Goal: Task Accomplishment & Management: Complete application form

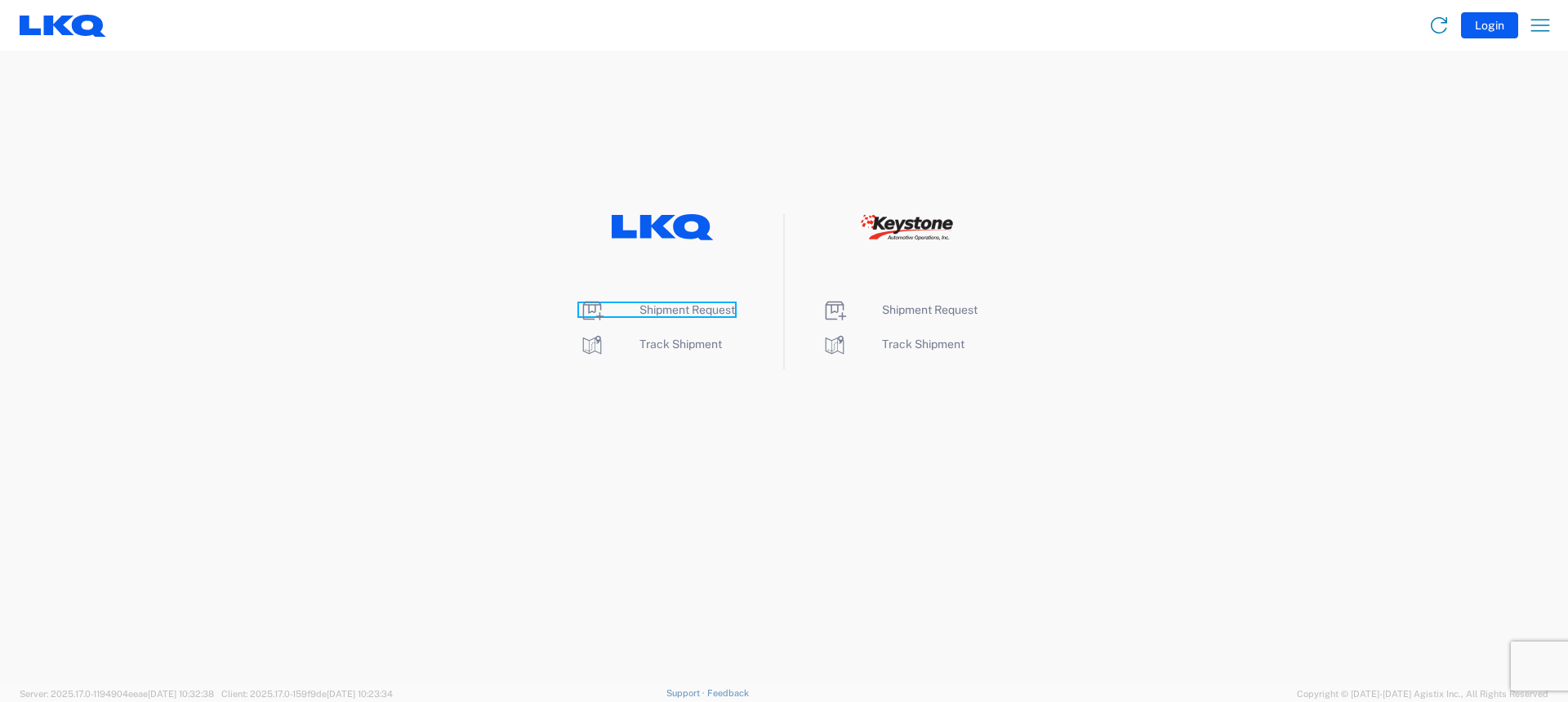
click at [719, 310] on span "Shipment Request" at bounding box center [687, 310] width 95 height 14
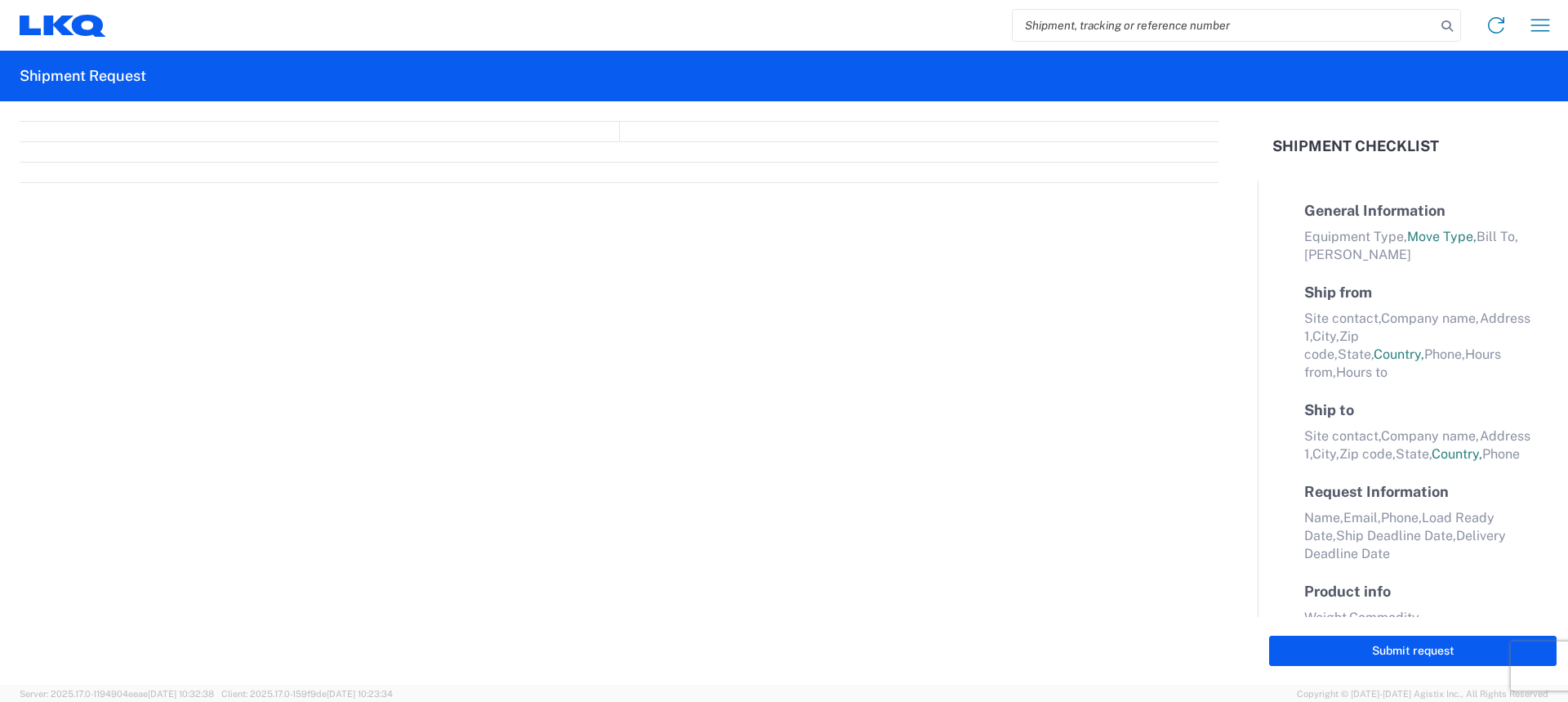
select select "FULL"
select select "LBS"
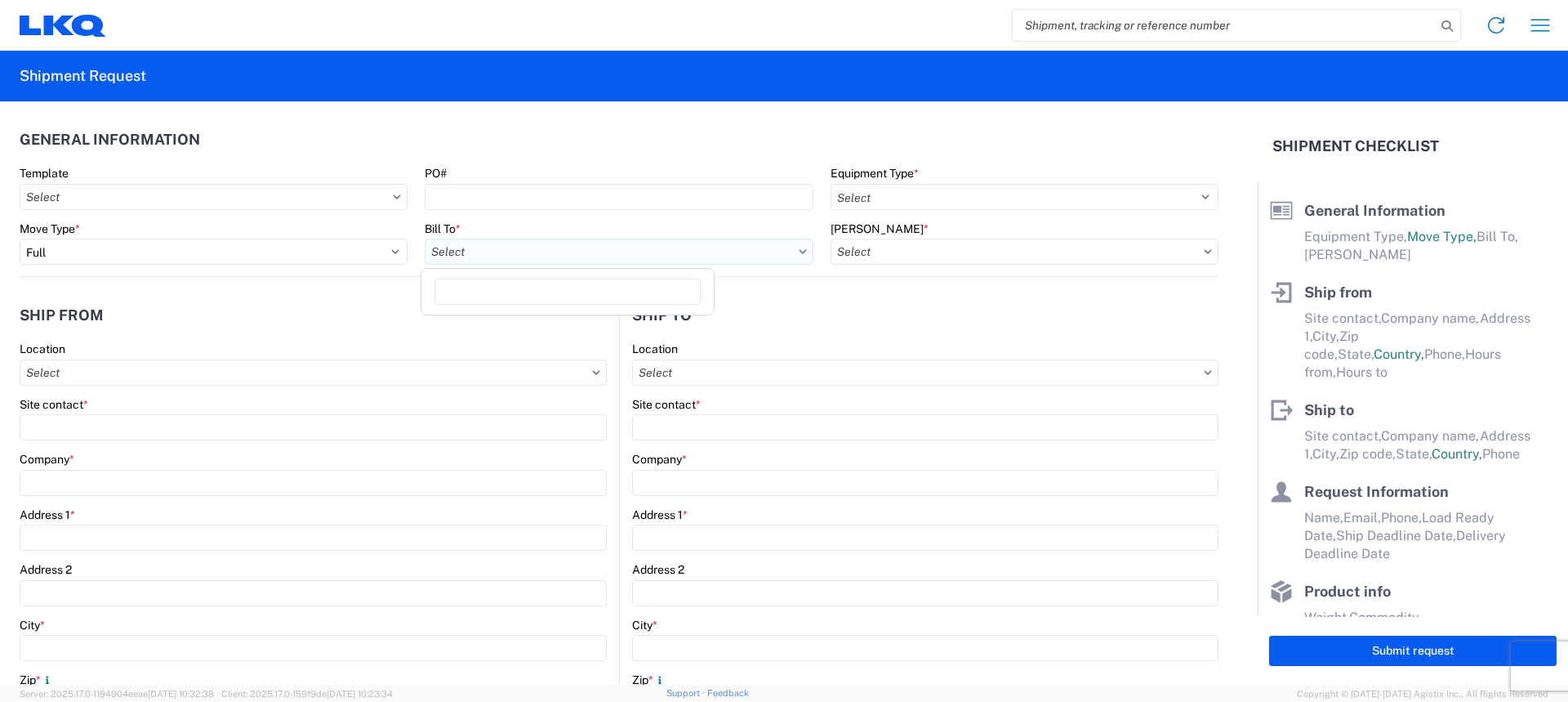
click at [566, 244] on input "Bill To *" at bounding box center [619, 251] width 388 height 26
type input "3240"
click at [536, 323] on div "3240 - KC Distribution Center (KDC)" at bounding box center [568, 324] width 286 height 26
type input "3240 - KC Distribution Center (KDC)"
click at [963, 257] on input "[PERSON_NAME] *" at bounding box center [1024, 251] width 388 height 26
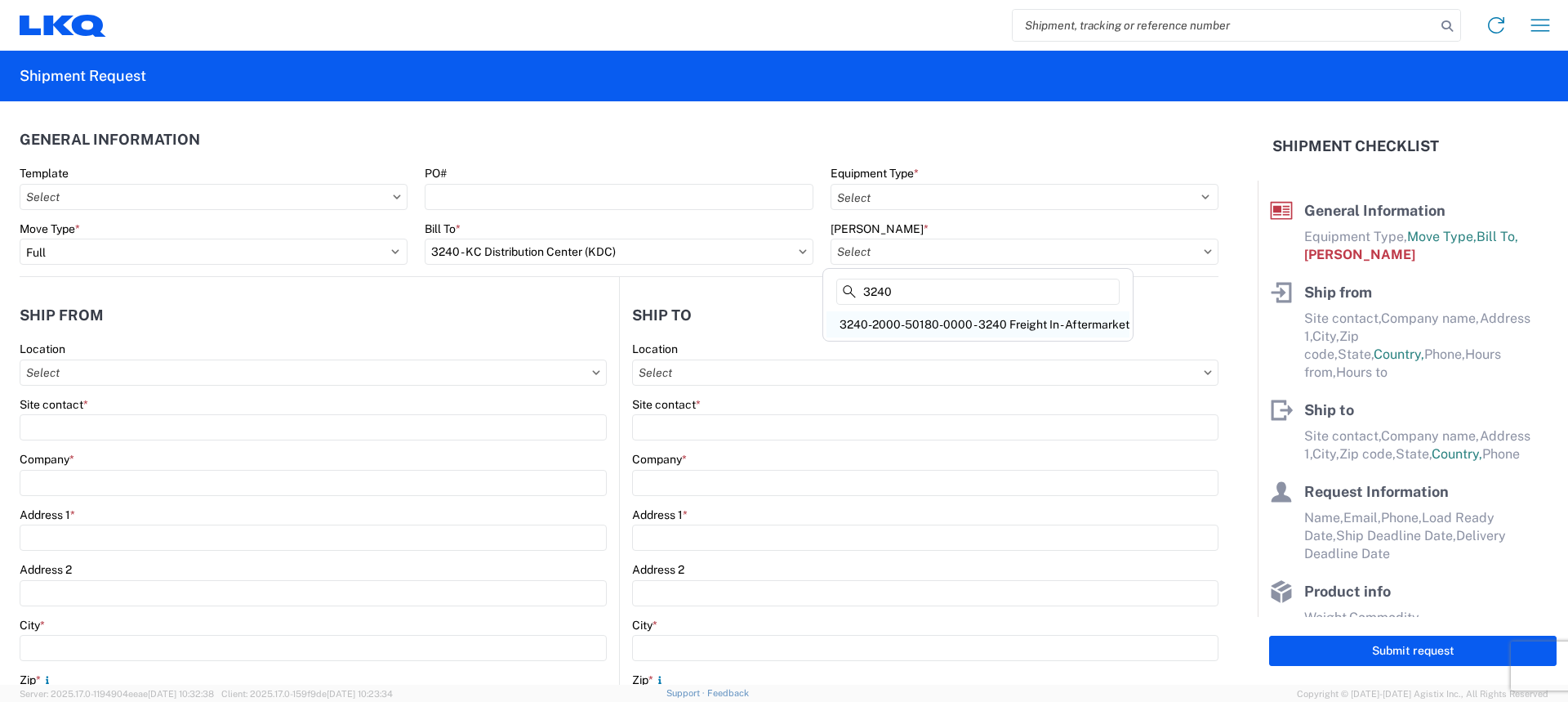
type input "3240"
click at [900, 313] on div "3240-2000-50180-0000 - 3240 Freight In - Aftermarket" at bounding box center [978, 324] width 303 height 26
type input "3240-2000-50180-0000 - 3240 Freight In - Aftermarket"
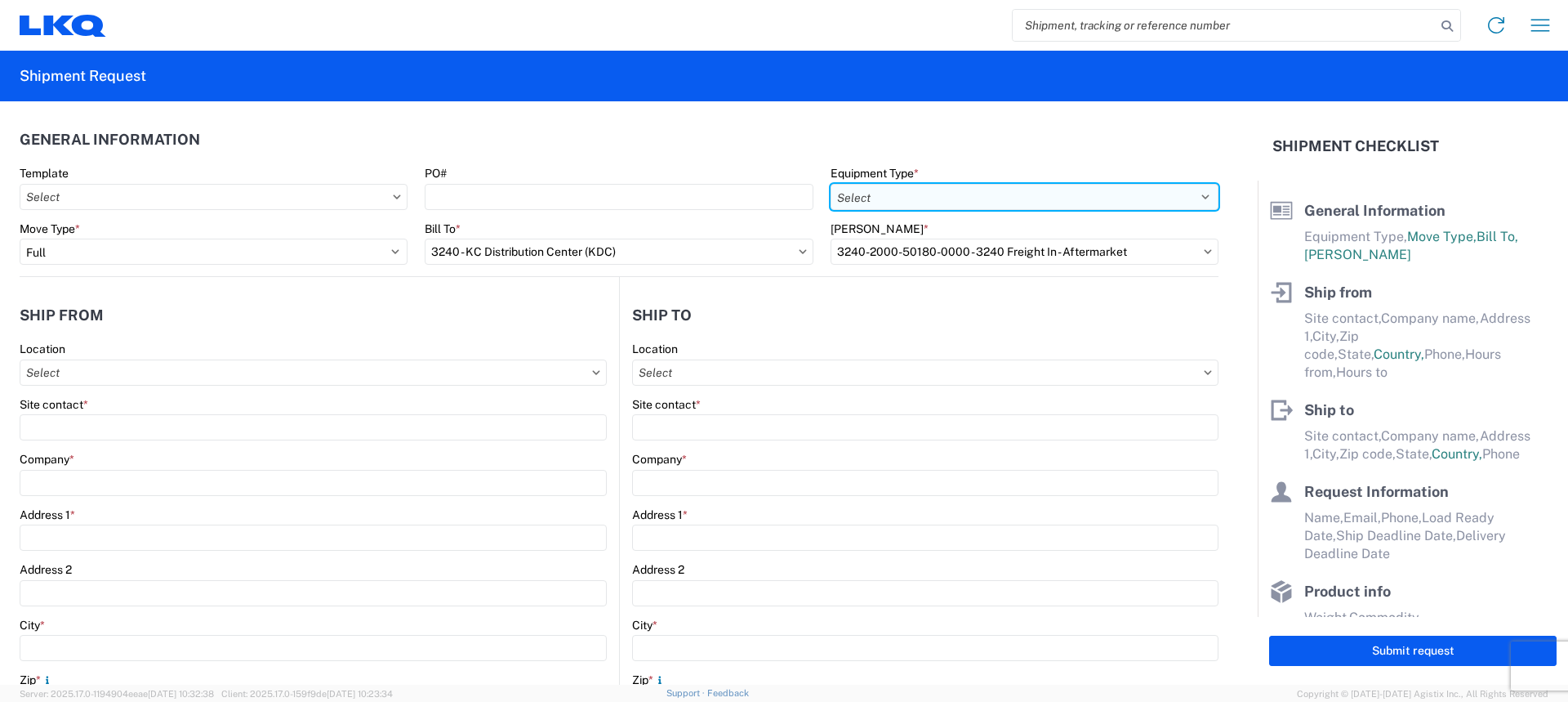
click at [906, 201] on select "Select 53’ Dry Van Flatbed Dropdeck (van) Lowboy (flatbed) Rail" at bounding box center [1024, 197] width 388 height 26
select select "STDV"
click at [831, 184] on select "Select 53’ Dry Van Flatbed Dropdeck (van) Lowboy (flatbed) Rail" at bounding box center [1024, 197] width 388 height 26
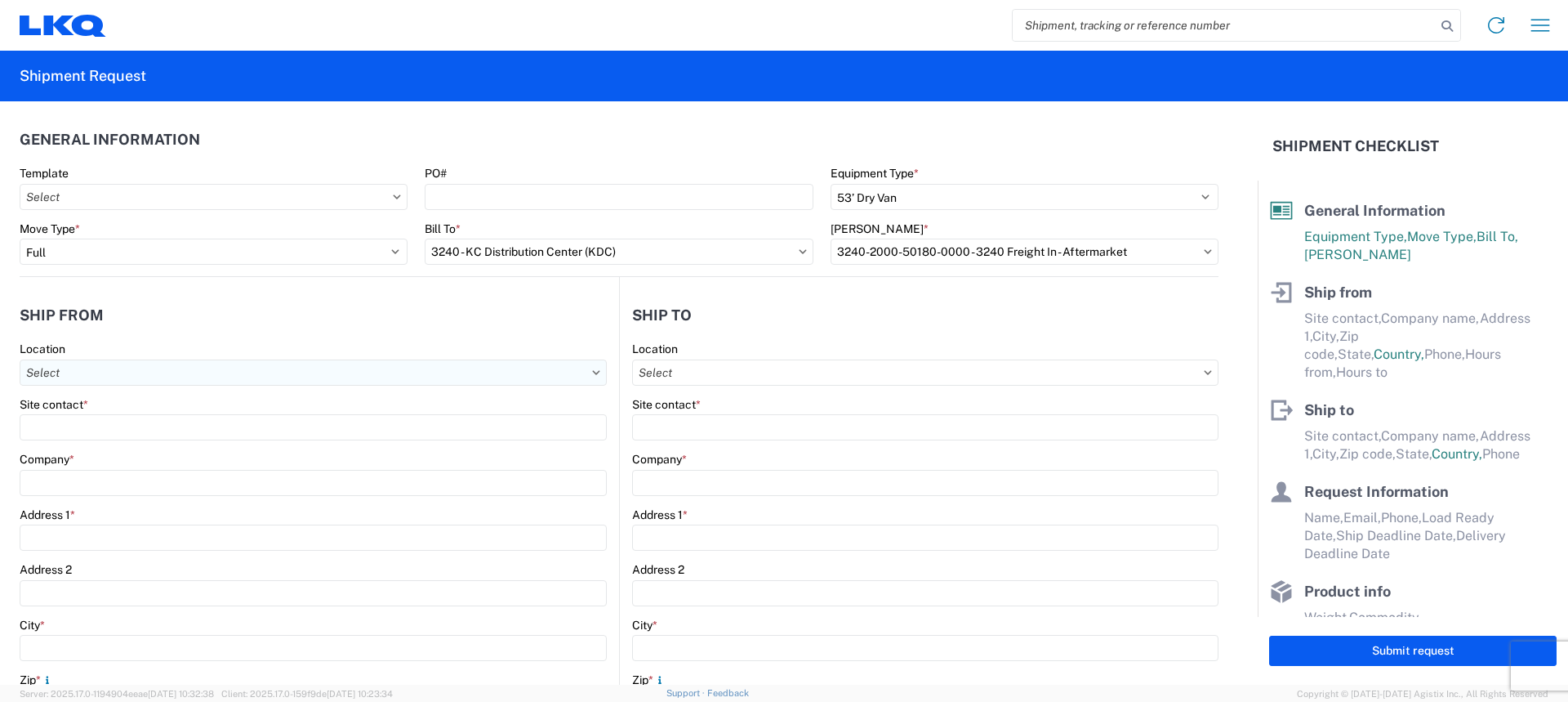
click at [202, 385] on input "Location" at bounding box center [312, 372] width 587 height 26
type input "3240"
click at [176, 444] on div "3240 - KC Distribution Center (KDC)" at bounding box center [167, 445] width 286 height 26
type input "3240 - KC Distribution Center (KDC)"
type input "LKQ Corporation"
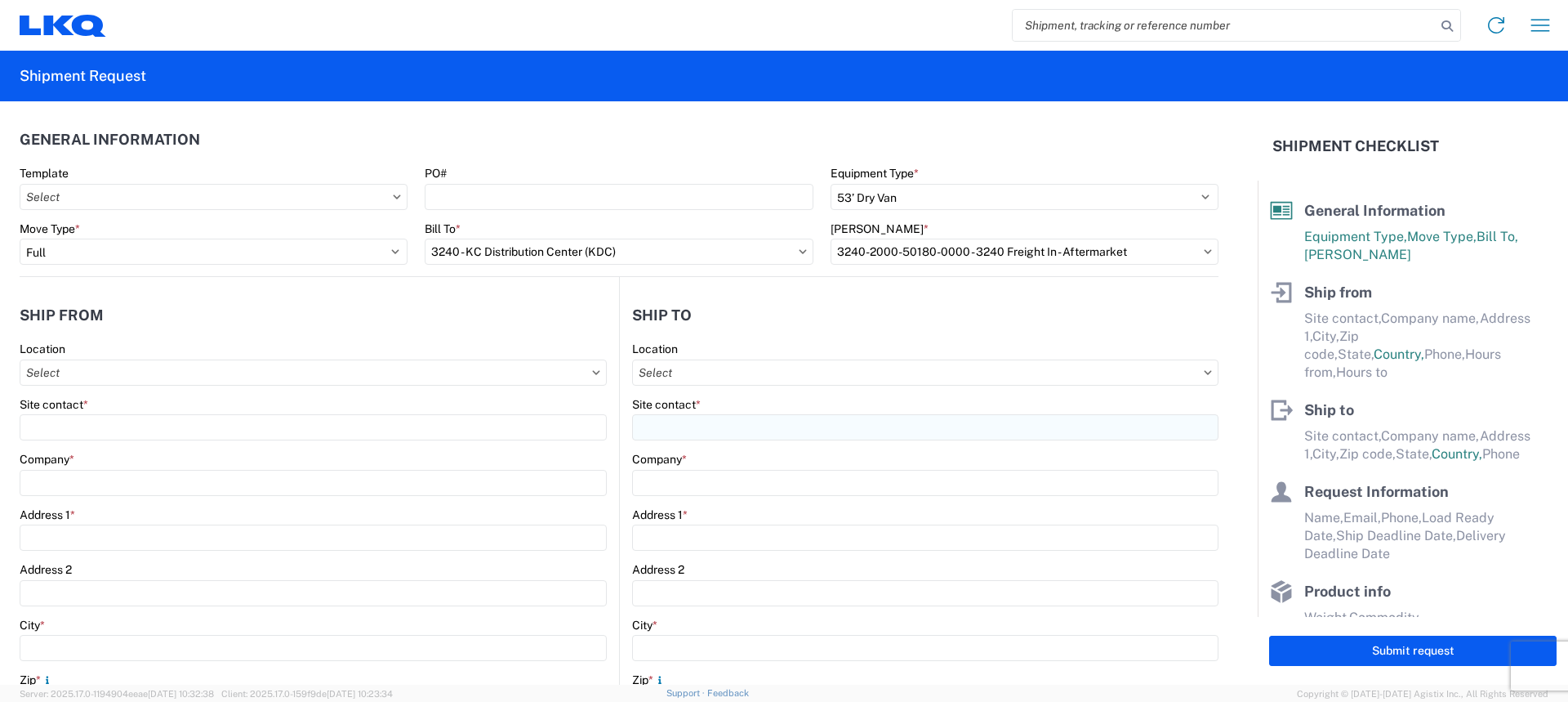
type input "[STREET_ADDRESS]"
type input "Suite 100"
type input "Shawnee"
type input "66226"
select select "KS"
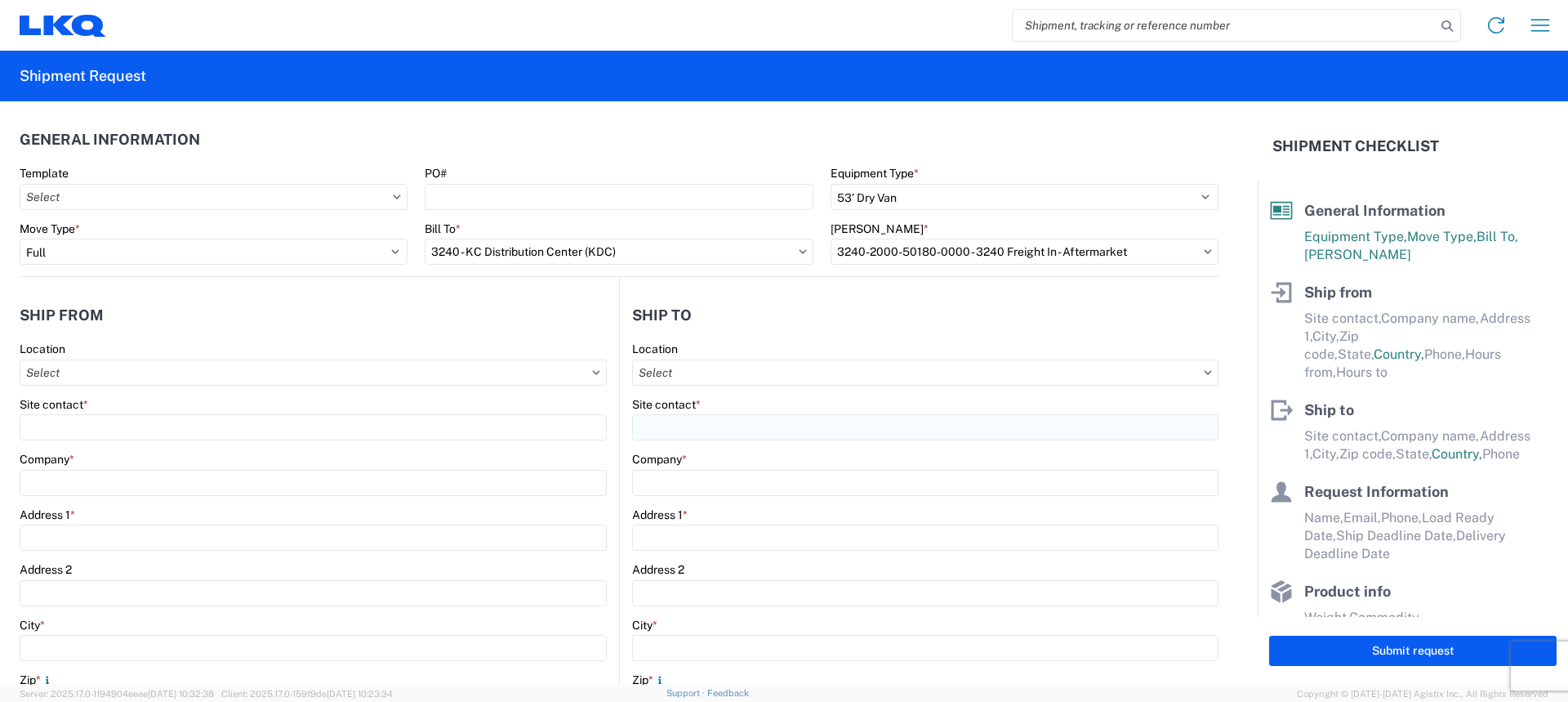
select select "US"
type input "[PHONE_NUMBER]"
type input "00:00"
type input "15:30"
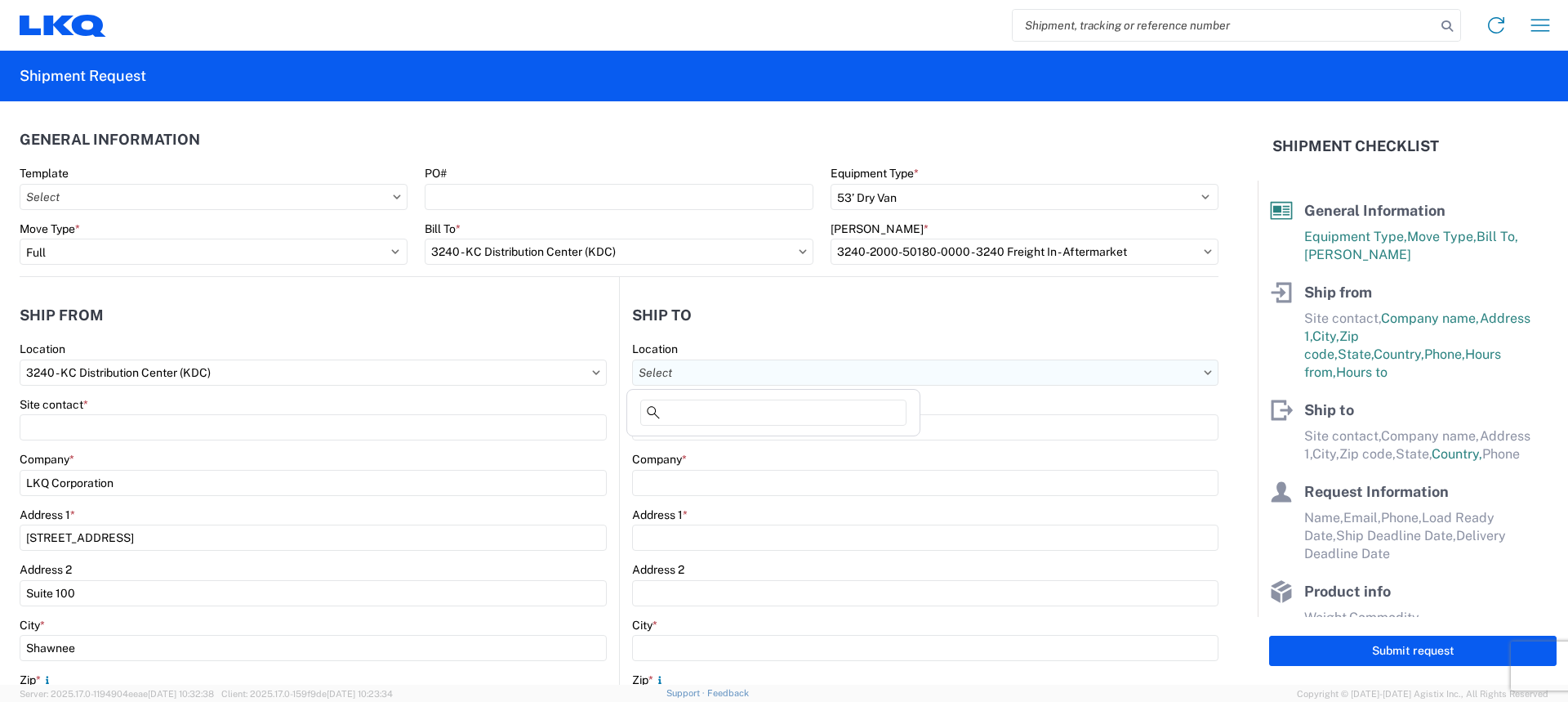
click at [816, 372] on input "Location" at bounding box center [925, 372] width 587 height 26
type input "Omaha"
click at [678, 435] on div "3087 - [GEOGRAPHIC_DATA]" at bounding box center [773, 445] width 286 height 26
type input "3087 - [GEOGRAPHIC_DATA]"
type input "LKQ Corporation"
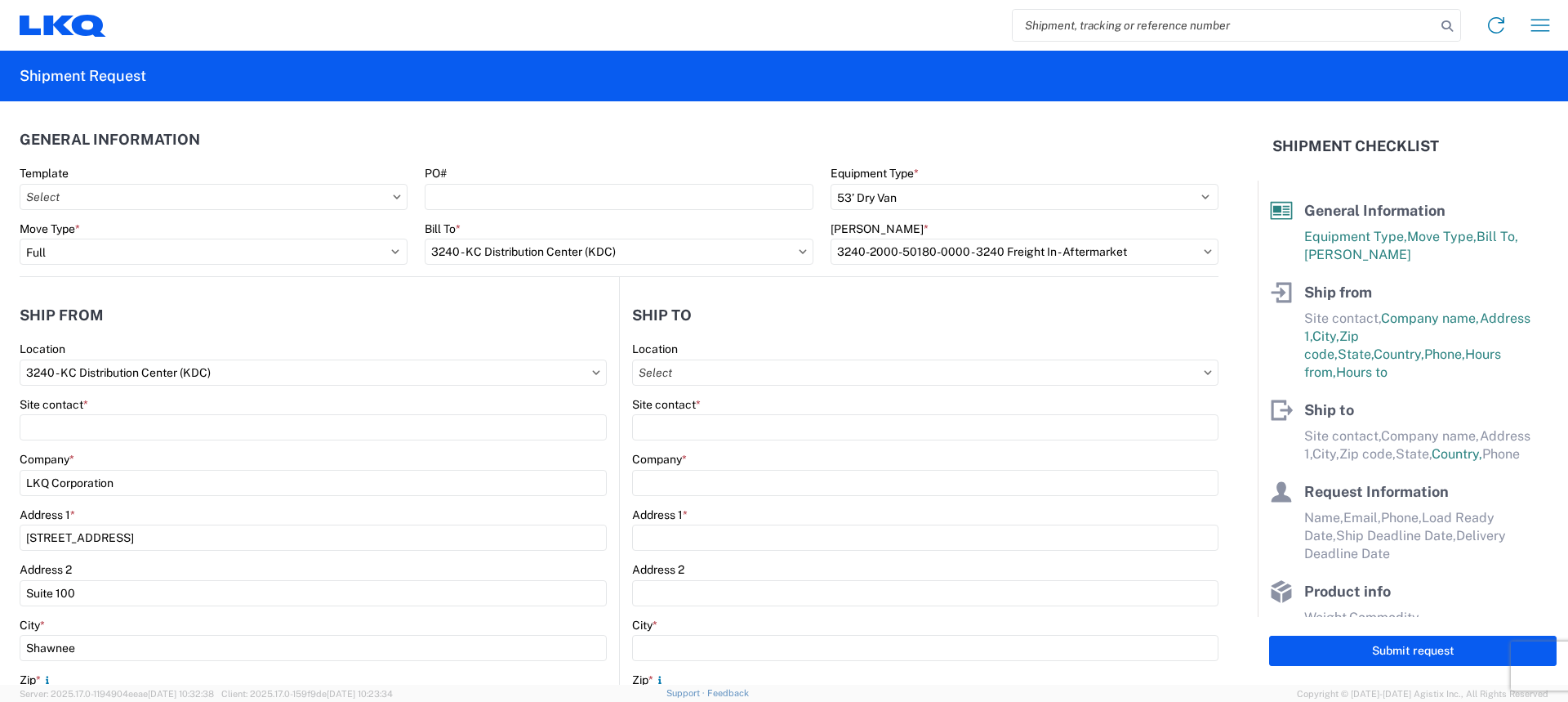
type input "8206 J Street"
type input "Omaha"
type input "68127"
select select "US"
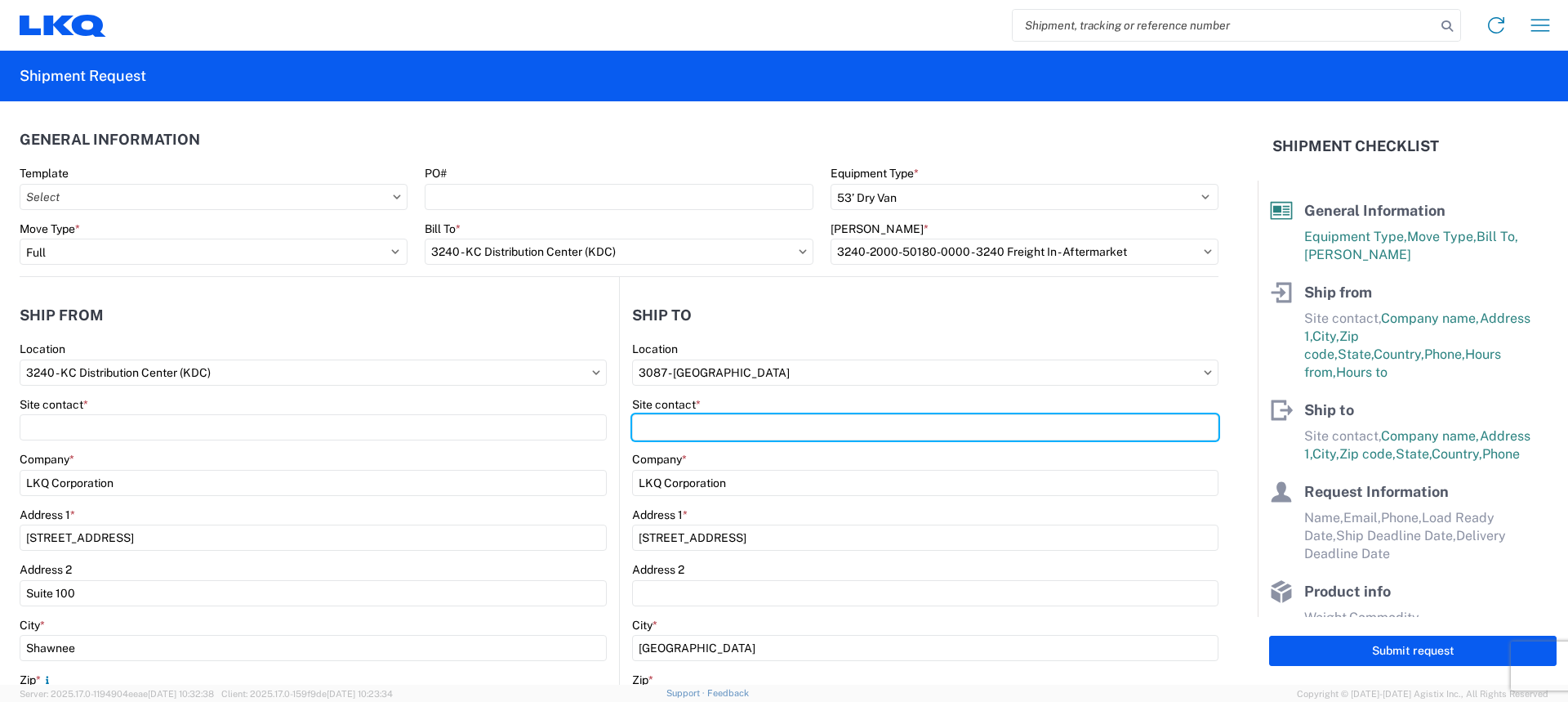
click at [607, 435] on input "Site contact *" at bounding box center [312, 427] width 587 height 26
type input "M"
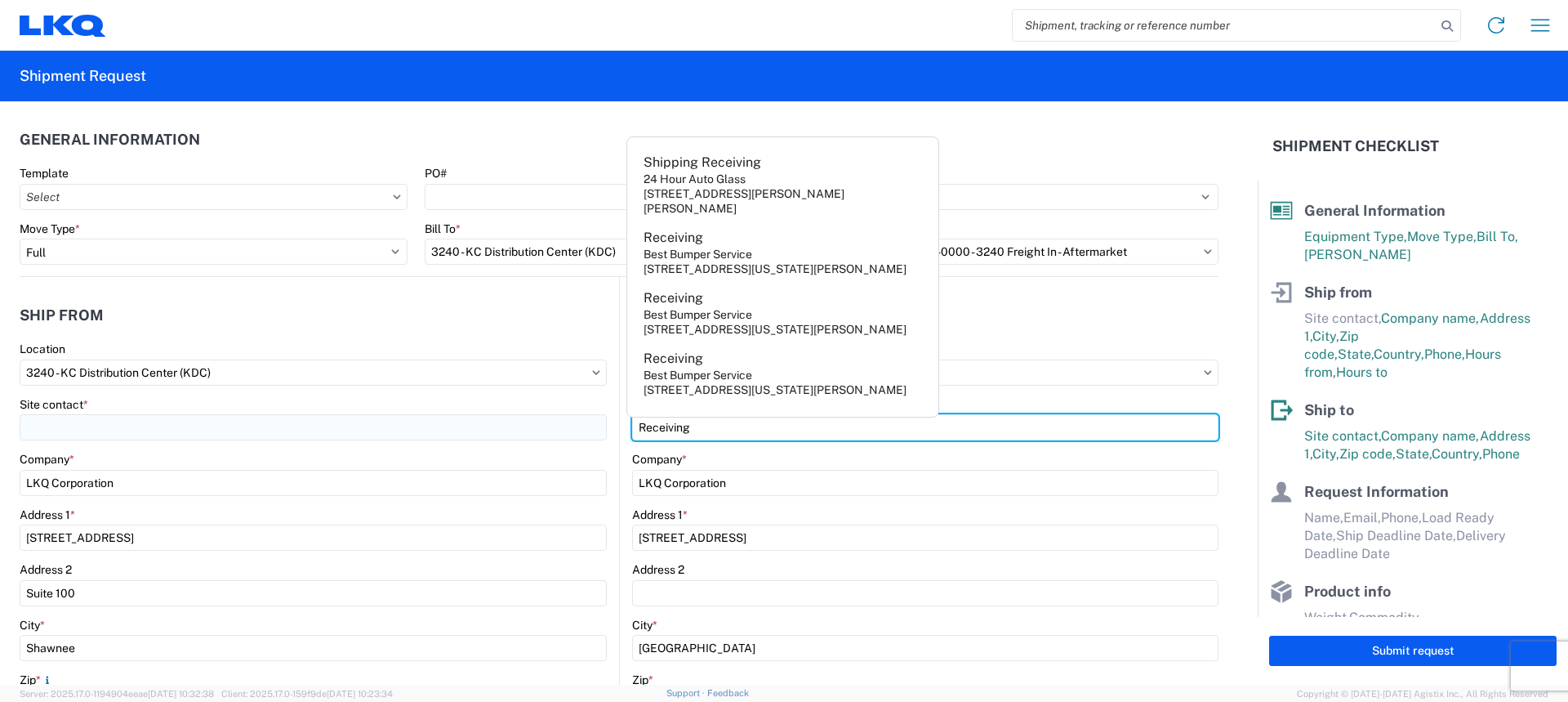
type input "Receiving"
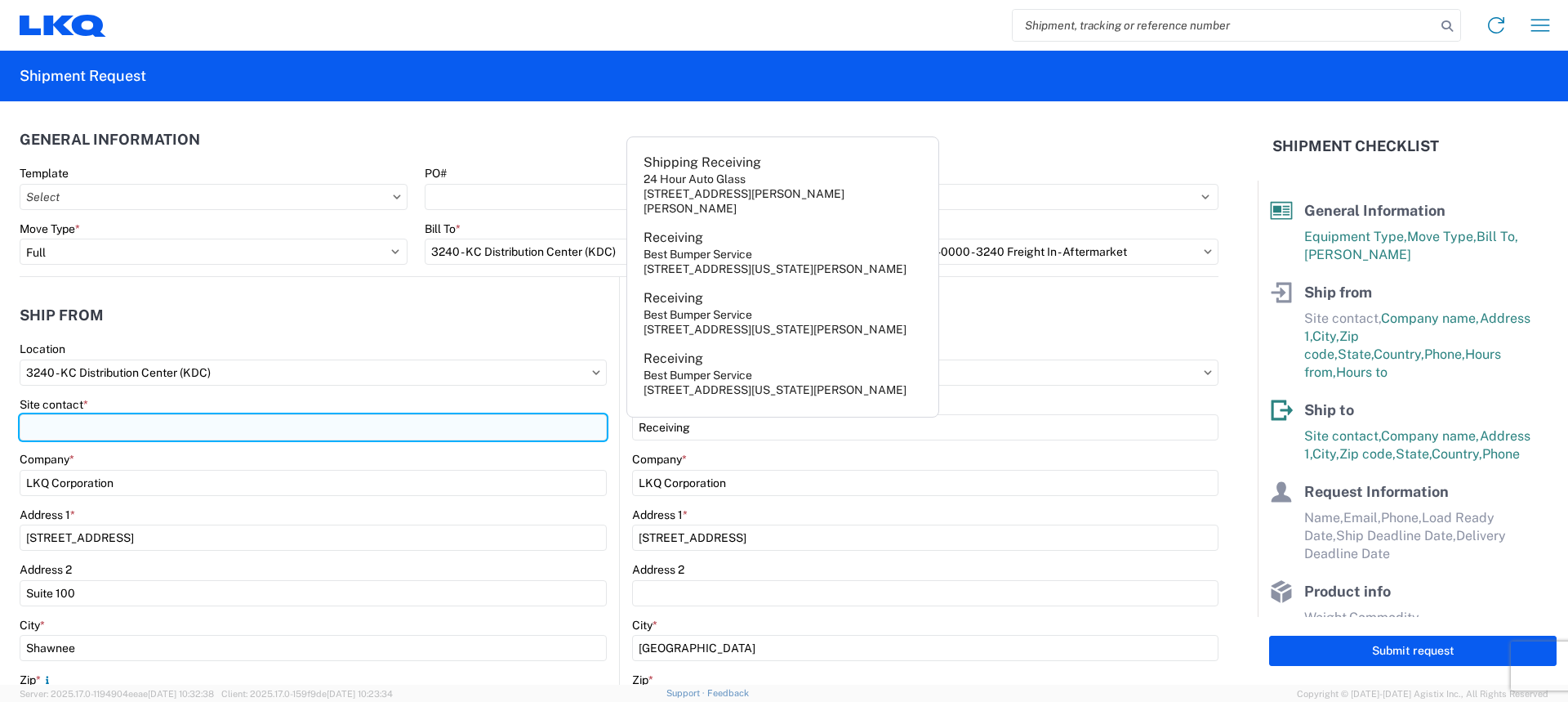
click at [169, 420] on input "Site contact *" at bounding box center [312, 427] width 587 height 26
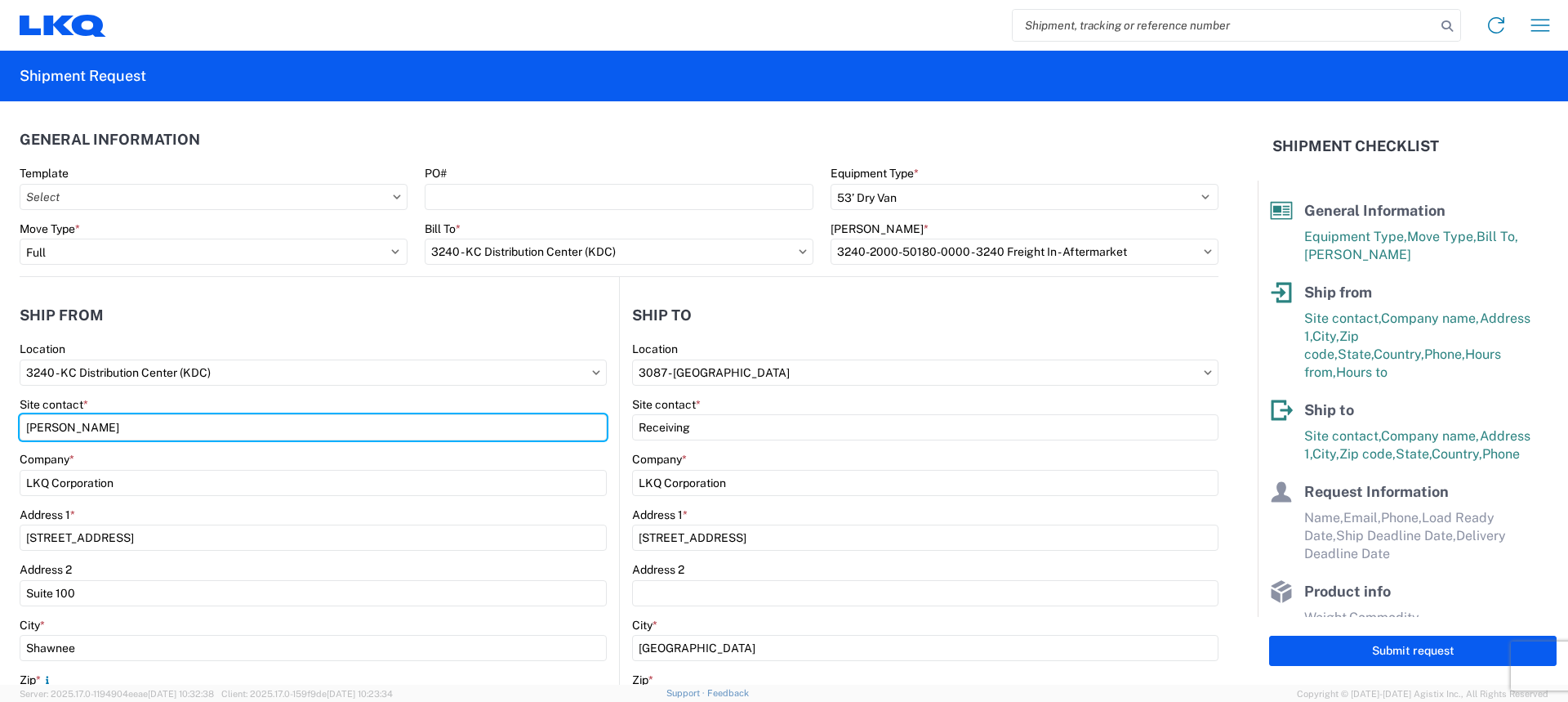
type input "[PERSON_NAME]"
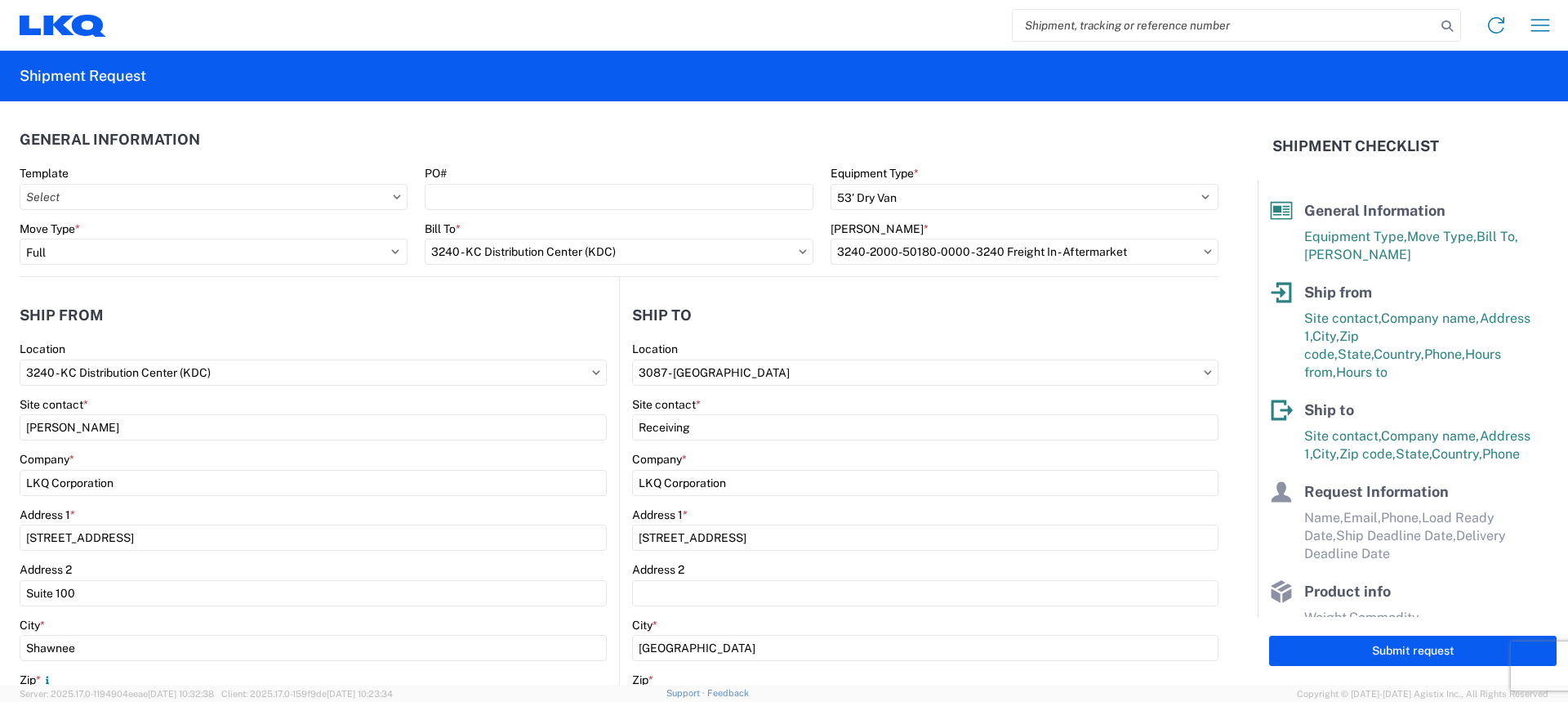
click at [316, 340] on agx-form-section "Ship from 3240 Location 3240 - KC Distribution Center (KDC) Site contact * Marg…" at bounding box center [319, 641] width 599 height 689
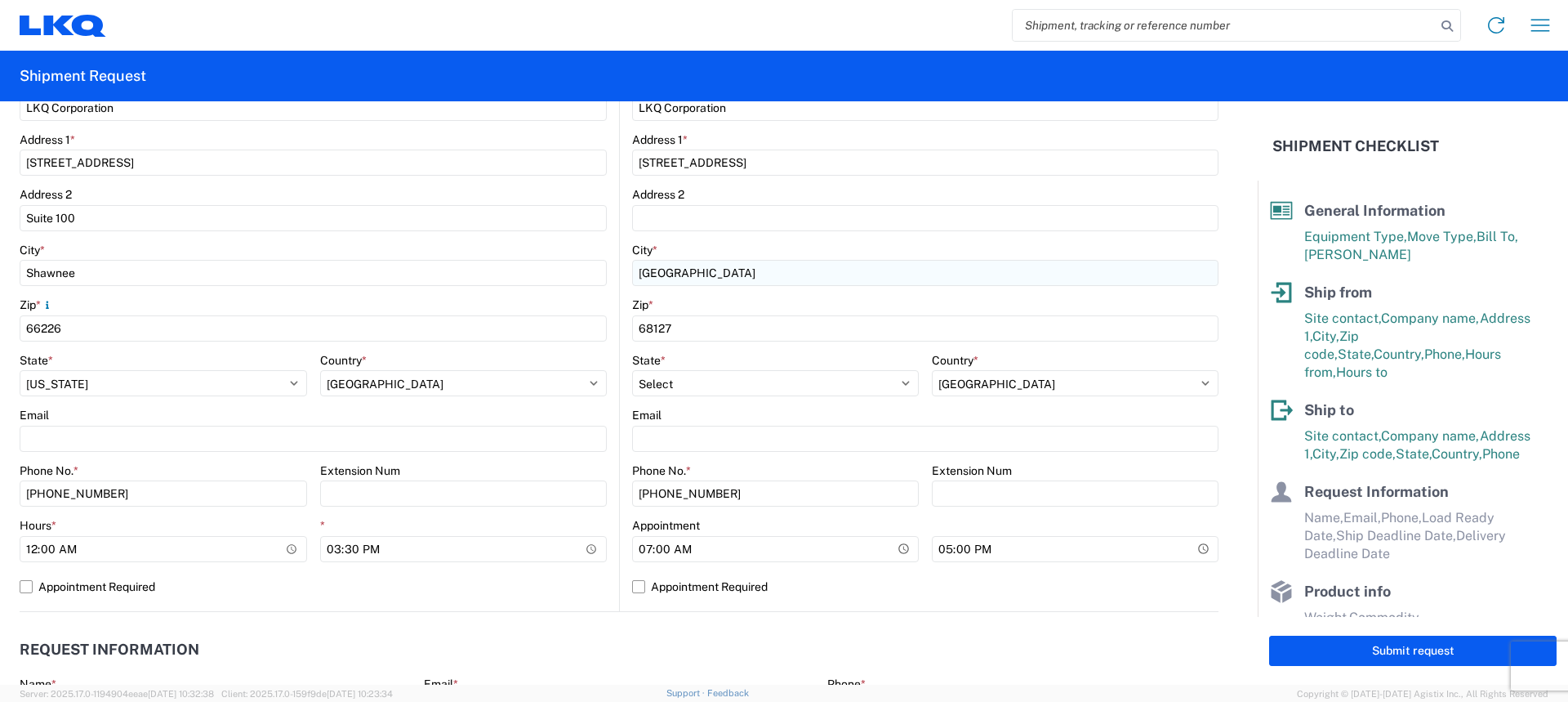
scroll to position [409, 0]
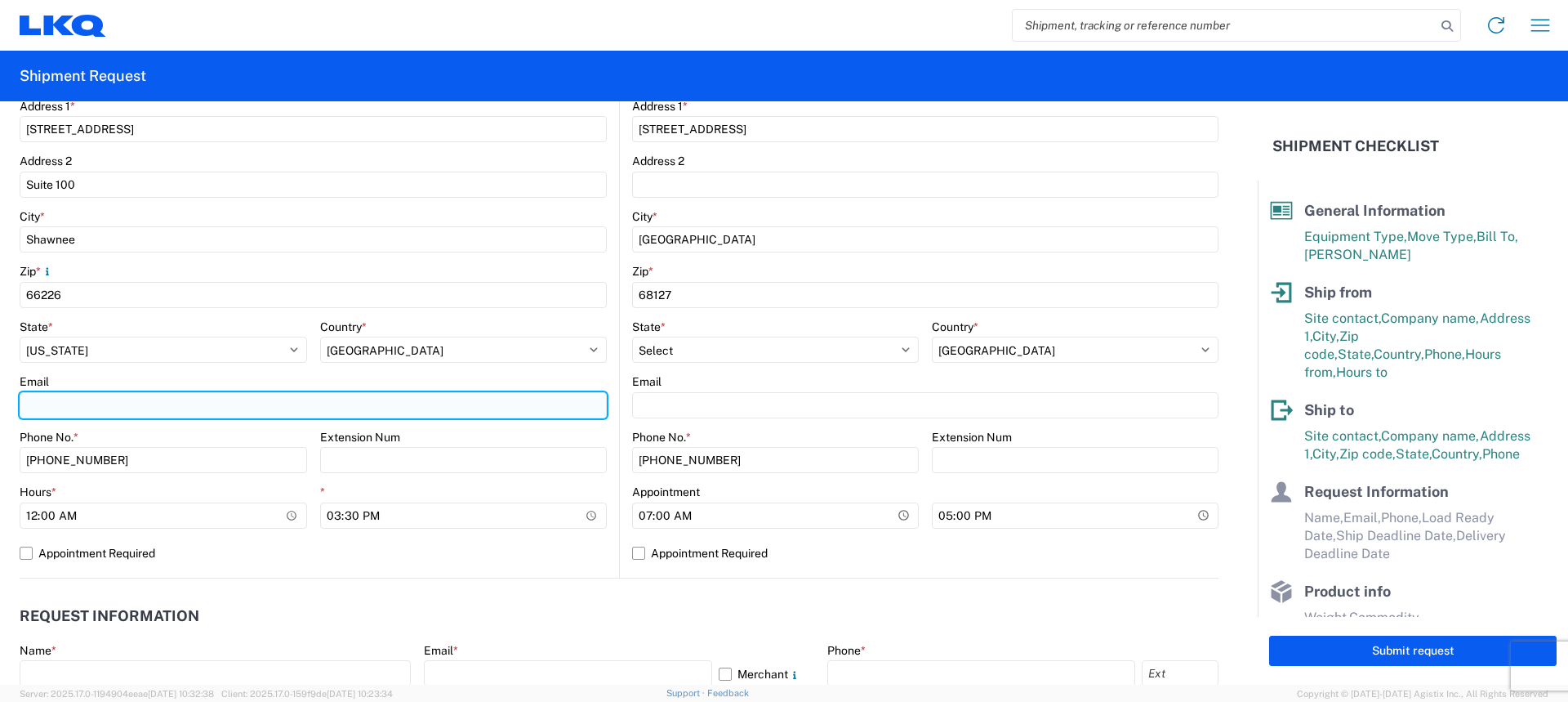
click at [96, 394] on input "Email" at bounding box center [312, 405] width 587 height 26
type input "[EMAIL_ADDRESS][DOMAIN_NAME]"
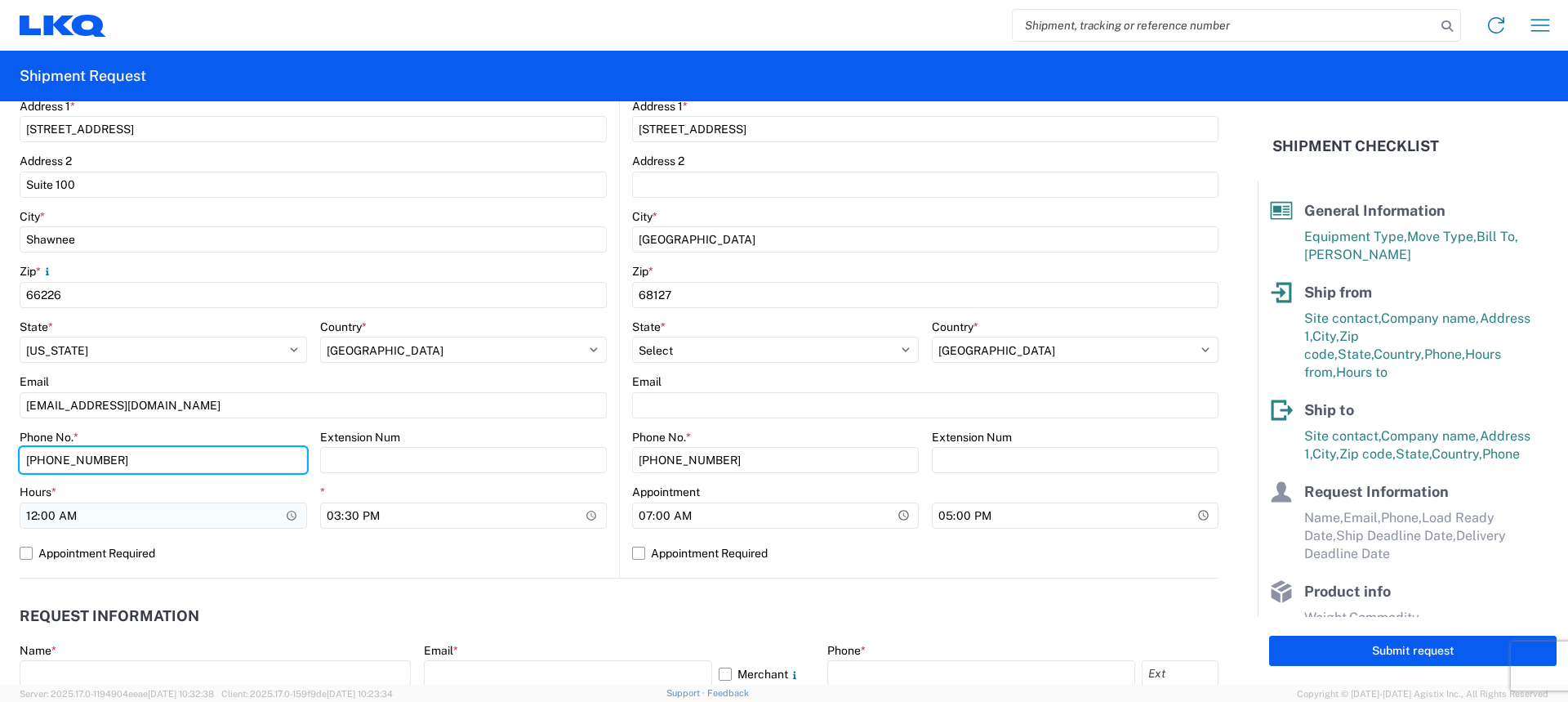
type input "[PHONE_NUMBER]"
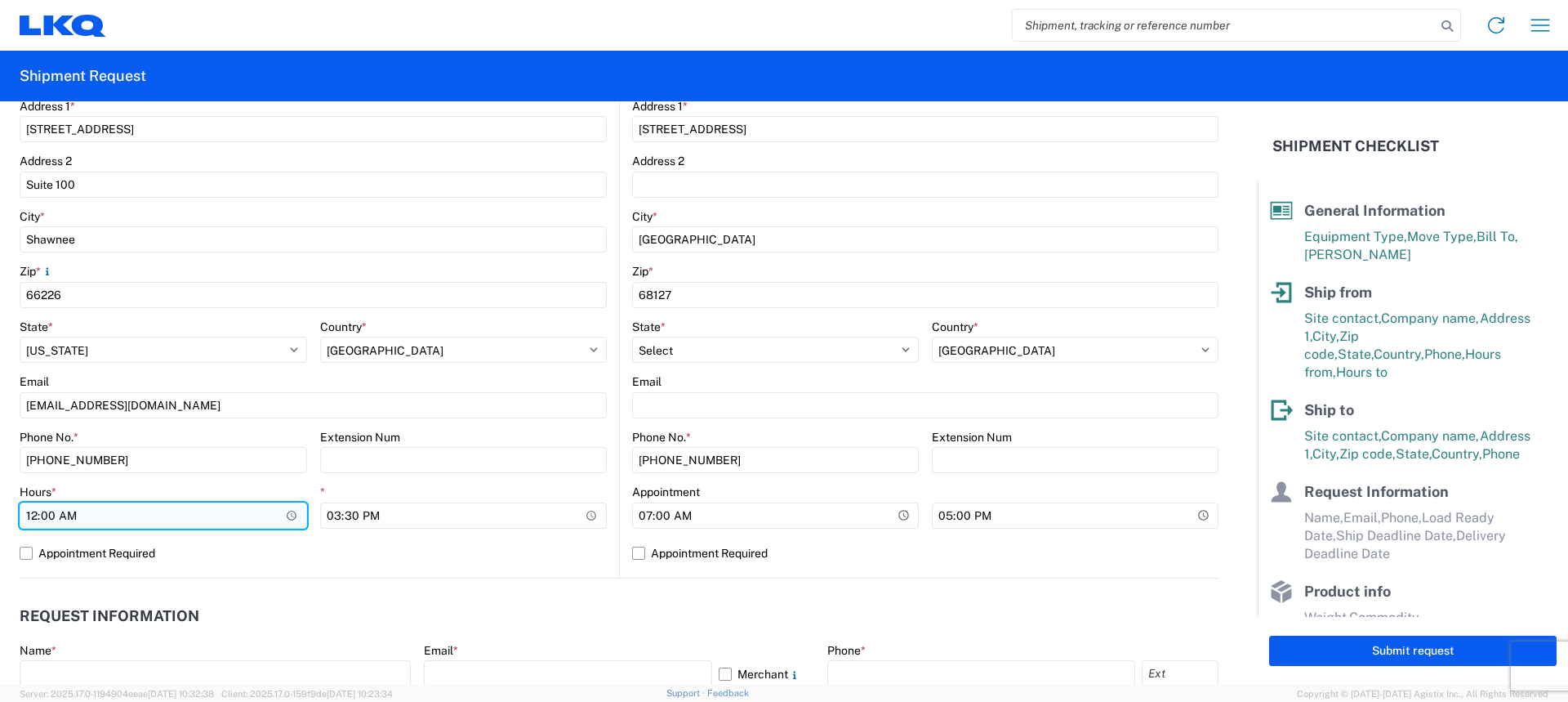
click at [36, 509] on input "00:00" at bounding box center [163, 515] width 287 height 26
type input "07:00"
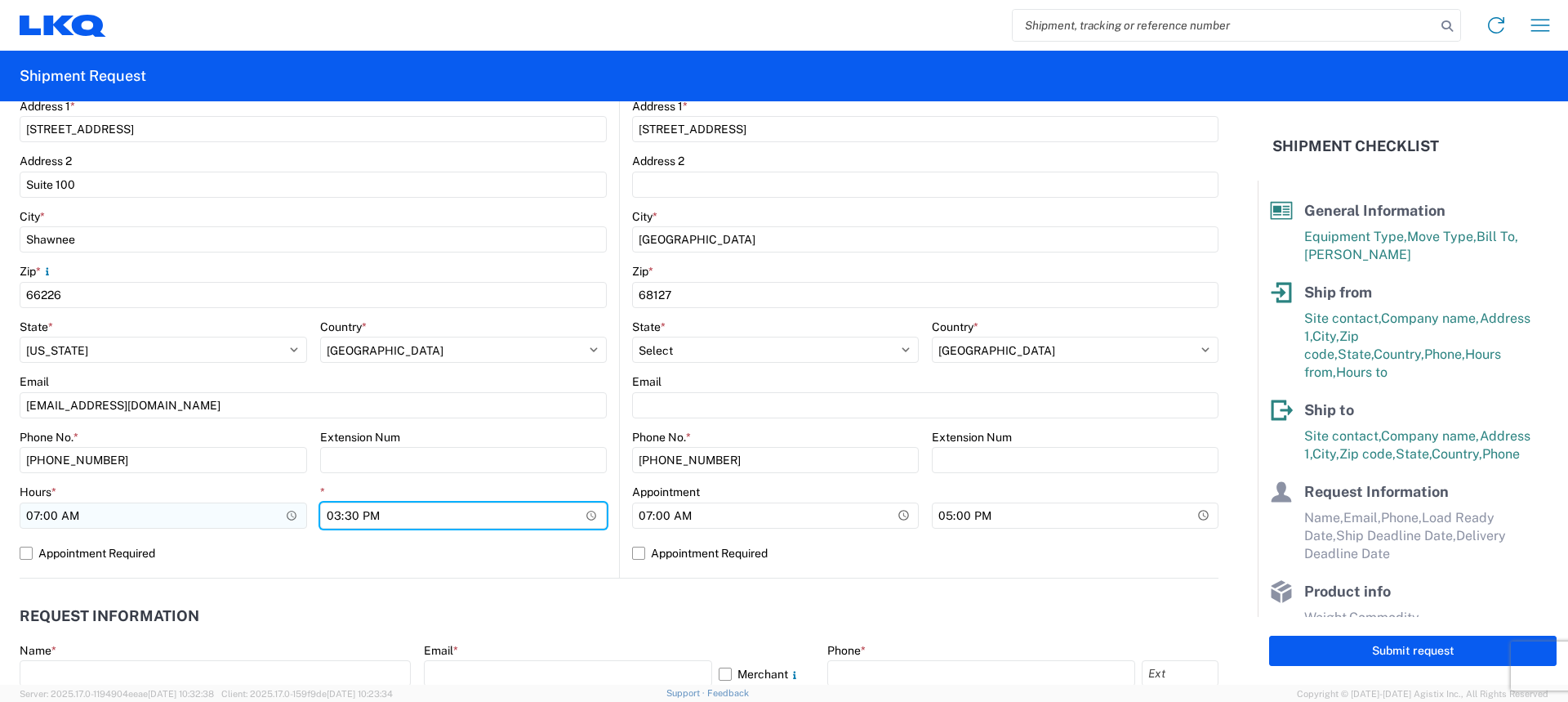
type input "15:00"
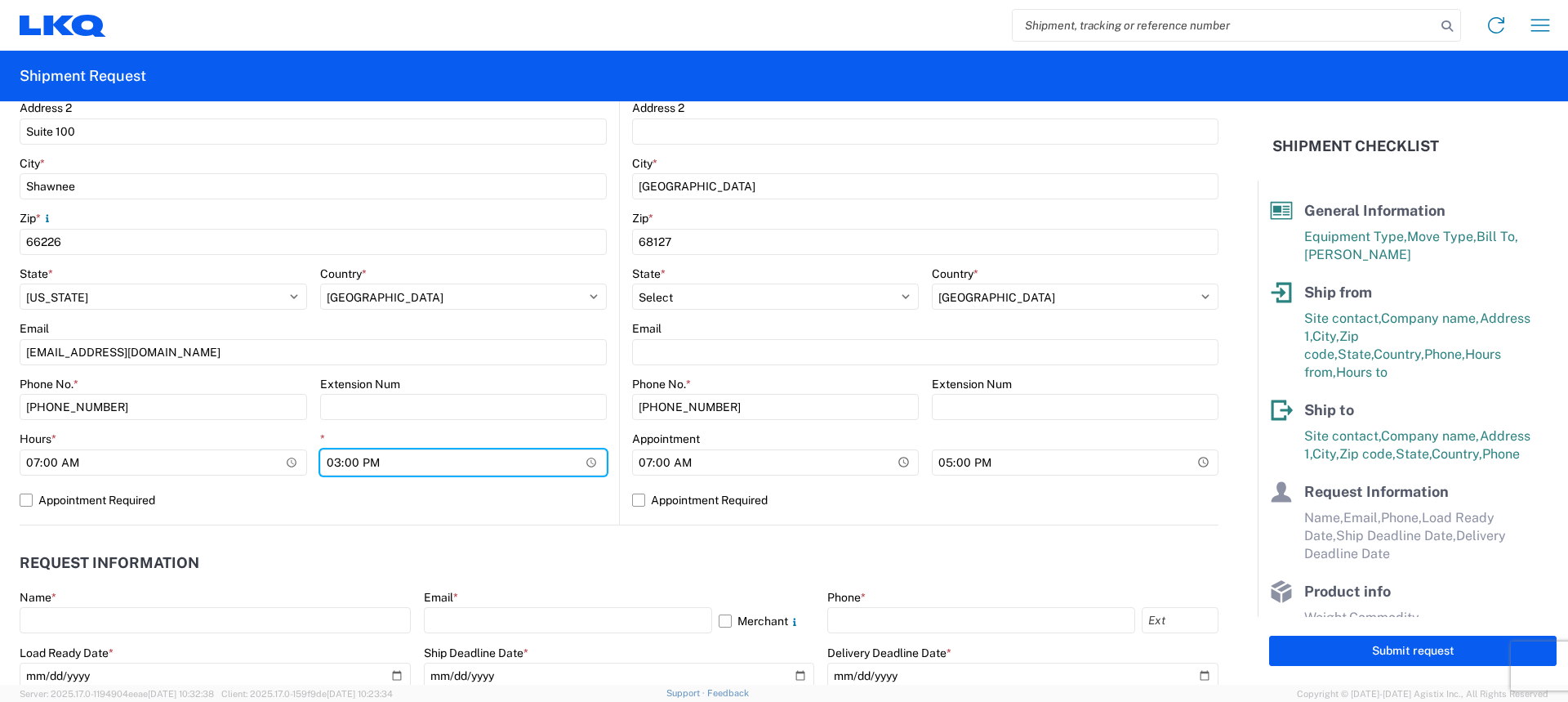
scroll to position [491, 0]
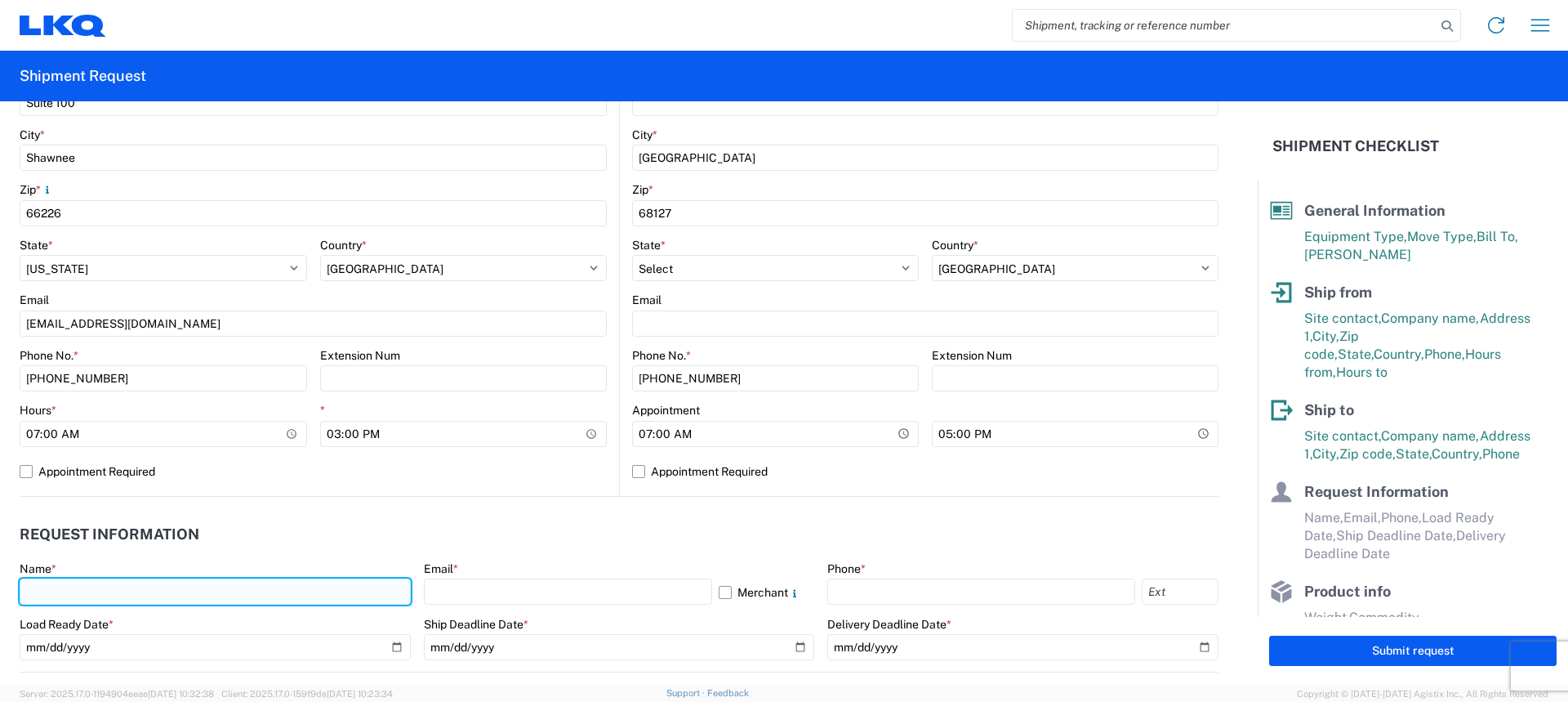
click at [84, 585] on input "text" at bounding box center [215, 591] width 391 height 26
type input "[PERSON_NAME]"
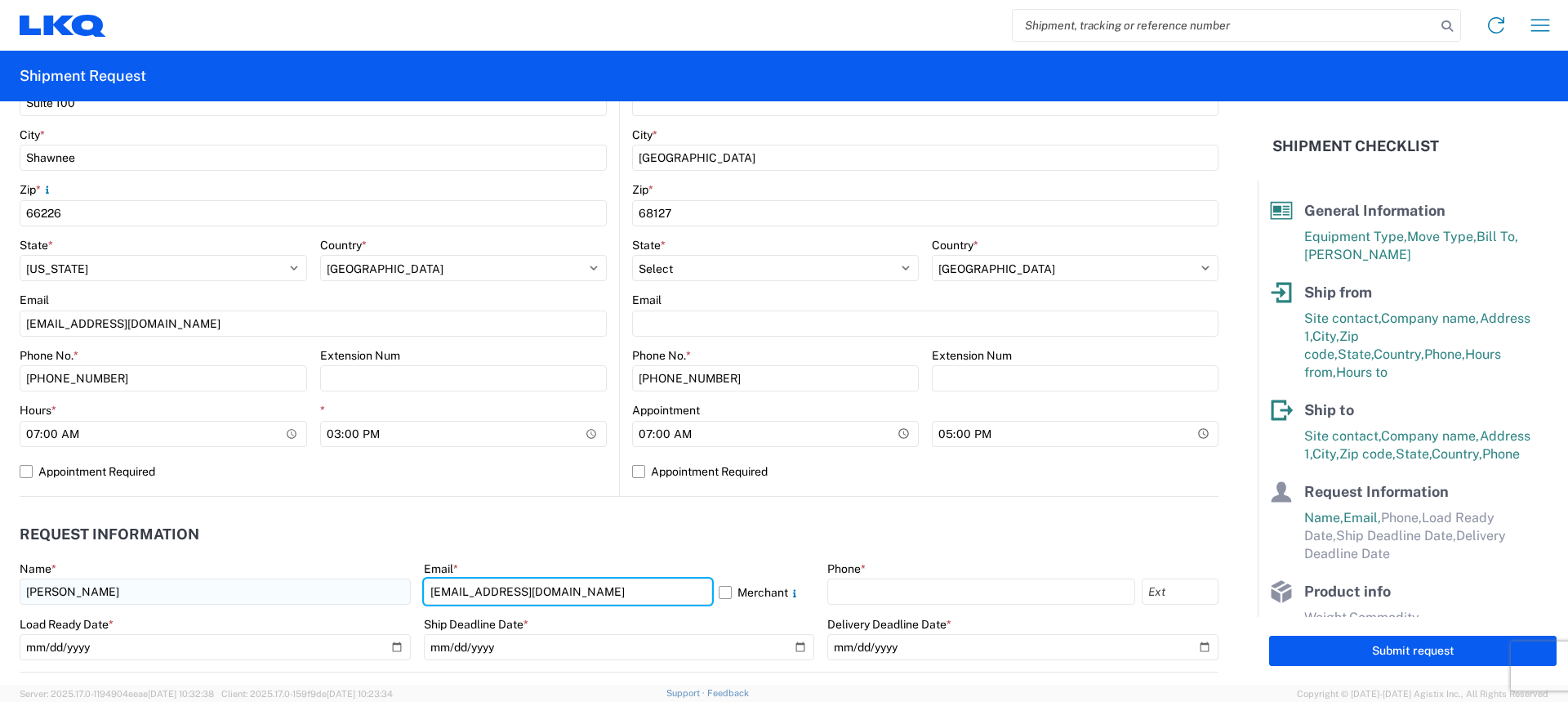
type input "[EMAIL_ADDRESS][DOMAIN_NAME]"
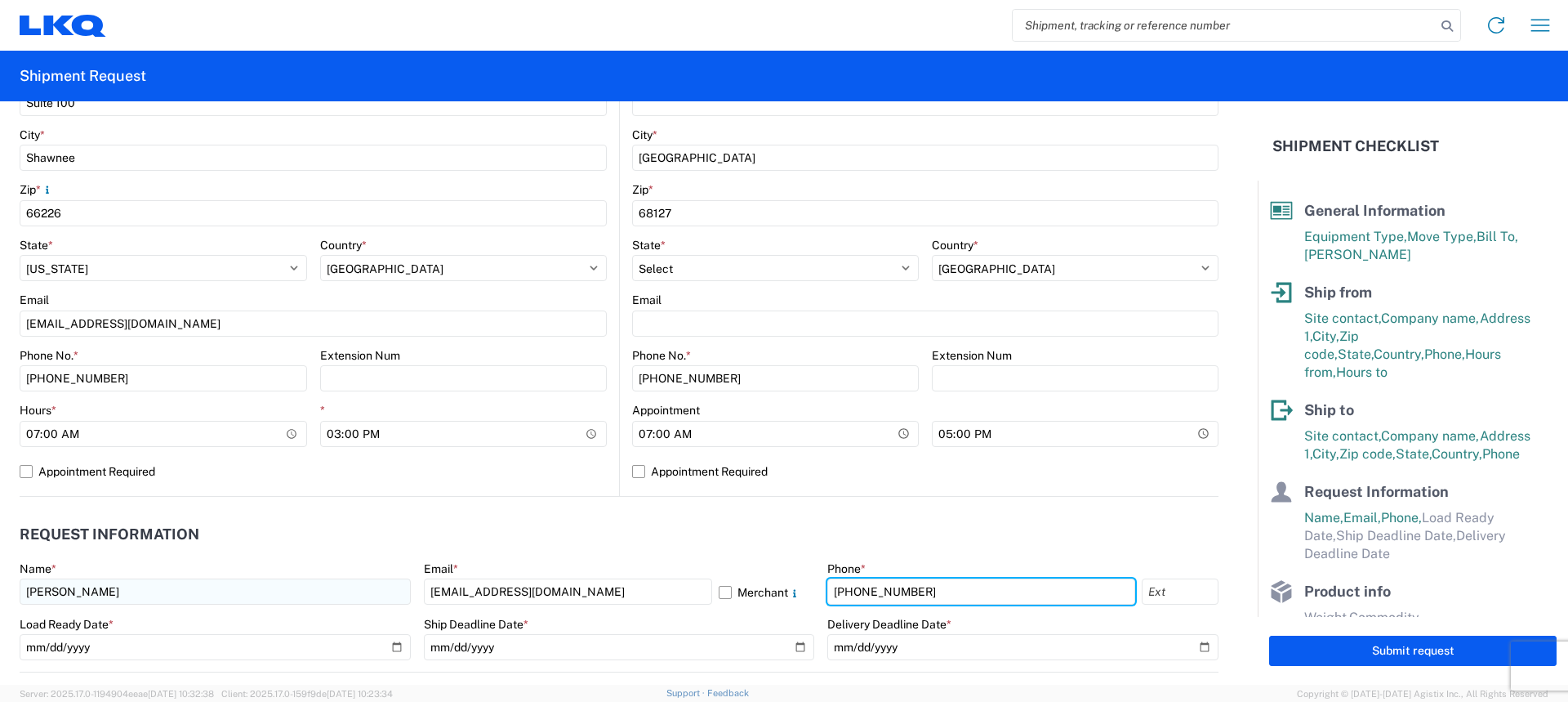
type input "[PHONE_NUMBER]"
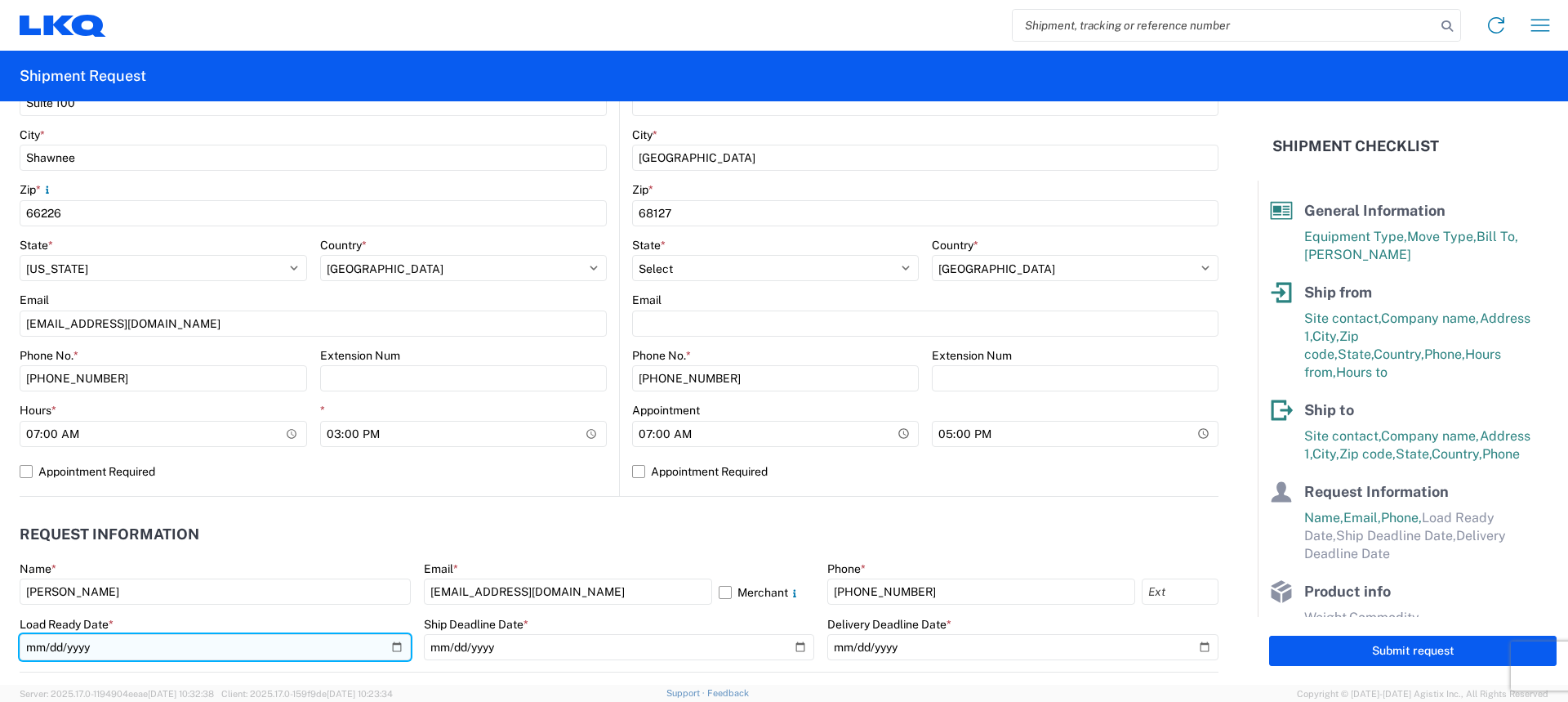
click at [386, 652] on input "date" at bounding box center [215, 647] width 391 height 26
type input "[DATE]"
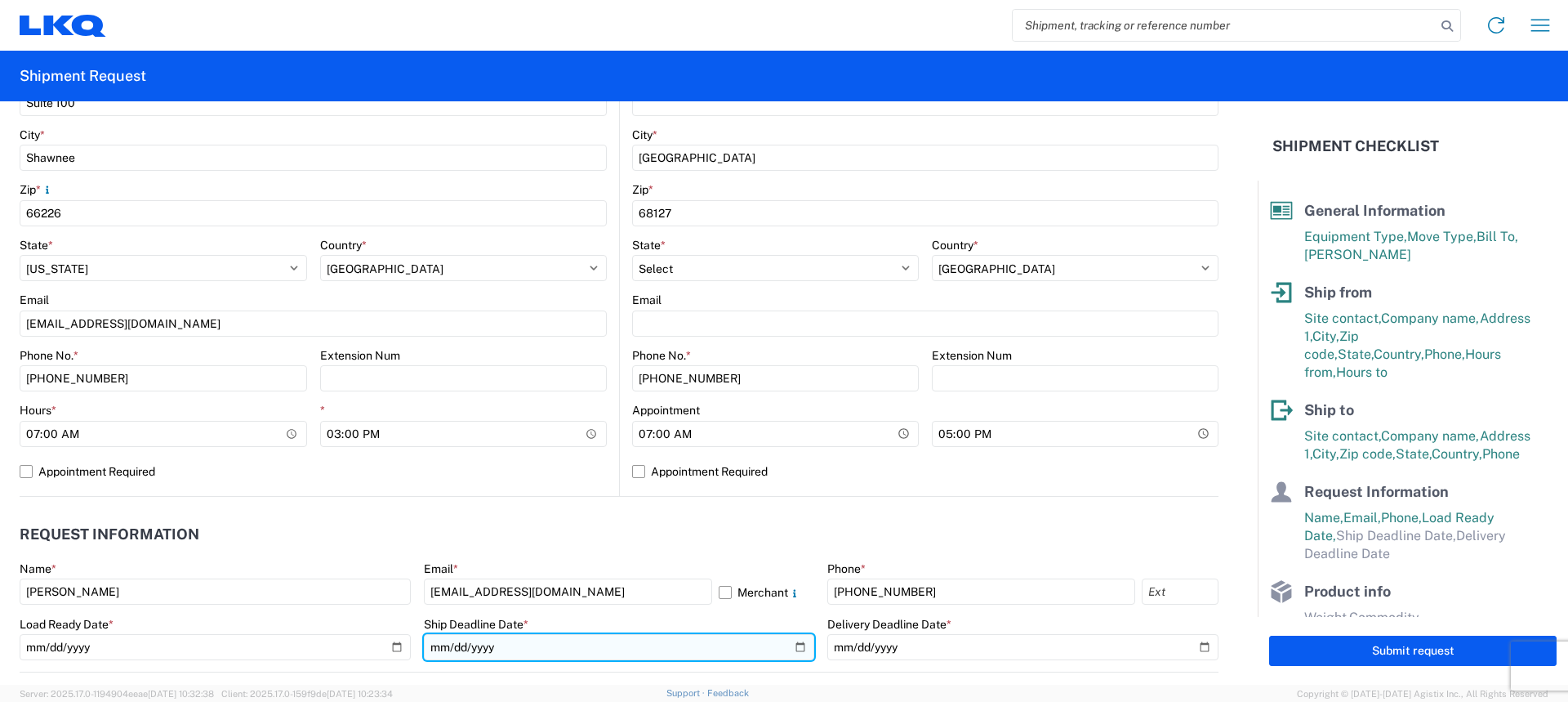
click at [791, 643] on input "date" at bounding box center [620, 647] width 391 height 26
click at [793, 645] on input "[DATE]" at bounding box center [620, 647] width 391 height 26
click at [792, 653] on input "2025-08-26" at bounding box center [620, 647] width 391 height 26
type input "[DATE]"
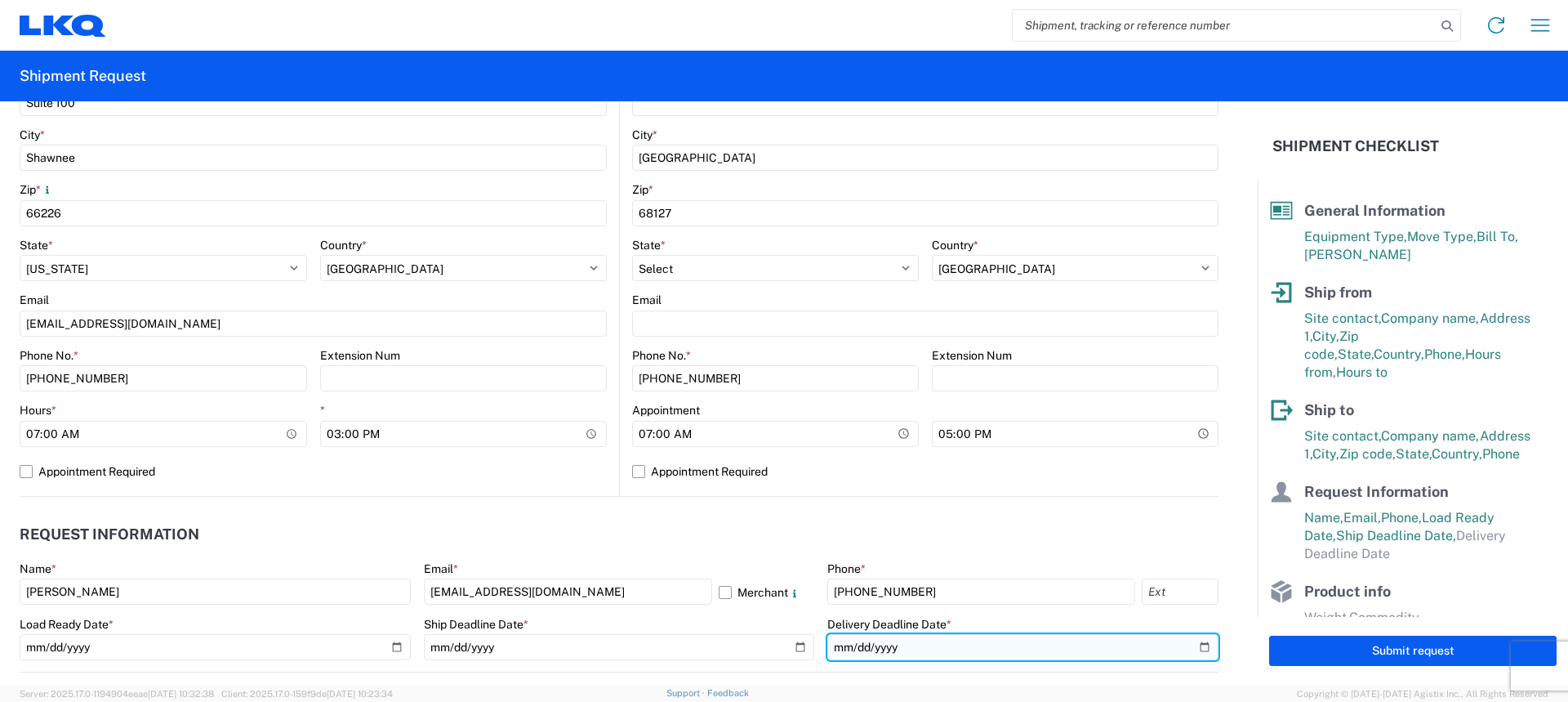
click at [1193, 646] on input "date" at bounding box center [1023, 647] width 391 height 26
type input "2025-08-27"
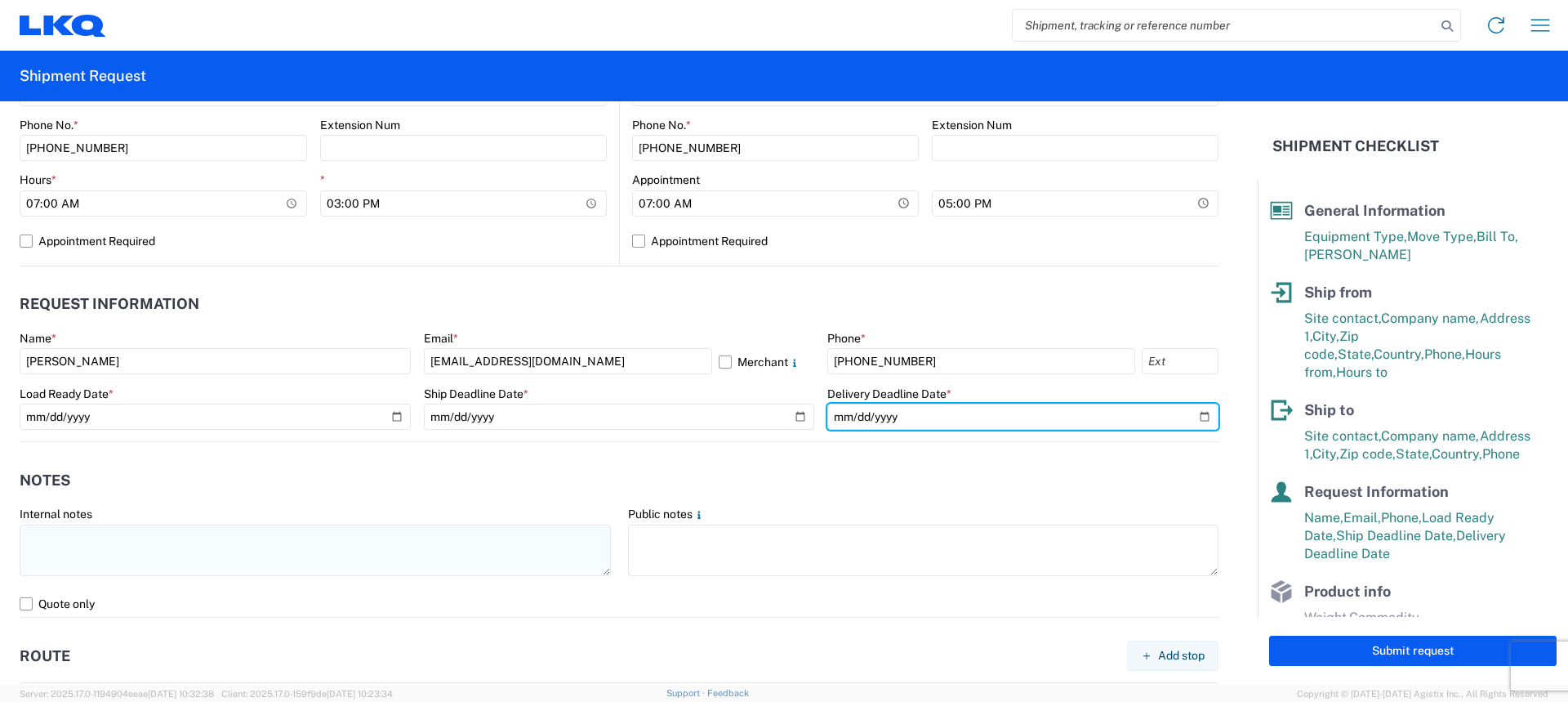
scroll to position [736, 0]
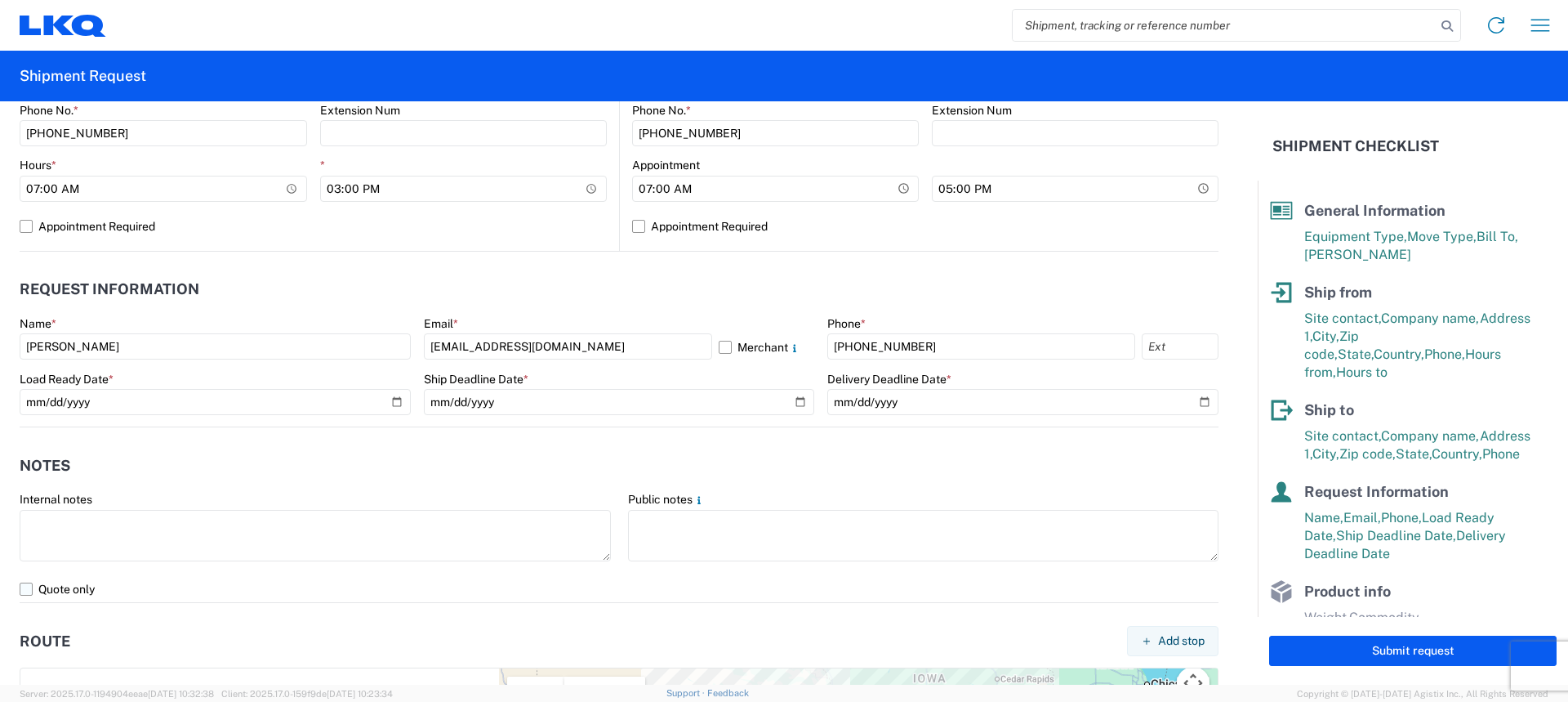
click at [24, 587] on label "Quote only" at bounding box center [619, 589] width 1199 height 26
click at [0, 0] on input "Quote only" at bounding box center [0, 0] width 0 height 0
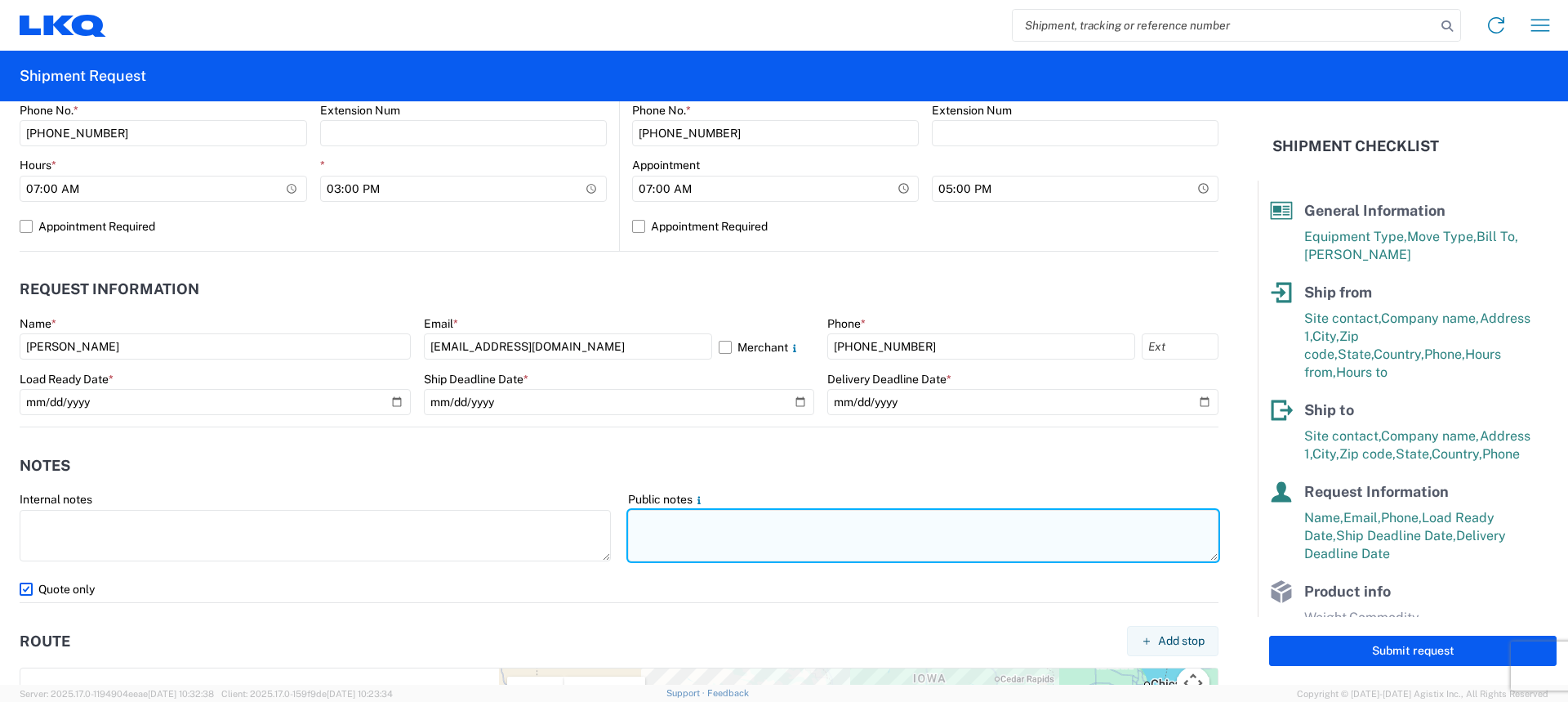
click at [682, 532] on textarea at bounding box center [924, 535] width 592 height 51
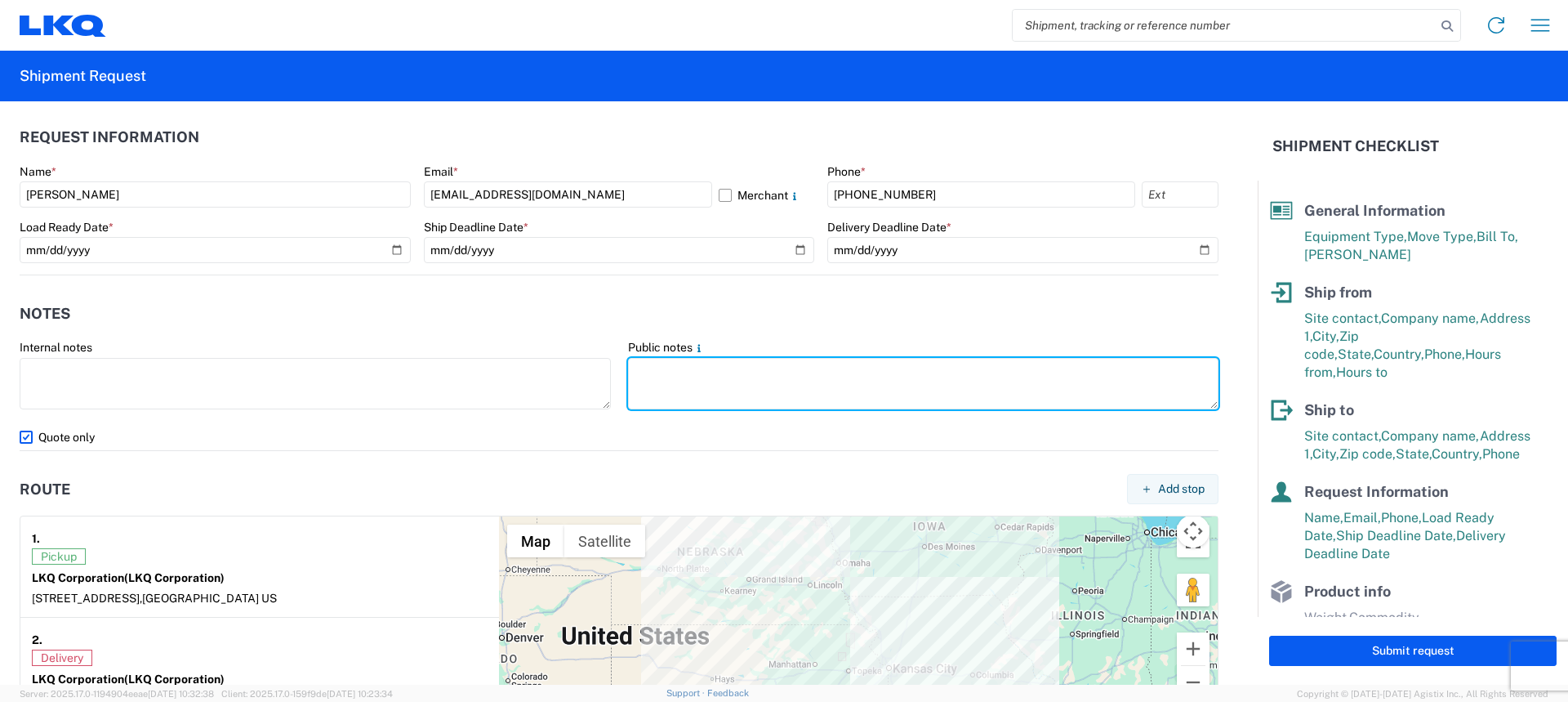
scroll to position [1145, 0]
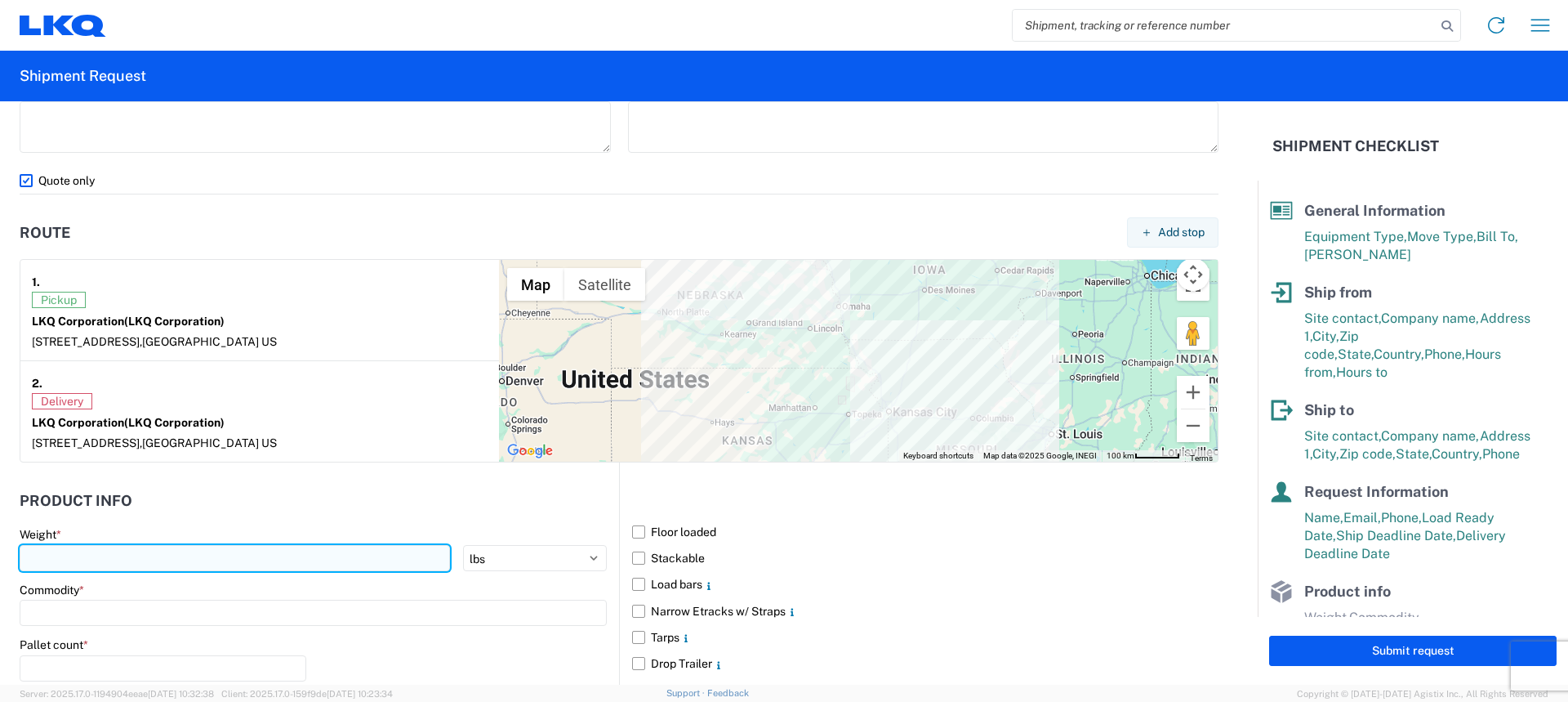
click at [104, 560] on input "number" at bounding box center [234, 557] width 431 height 26
type input "20000"
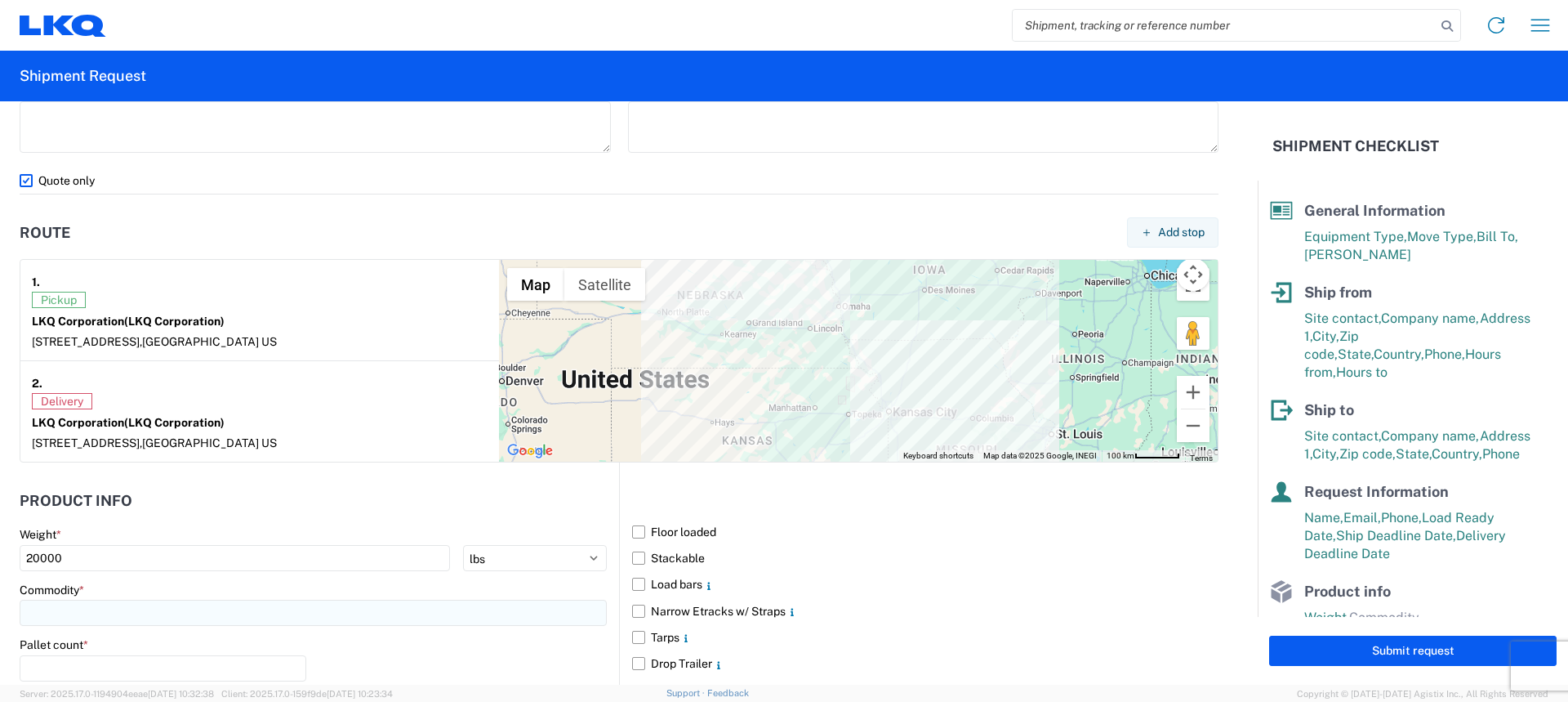
click at [98, 610] on input at bounding box center [312, 612] width 587 height 26
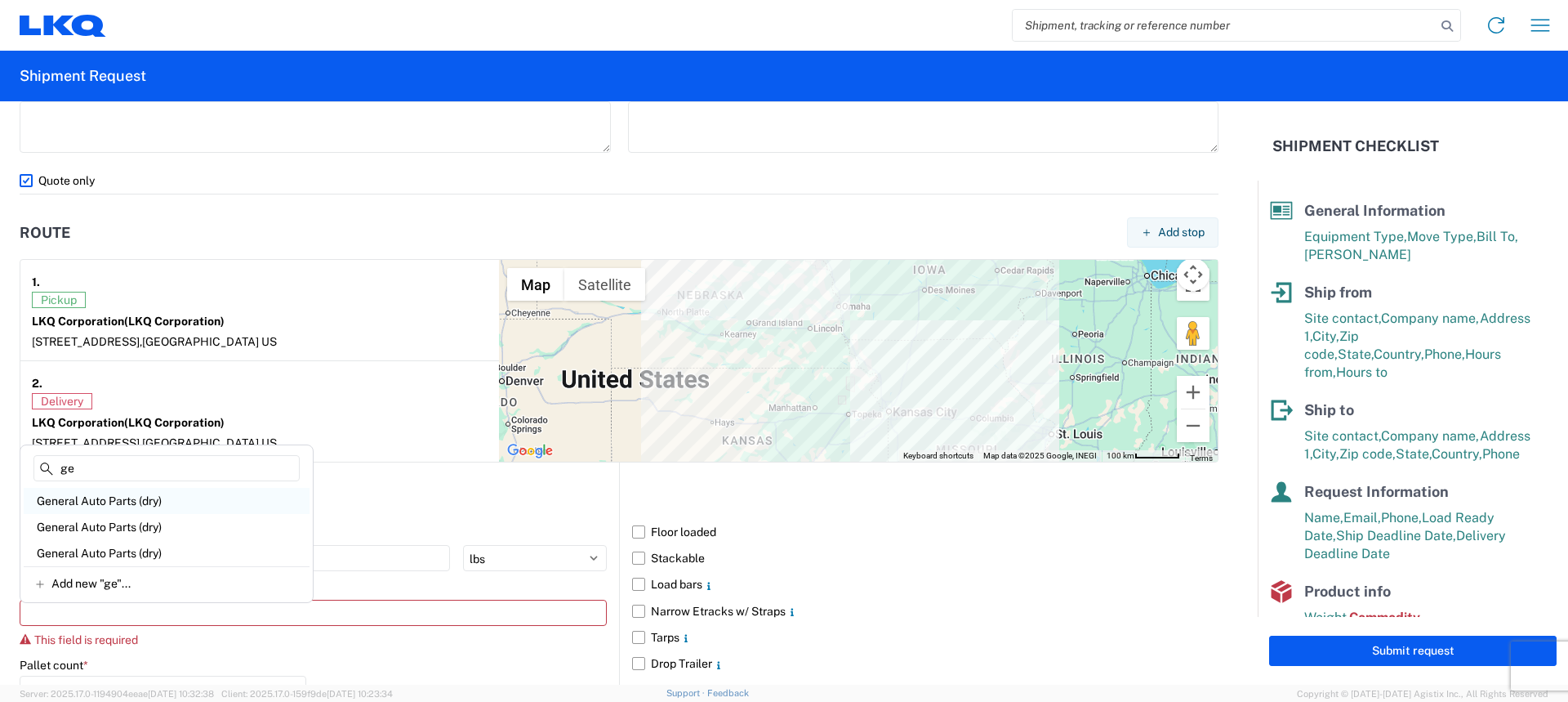
type input "ge"
drag, startPoint x: 74, startPoint y: 497, endPoint x: 105, endPoint y: 506, distance: 32.3
click at [74, 497] on div "General Auto Parts (dry)" at bounding box center [167, 500] width 286 height 26
type input "General Auto Parts (dry)"
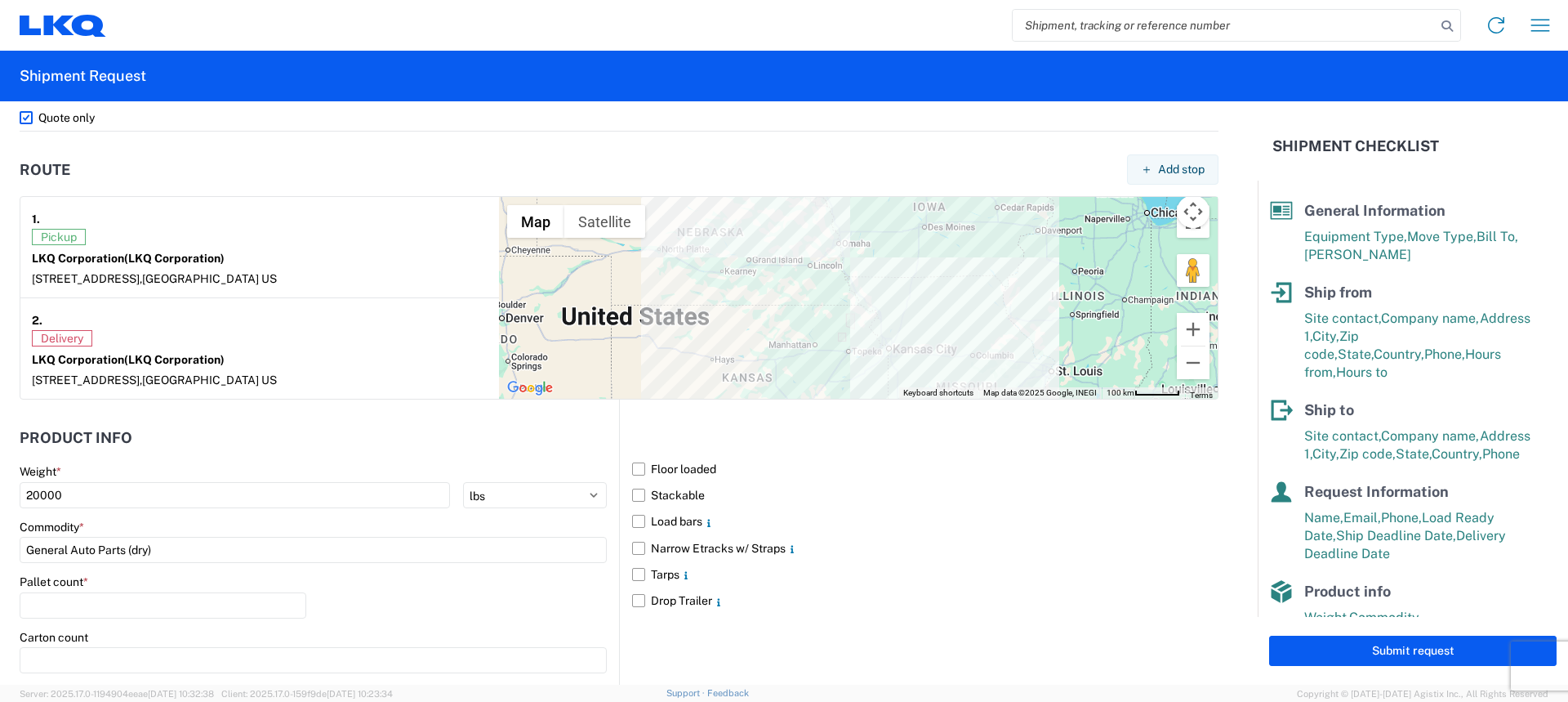
scroll to position [1377, 0]
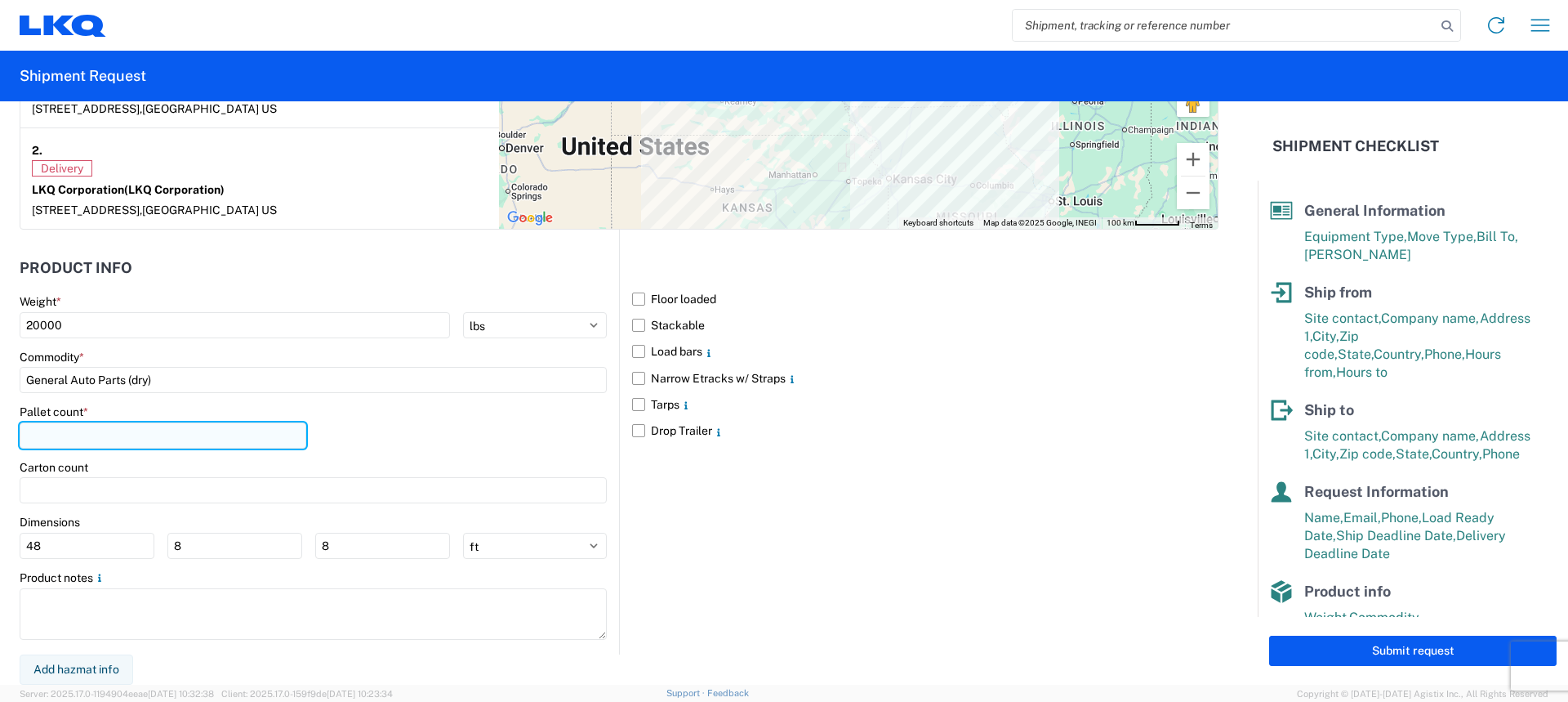
click at [164, 444] on input "number" at bounding box center [162, 435] width 286 height 26
type input "16"
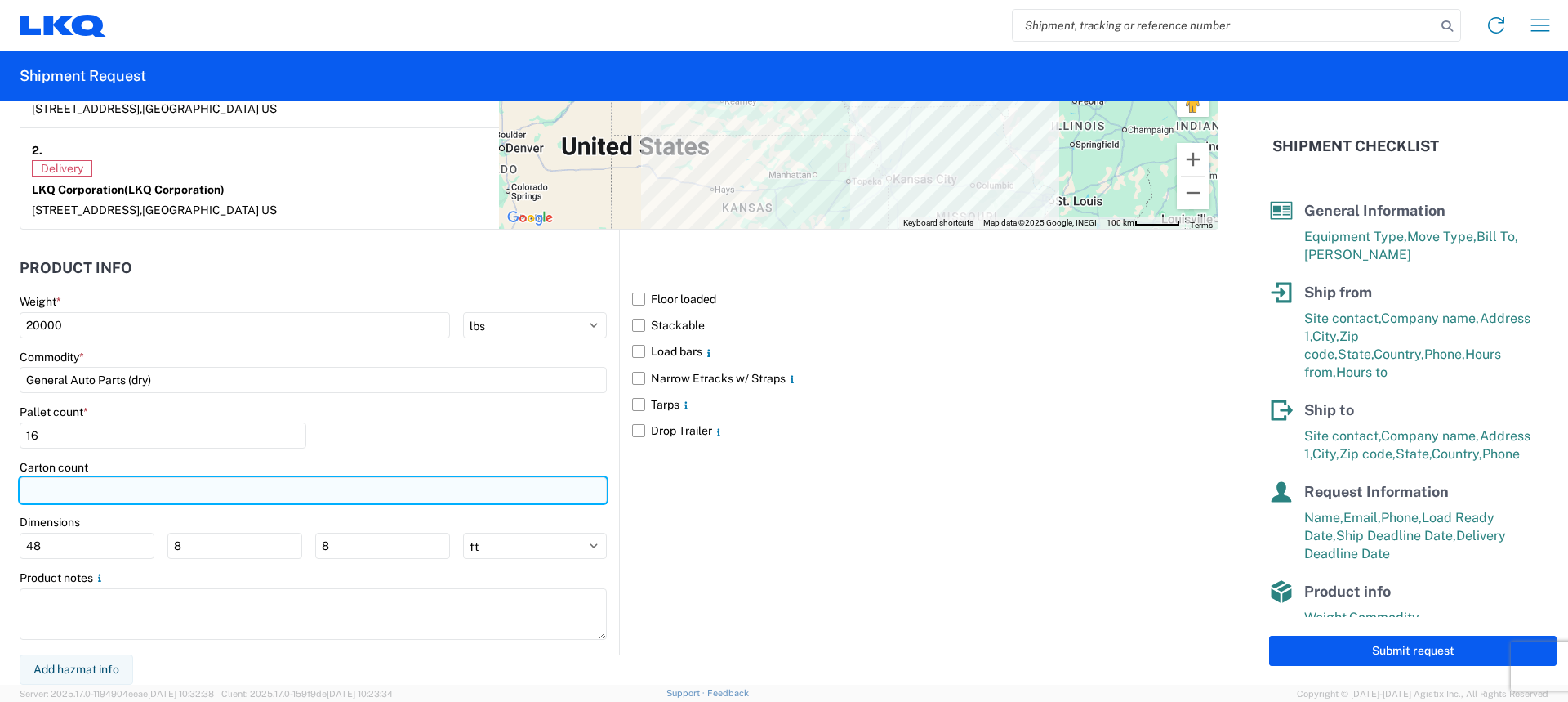
click at [117, 485] on input "number" at bounding box center [312, 490] width 587 height 26
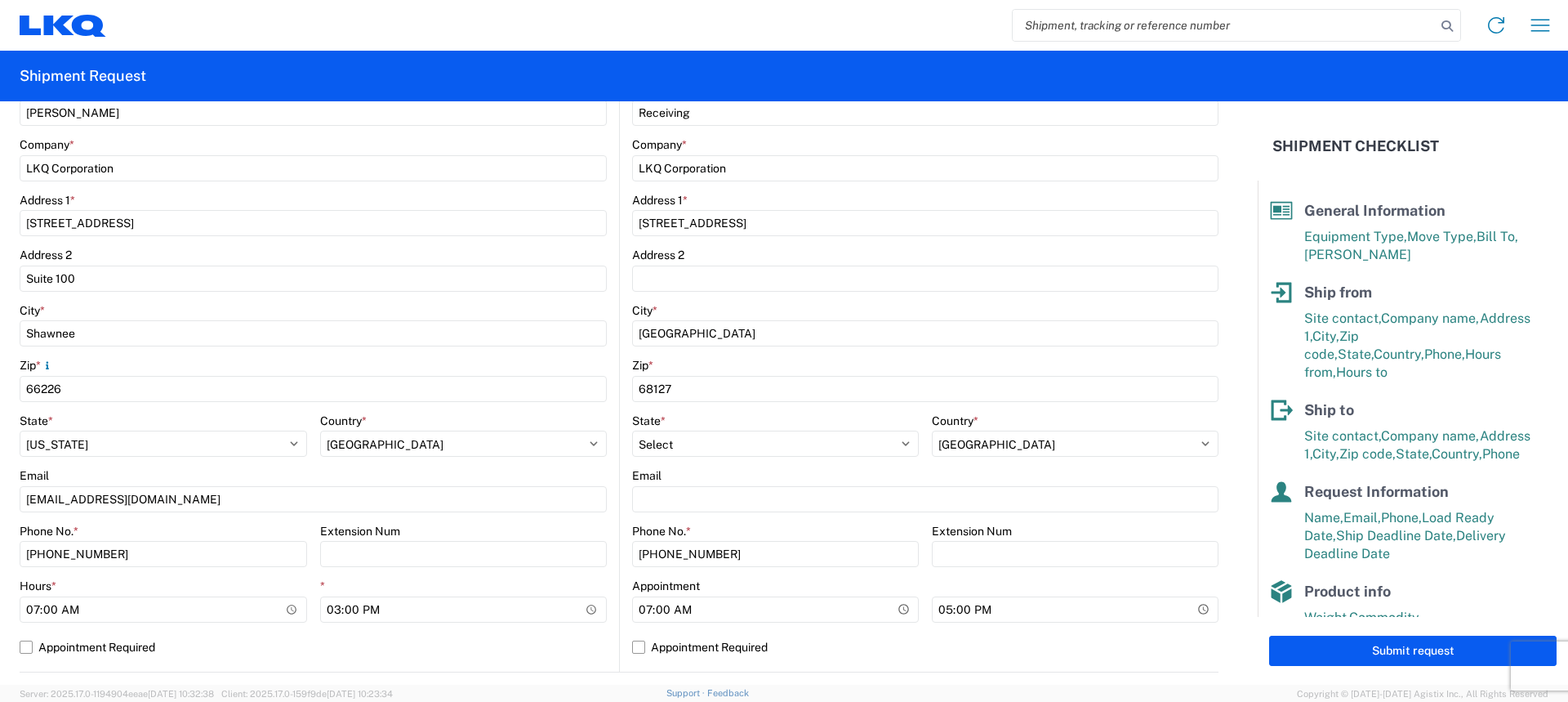
scroll to position [0, 0]
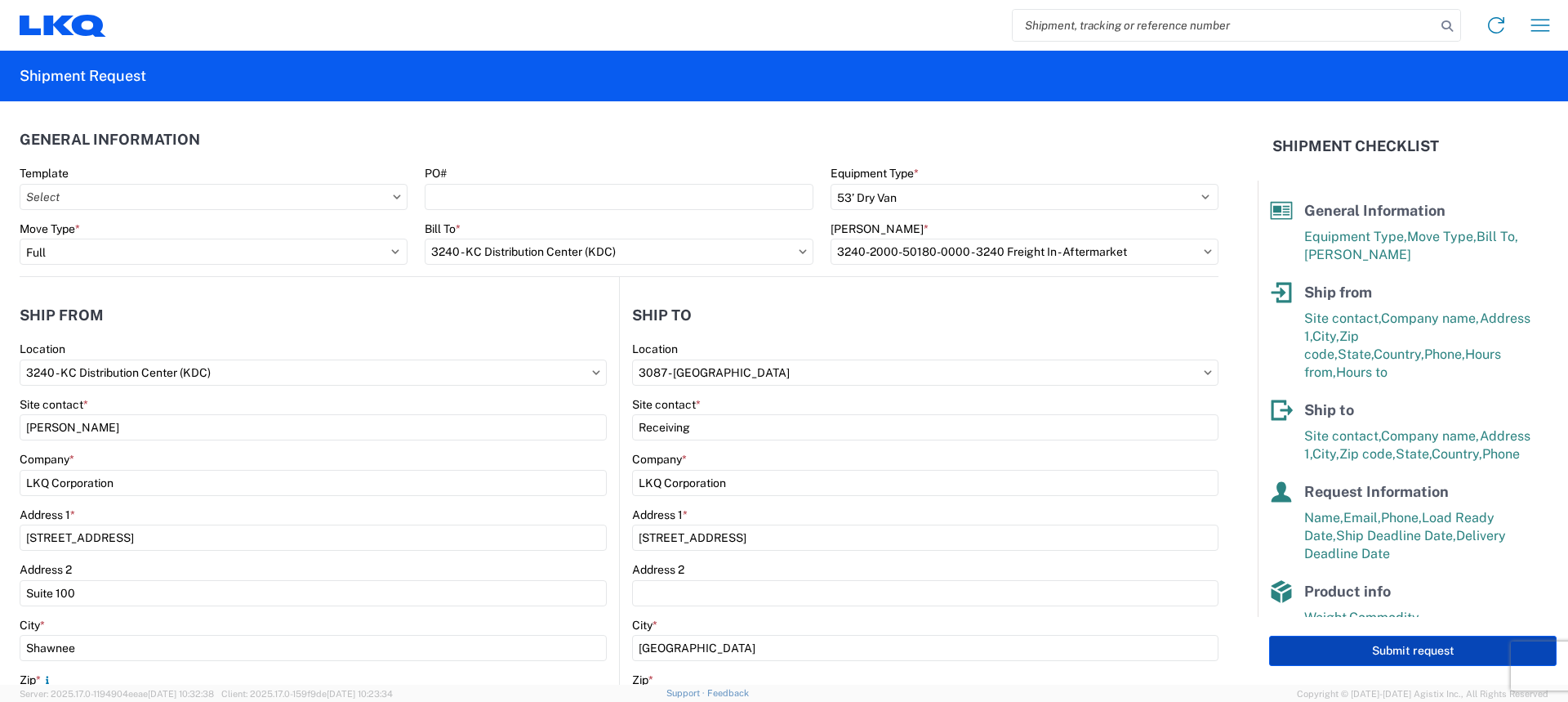
click at [1363, 656] on button "Submit request" at bounding box center [1413, 650] width 287 height 30
select select "US"
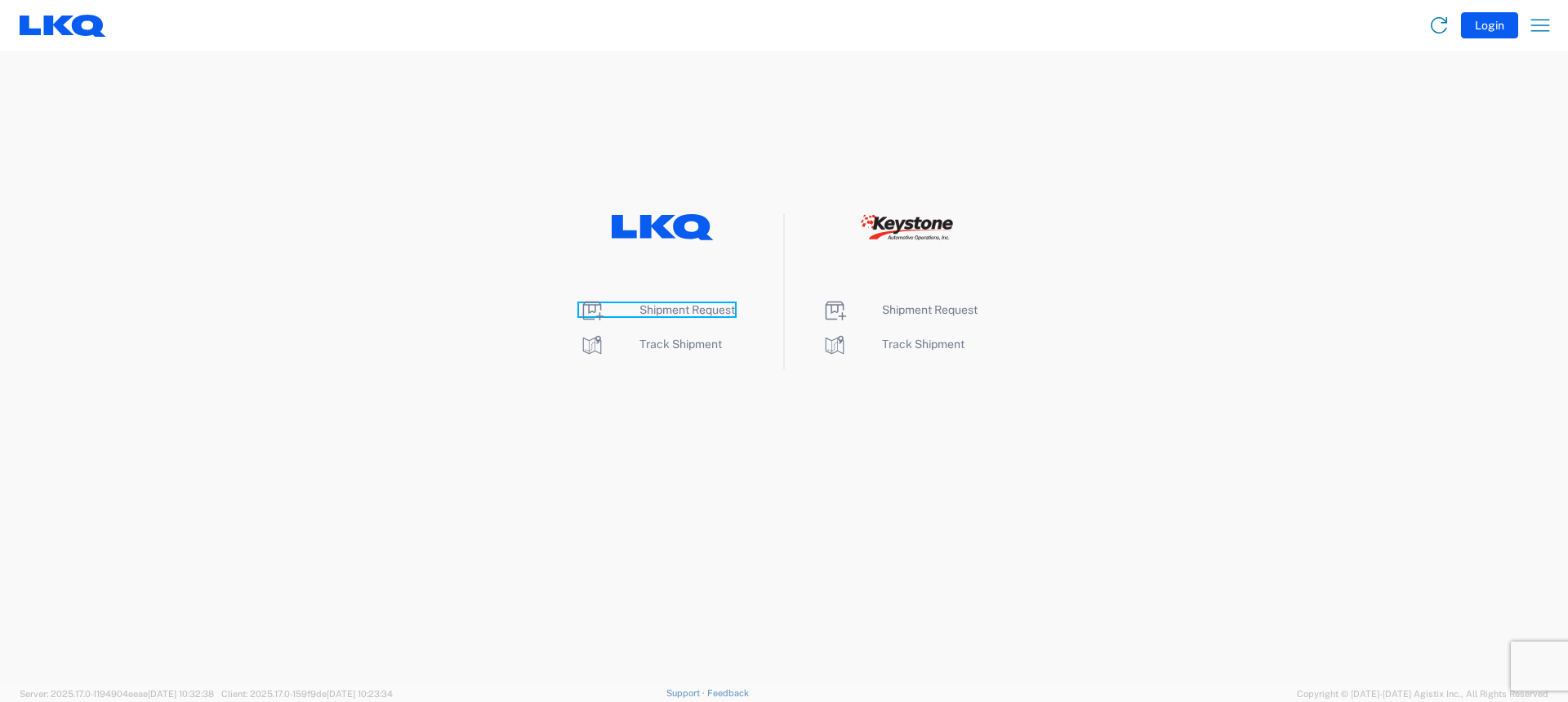
click at [690, 315] on span "Shipment Request" at bounding box center [687, 310] width 95 height 14
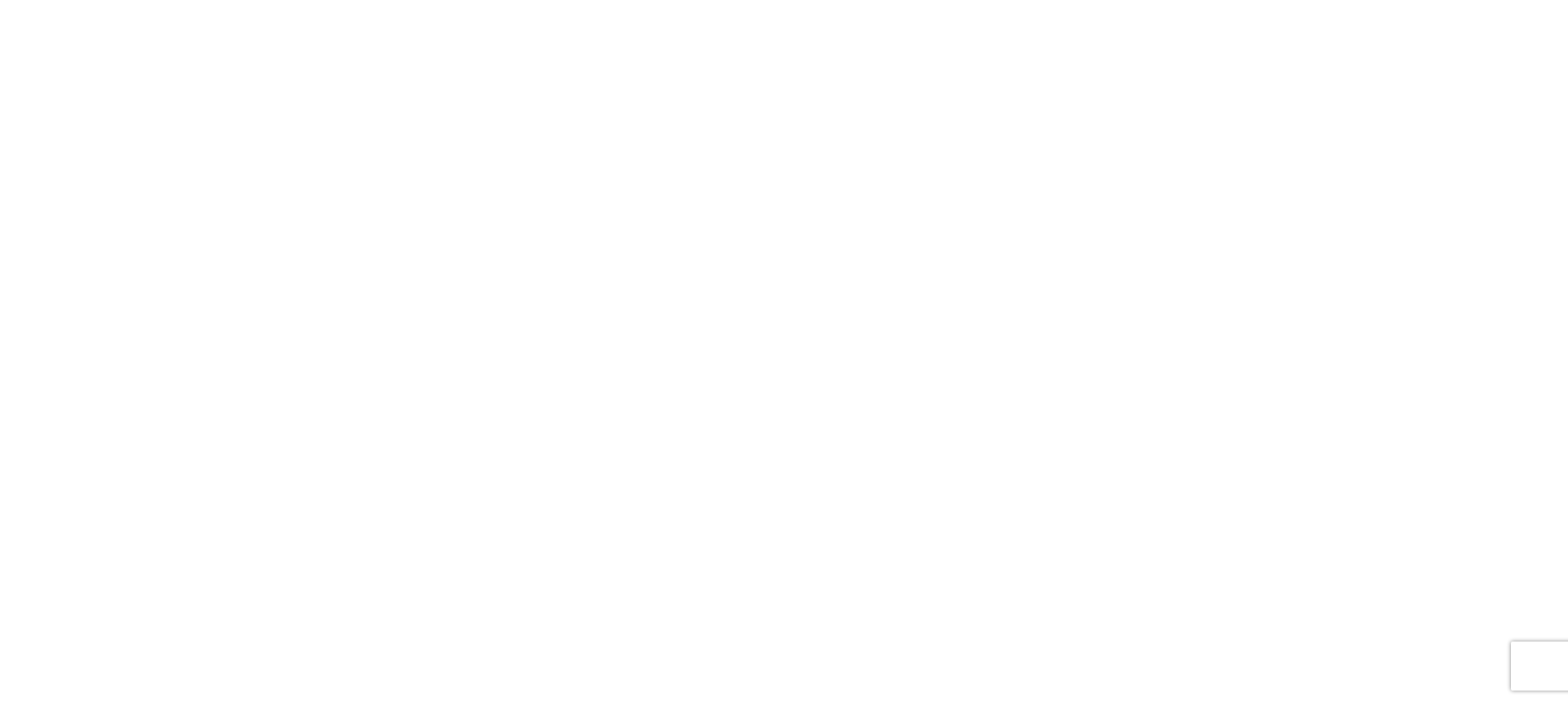
select select "FULL"
select select "LBS"
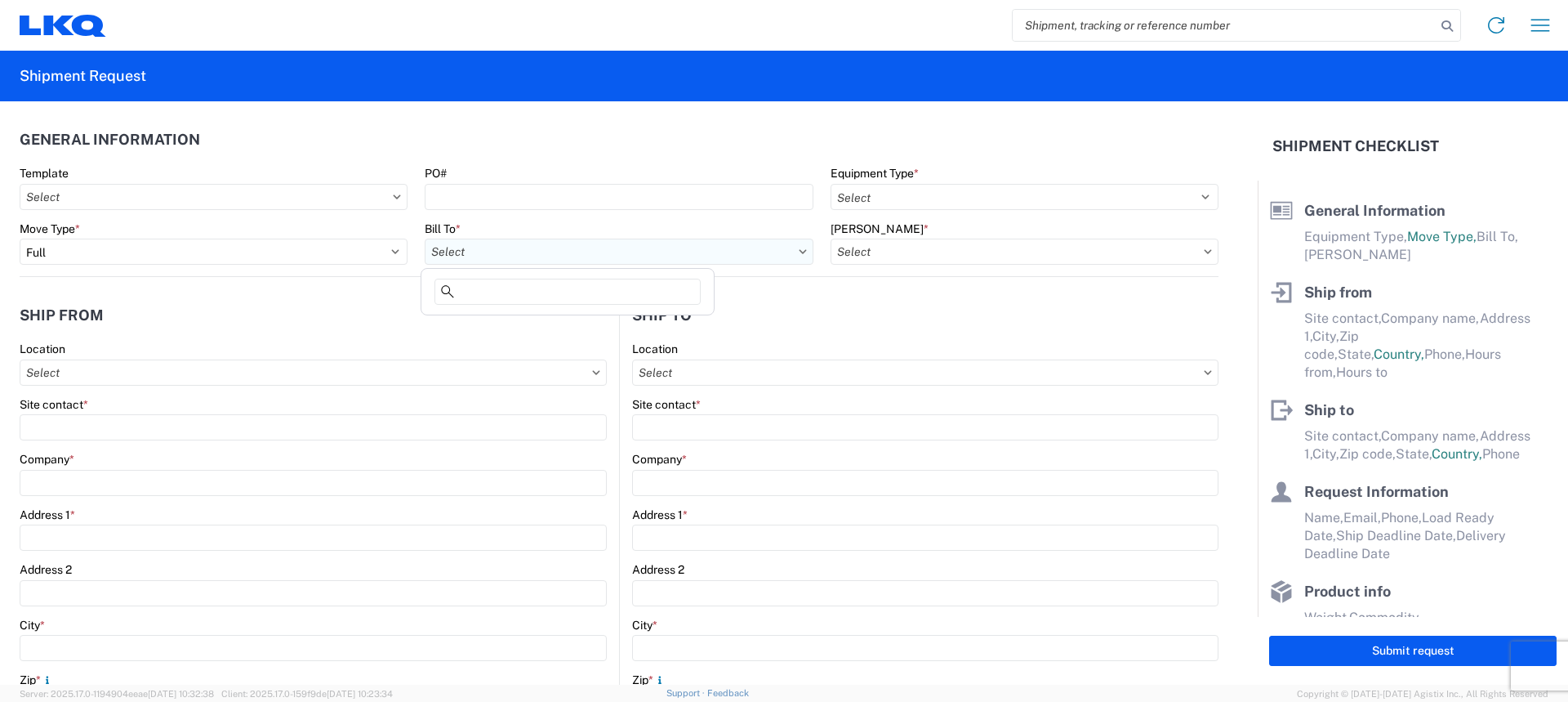
click at [580, 261] on input "Bill To *" at bounding box center [619, 251] width 388 height 26
type input "021"
click at [505, 328] on div "3021 - Kansas City MO" at bounding box center [568, 324] width 286 height 26
type input "3021 - Kansas City MO"
click at [1045, 257] on input "Bill Code *" at bounding box center [1024, 251] width 388 height 26
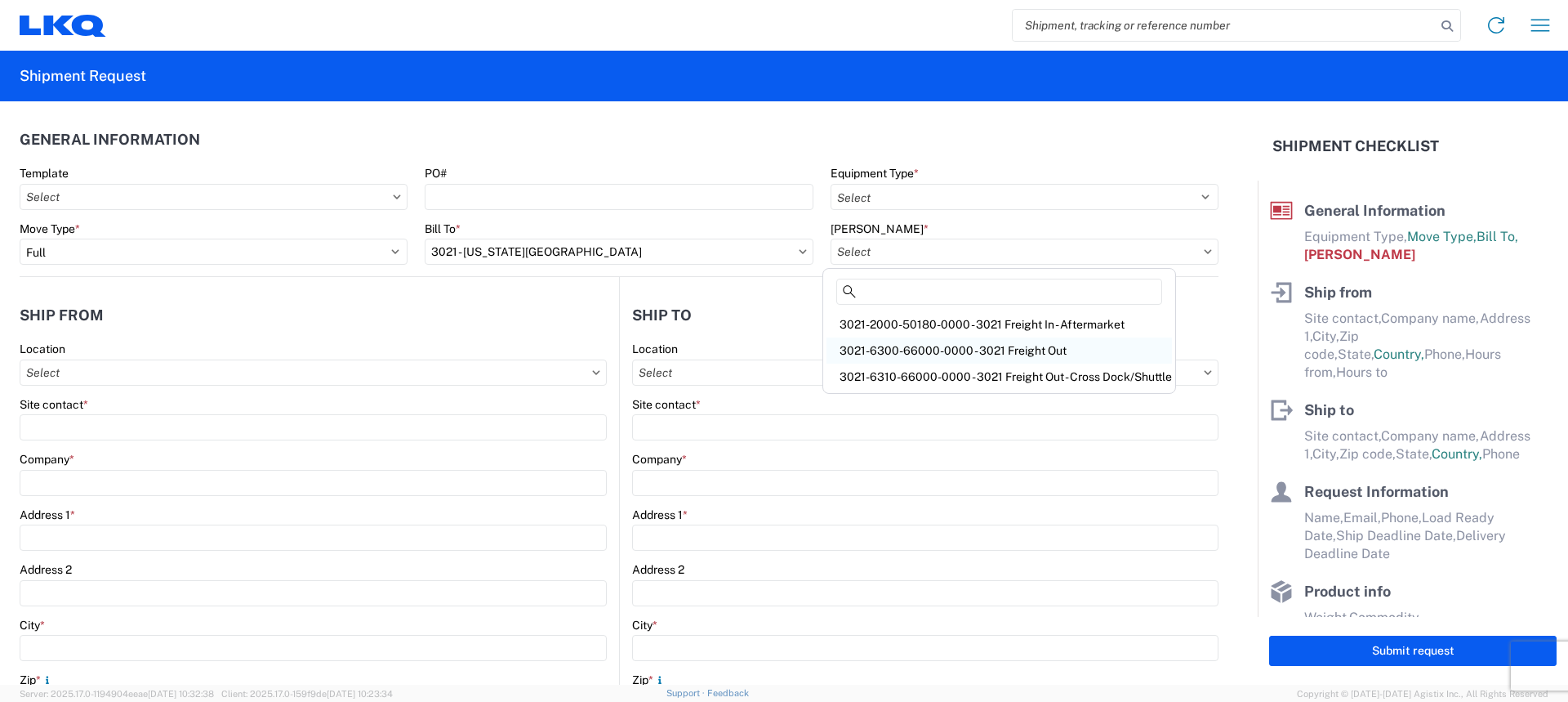
click at [1074, 347] on div "3021-6300-66000-0000 - 3021 Freight Out" at bounding box center [999, 350] width 346 height 26
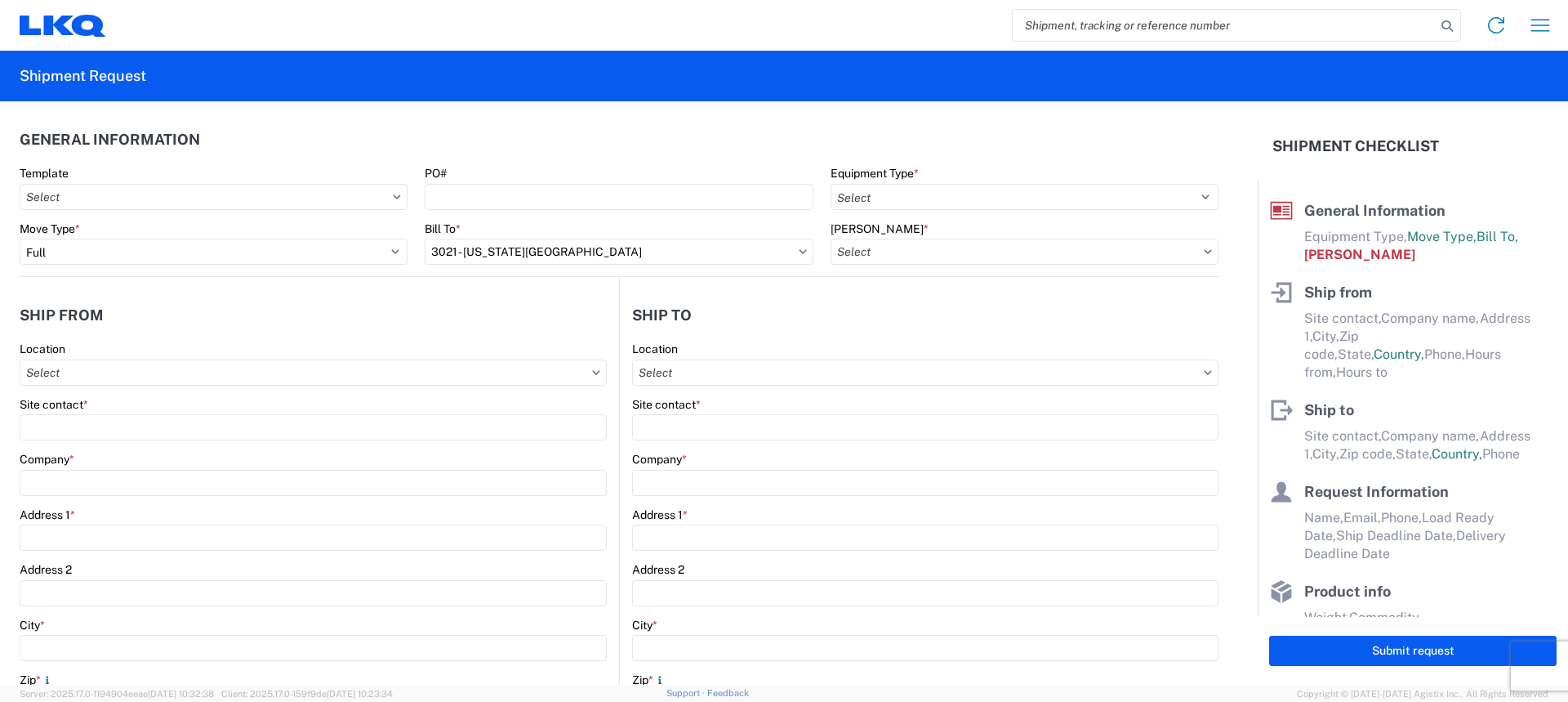
type input "3021-6300-66000-0000 - 3021 Freight Out"
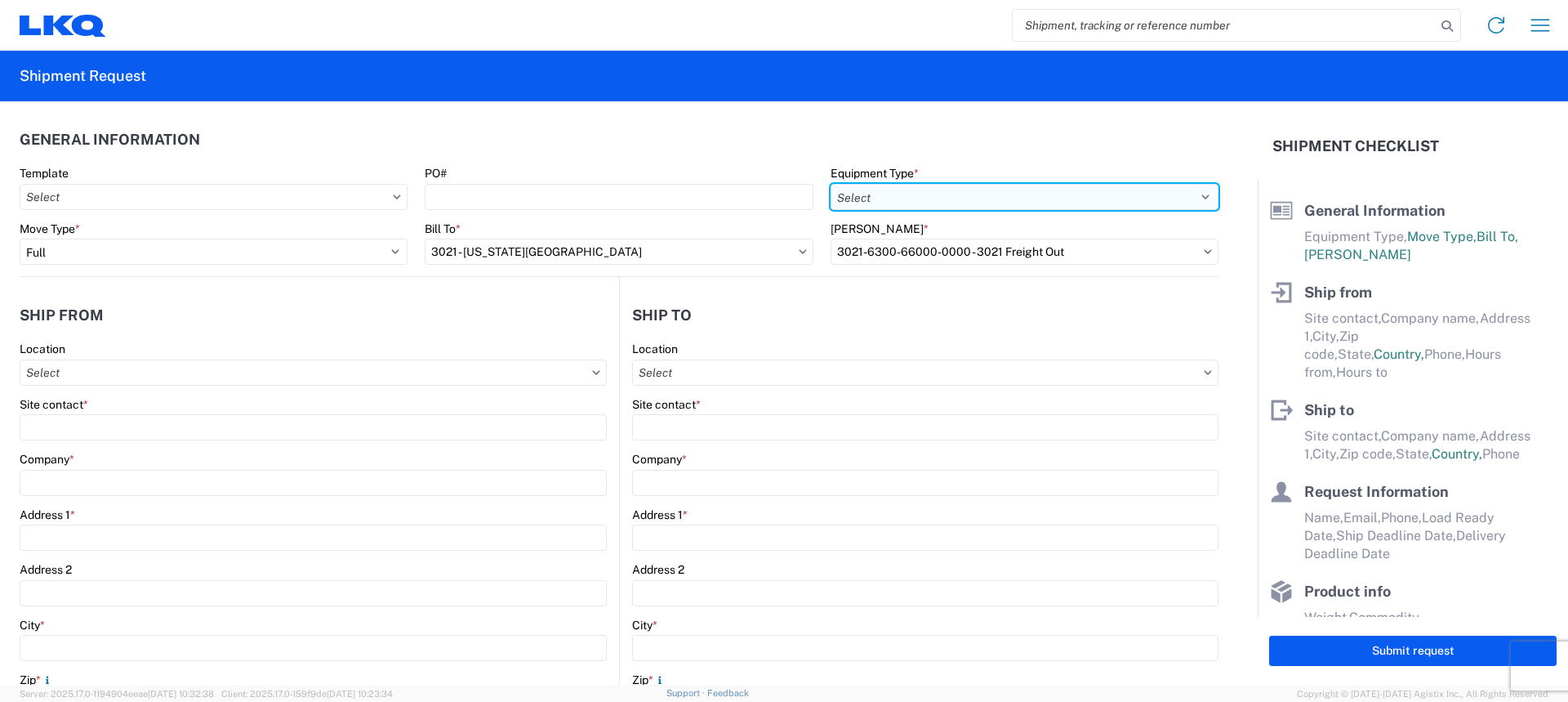
click at [994, 201] on select "Select 53’ Dry Van Flatbed Dropdeck (van) Lowboy (flatbed) Rail" at bounding box center [1024, 197] width 388 height 26
select select "STDV"
click at [831, 184] on select "Select 53’ Dry Van Flatbed Dropdeck (van) Lowboy (flatbed) Rail" at bounding box center [1024, 197] width 388 height 26
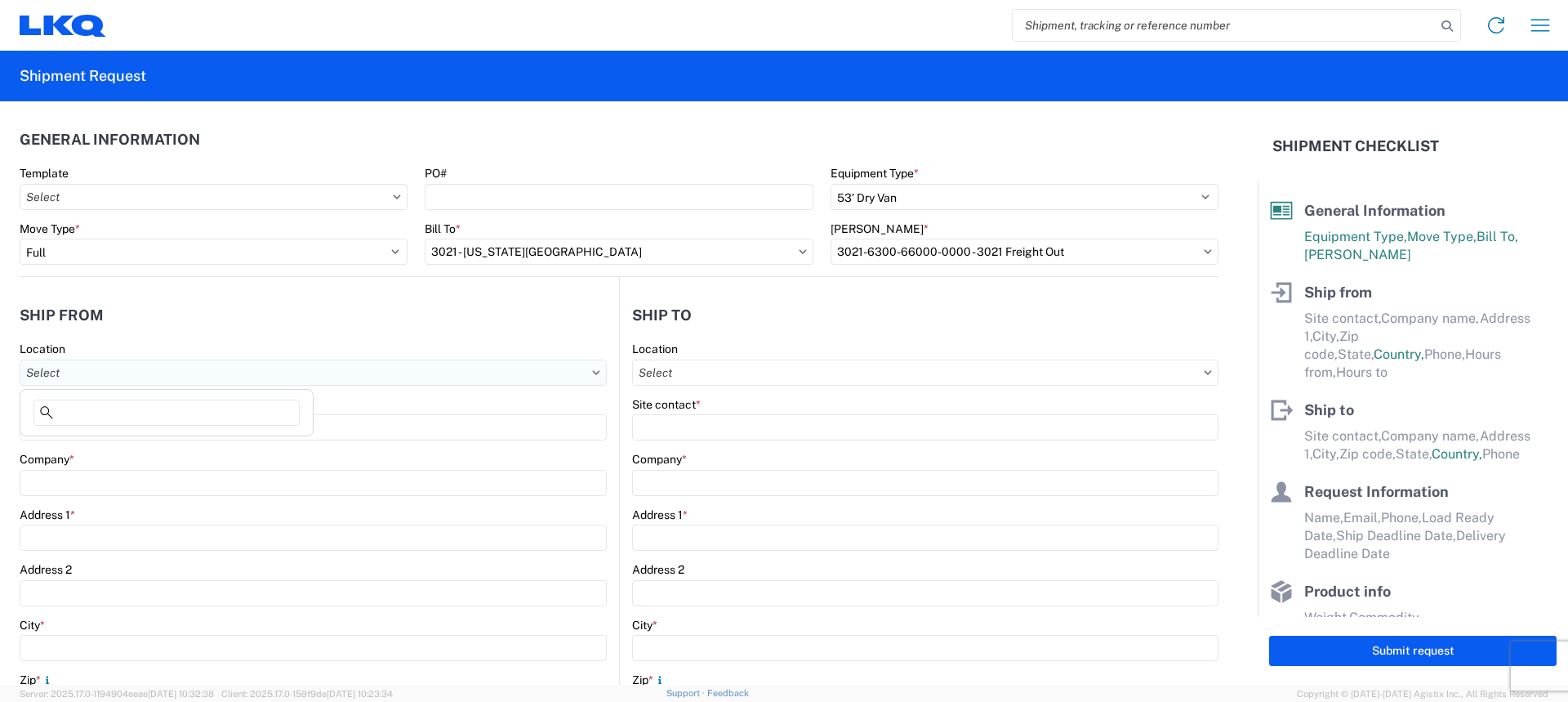
click at [98, 370] on input "Location" at bounding box center [312, 372] width 587 height 26
type input "3021"
click at [170, 440] on div "3021 - [US_STATE][GEOGRAPHIC_DATA]" at bounding box center [167, 445] width 286 height 26
type input "3021 - [US_STATE][GEOGRAPHIC_DATA]"
type input "LKQ Corporation"
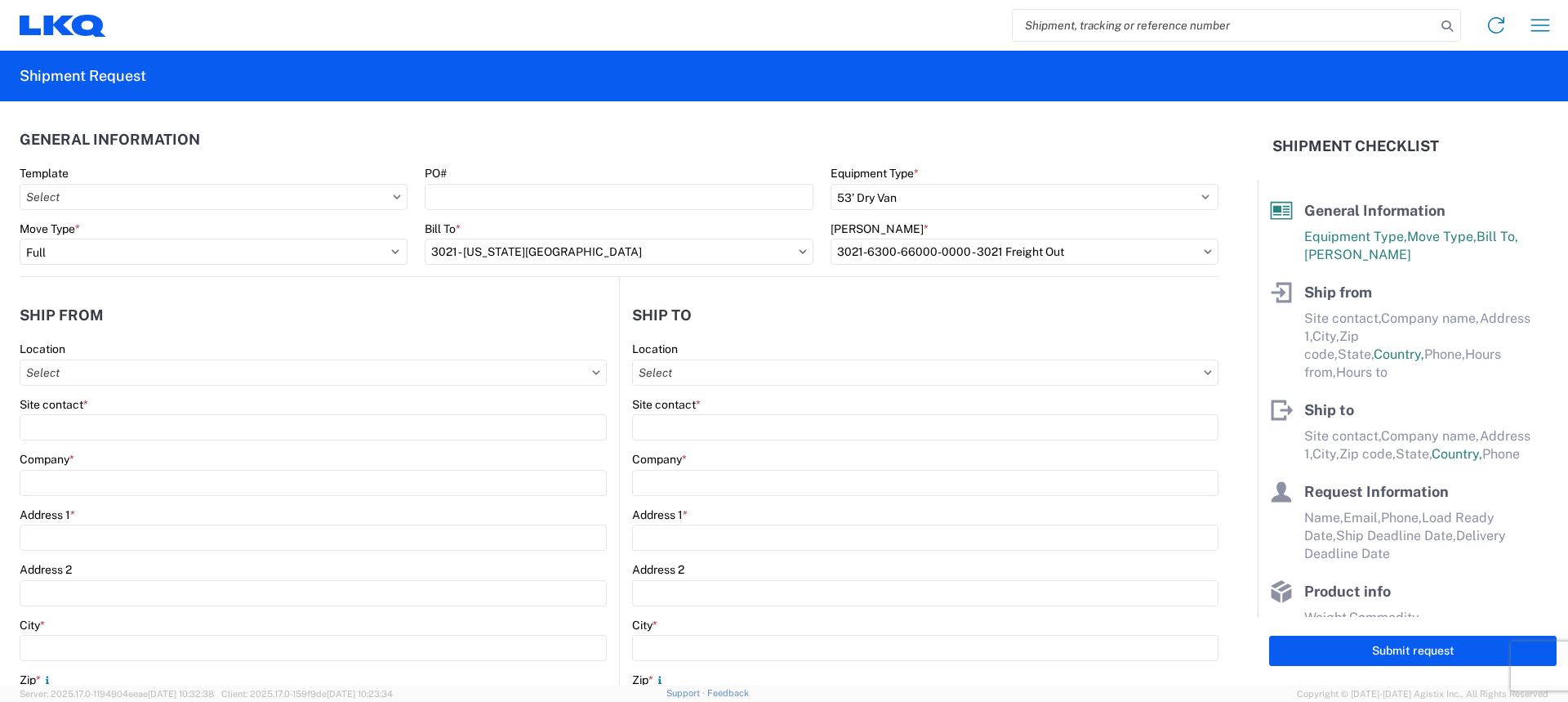
type input "[STREET_ADDRESS]"
type input "Suite 100"
type input "Shawnee"
type input "66226"
select select "KS"
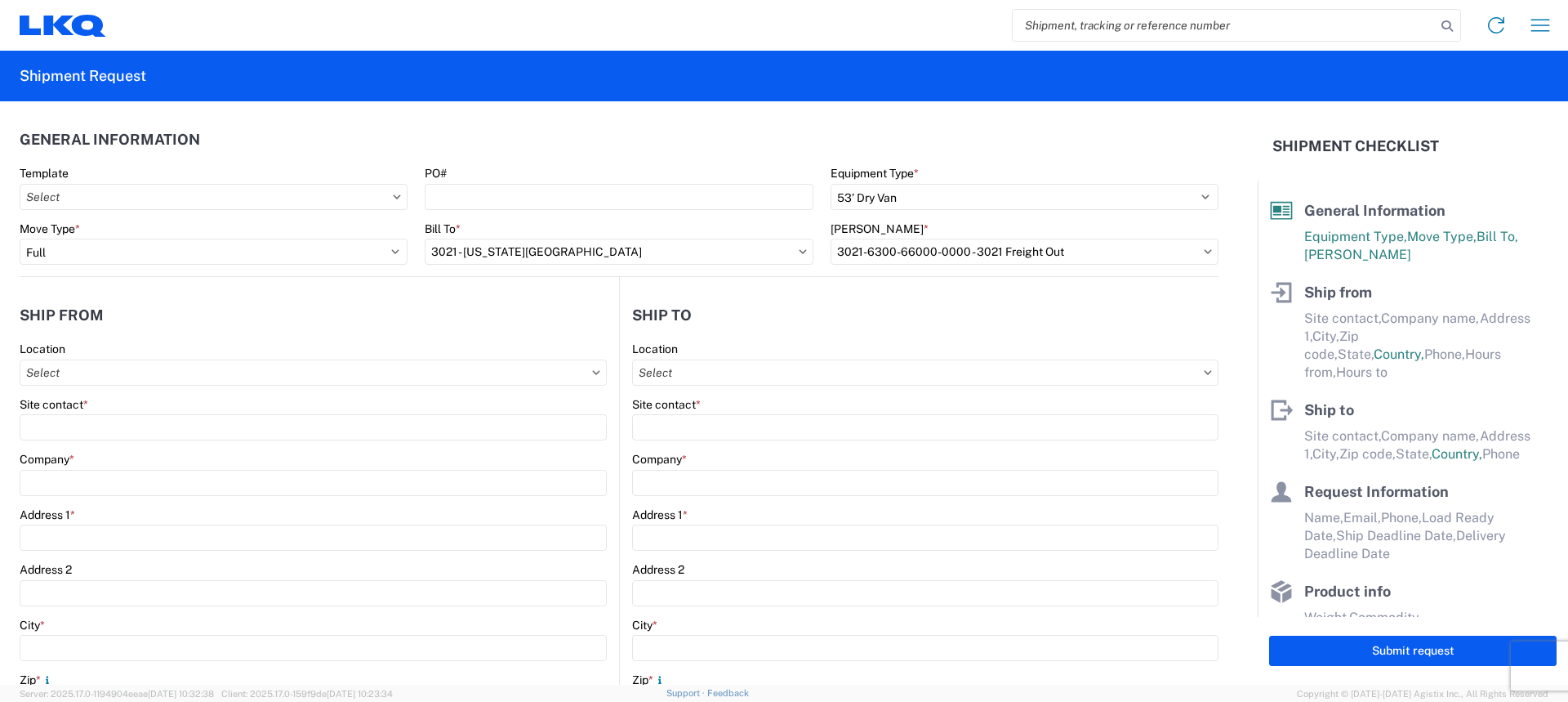
select select "US"
type input "[PHONE_NUMBER]"
type input "07:00"
type input "21:00"
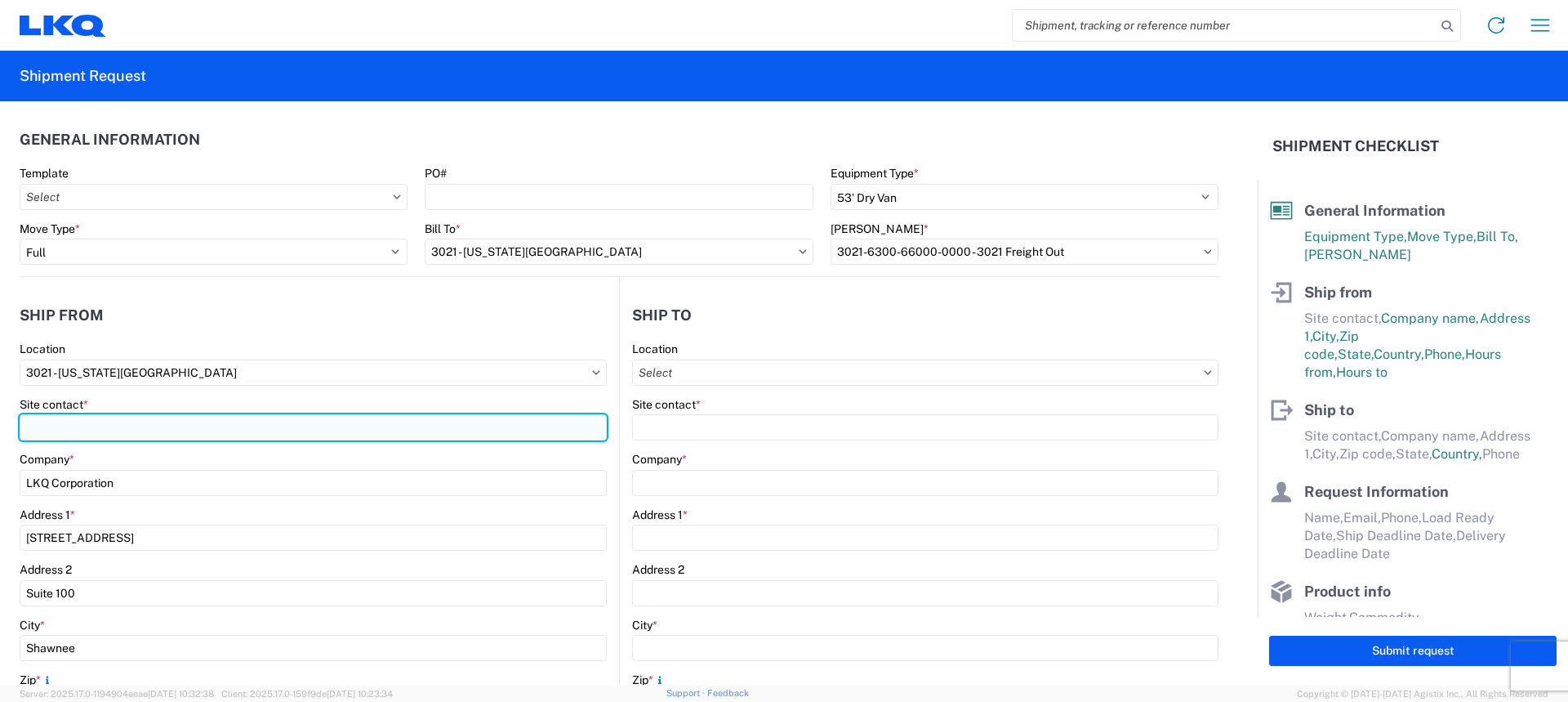
click at [114, 435] on input "Site contact *" at bounding box center [312, 427] width 587 height 26
type input "[PERSON_NAME]"
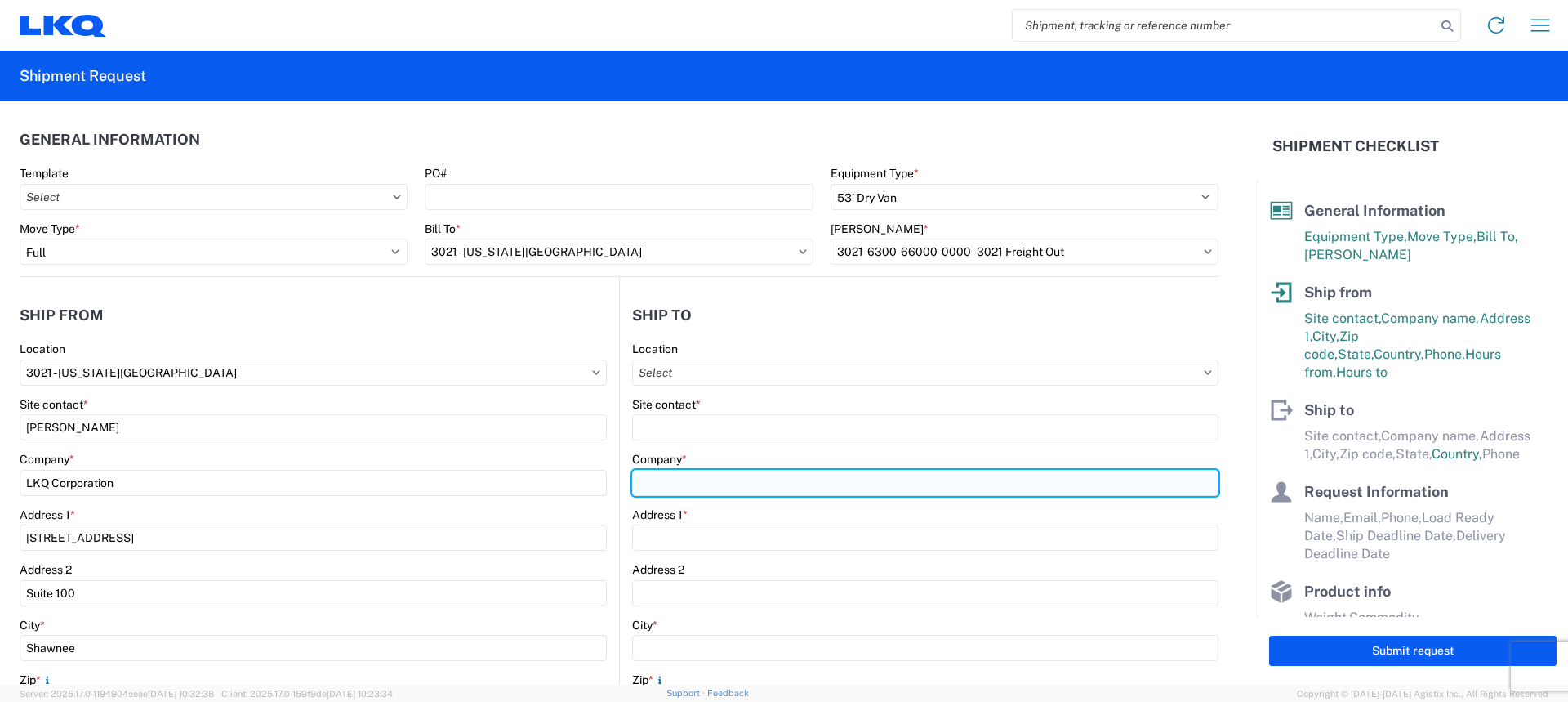
click at [808, 473] on input "Company *" at bounding box center [925, 482] width 587 height 26
type input "T"
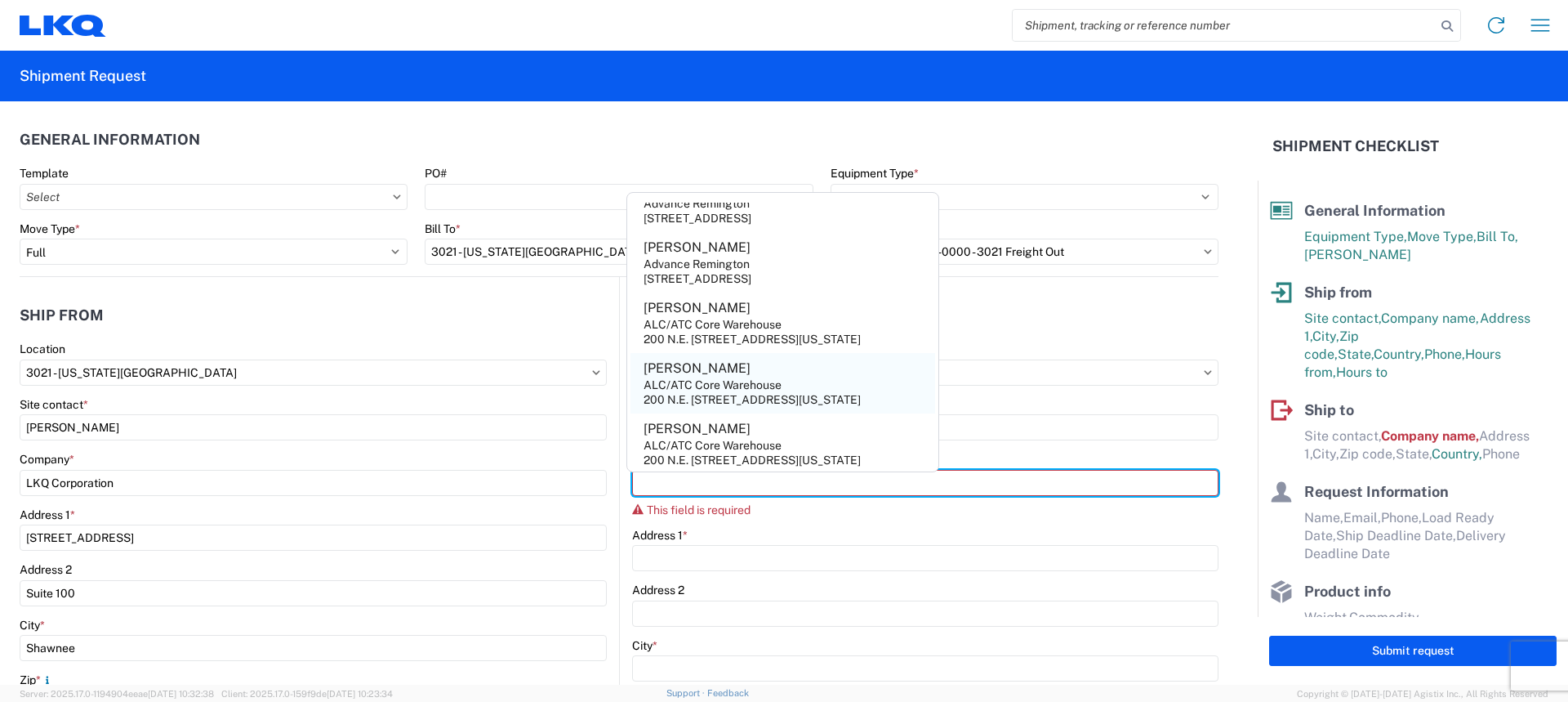
scroll to position [855, 0]
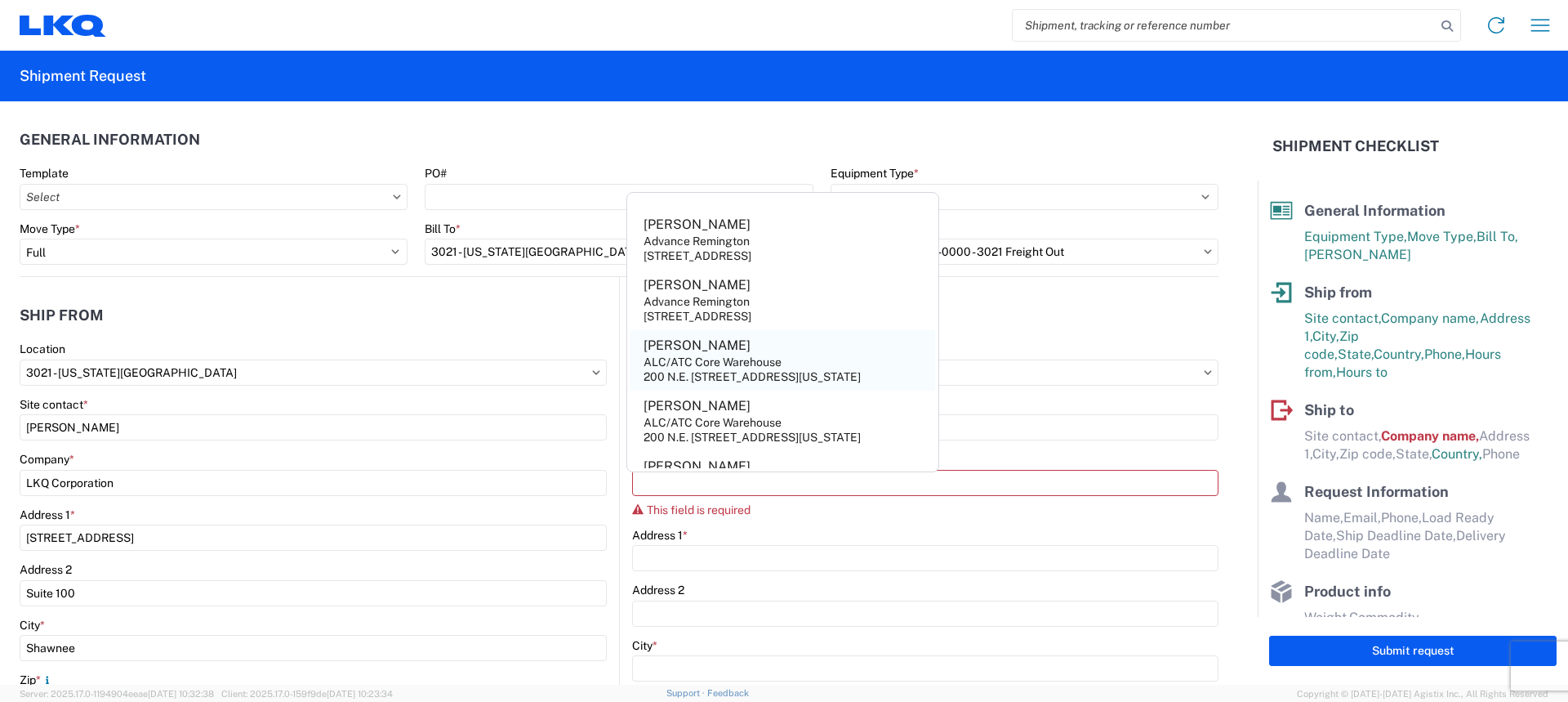
click at [835, 357] on agx-address-suggestion-item "Talmadge ALC/ATC Core Warehouse 200 N.E. 36th St.,Oklahoma City,OK,73105,US" at bounding box center [783, 360] width 305 height 61
type input "[PERSON_NAME]"
type input "ALC/ATC Core Warehouse"
type input "200 N.E. 36th St."
type input "Oklahoma City"
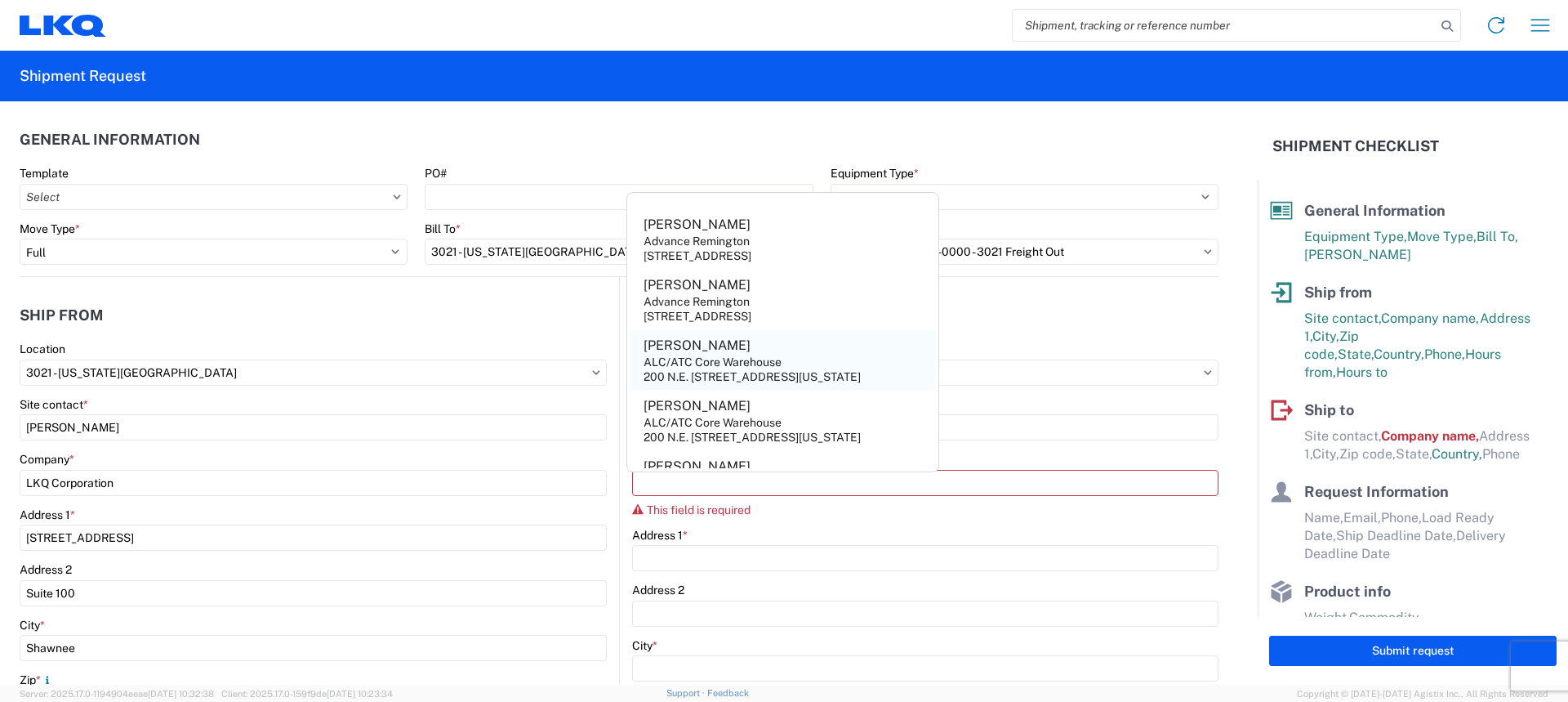
type input "73105"
select select "OK"
select select "US"
type input "405-370-6273"
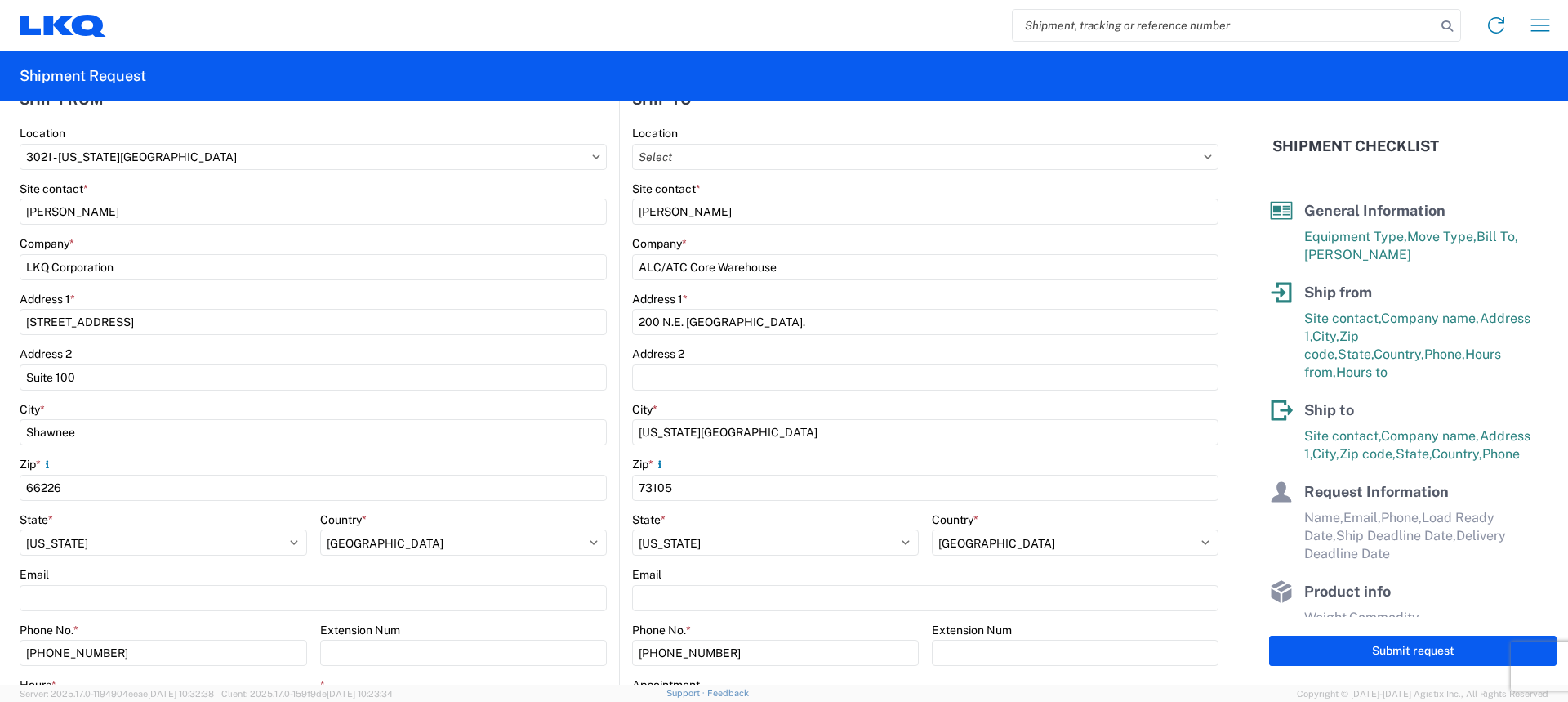
scroll to position [327, 0]
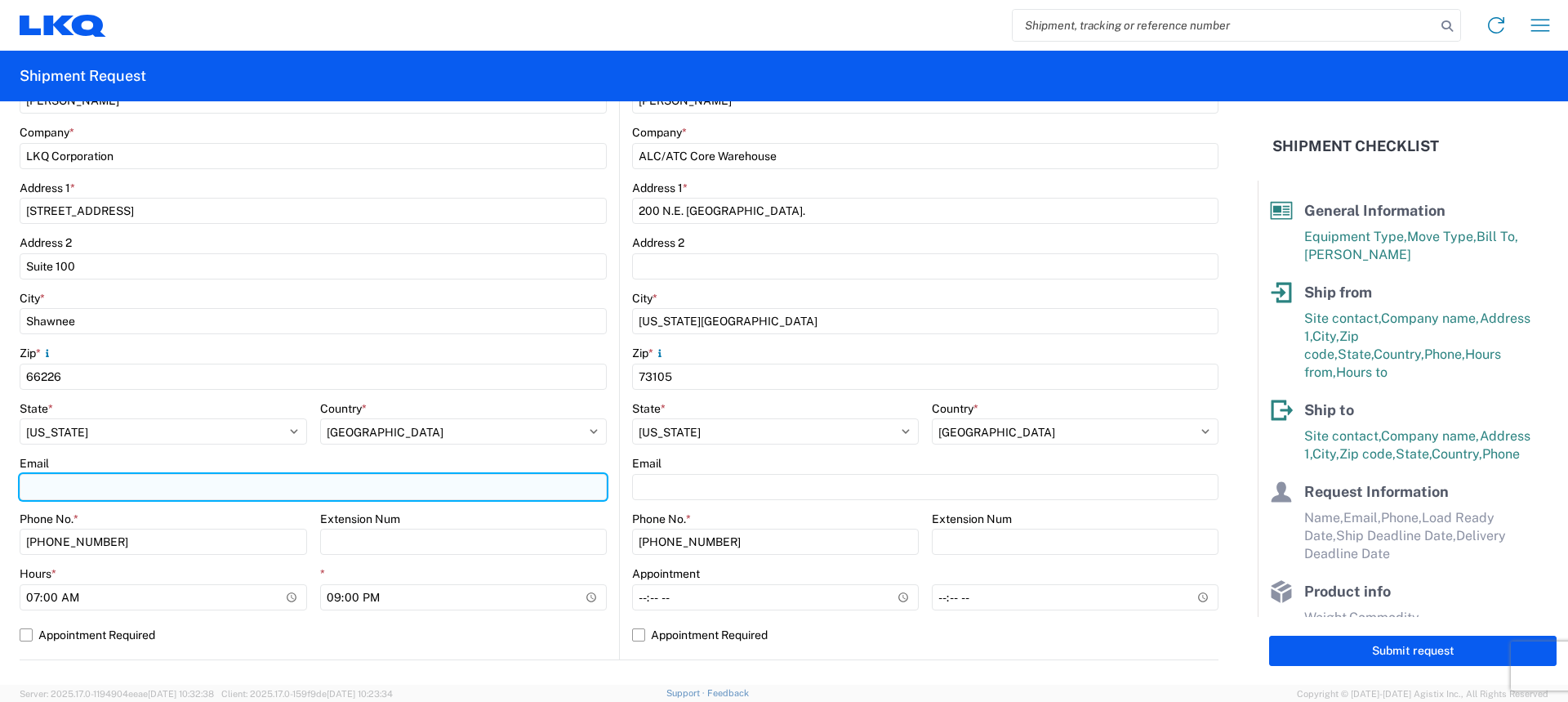
click at [64, 484] on input "Email" at bounding box center [312, 487] width 587 height 26
type input "[EMAIL_ADDRESS][DOMAIN_NAME]"
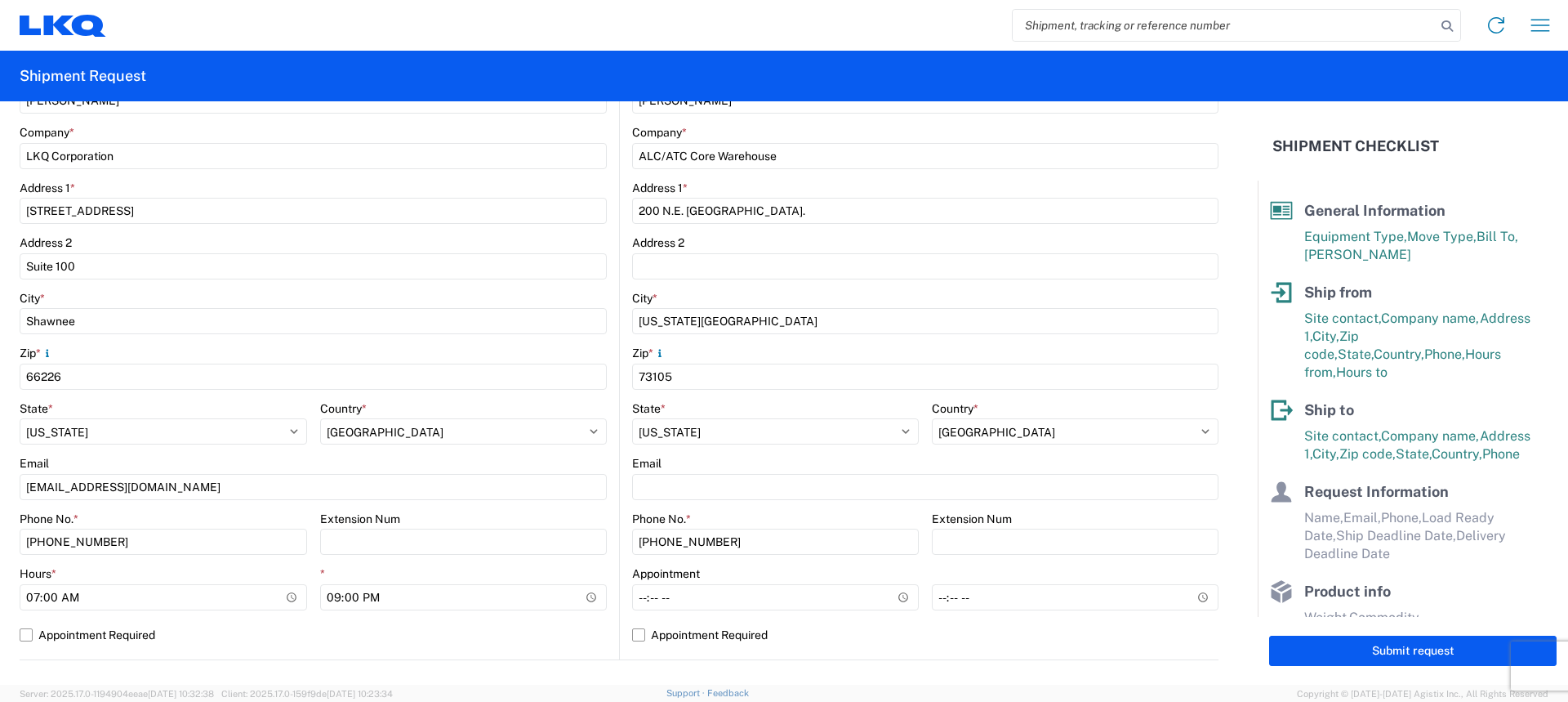
drag, startPoint x: 142, startPoint y: 555, endPoint x: 0, endPoint y: 548, distance: 142.2
click at [0, 548] on form "General Information Template PO# Equipment Type * Select 53’ Dry Van Flatbed Dr…" at bounding box center [628, 392] width 1258 height 583
click at [146, 550] on input "[PHONE_NUMBER]" at bounding box center [163, 541] width 287 height 26
type input "9"
type input "[PHONE_NUMBER]"
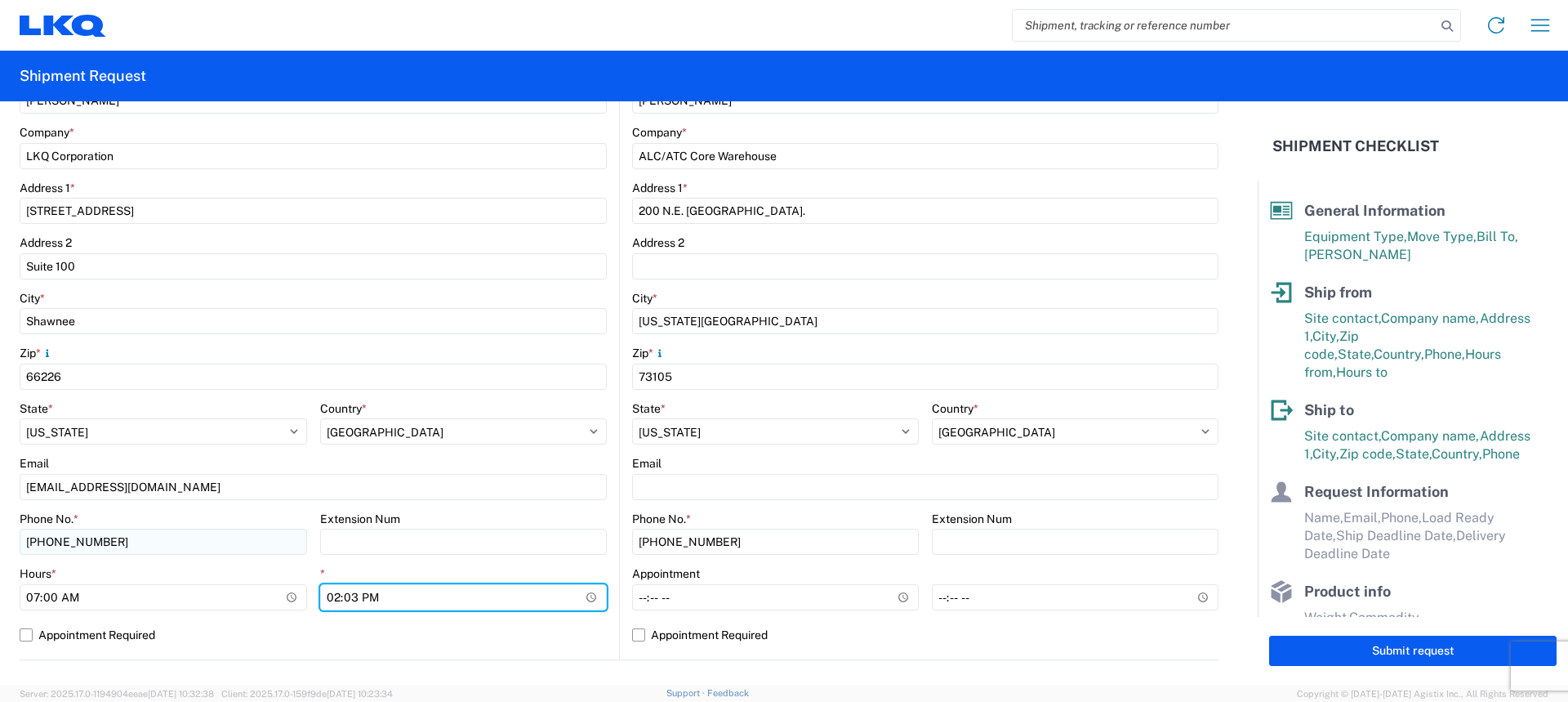
type input "14:30"
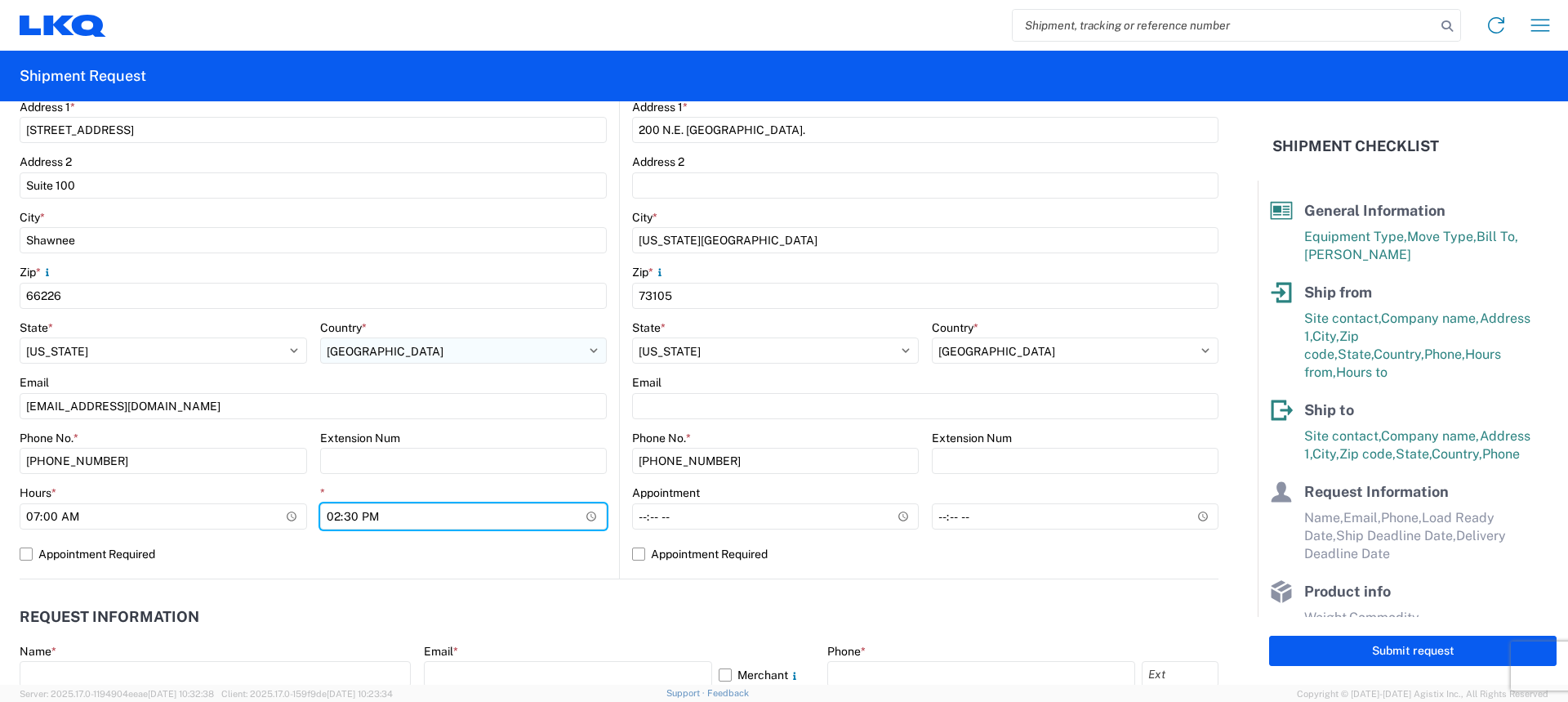
scroll to position [572, 0]
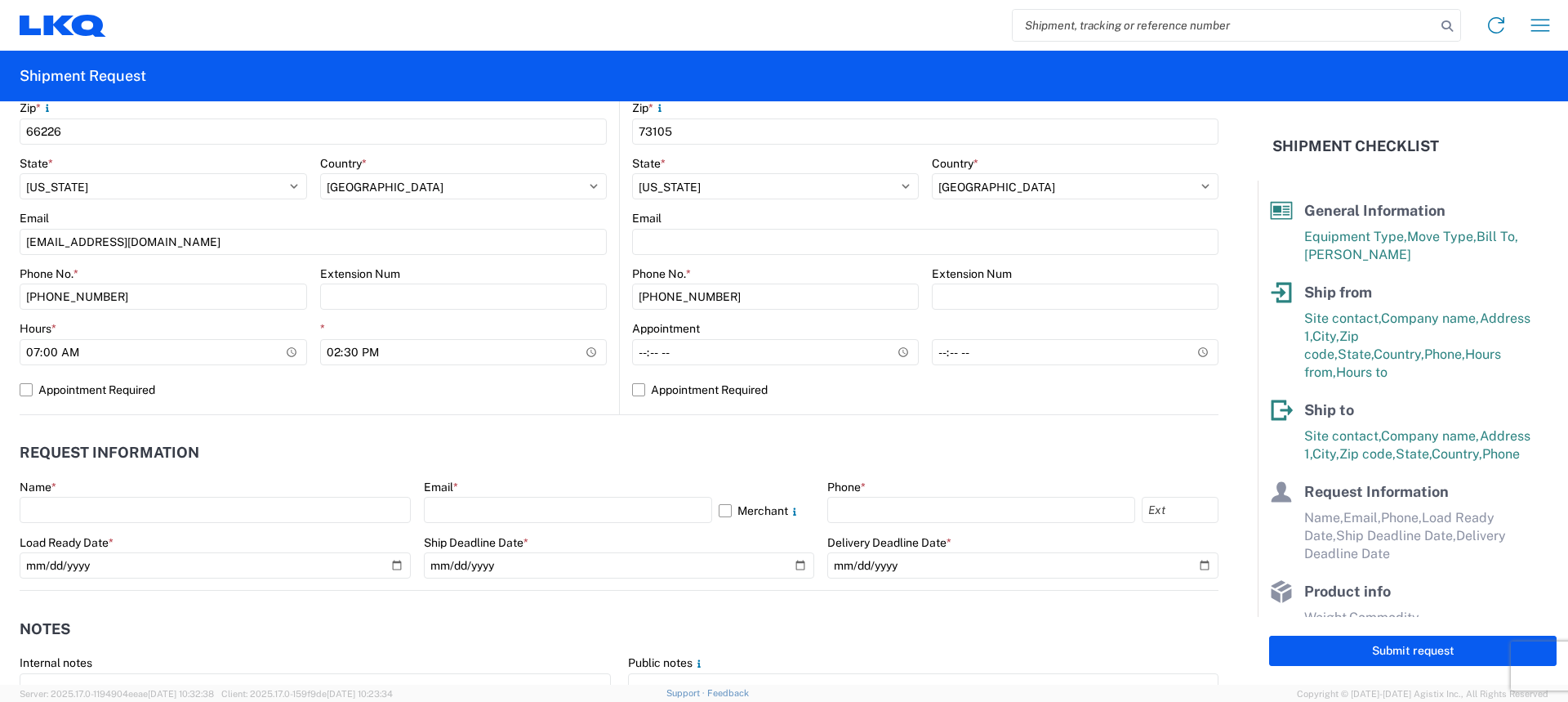
click at [100, 495] on div "Name *" at bounding box center [215, 502] width 391 height 44
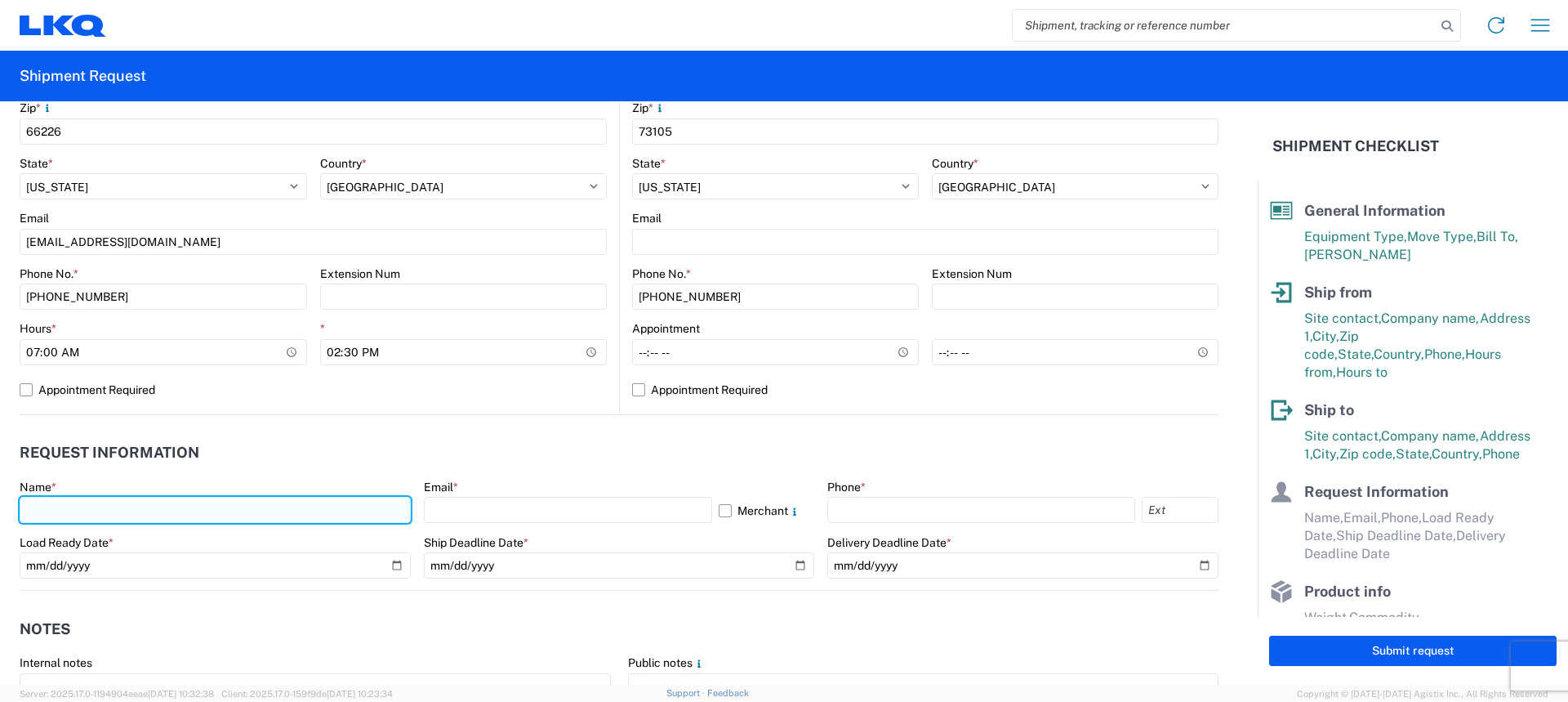
click at [97, 510] on input "text" at bounding box center [215, 509] width 391 height 26
type input "[PERSON_NAME]"
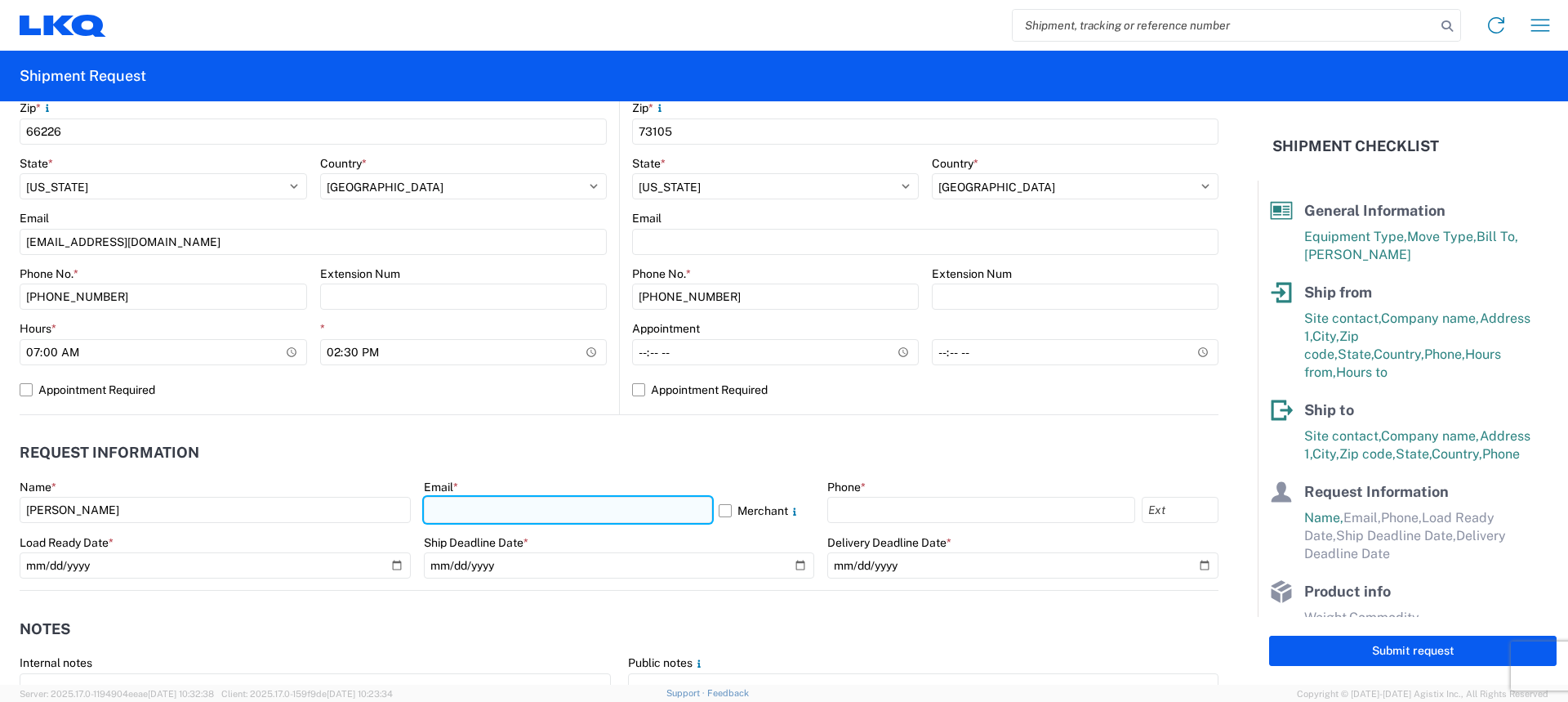
click at [586, 506] on input "text" at bounding box center [568, 509] width 288 height 26
type input "[EMAIL_ADDRESS][DOMAIN_NAME]"
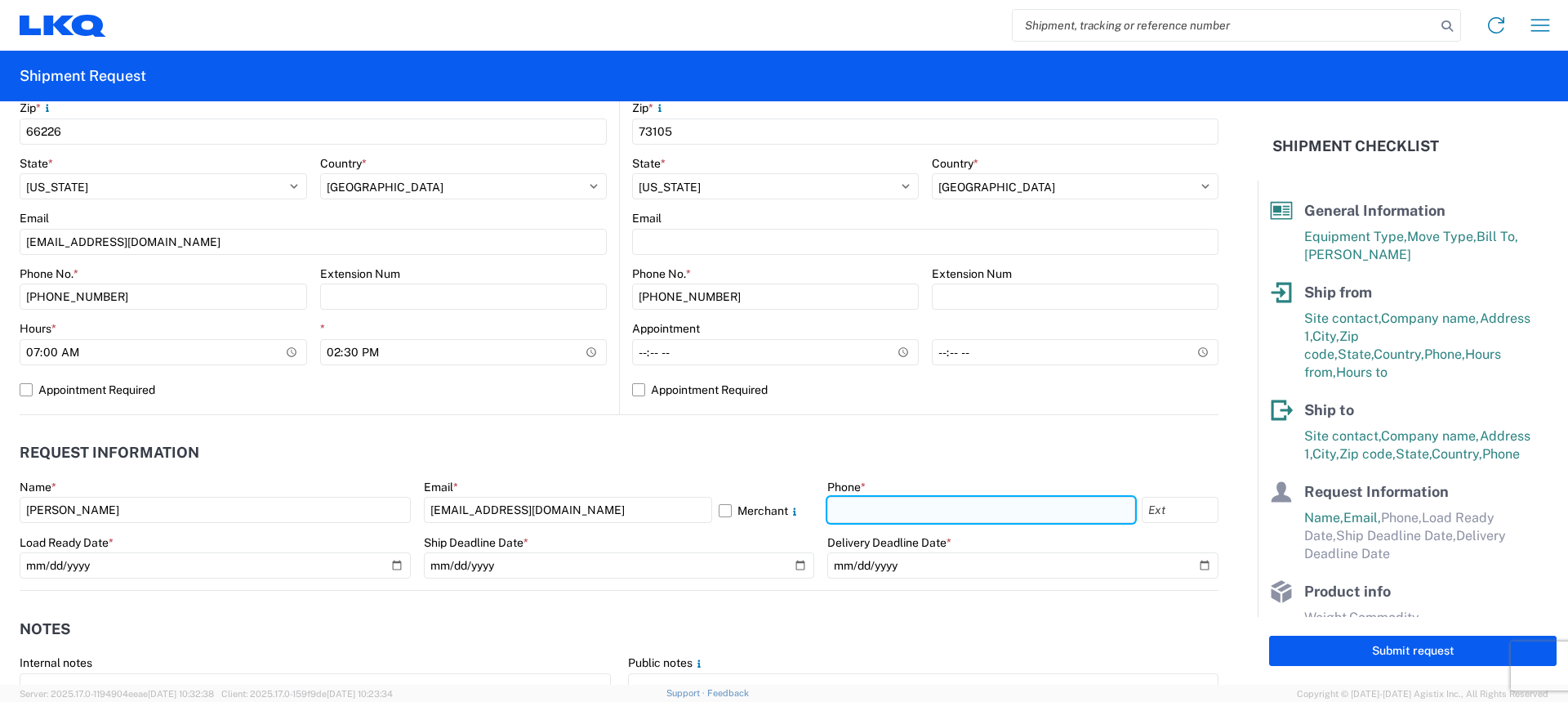
click at [946, 511] on input "text" at bounding box center [982, 509] width 308 height 26
type input "8"
type input "[PHONE_NUMBER]"
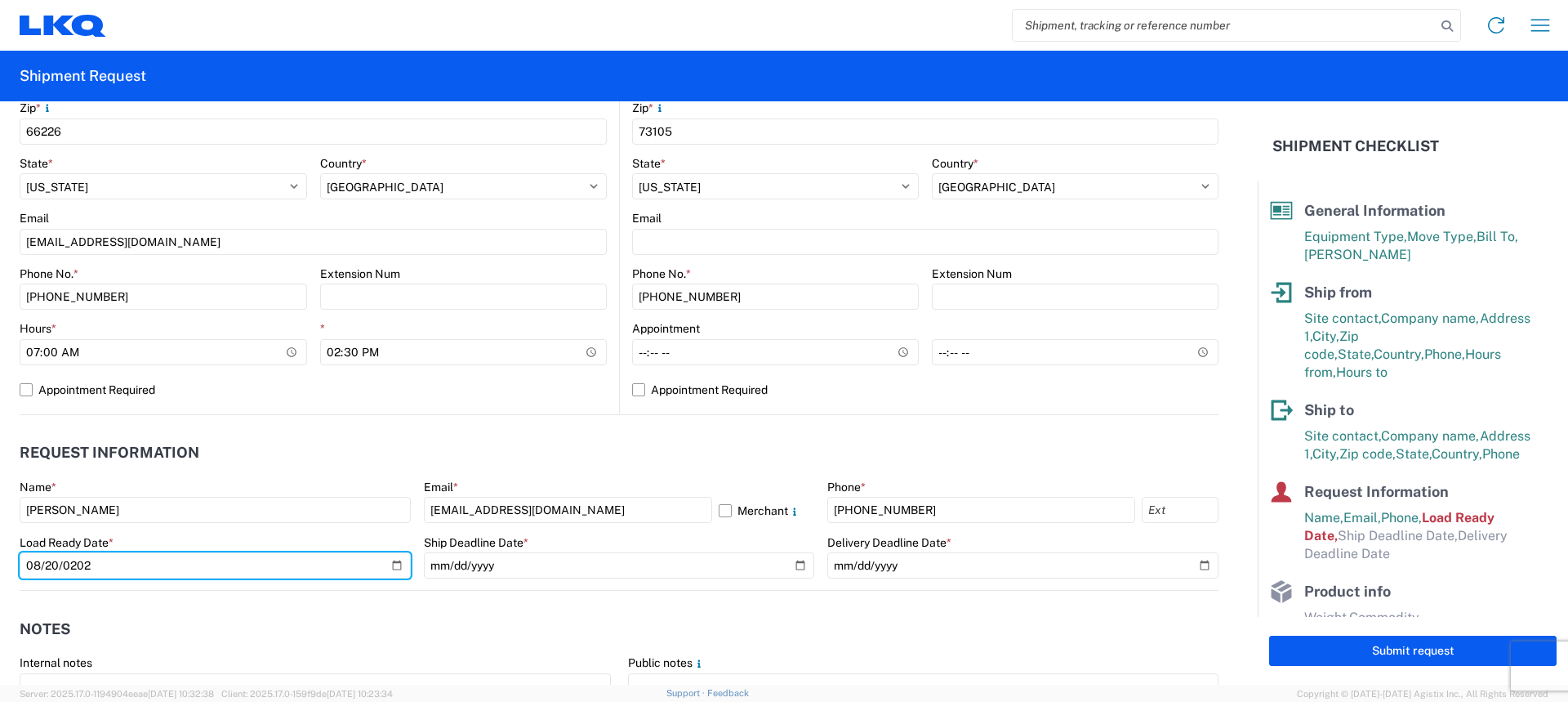
type input "2025-08-20"
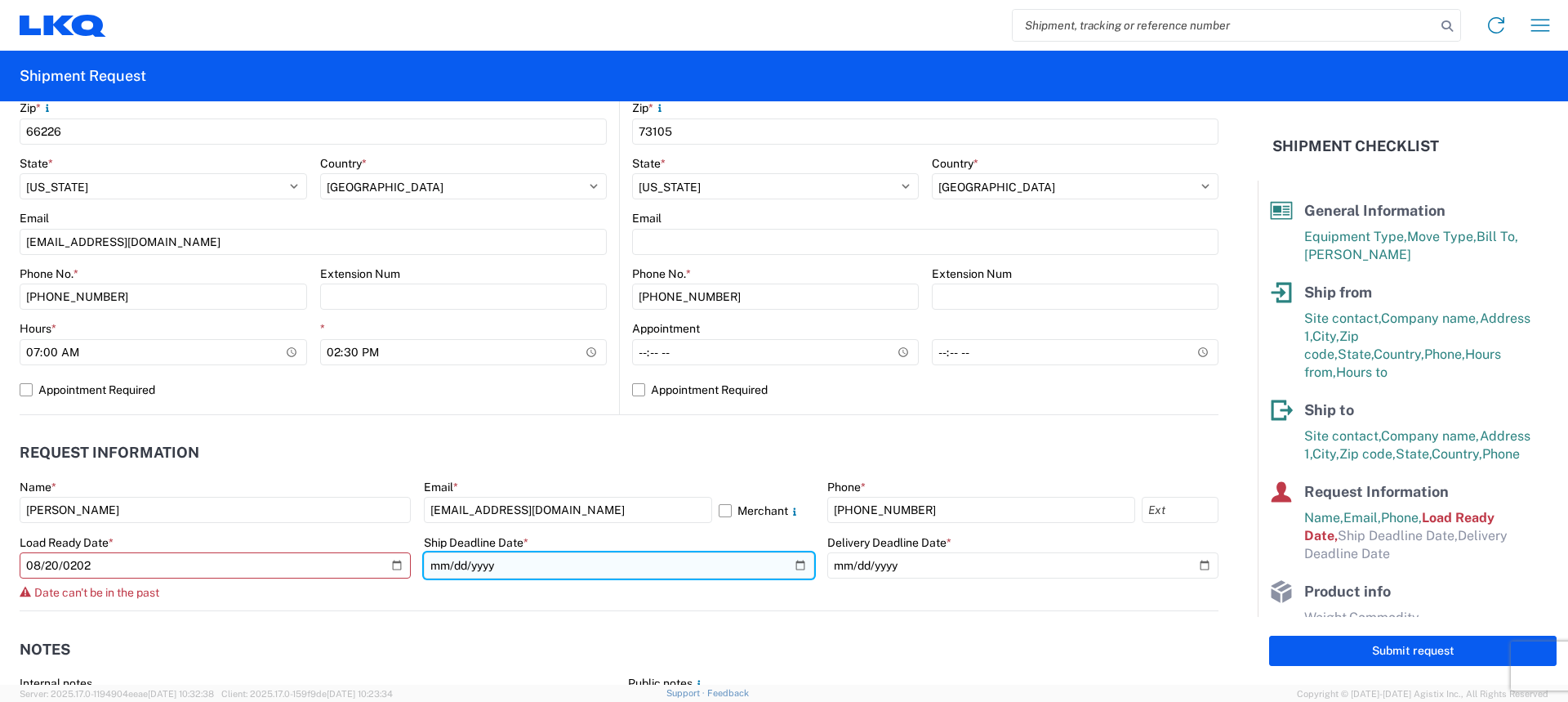
click at [431, 555] on input "date" at bounding box center [620, 565] width 391 height 26
click at [433, 567] on input "date" at bounding box center [620, 565] width 391 height 26
type input "2021-08-21"
type input "0005-08-21"
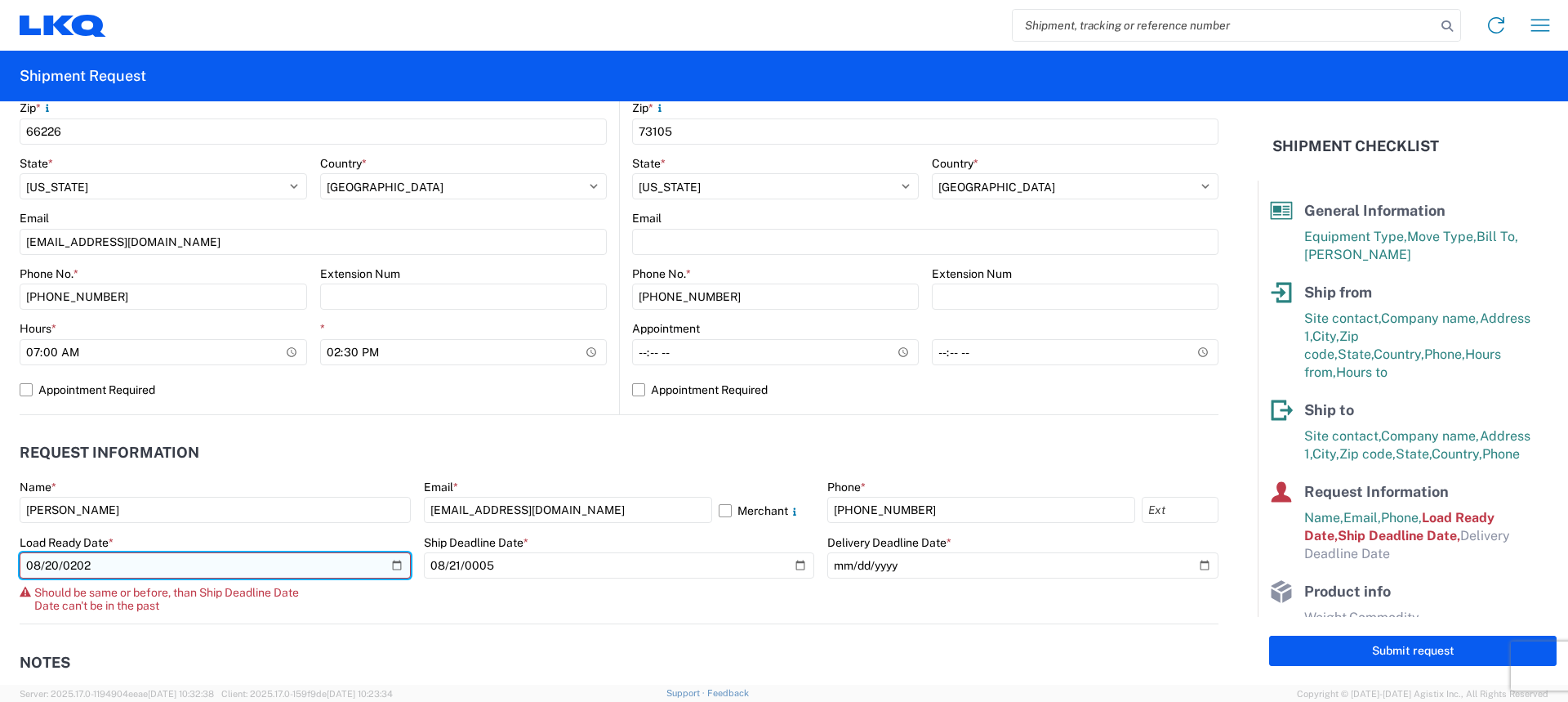
click at [52, 564] on input "2025-08-20" at bounding box center [215, 565] width 391 height 26
type input "[DATE]"
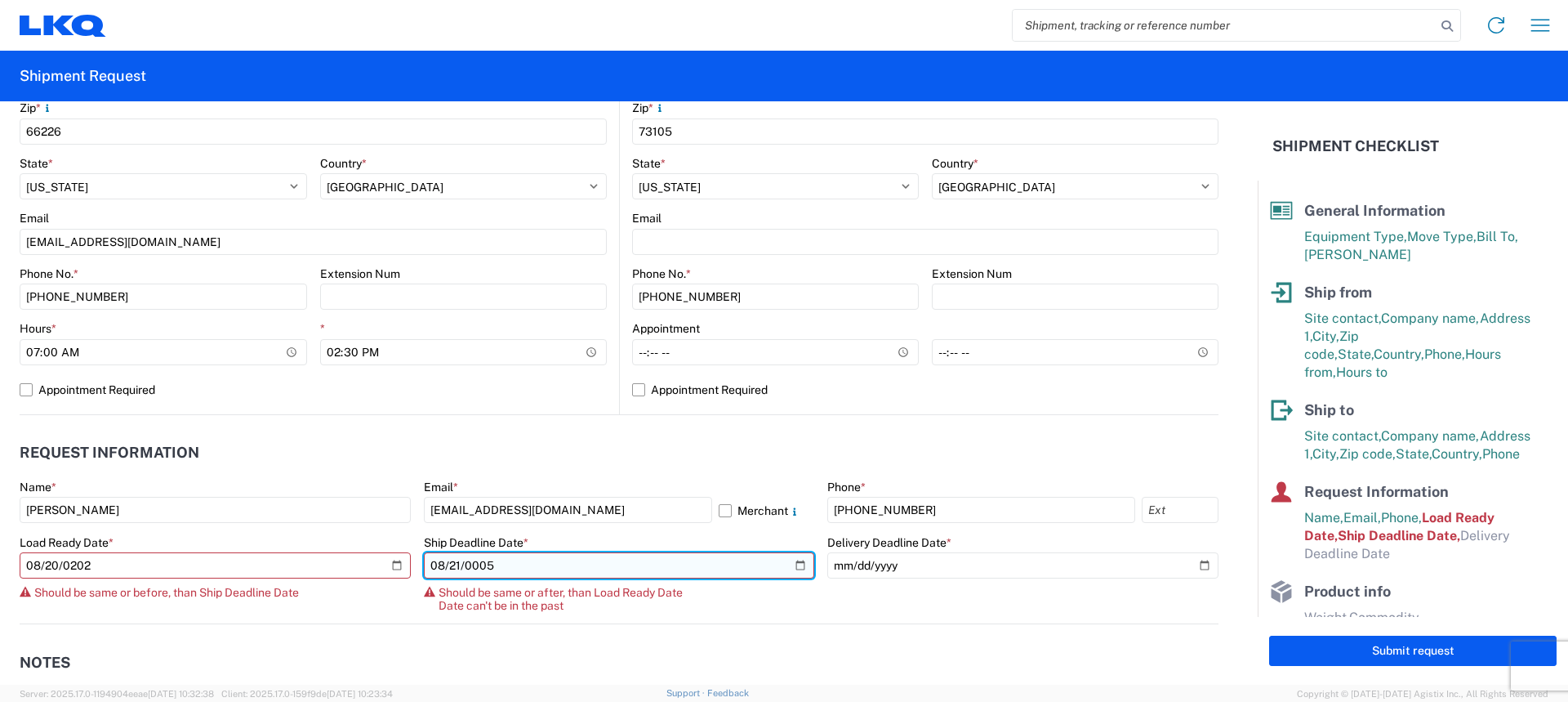
click at [598, 568] on input "0005-08-21" at bounding box center [620, 565] width 391 height 26
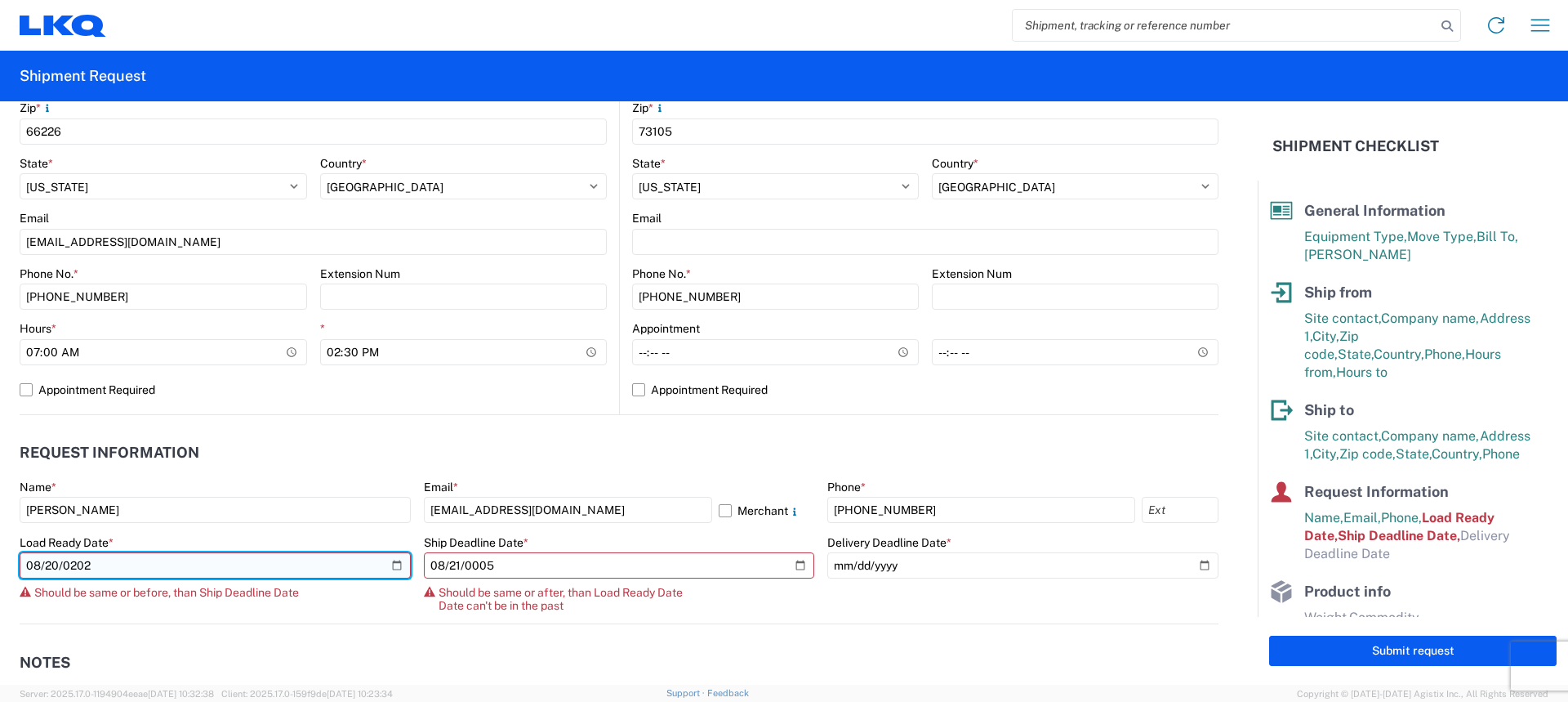
click at [394, 564] on input "[DATE]" at bounding box center [215, 565] width 391 height 26
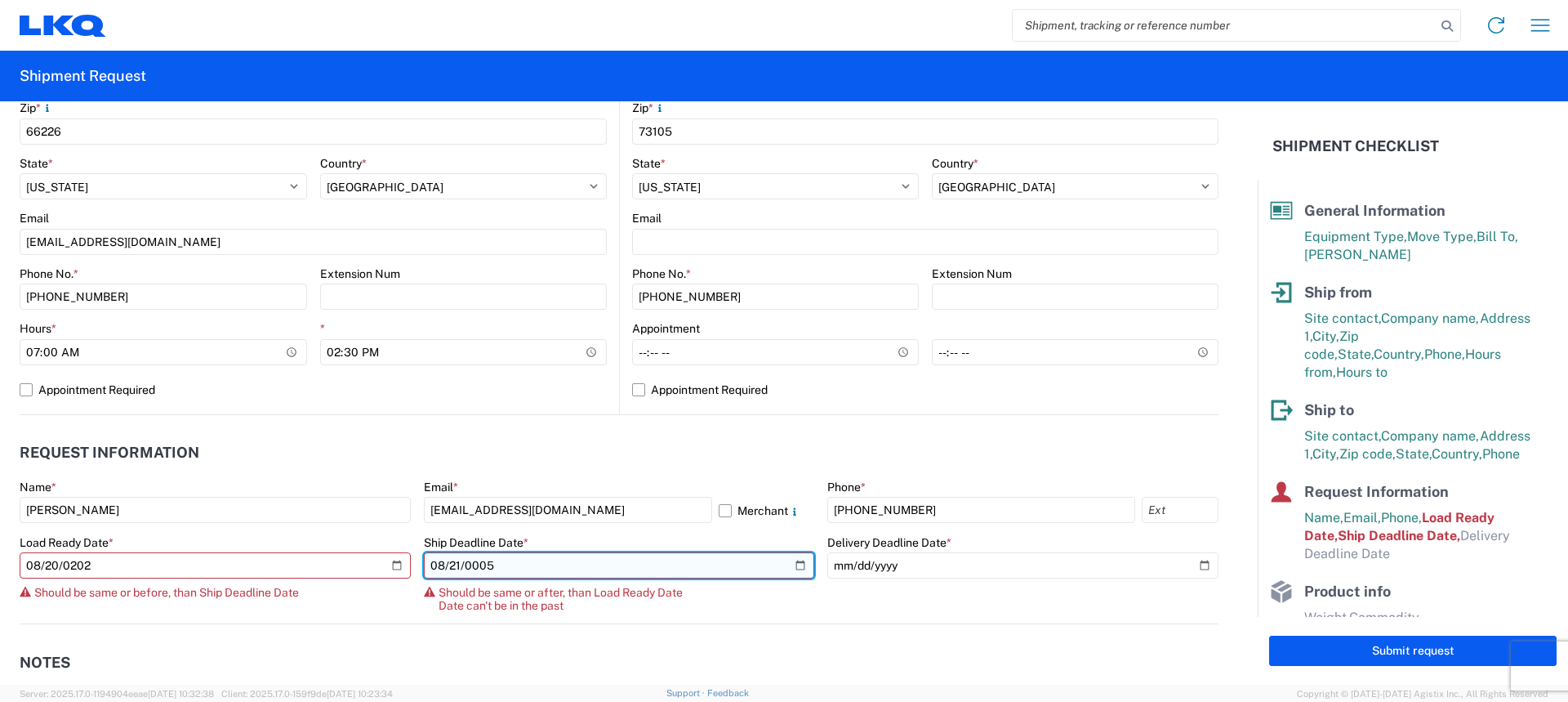
click at [797, 563] on input "0005-08-21" at bounding box center [620, 565] width 391 height 26
type input "[DATE]"
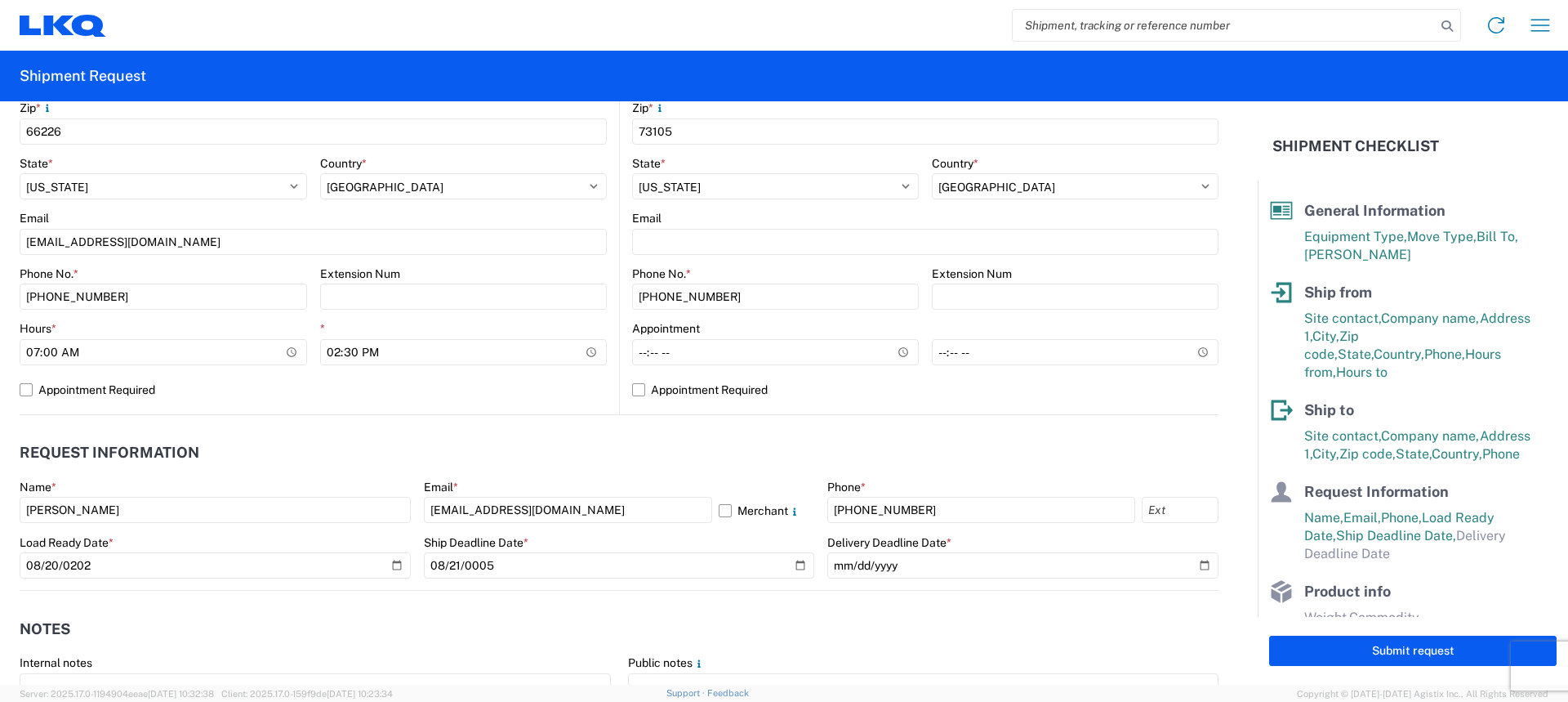
click at [1191, 535] on div "Delivery Deadline Date *" at bounding box center [1023, 542] width 391 height 14
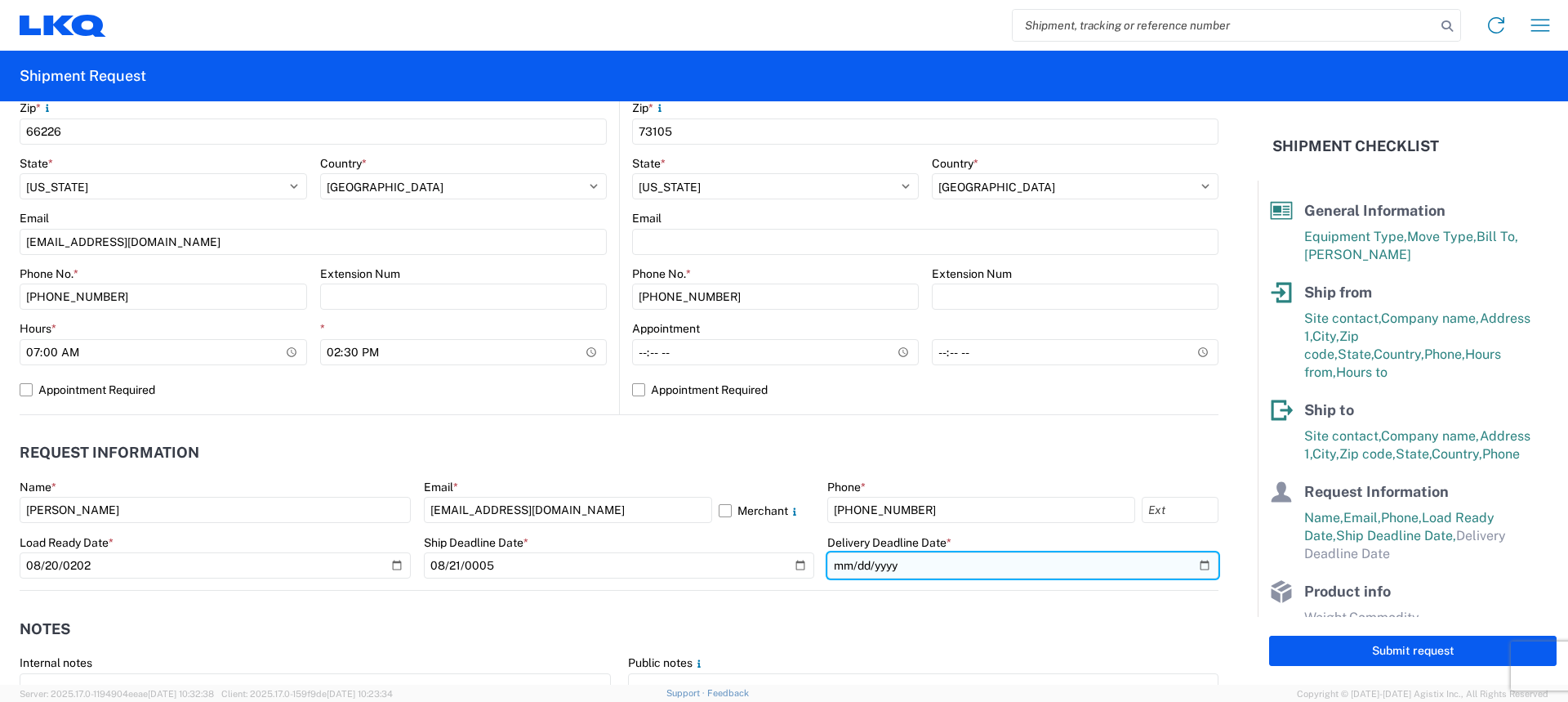
click at [1192, 562] on input "date" at bounding box center [1023, 565] width 391 height 26
type input "2025-08-27"
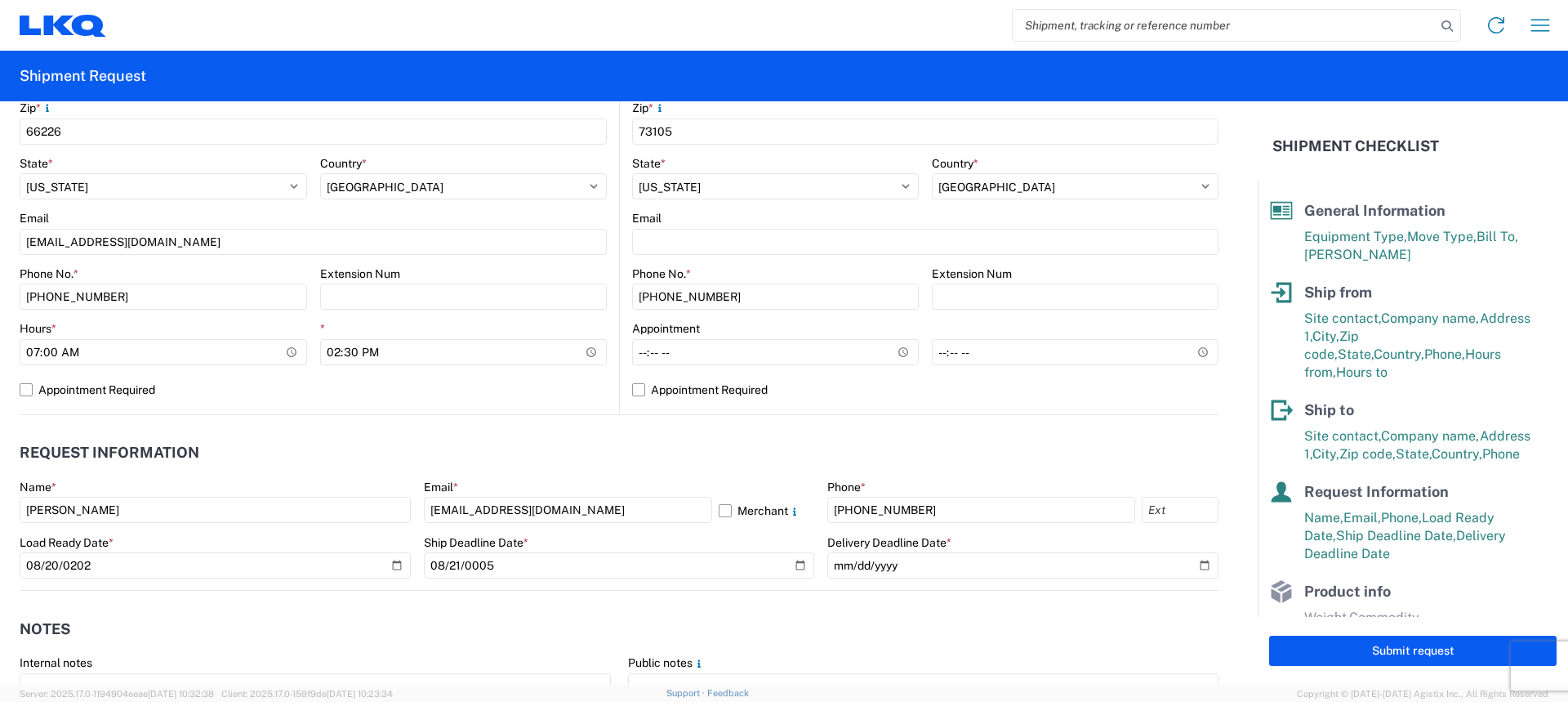
click at [615, 600] on agx-notes "Notes Internal notes Public notes Quote only" at bounding box center [619, 679] width 1199 height 176
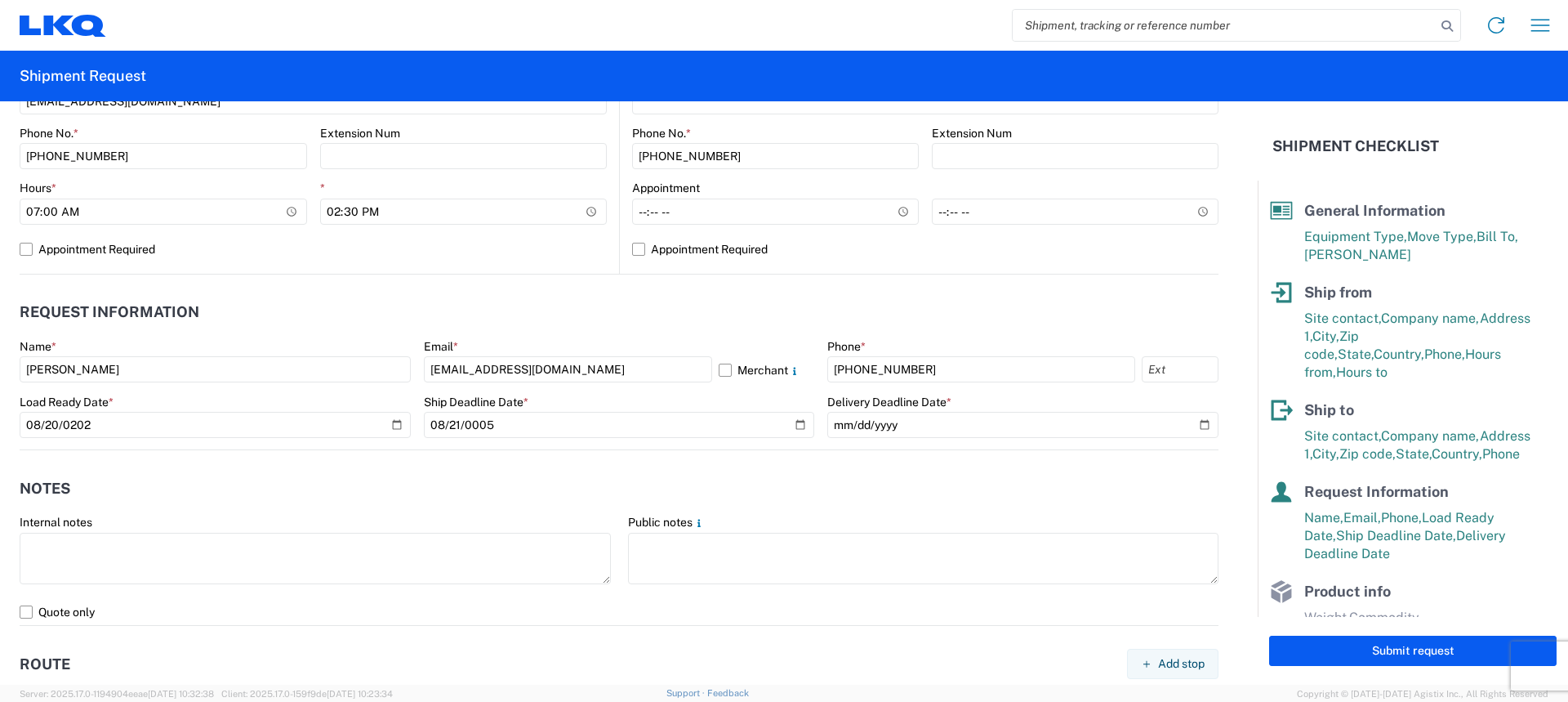
scroll to position [818, 0]
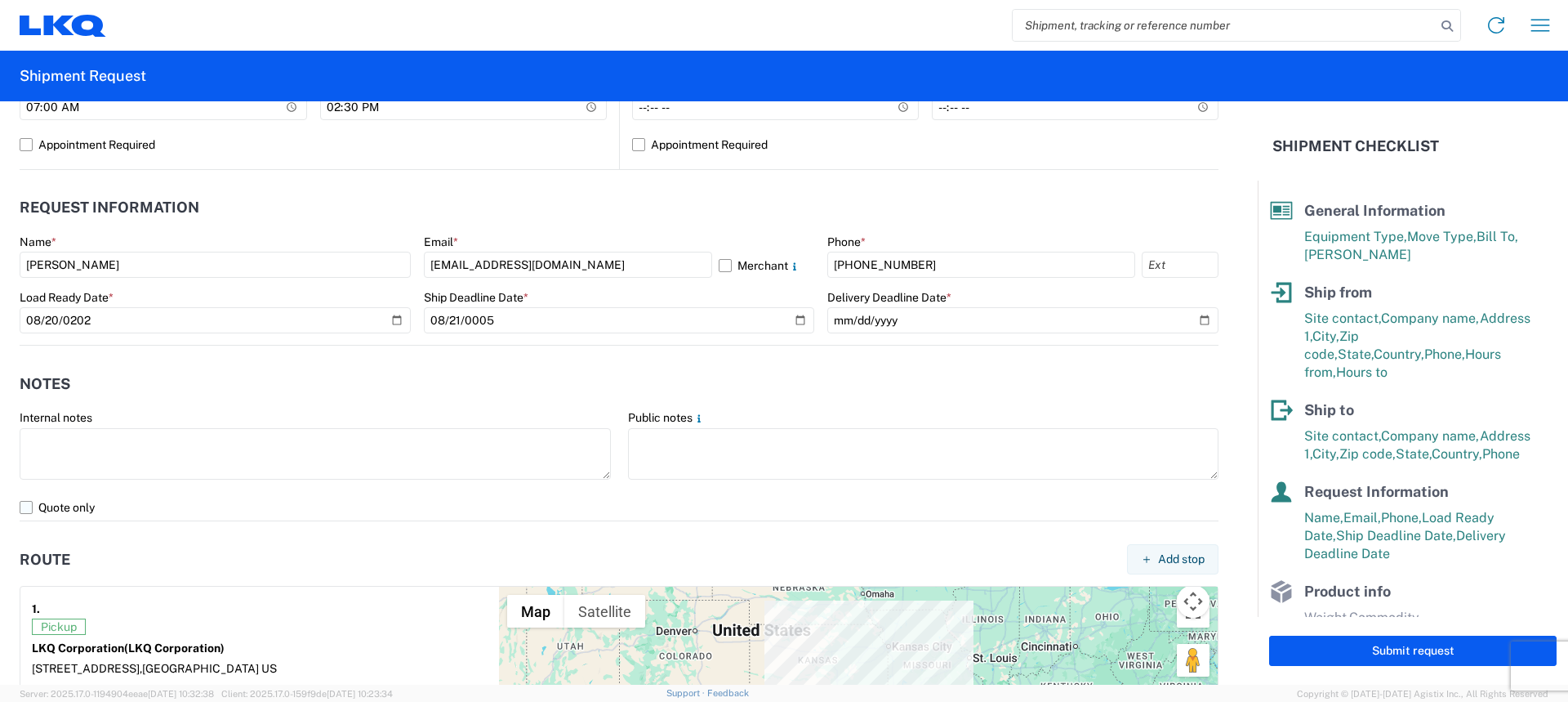
click at [22, 510] on label "Quote only" at bounding box center [619, 507] width 1199 height 26
click at [0, 0] on input "Quote only" at bounding box center [0, 0] width 0 height 0
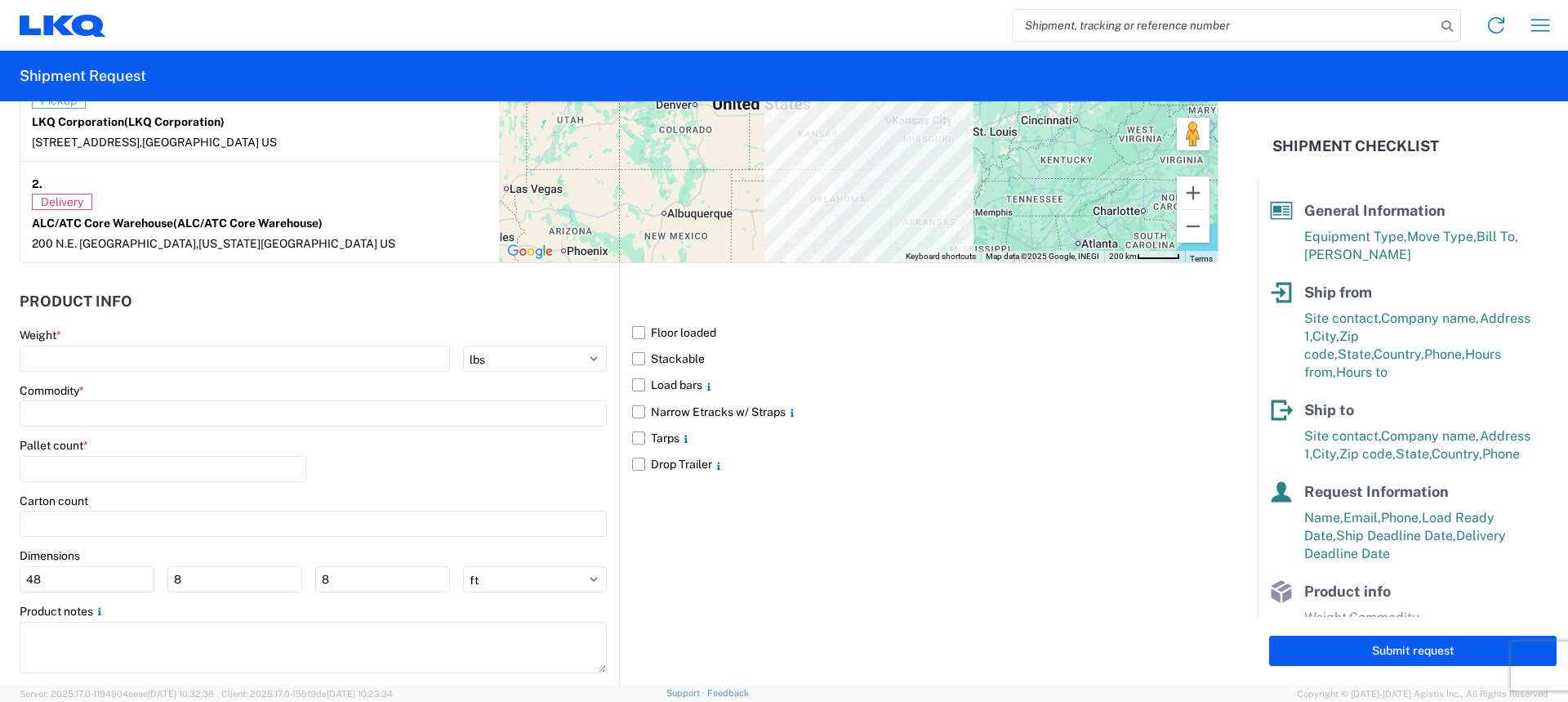
scroll to position [1377, 0]
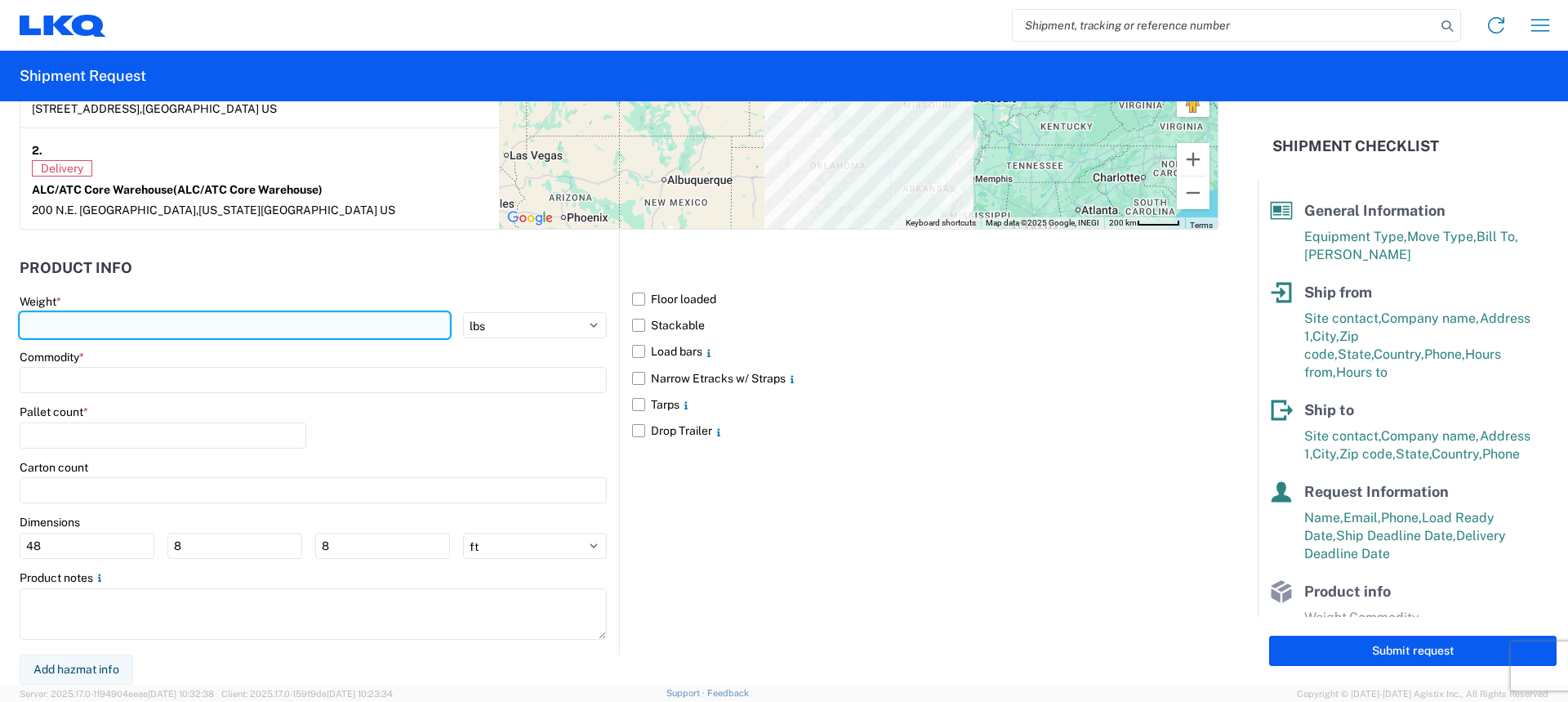
click at [169, 321] on input "number" at bounding box center [234, 325] width 431 height 26
type input "6490"
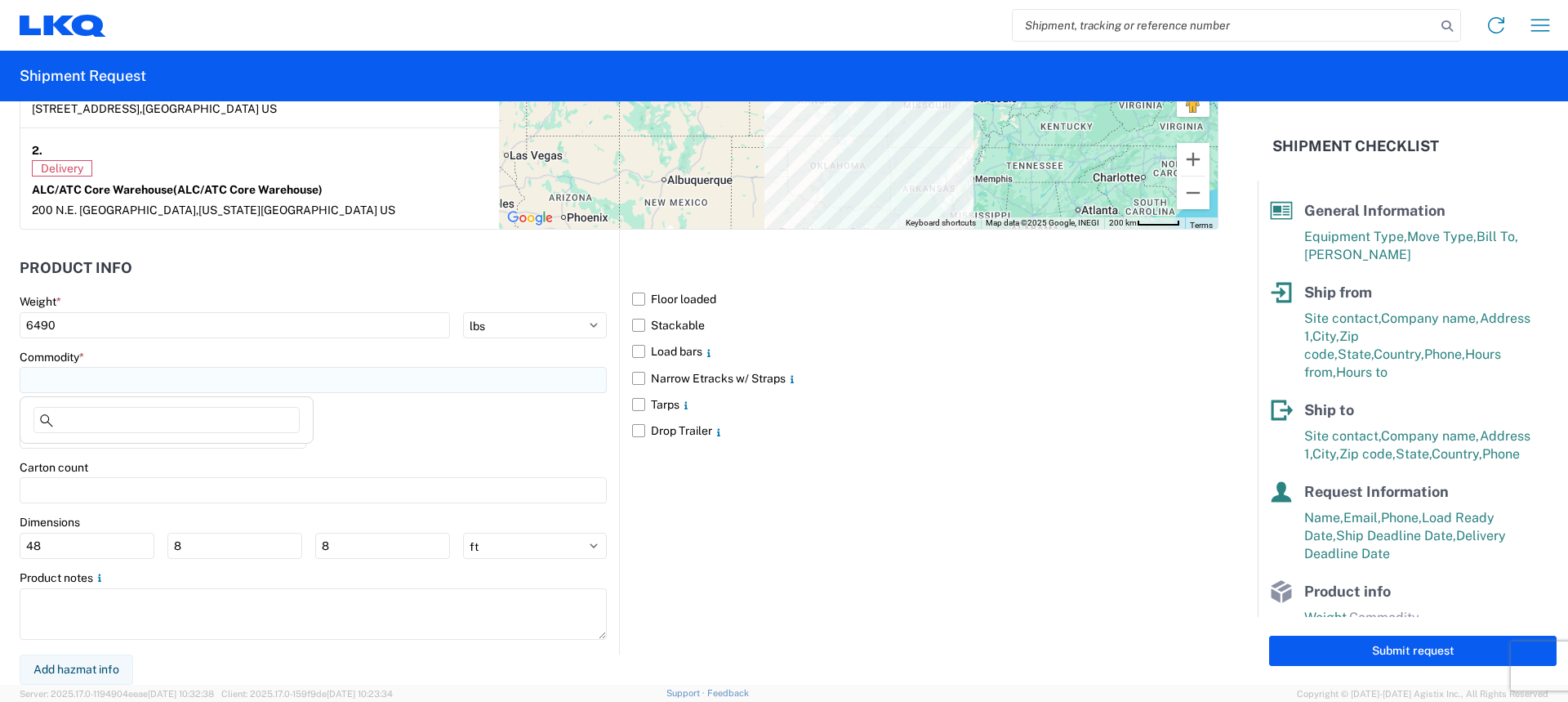
click at [146, 378] on input at bounding box center [312, 380] width 587 height 26
type input "gen"
click at [142, 453] on div "General Auto Parts (dry)" at bounding box center [167, 452] width 286 height 26
type input "General Auto Parts (dry)"
click at [129, 419] on div "Pallet count *" at bounding box center [162, 412] width 286 height 14
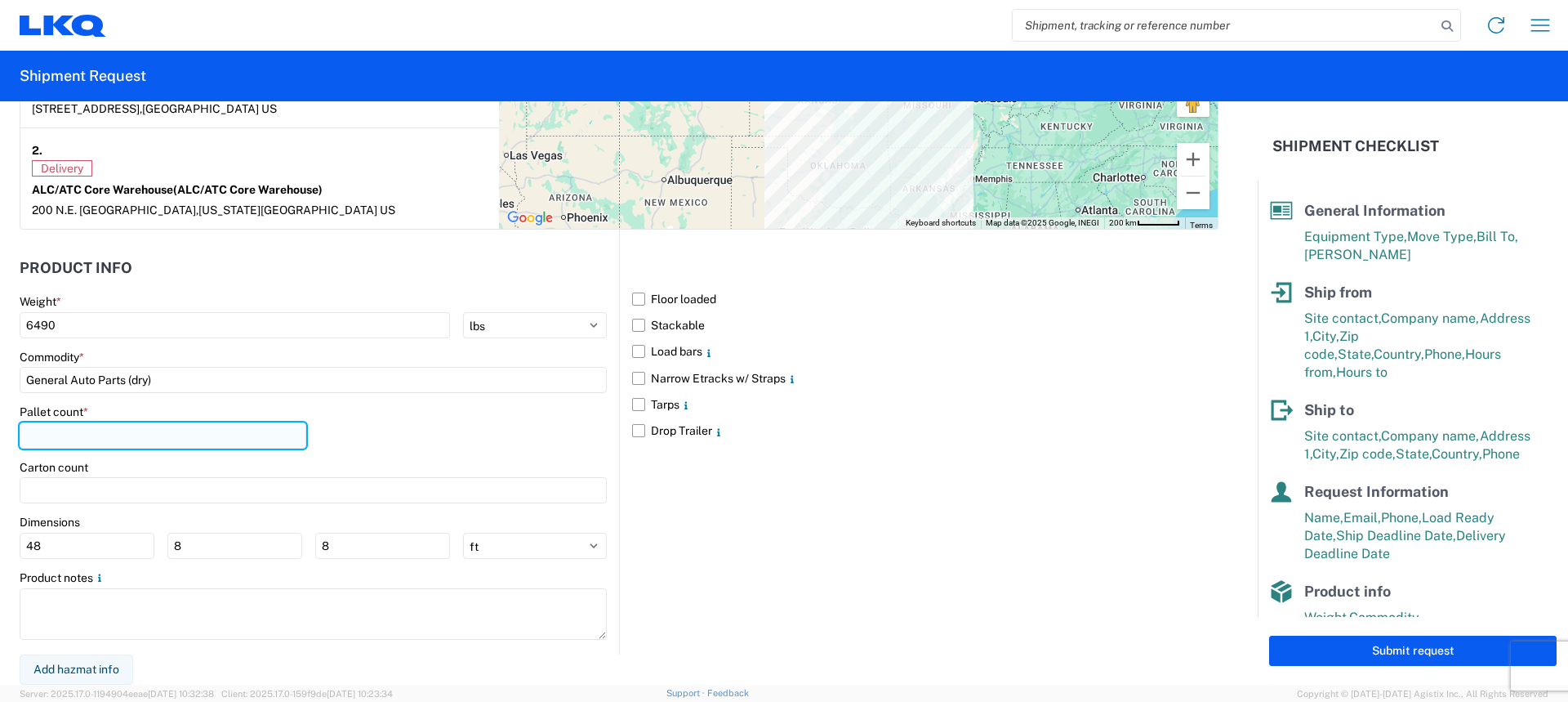
click at [126, 426] on input "number" at bounding box center [162, 435] width 286 height 26
type input "10"
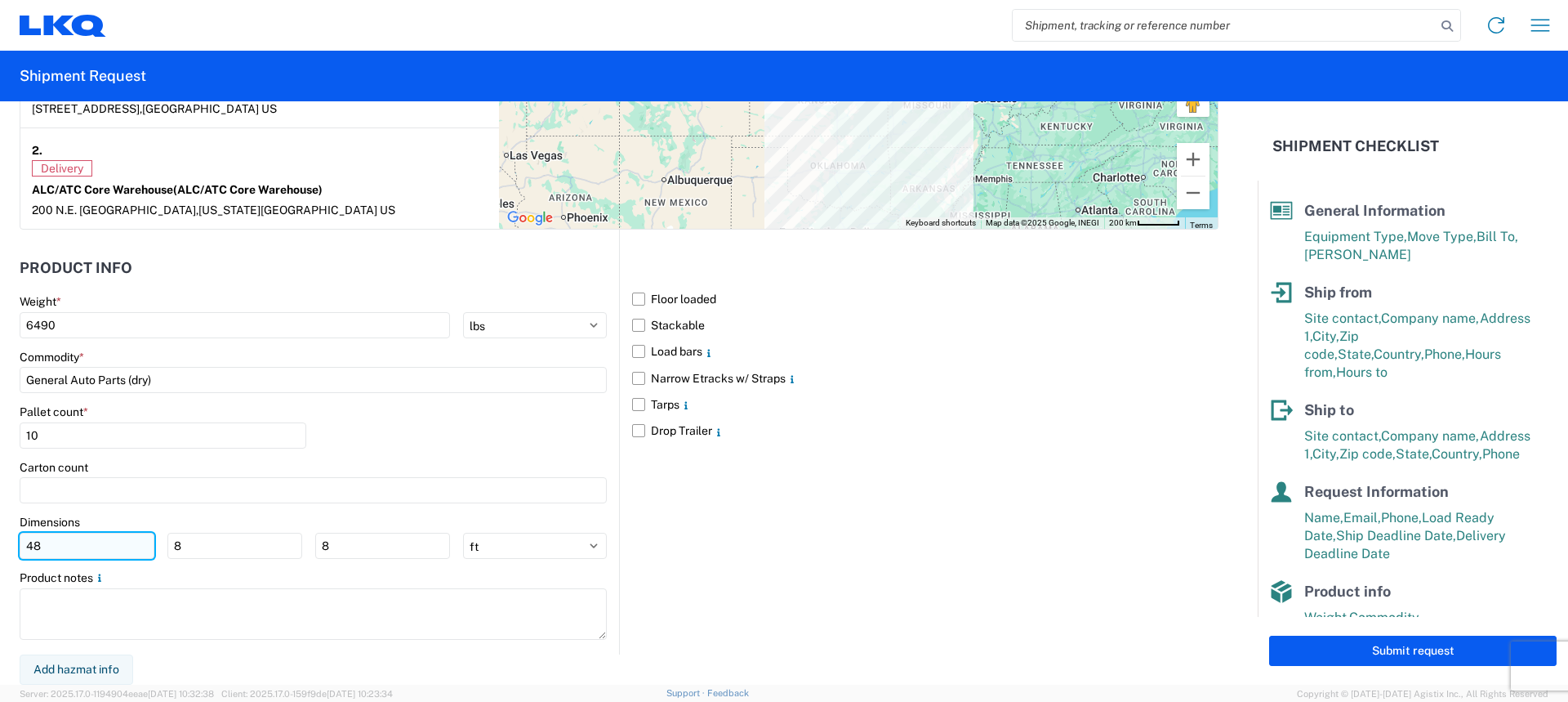
click at [99, 543] on input "48" at bounding box center [87, 546] width 135 height 26
type input "4"
type input "77"
type input "45"
type input "88"
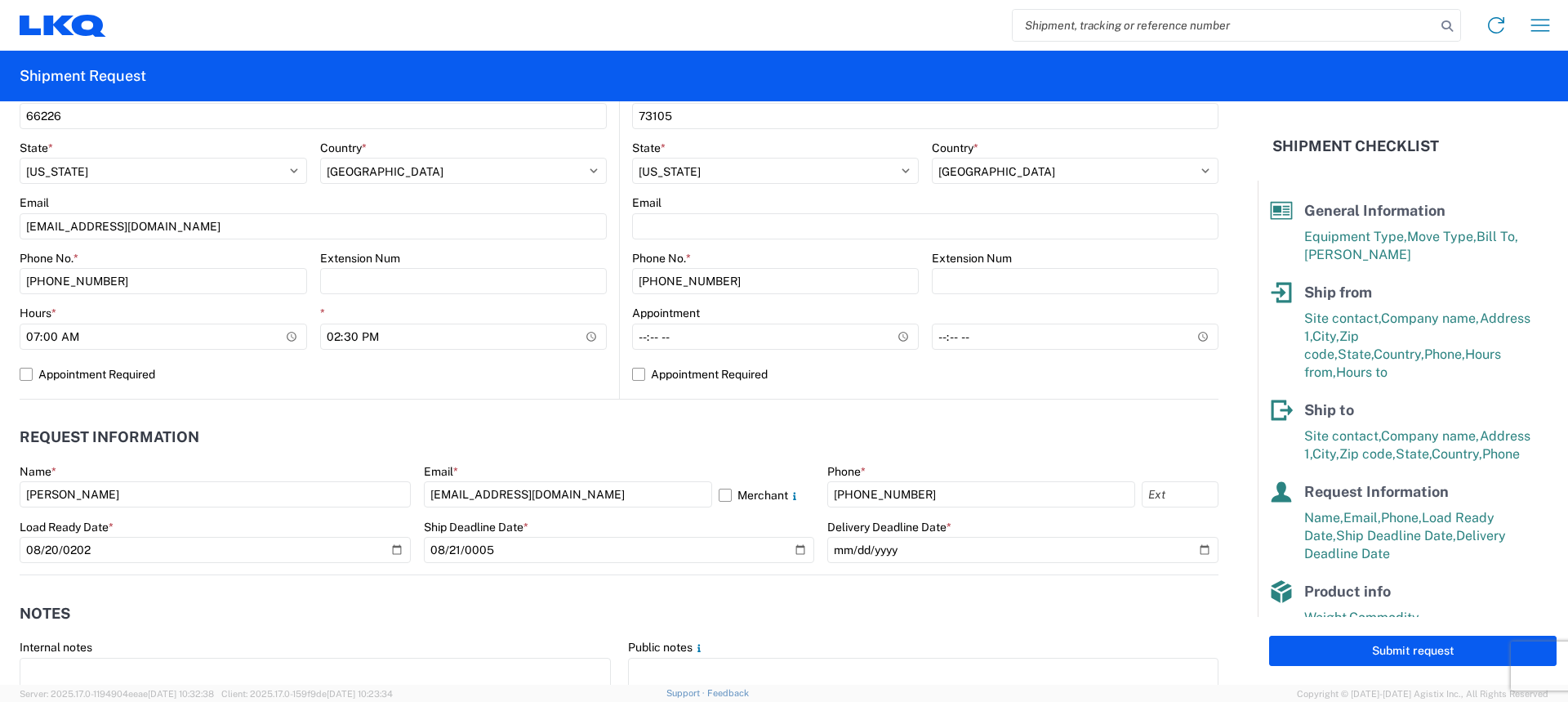
scroll to position [560, 0]
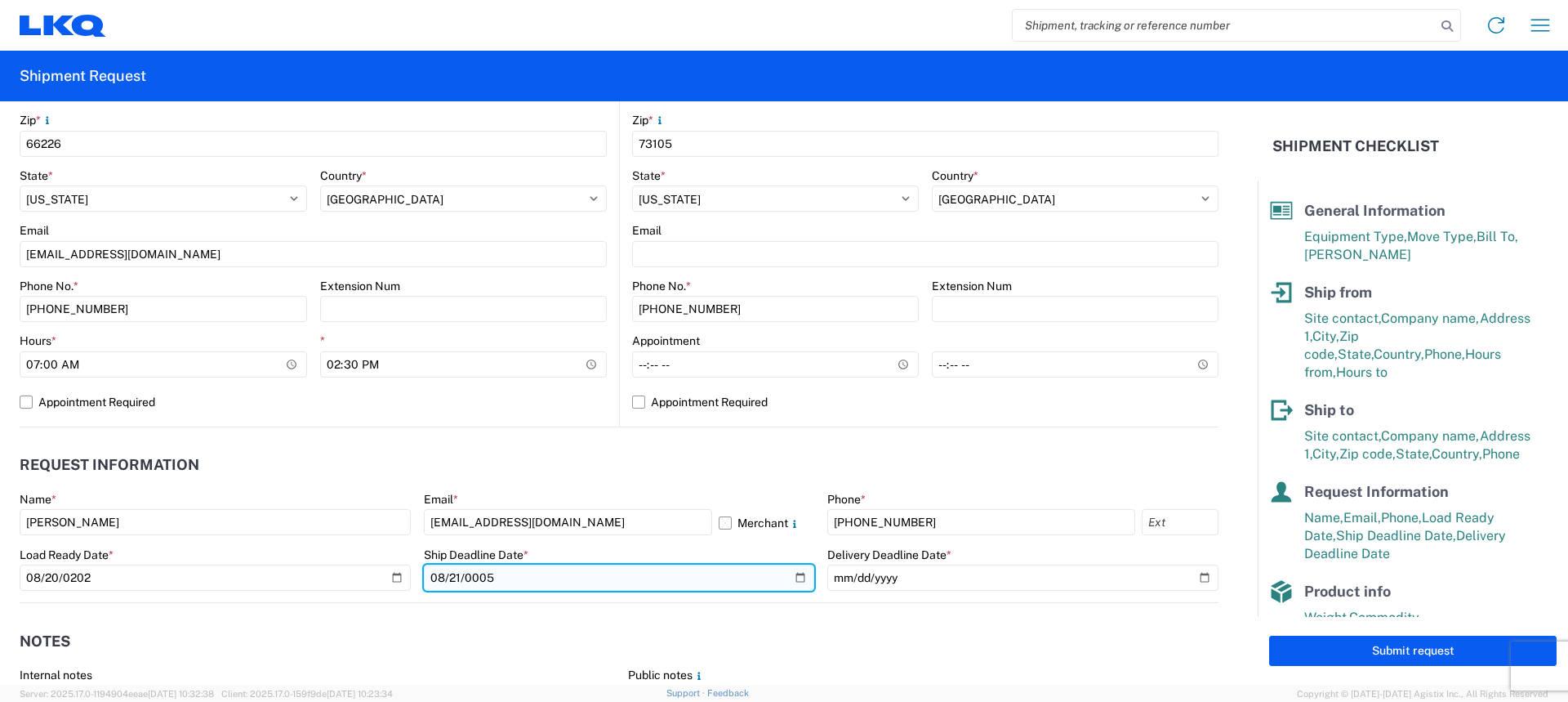
click at [794, 578] on input "[DATE]" at bounding box center [620, 578] width 391 height 26
type input "[DATE]"
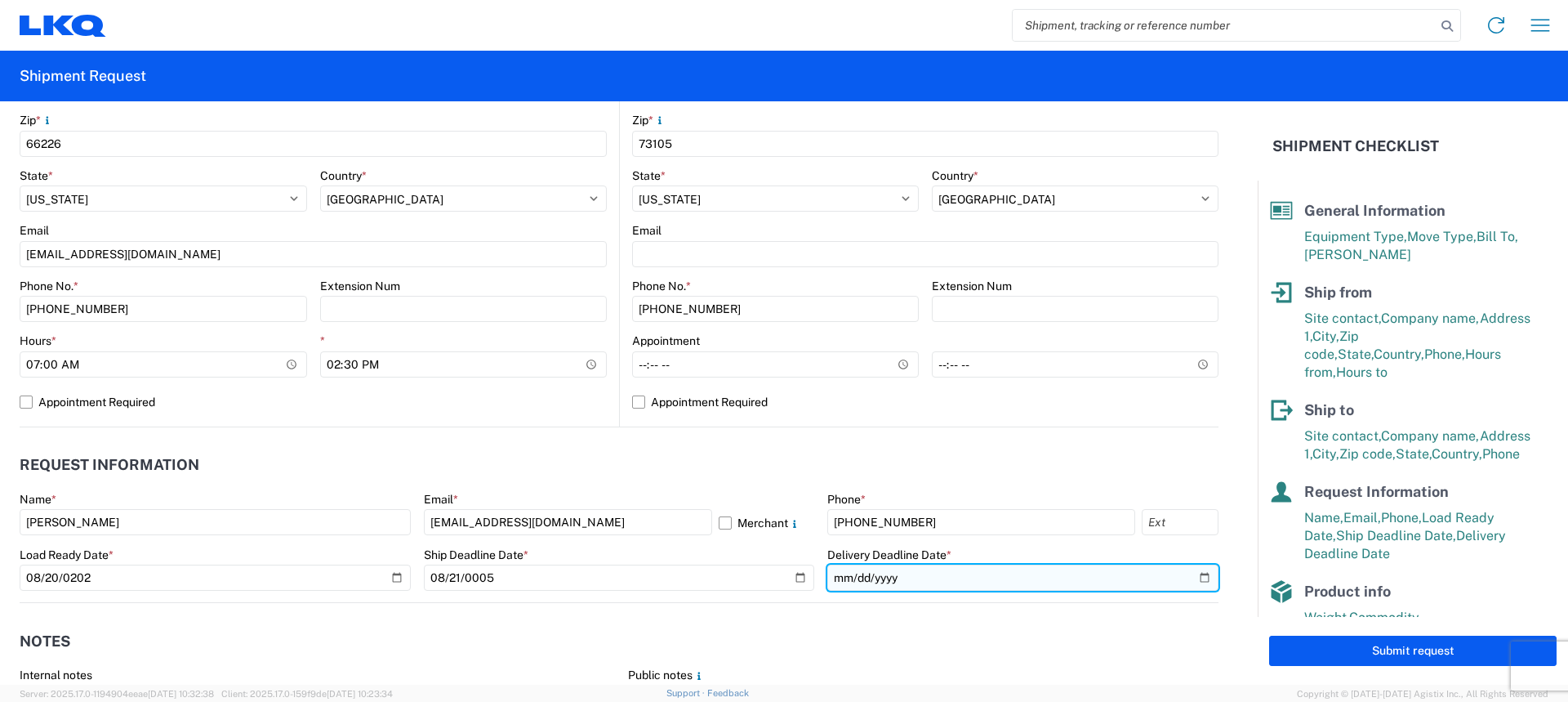
click at [1190, 577] on input "2025-08-27" at bounding box center [1023, 578] width 391 height 26
type input "[DATE]"
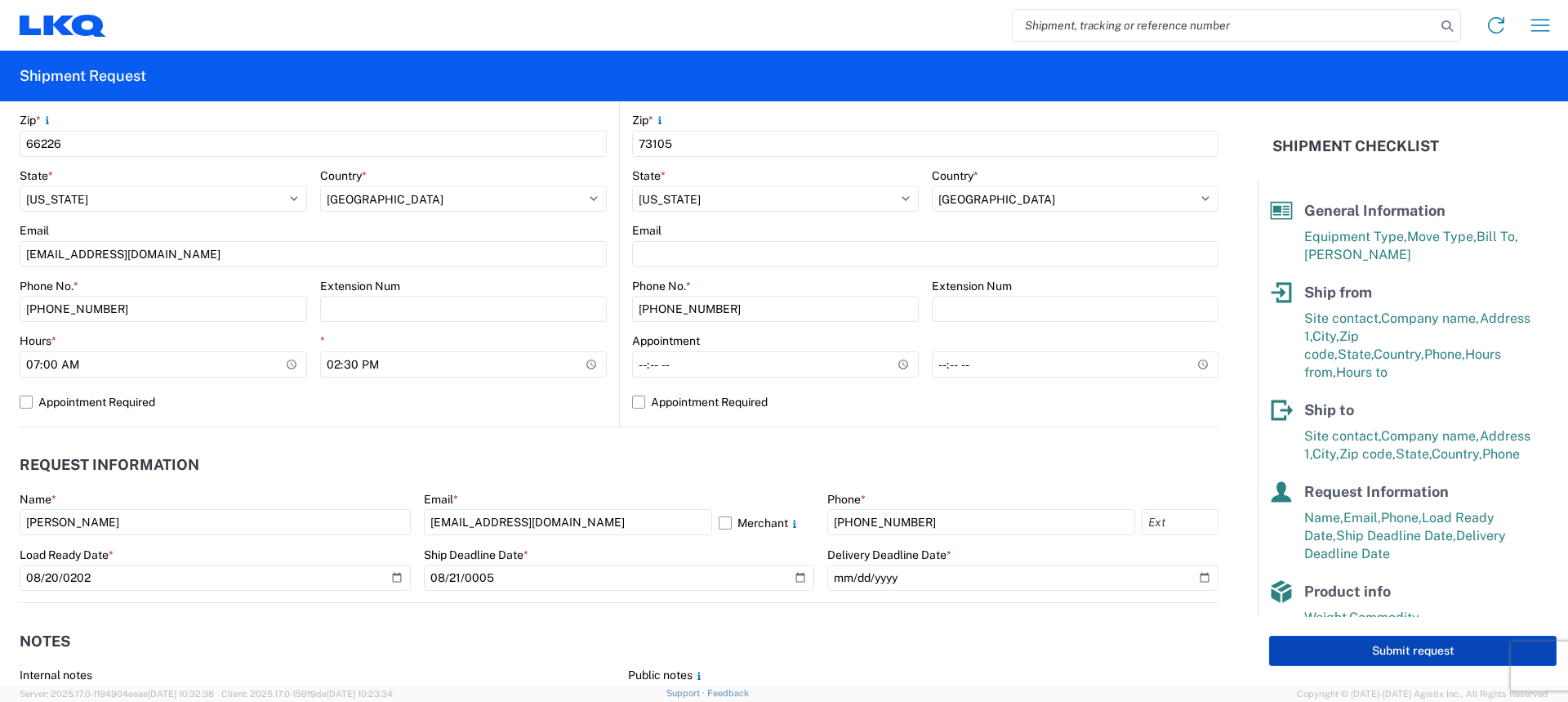
click at [1406, 635] on button "Submit request" at bounding box center [1413, 650] width 287 height 30
select select "US"
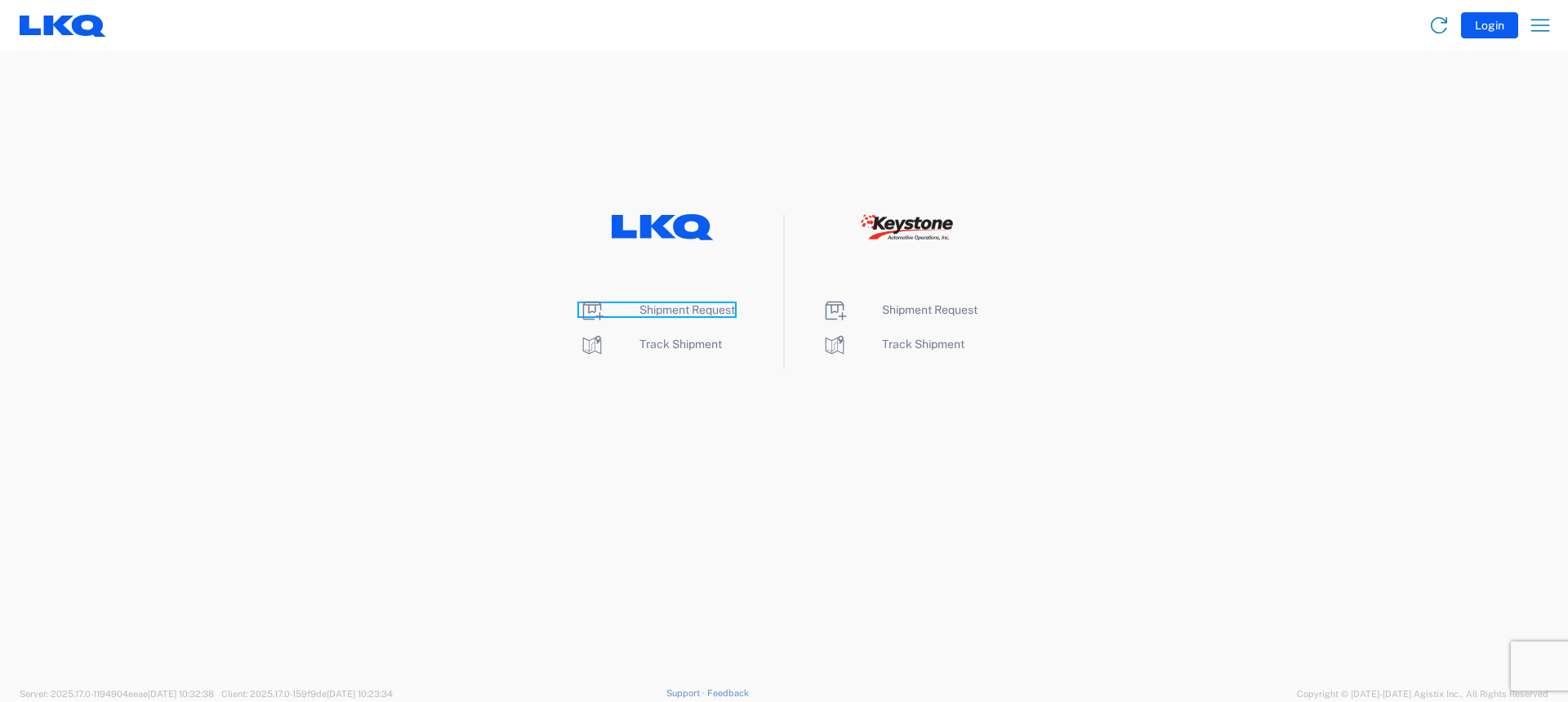
click at [699, 312] on span "Shipment Request" at bounding box center [687, 310] width 95 height 14
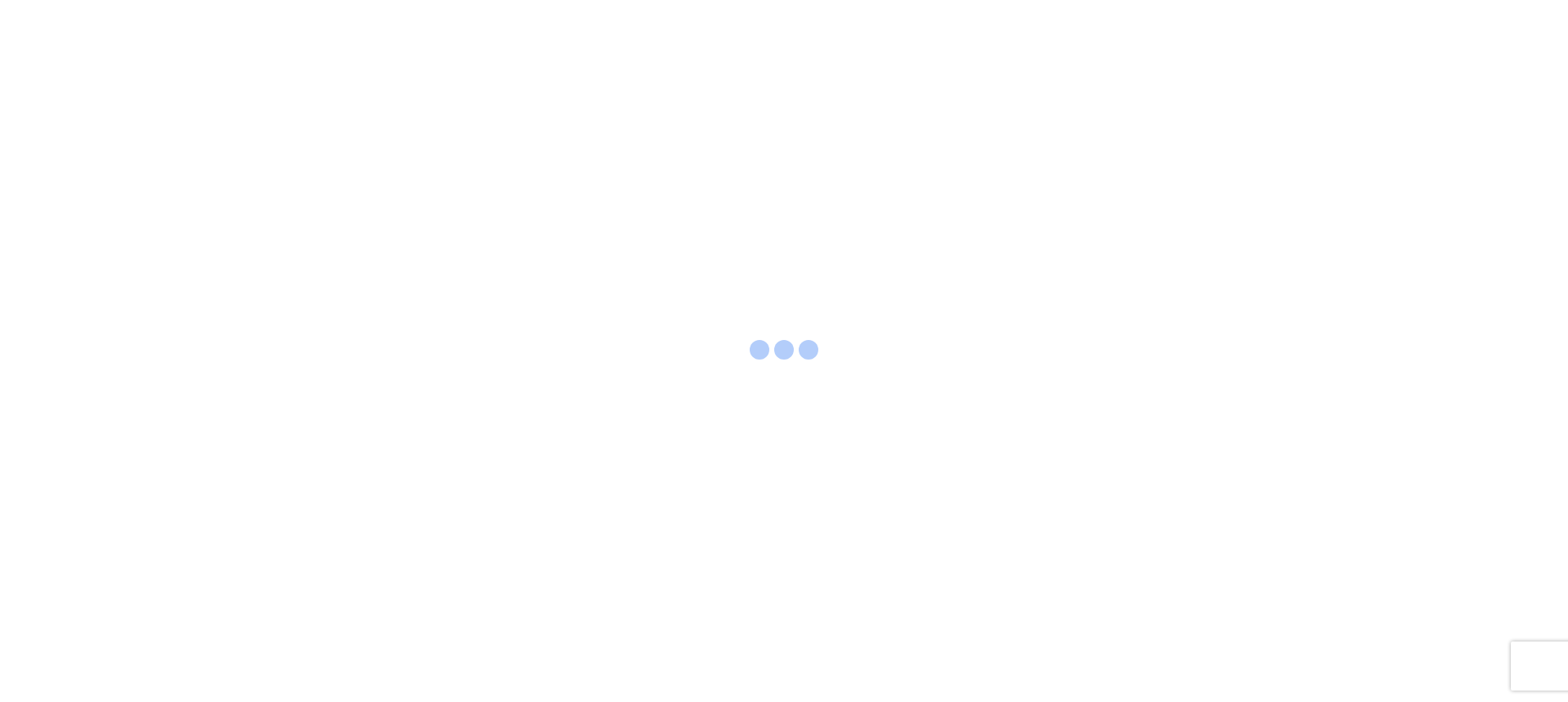
select select "FULL"
select select "LBS"
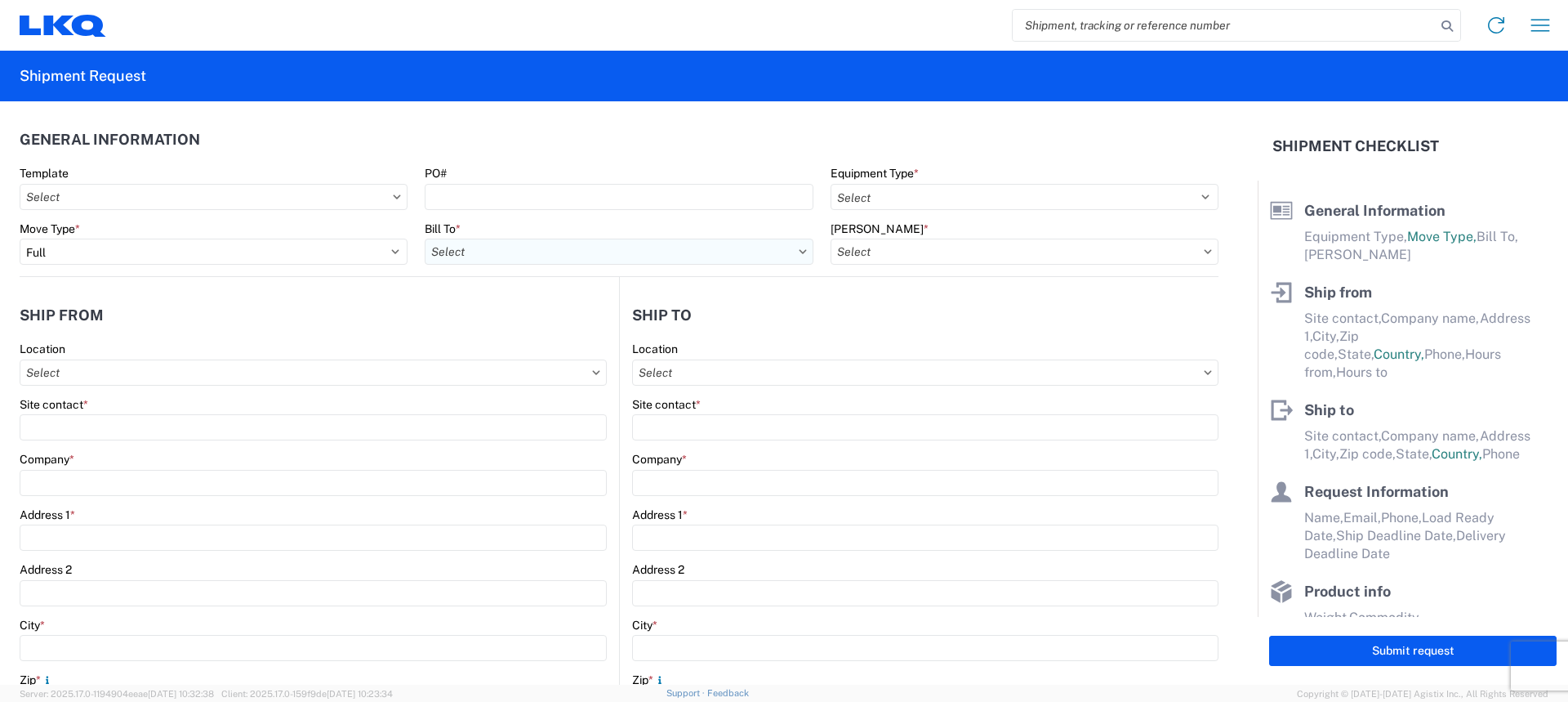
click at [566, 246] on input "Bill To *" at bounding box center [619, 251] width 388 height 26
type input "3021"
click at [549, 324] on div "3021 - [US_STATE][GEOGRAPHIC_DATA]" at bounding box center [568, 324] width 286 height 26
type input "3021 - [US_STATE][GEOGRAPHIC_DATA]"
click at [868, 253] on input "[PERSON_NAME] *" at bounding box center [1024, 251] width 388 height 26
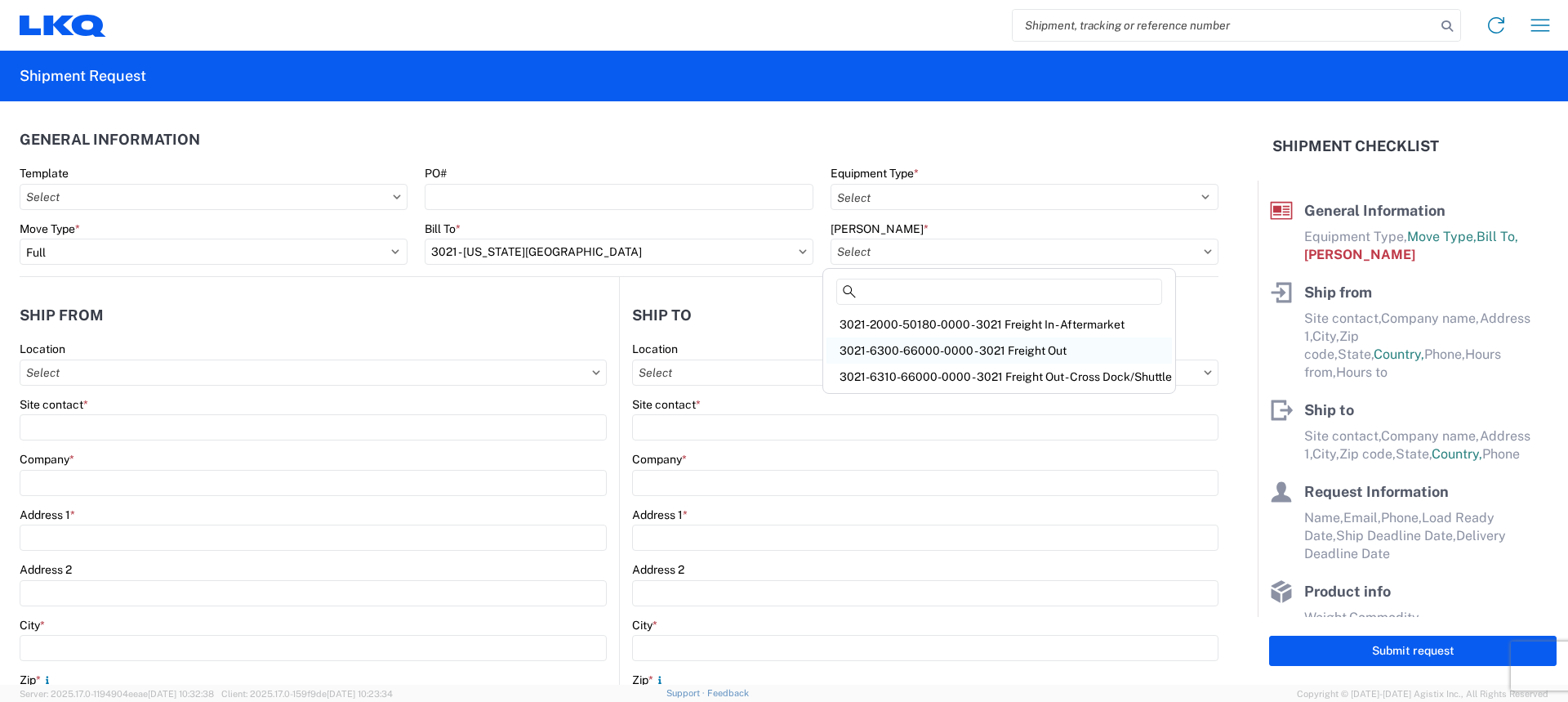
click at [954, 356] on div "3021-6300-66000-0000 - 3021 Freight Out" at bounding box center [999, 350] width 346 height 26
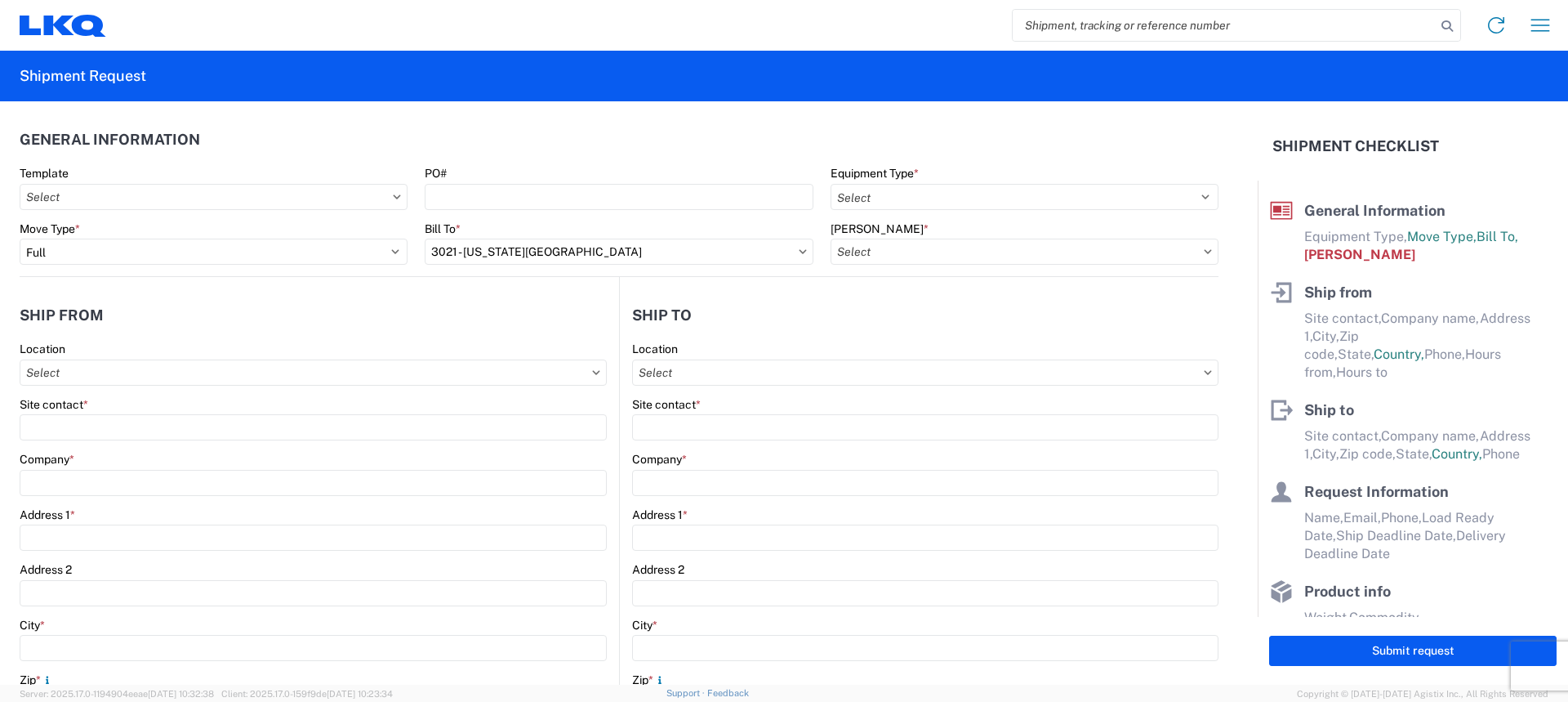
type input "3021-6300-66000-0000 - 3021 Freight Out"
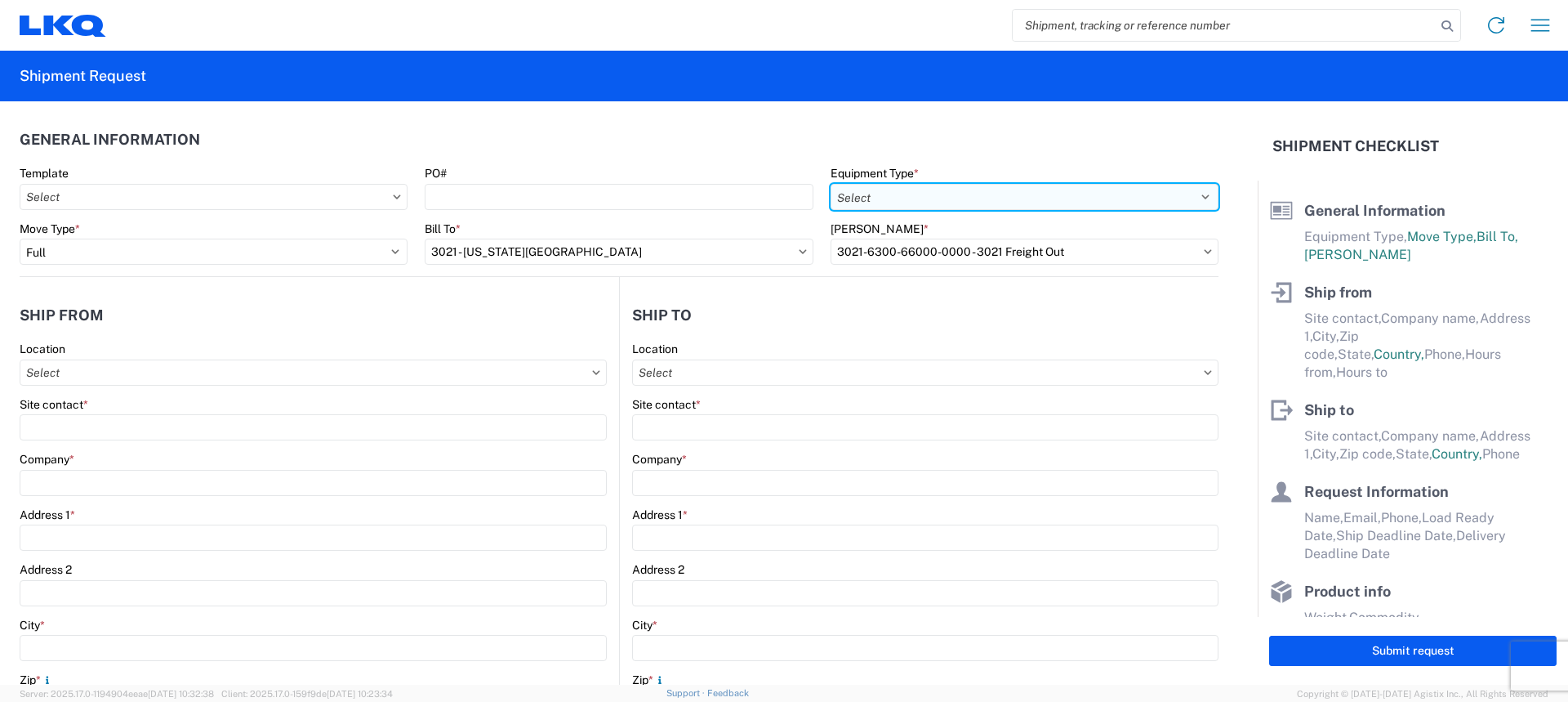
click at [868, 188] on select "Select 53’ Dry Van Flatbed Dropdeck (van) Lowboy (flatbed) Rail" at bounding box center [1024, 197] width 388 height 26
select select "STDV"
click at [831, 184] on select "Select 53’ Dry Van Flatbed Dropdeck (van) Lowboy (flatbed) Rail" at bounding box center [1024, 197] width 388 height 26
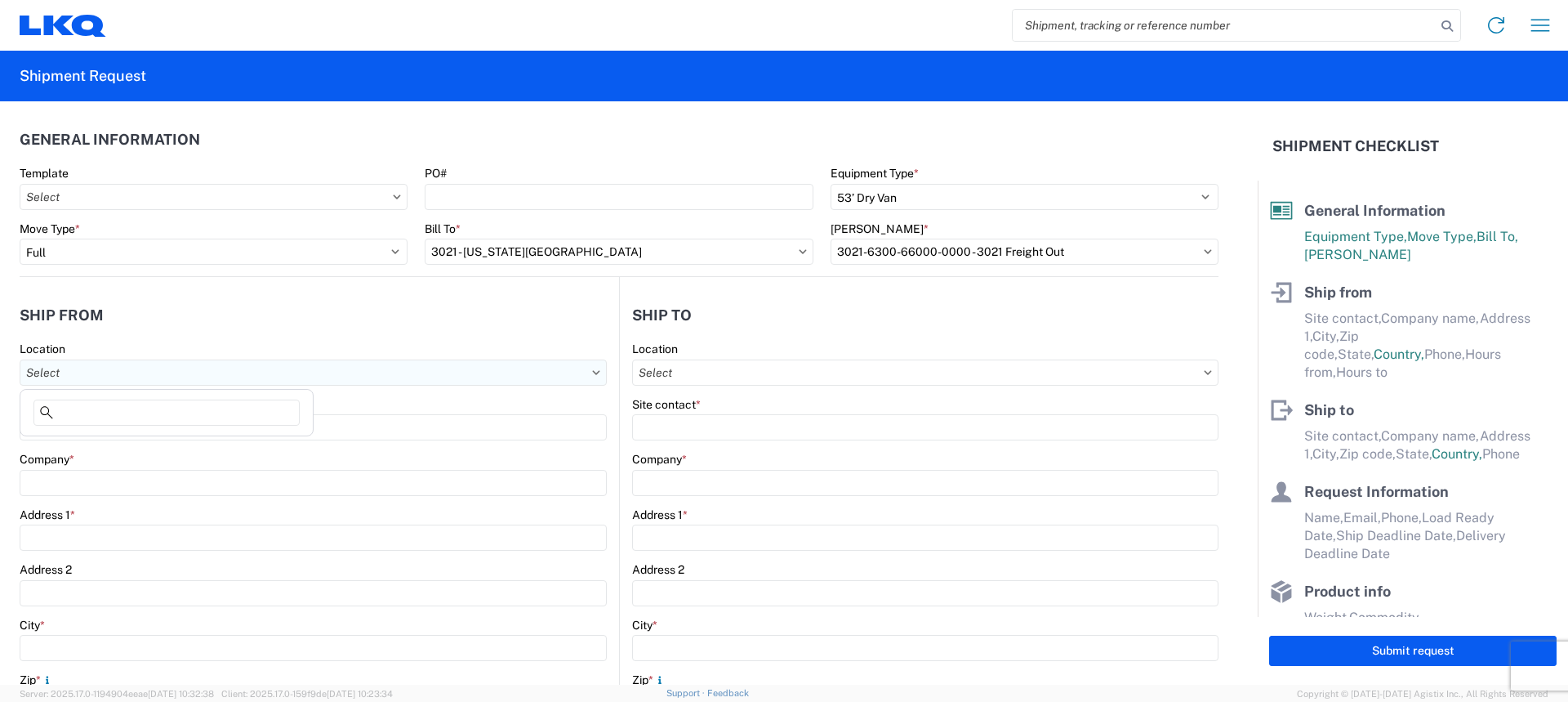
click at [109, 378] on input "Location" at bounding box center [312, 372] width 587 height 26
type input "3240"
click at [200, 440] on div "3240 - KC Distribution Center (KDC)" at bounding box center [167, 445] width 286 height 26
type input "3240 - KC Distribution Center (KDC)"
type input "LKQ Corporation"
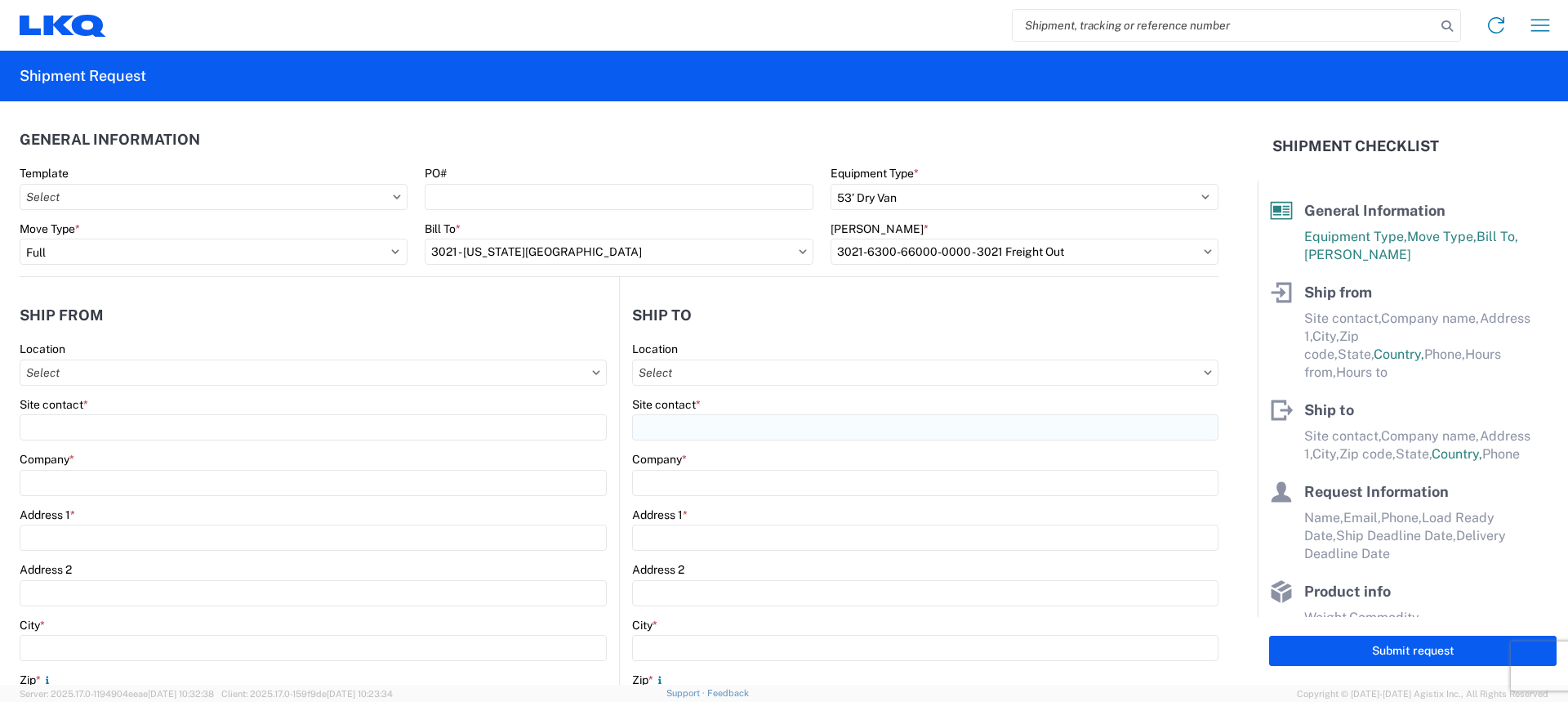
type input "[STREET_ADDRESS]"
type input "Suite 100"
type input "Shawnee"
type input "66226"
select select "KS"
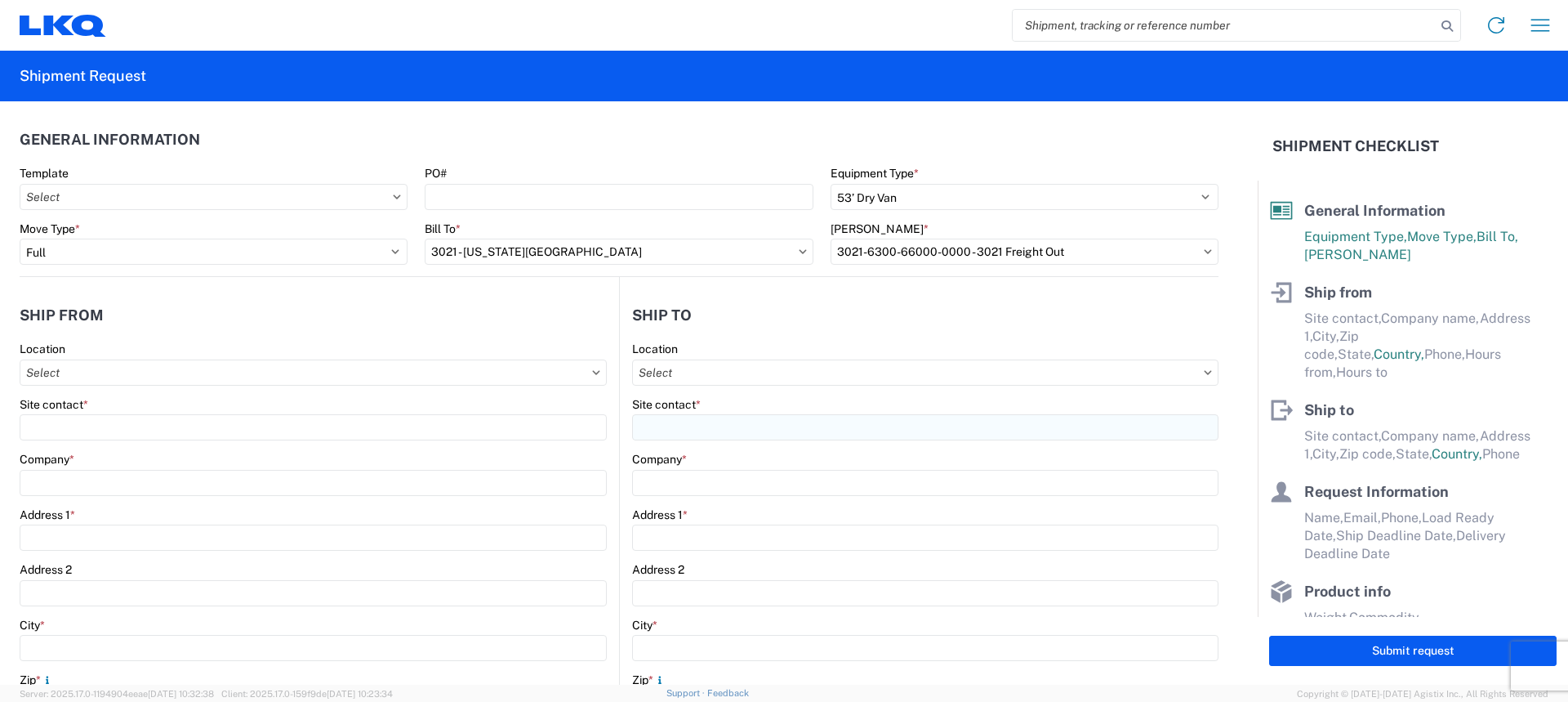
select select "US"
type input "[PHONE_NUMBER]"
type input "00:00"
type input "15:30"
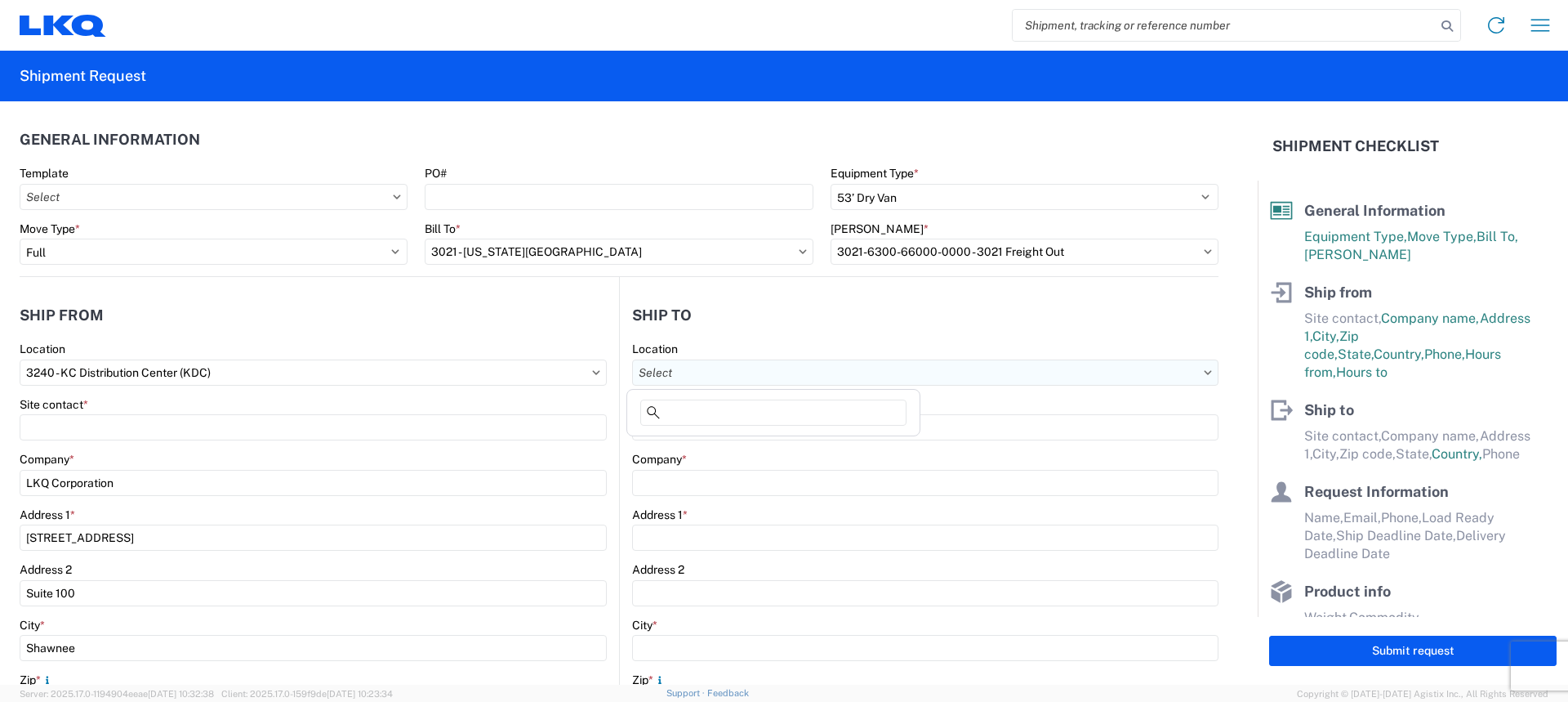
click at [798, 368] on input "Location" at bounding box center [925, 372] width 587 height 26
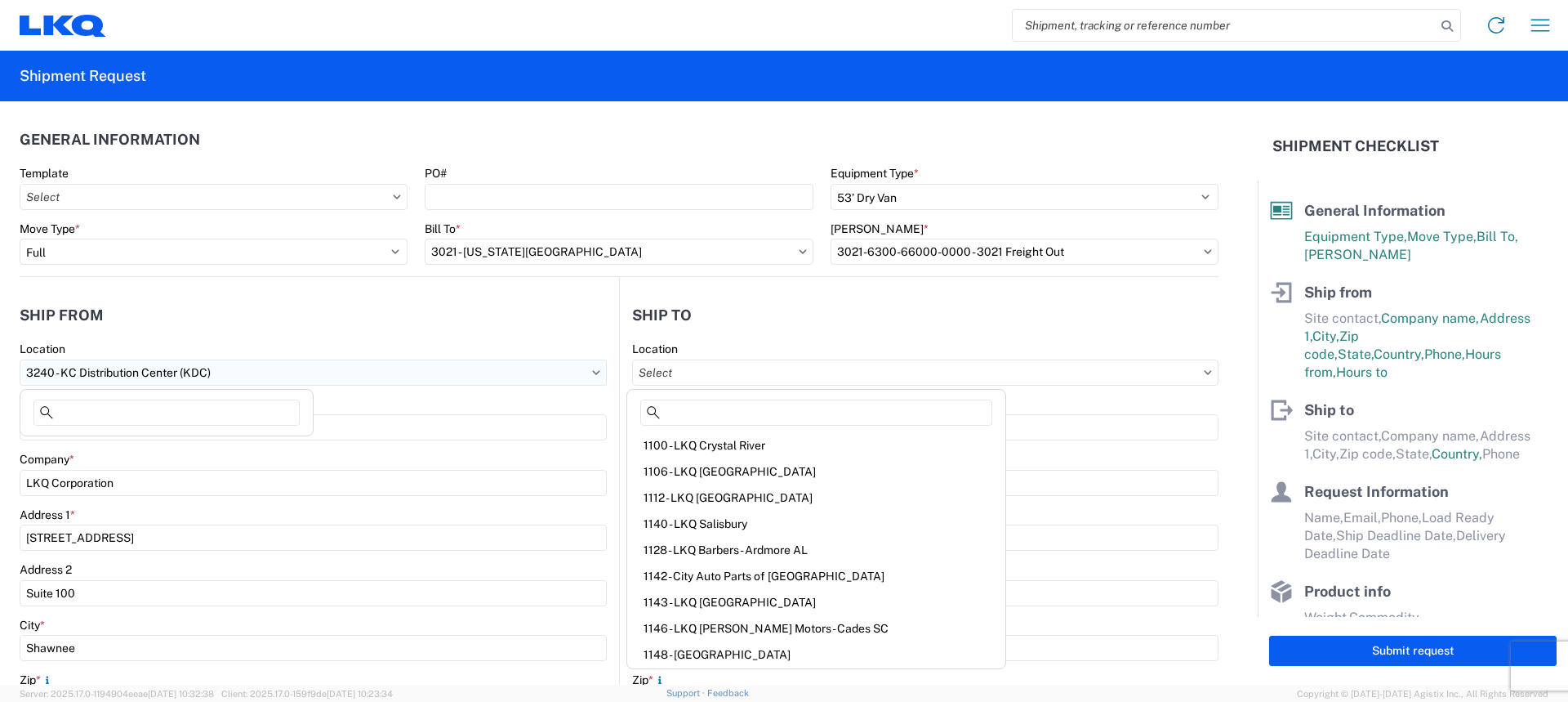
click at [545, 372] on input "3240 - KC Distribution Center (KDC)" at bounding box center [312, 372] width 587 height 26
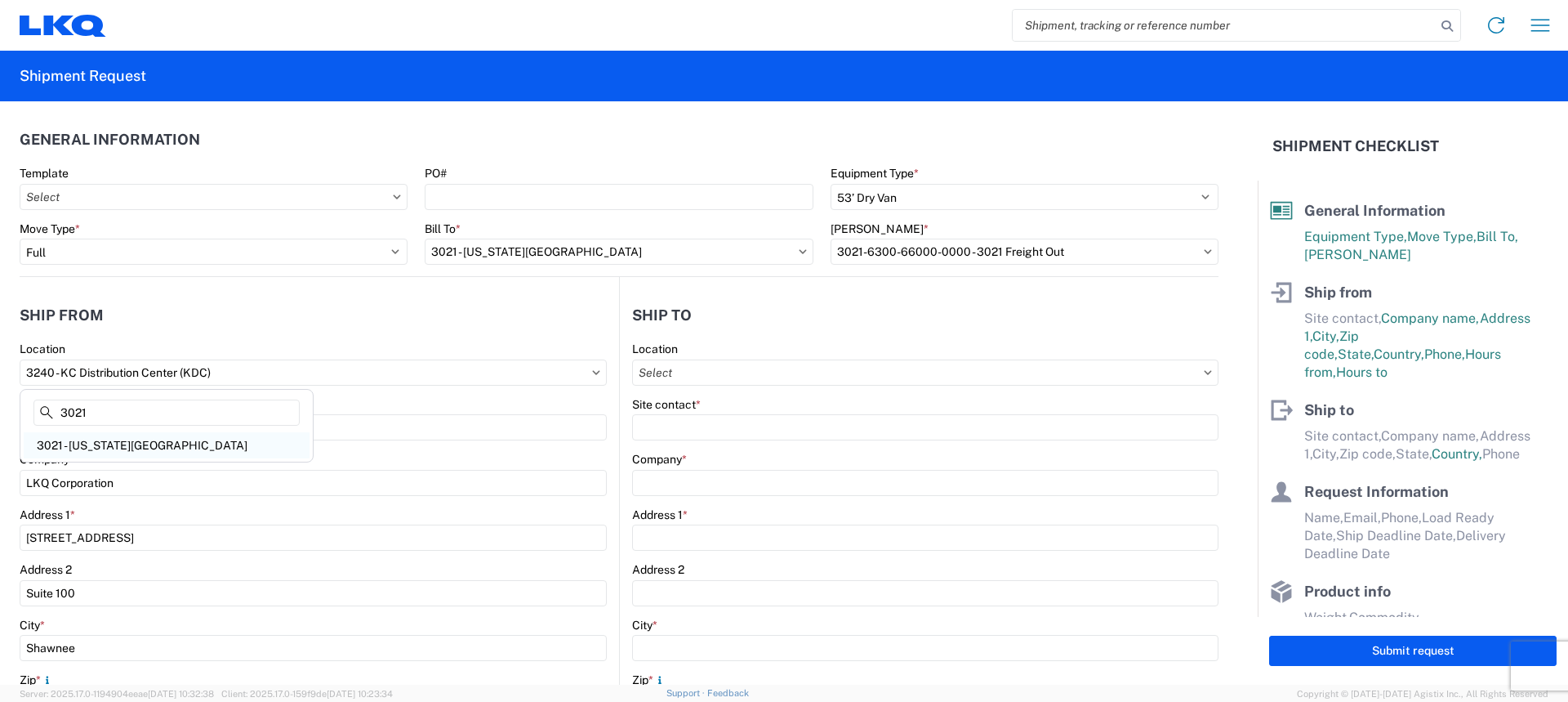
type input "3021"
click at [126, 444] on div "3021 - [US_STATE][GEOGRAPHIC_DATA]" at bounding box center [167, 445] width 286 height 26
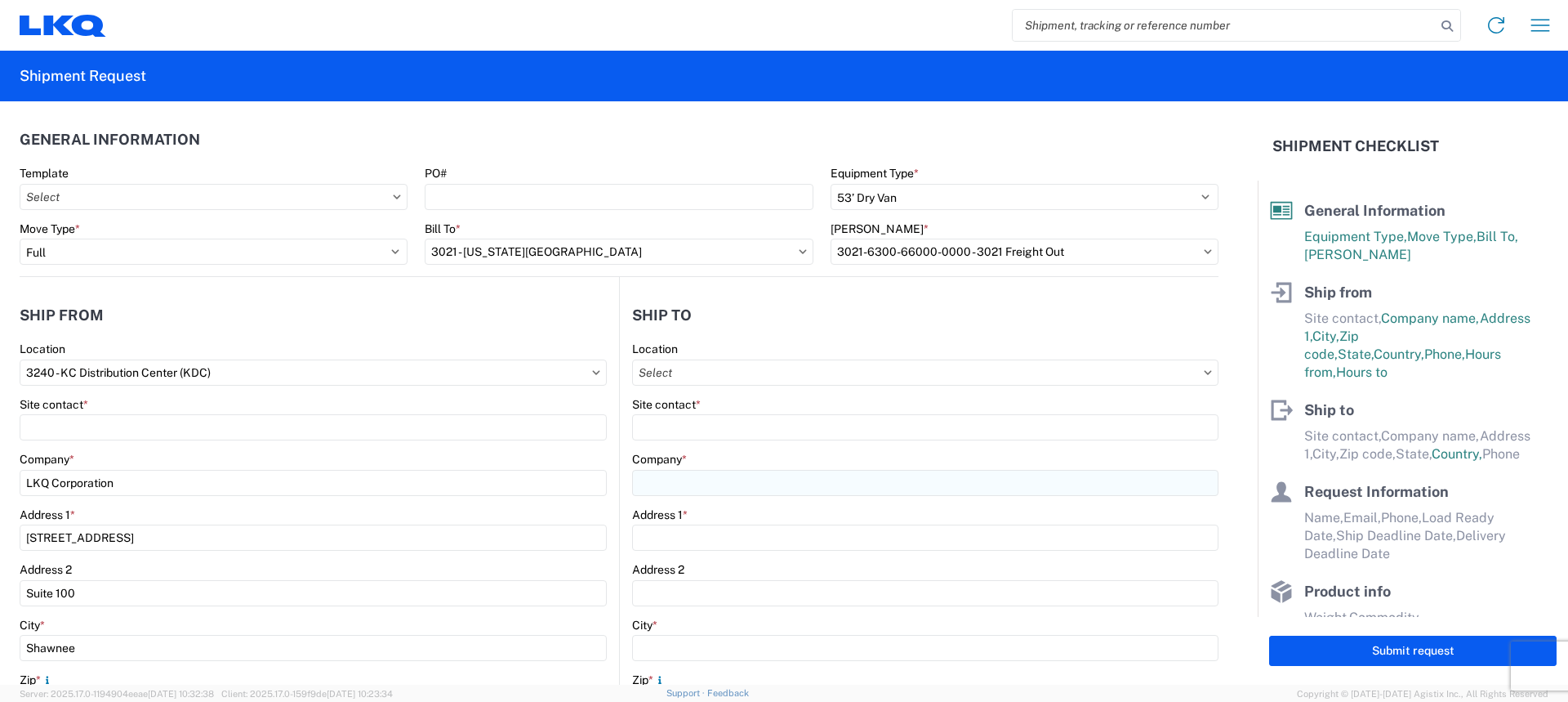
type input "3021 - [US_STATE][GEOGRAPHIC_DATA]"
type input "[STREET_ADDRESS]"
type input "[PHONE_NUMBER]"
type input "07:00"
type input "21:00"
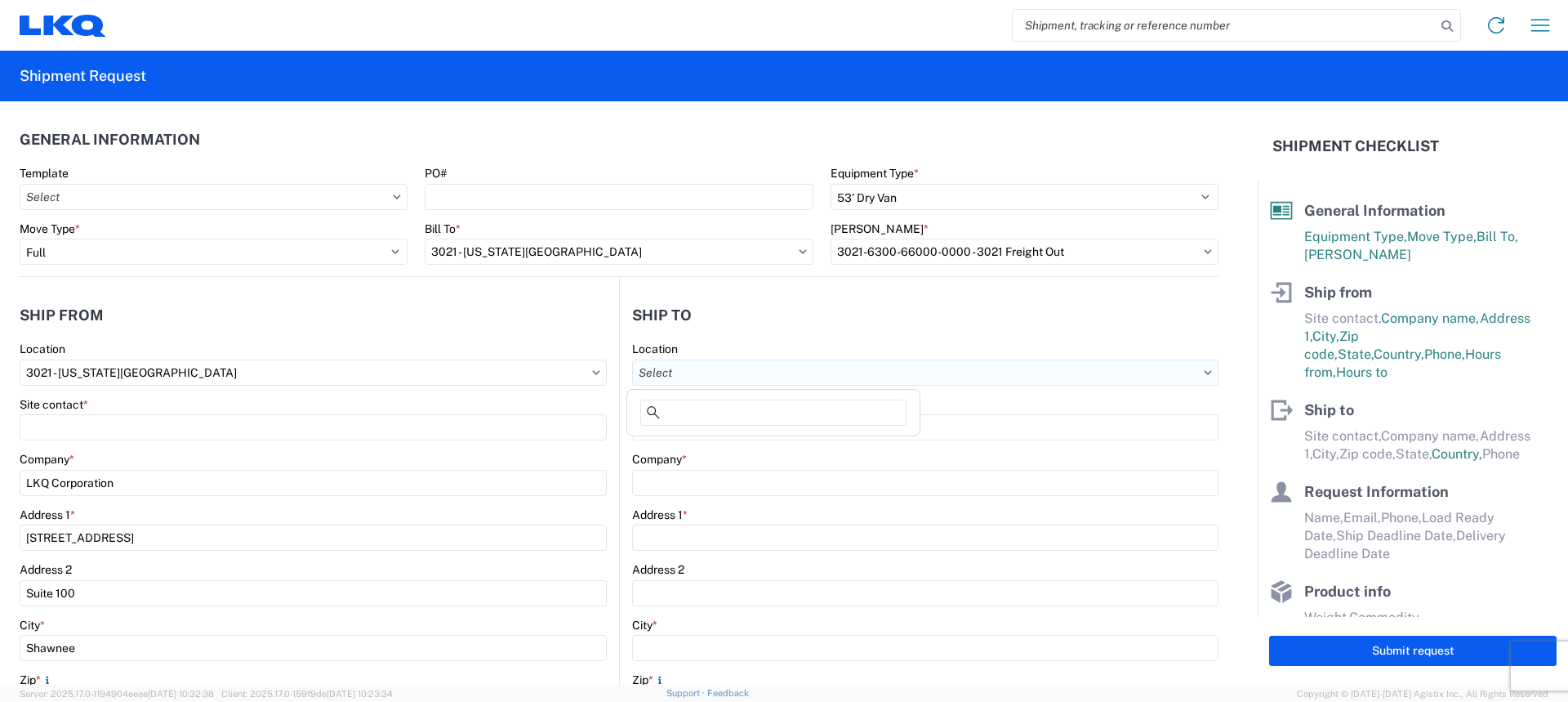
click at [882, 379] on input "Location" at bounding box center [925, 372] width 587 height 26
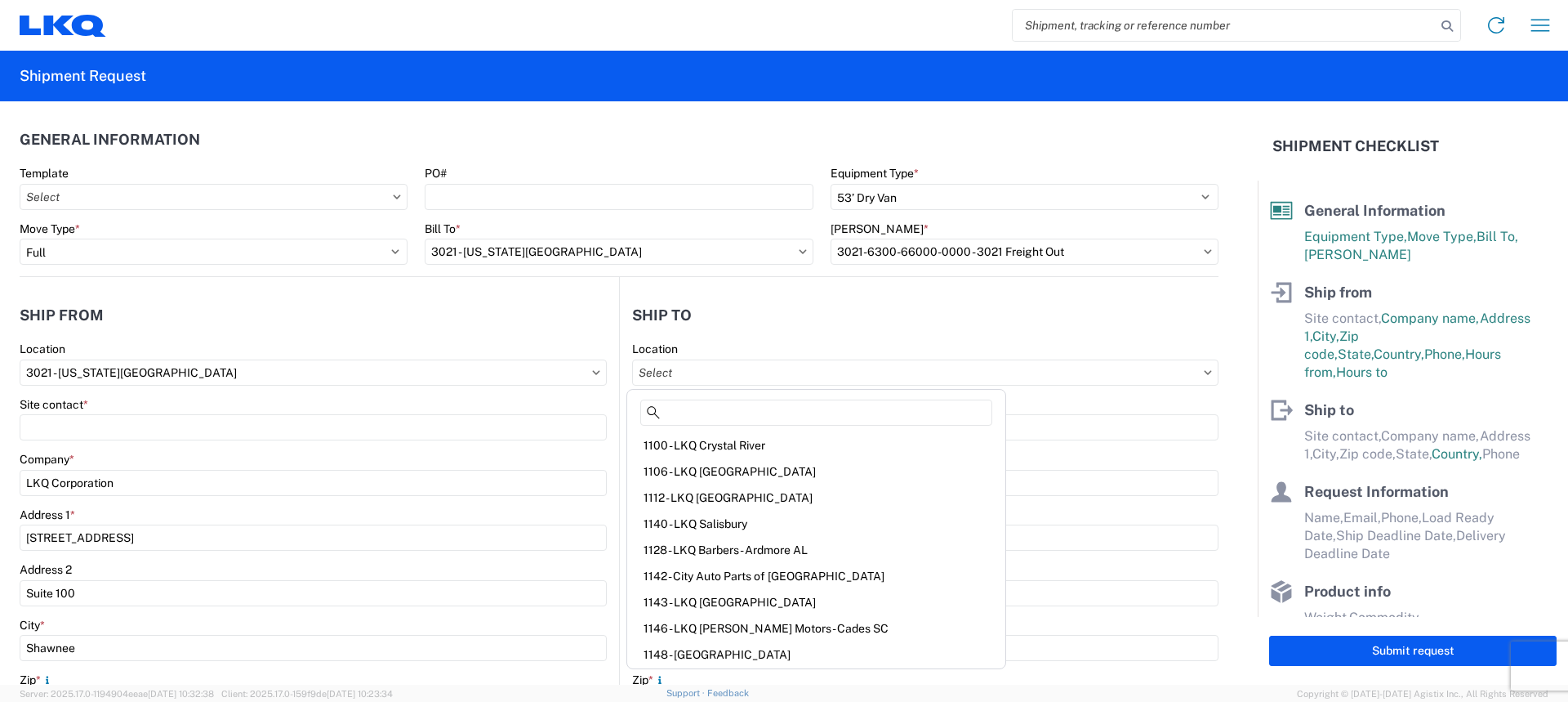
click at [1055, 296] on agx-shipment-stop-widget-v2 "Ship to Location Site contact * Company * Address 1 * Address 2 City * Zip * St…" at bounding box center [918, 632] width 599 height 711
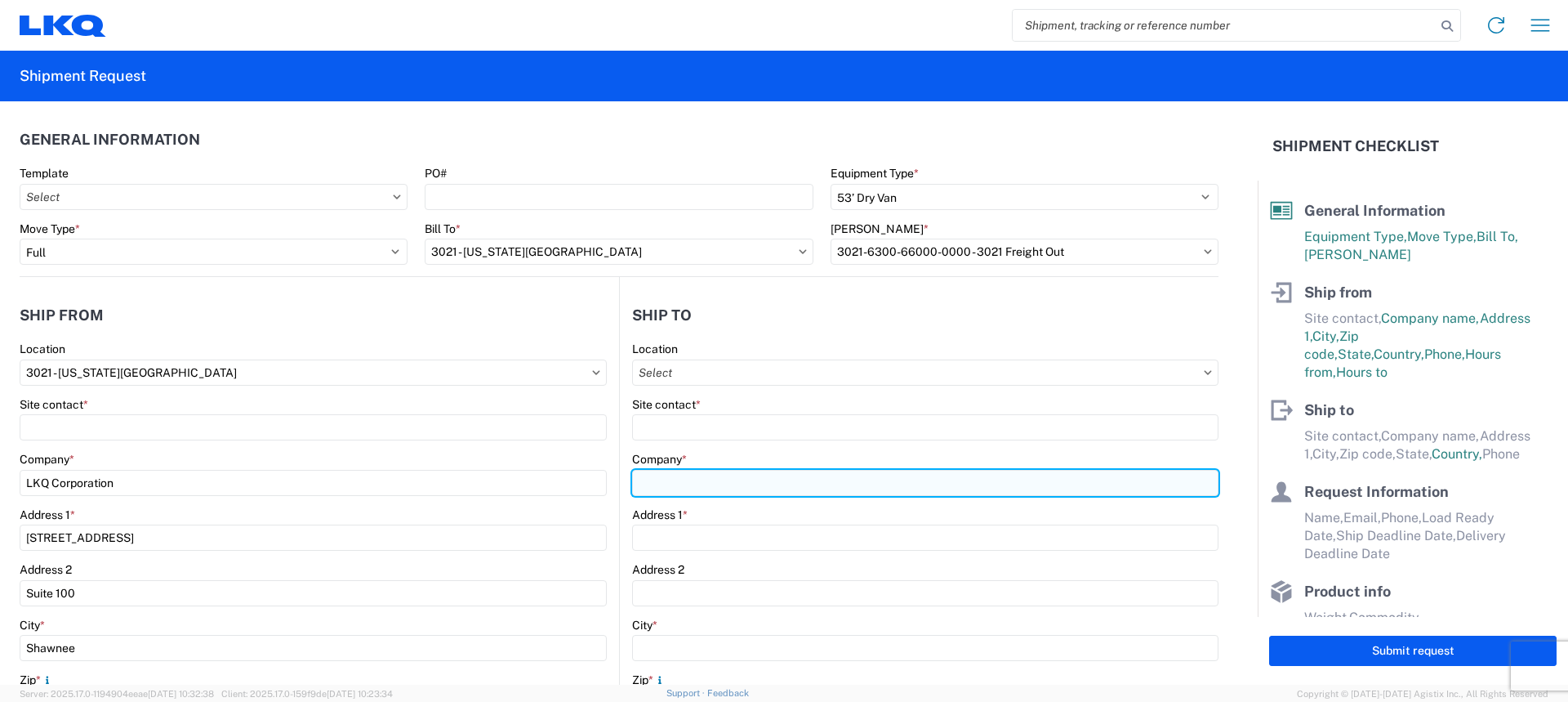
click at [659, 485] on input "Company *" at bounding box center [925, 482] width 587 height 26
type input "s"
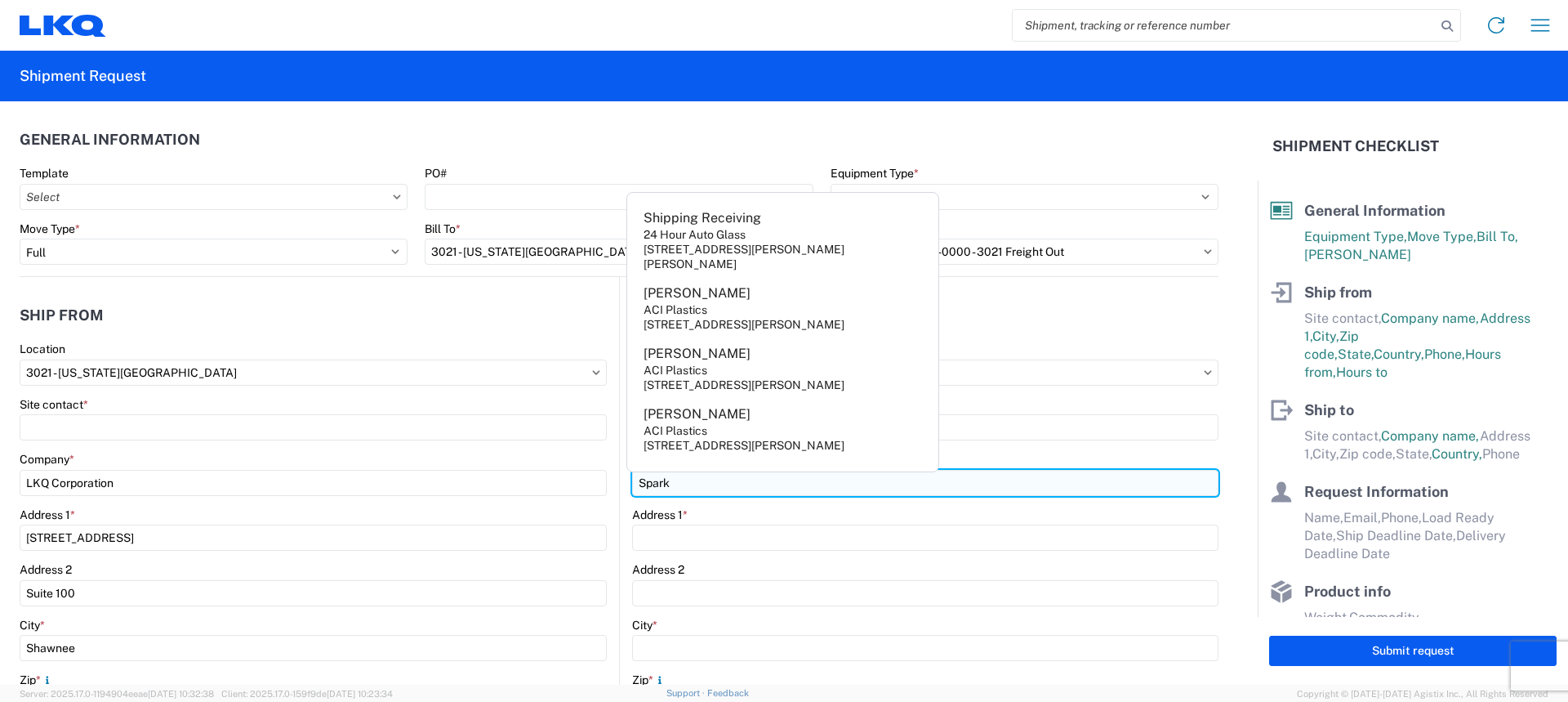
type input "Sparks"
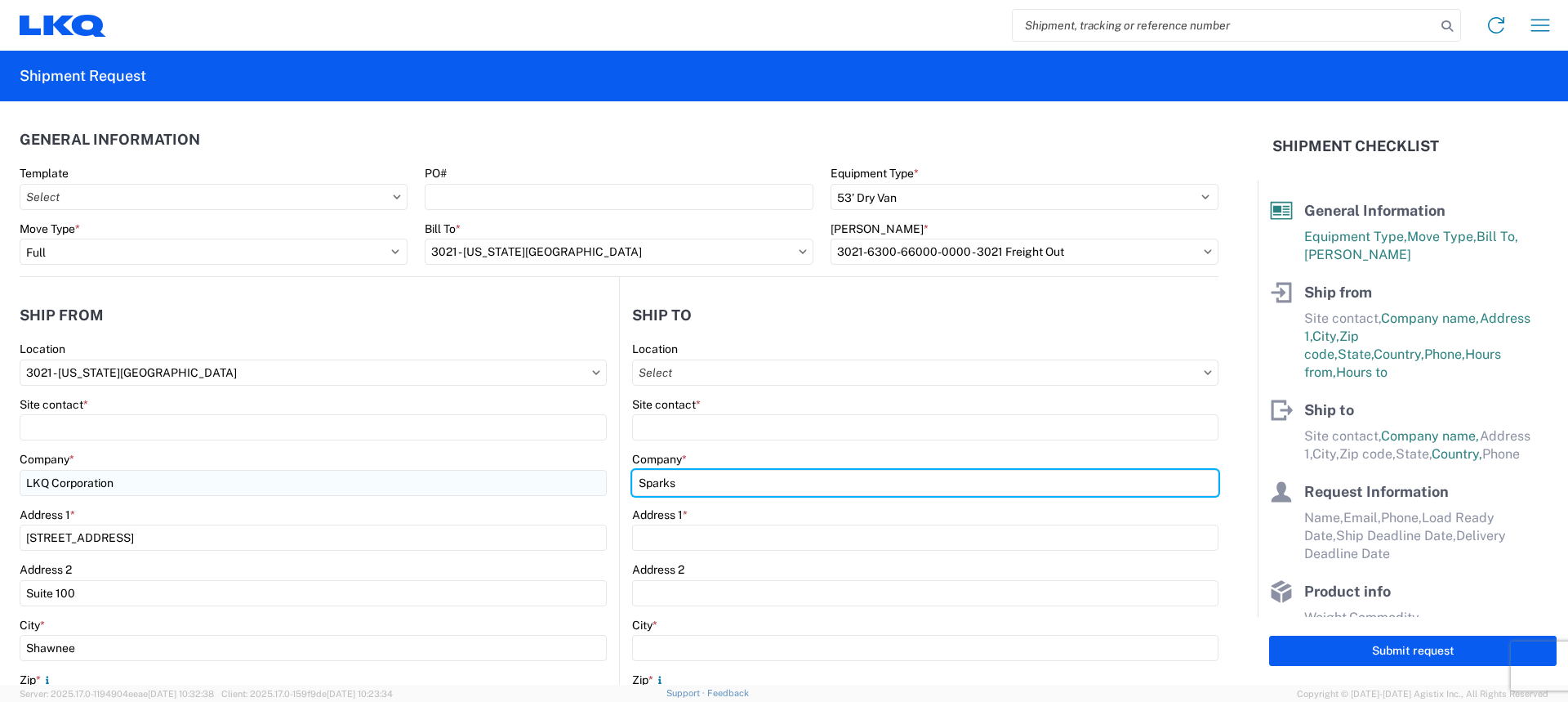
drag, startPoint x: 756, startPoint y: 481, endPoint x: 457, endPoint y: 486, distance: 299.0
click at [458, 487] on div "Ship from 3021 Location 3021 - [US_STATE][GEOGRAPHIC_DATA] Site contact * Compa…" at bounding box center [619, 632] width 1199 height 711
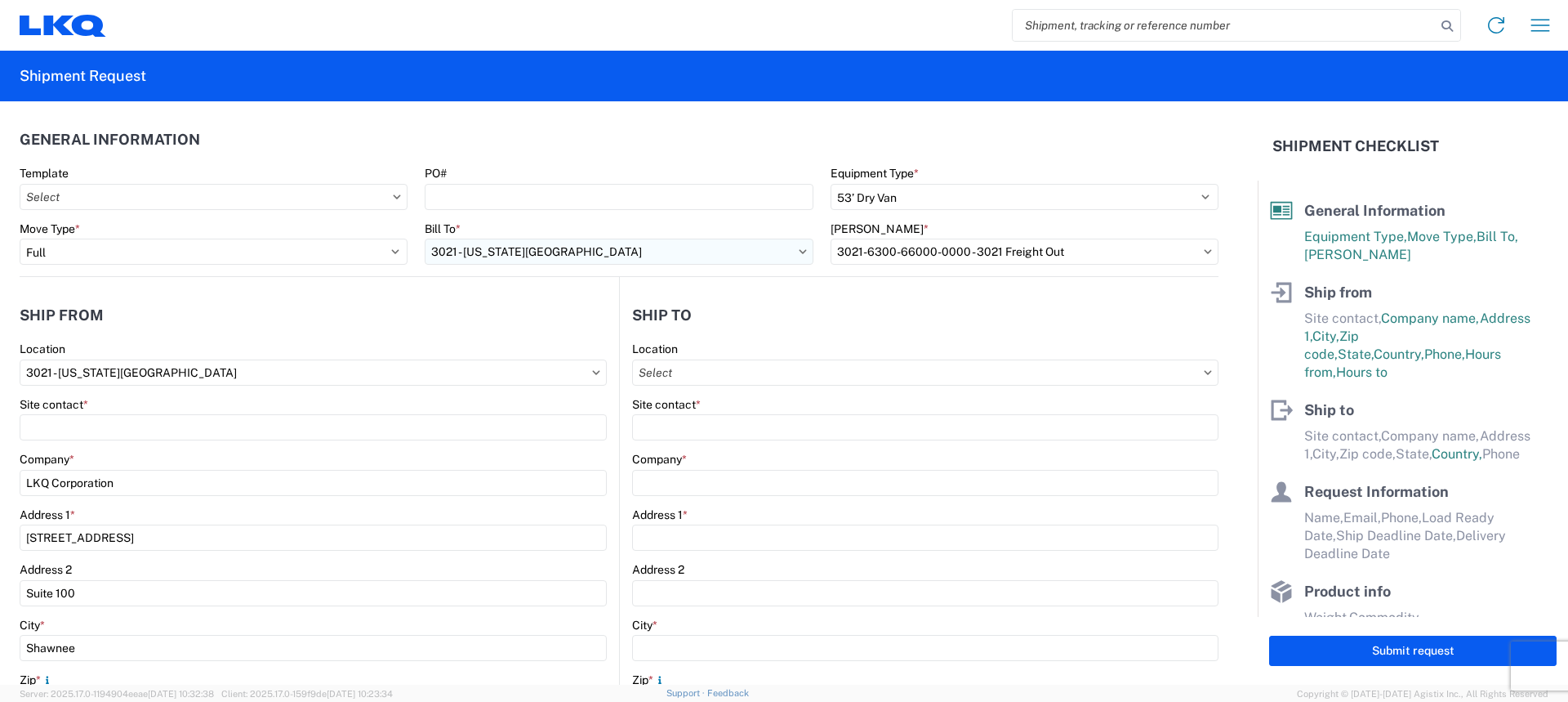
click at [644, 250] on input "3021 - [US_STATE][GEOGRAPHIC_DATA]" at bounding box center [619, 251] width 388 height 26
click at [799, 250] on icon at bounding box center [803, 252] width 8 height 5
click at [673, 239] on input "3021 - [US_STATE][GEOGRAPHIC_DATA]" at bounding box center [619, 251] width 388 height 26
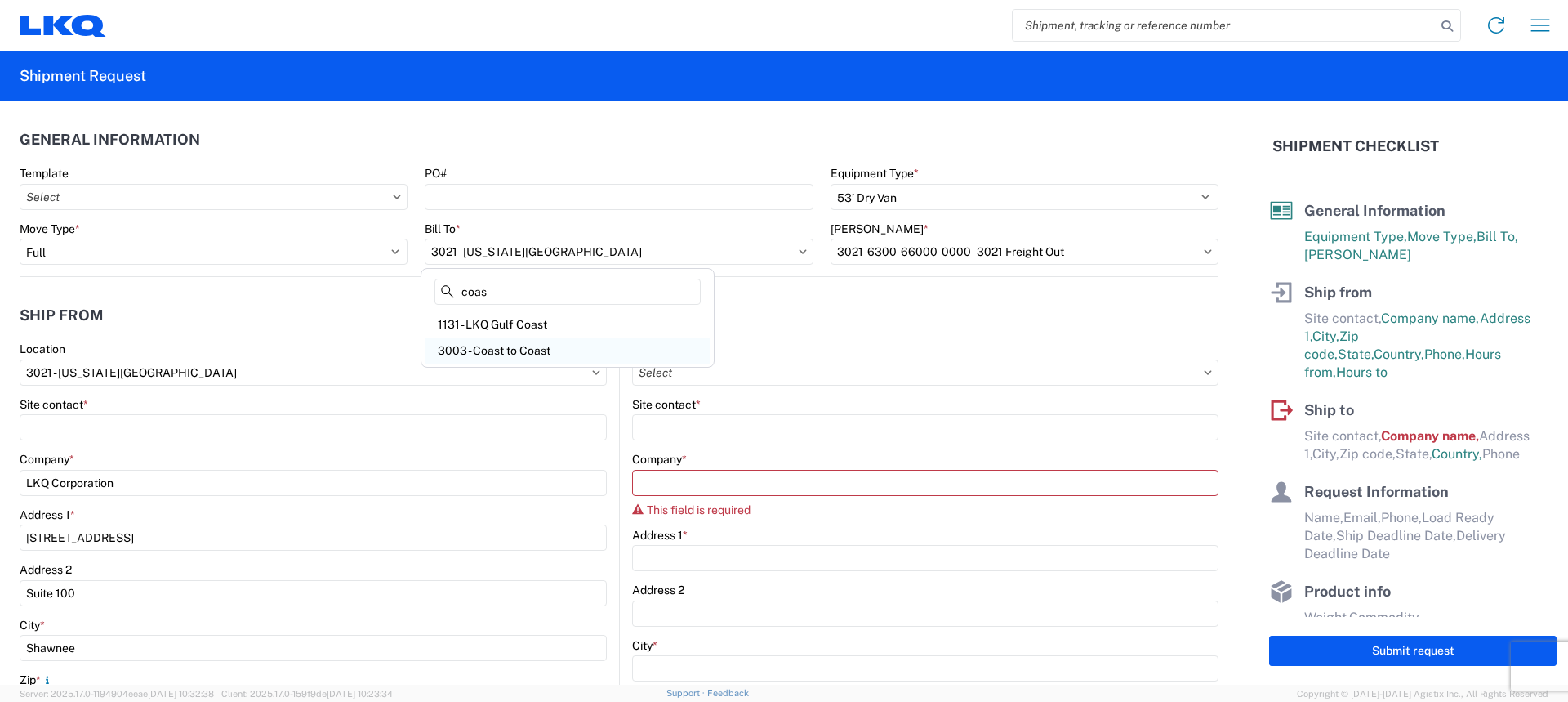
type input "coas"
click at [562, 350] on div "3003 - Coast to Coast" at bounding box center [568, 350] width 286 height 26
type input "3003 - Coast to Coast"
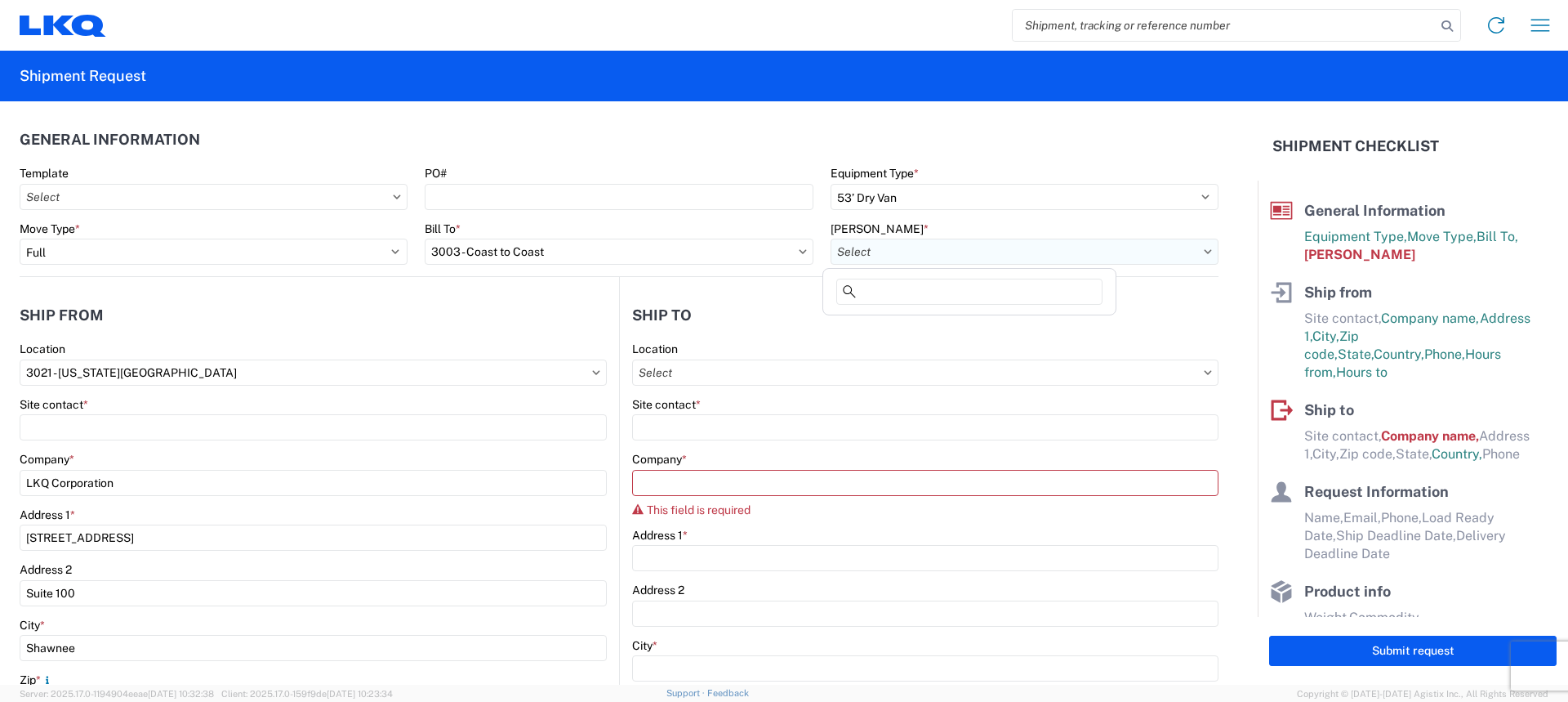
click at [1000, 247] on input "[PERSON_NAME] *" at bounding box center [1024, 251] width 388 height 26
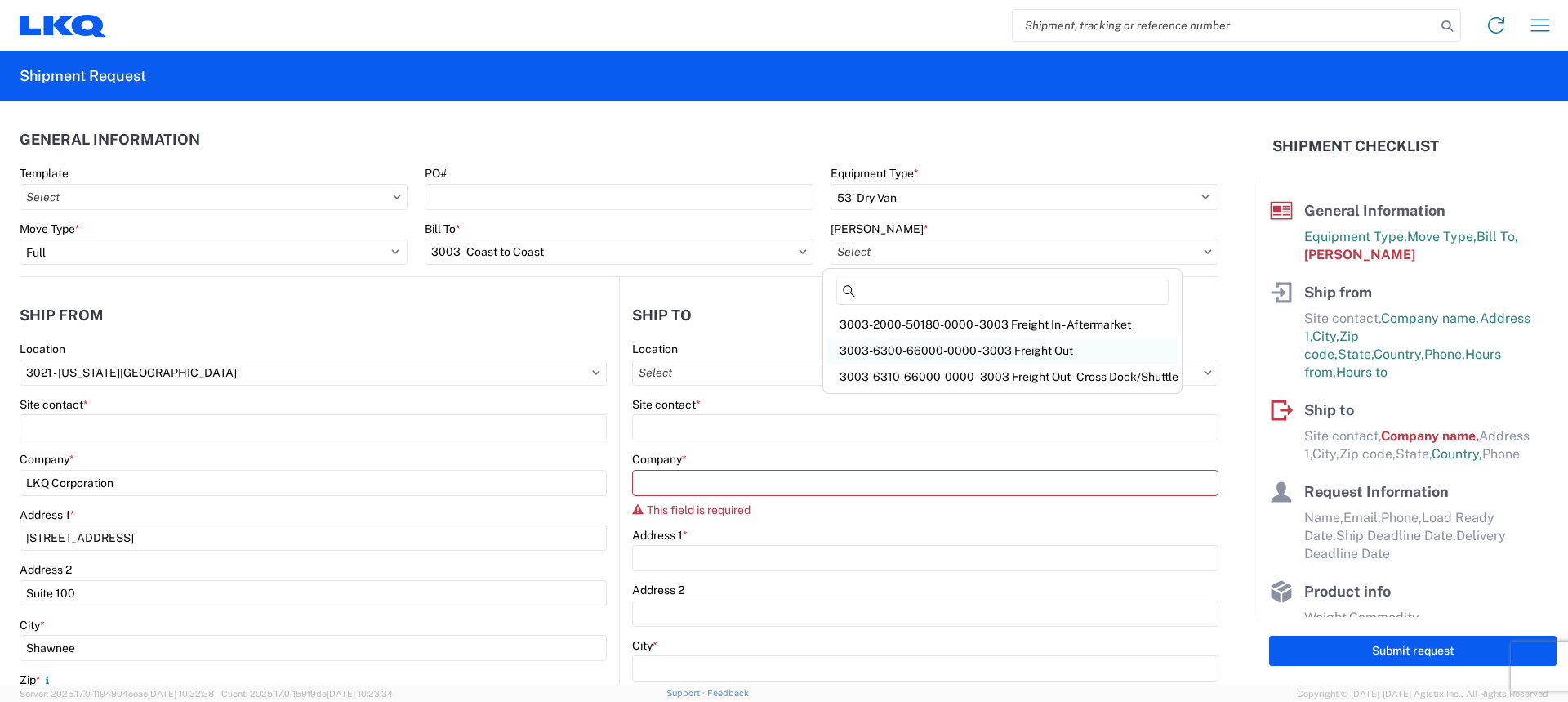
click at [1008, 351] on div "3003-6300-66000-0000 - 3003 Freight Out" at bounding box center [1002, 350] width 352 height 26
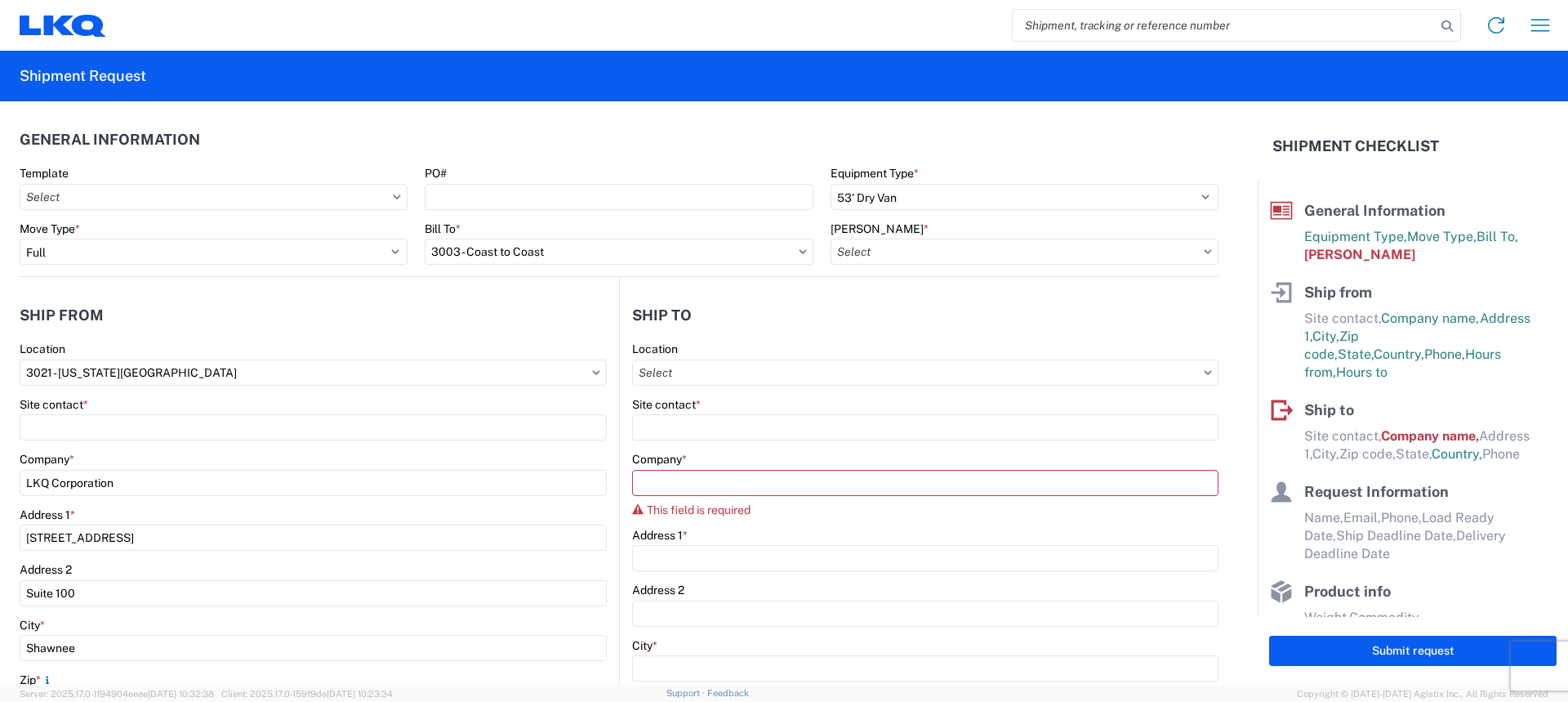
type input "3003-6300-66000-0000 - 3003 Freight Out"
click at [688, 372] on input "Location" at bounding box center [925, 372] width 587 height 26
type input "s"
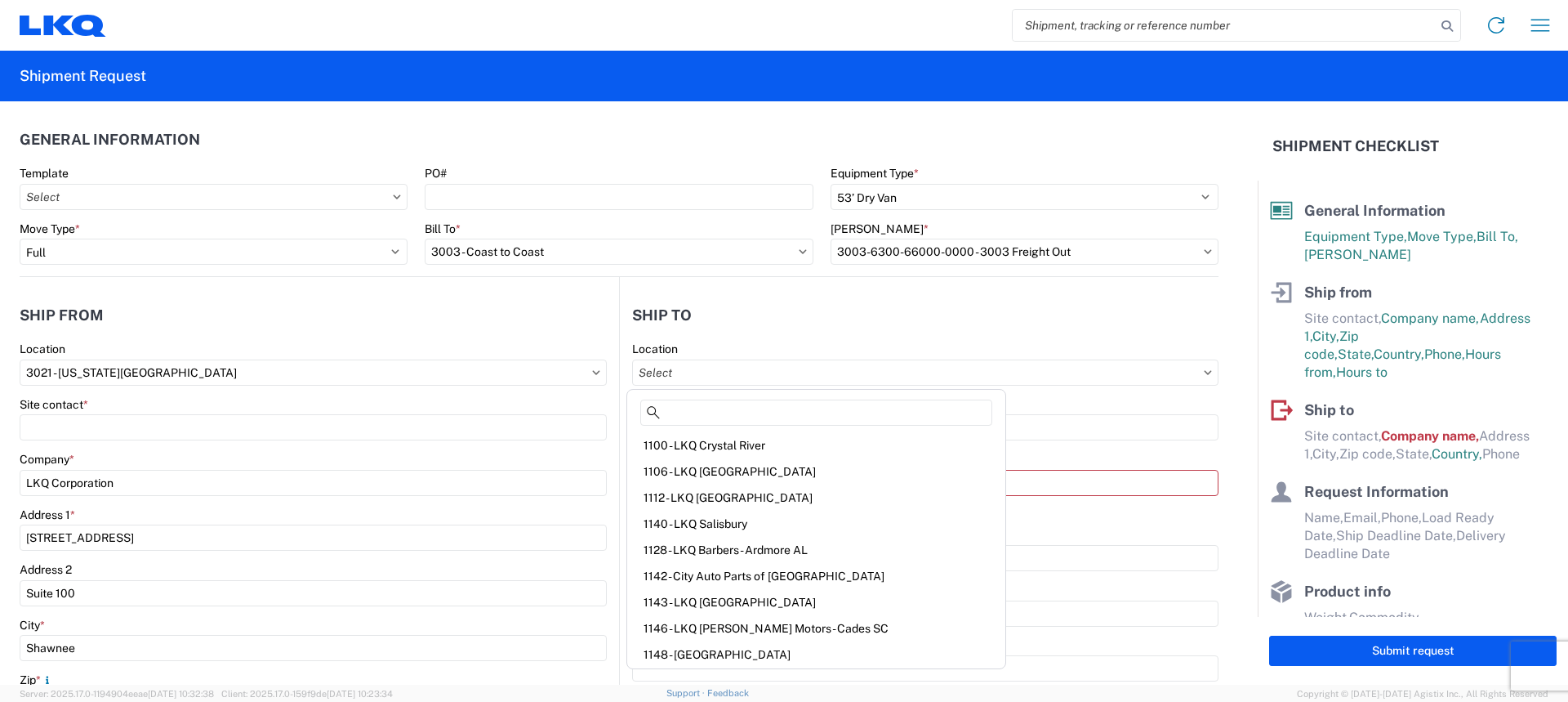
click at [885, 325] on header "Ship to" at bounding box center [918, 315] width 598 height 37
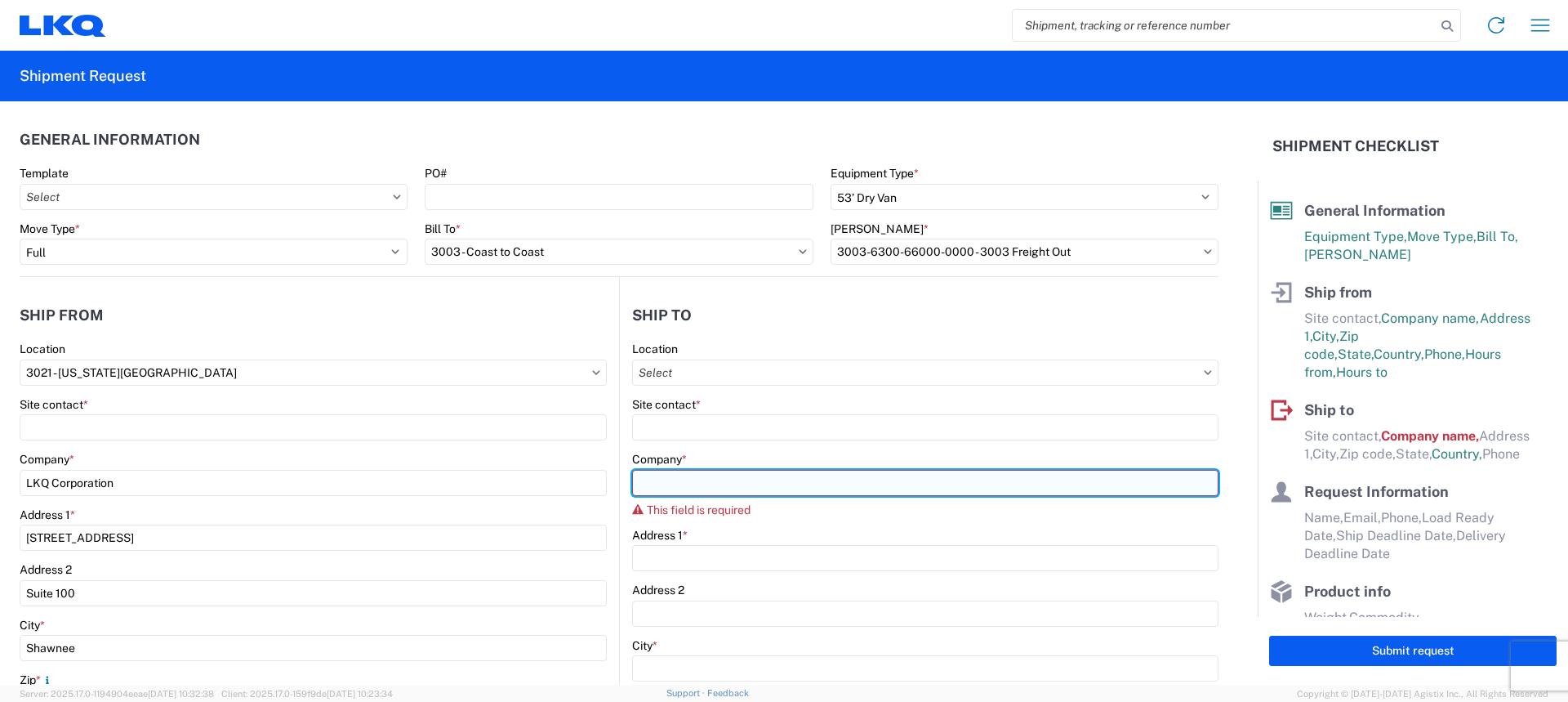
click at [956, 489] on input "Company *" at bounding box center [925, 482] width 587 height 26
type input "S"
type input "s"
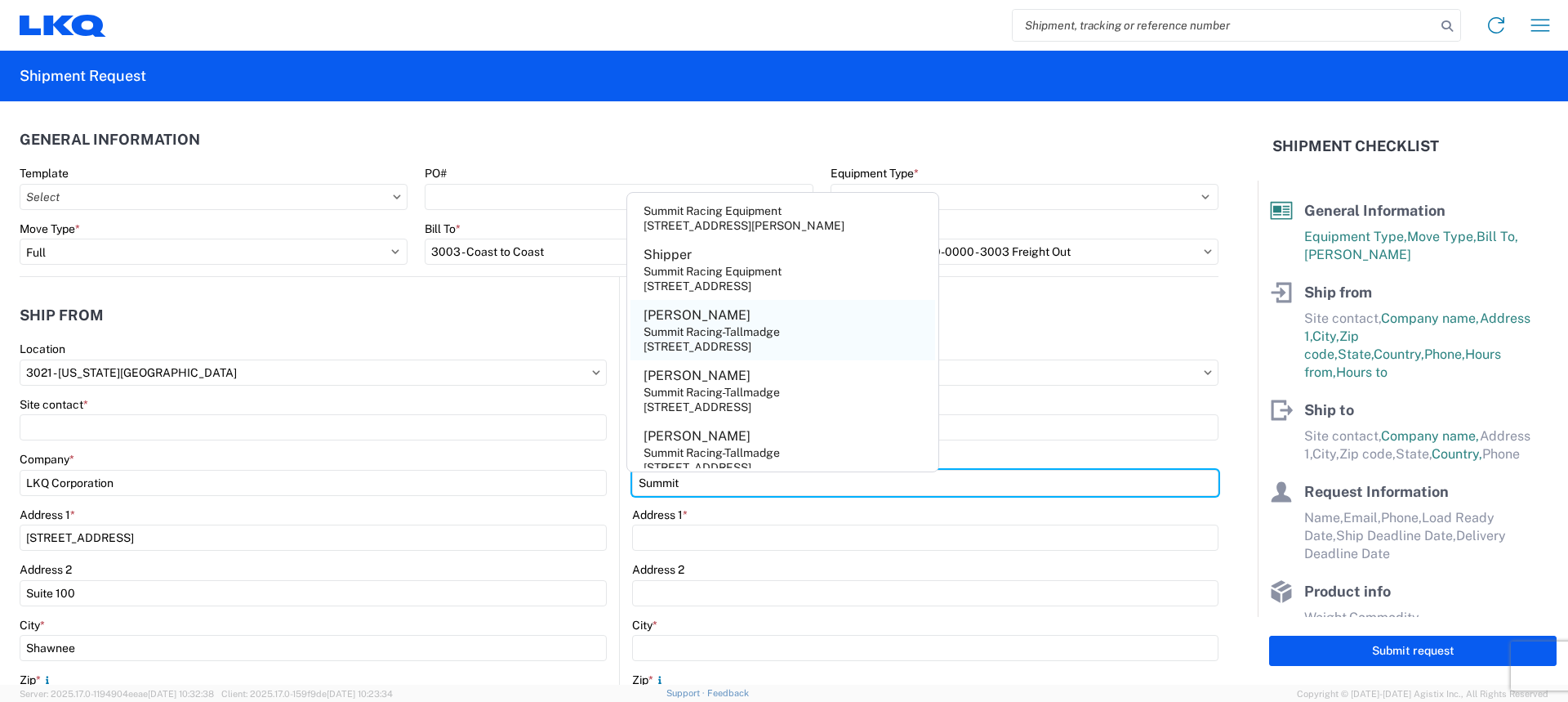
scroll to position [36, 0]
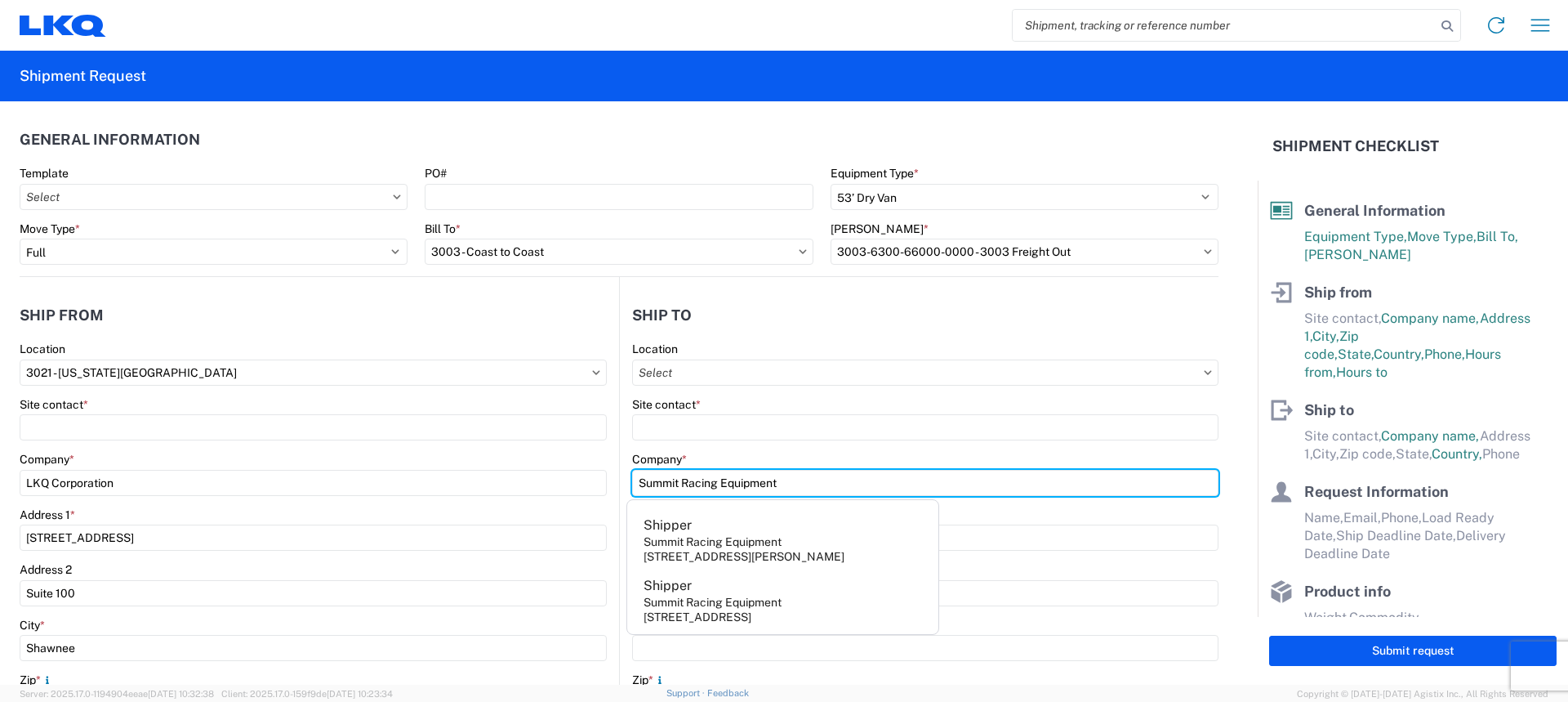
type input "Summit Racing Equipment"
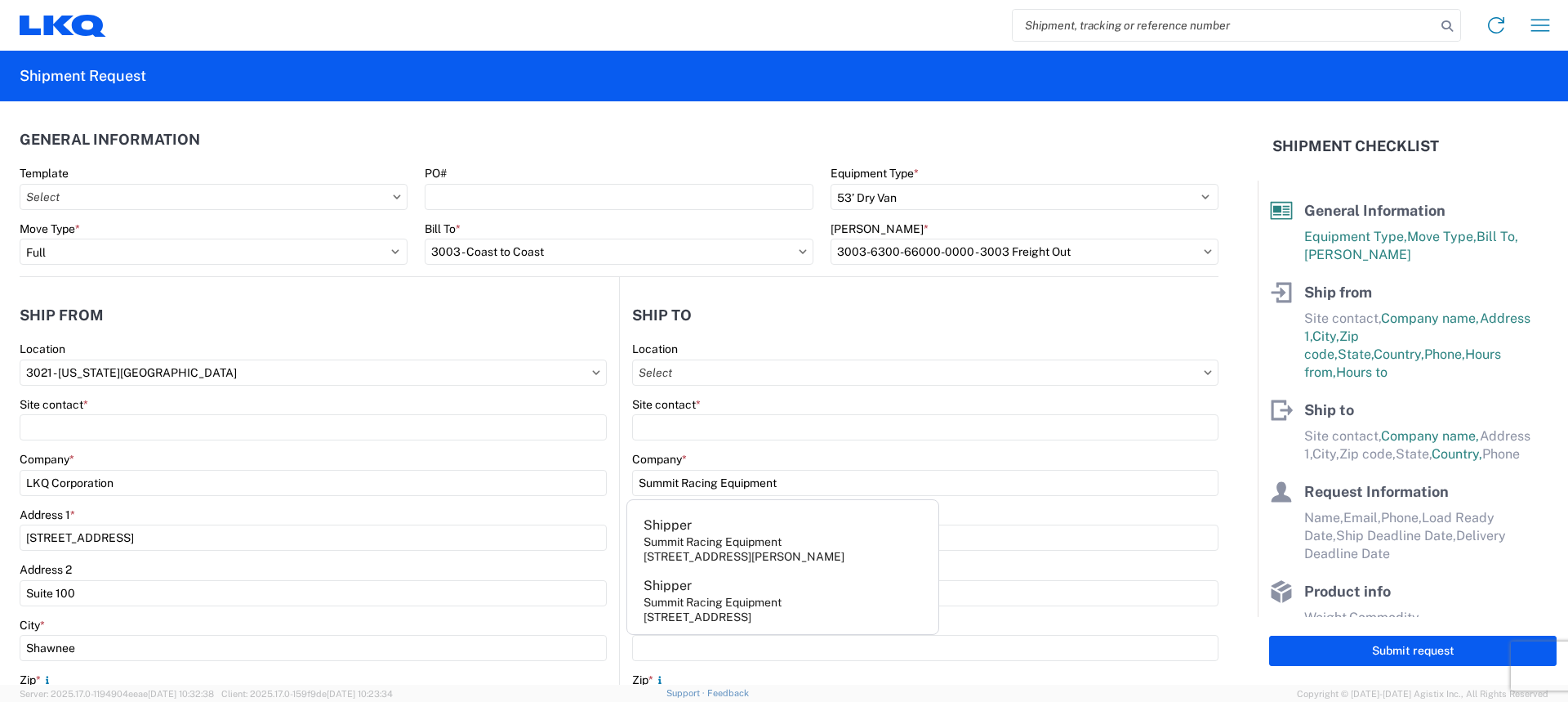
click at [918, 450] on agx-form-control-wrapper-v2 "Site contact *" at bounding box center [925, 425] width 587 height 56
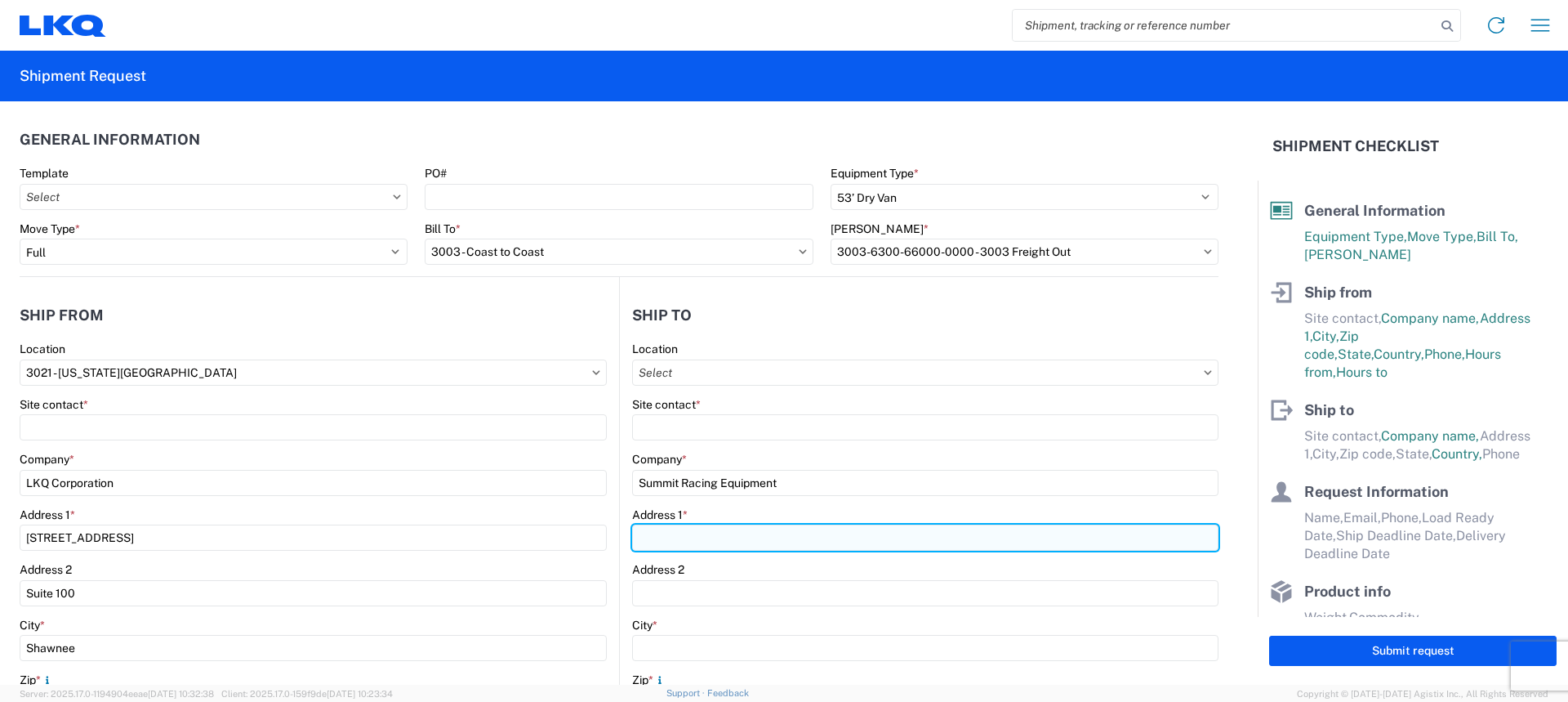
click at [642, 539] on input "Address 1 *" at bounding box center [925, 537] width 587 height 26
type input "[STREET_ADDRESS]"
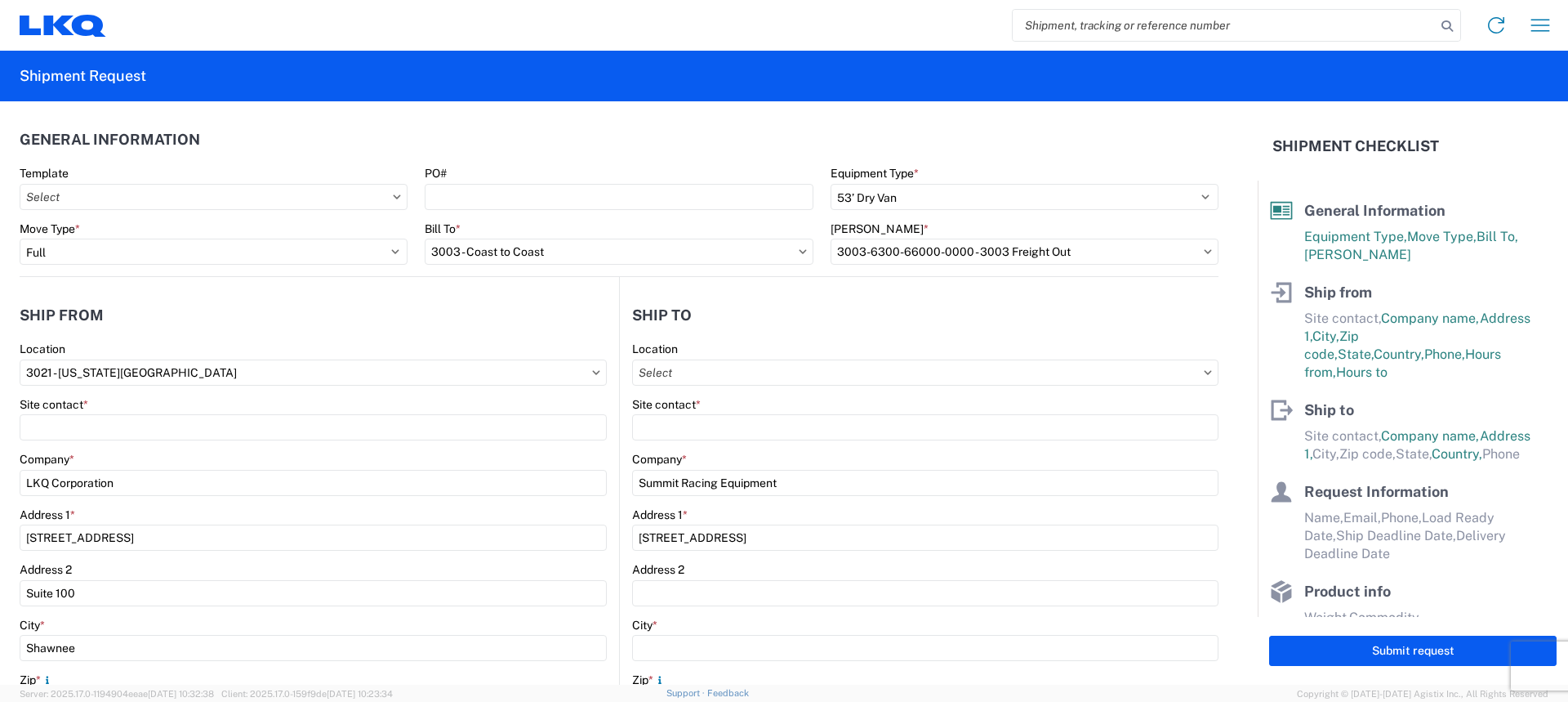
click at [748, 411] on div "Site contact *" at bounding box center [925, 404] width 587 height 14
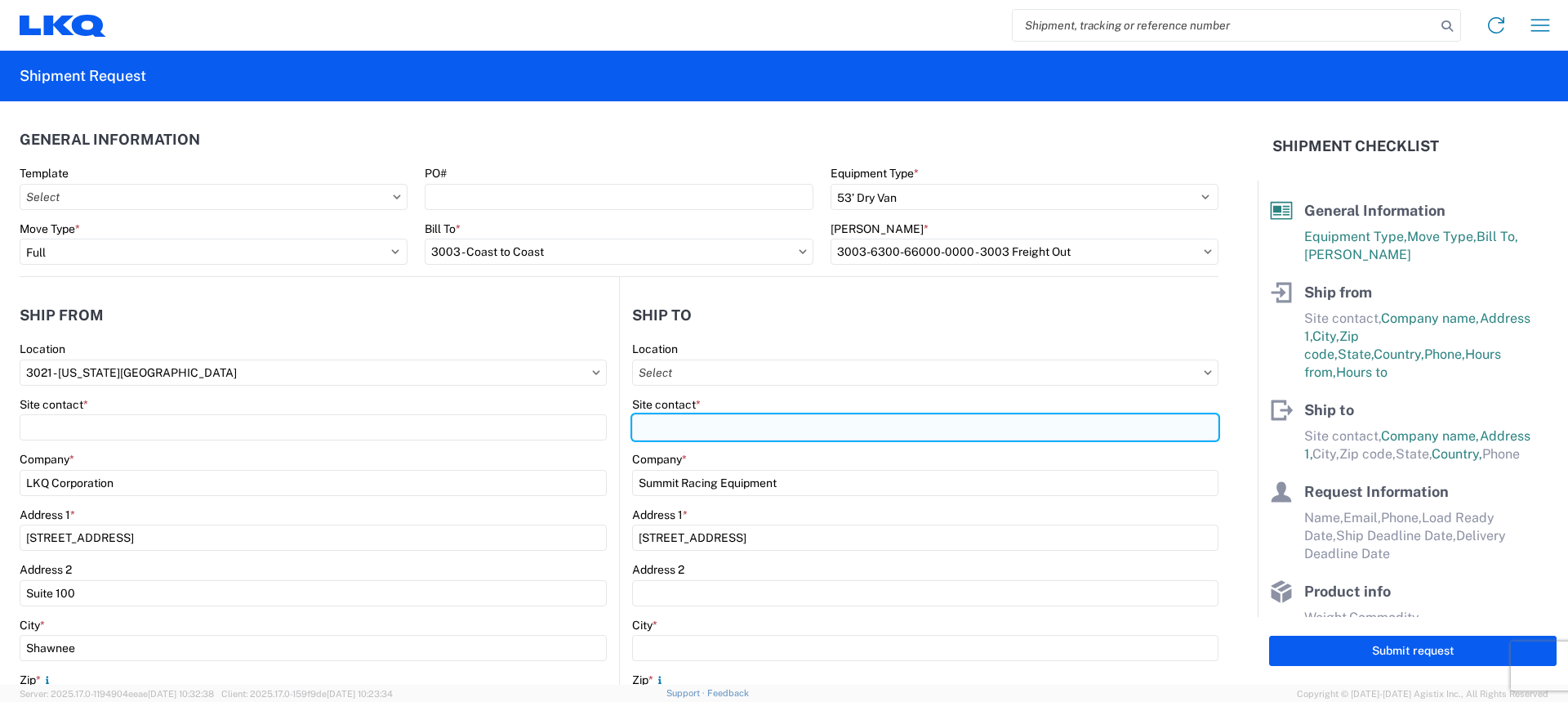
click at [607, 423] on input "Site contact *" at bounding box center [312, 427] width 587 height 26
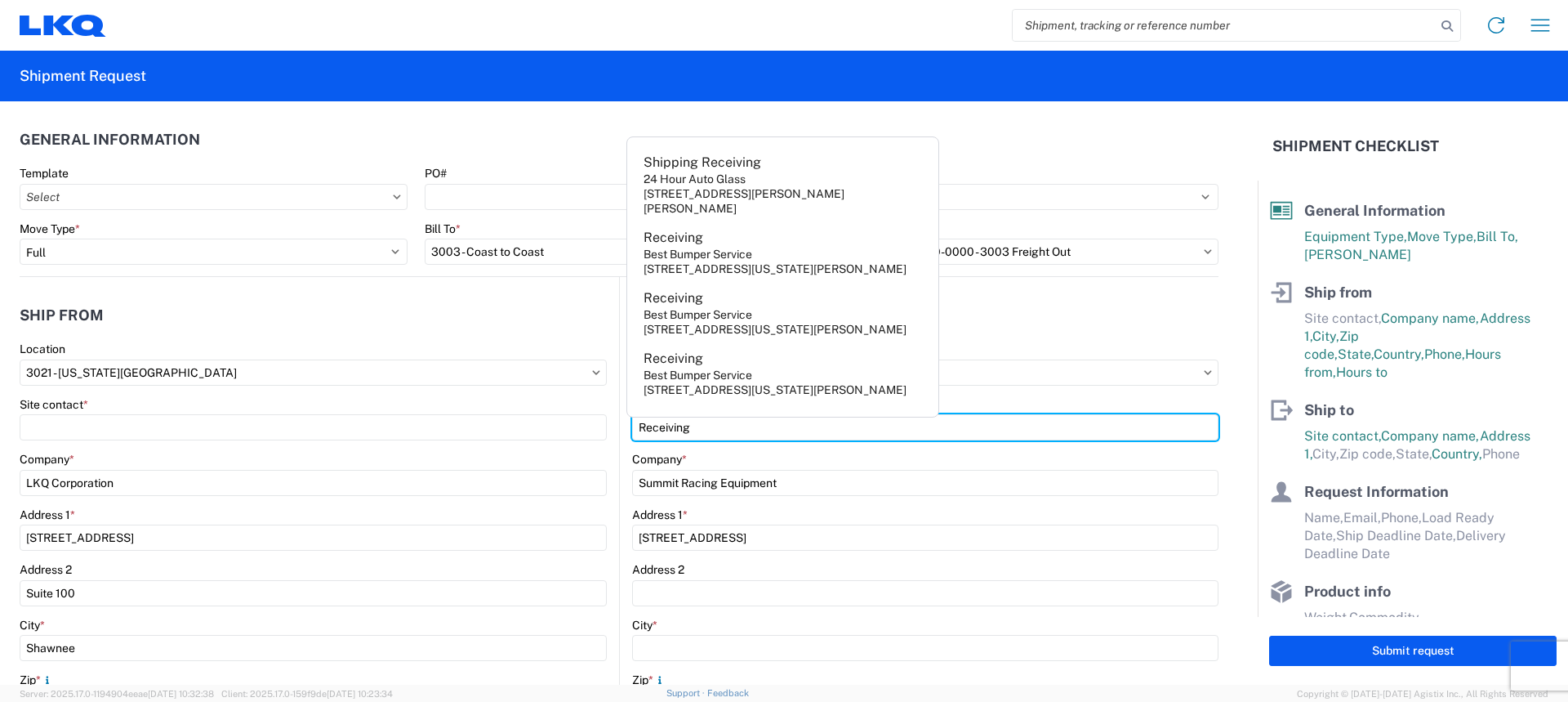
type input "Receiving"
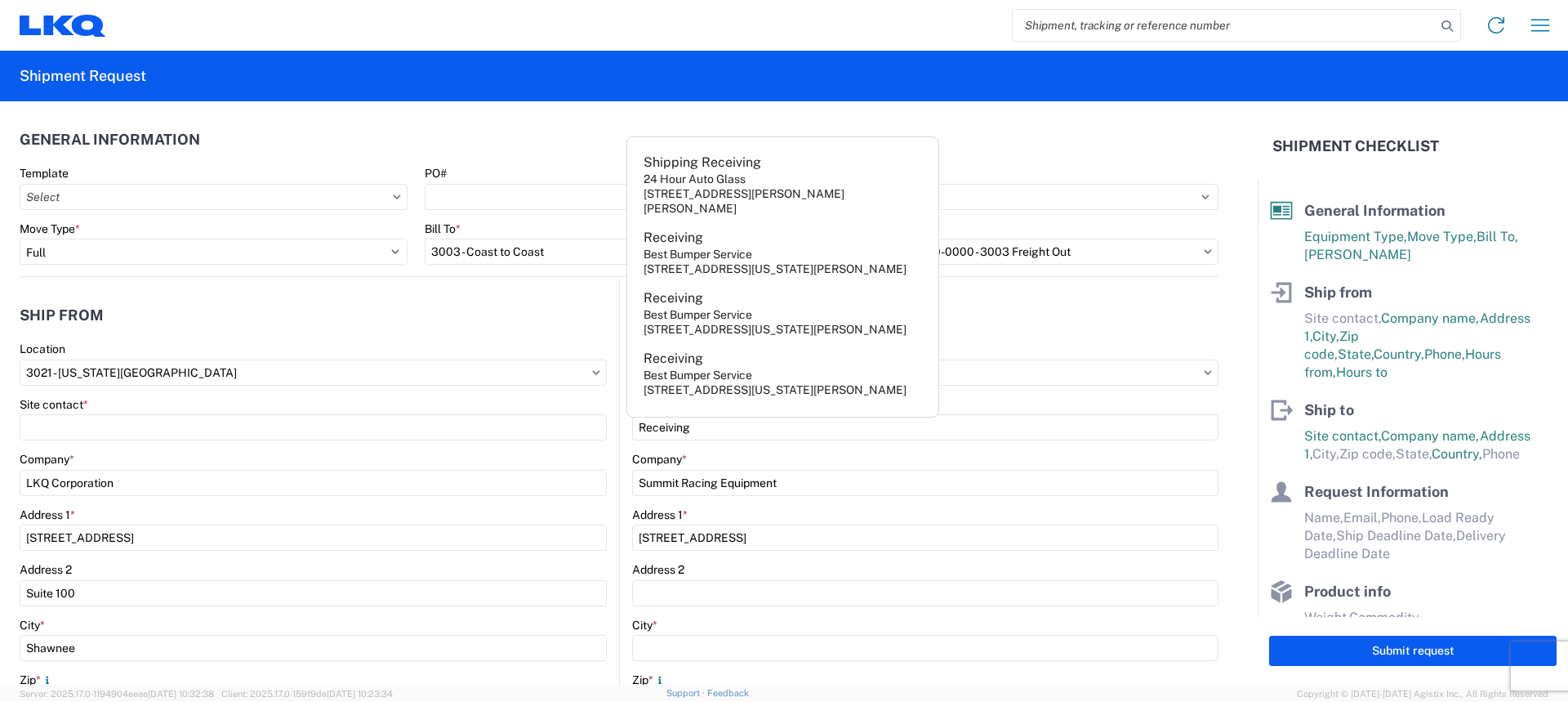
click at [1041, 336] on agx-form-section "Ship to Location Site contact * Receiving Company * Summit Racing Equipment Add…" at bounding box center [918, 641] width 598 height 689
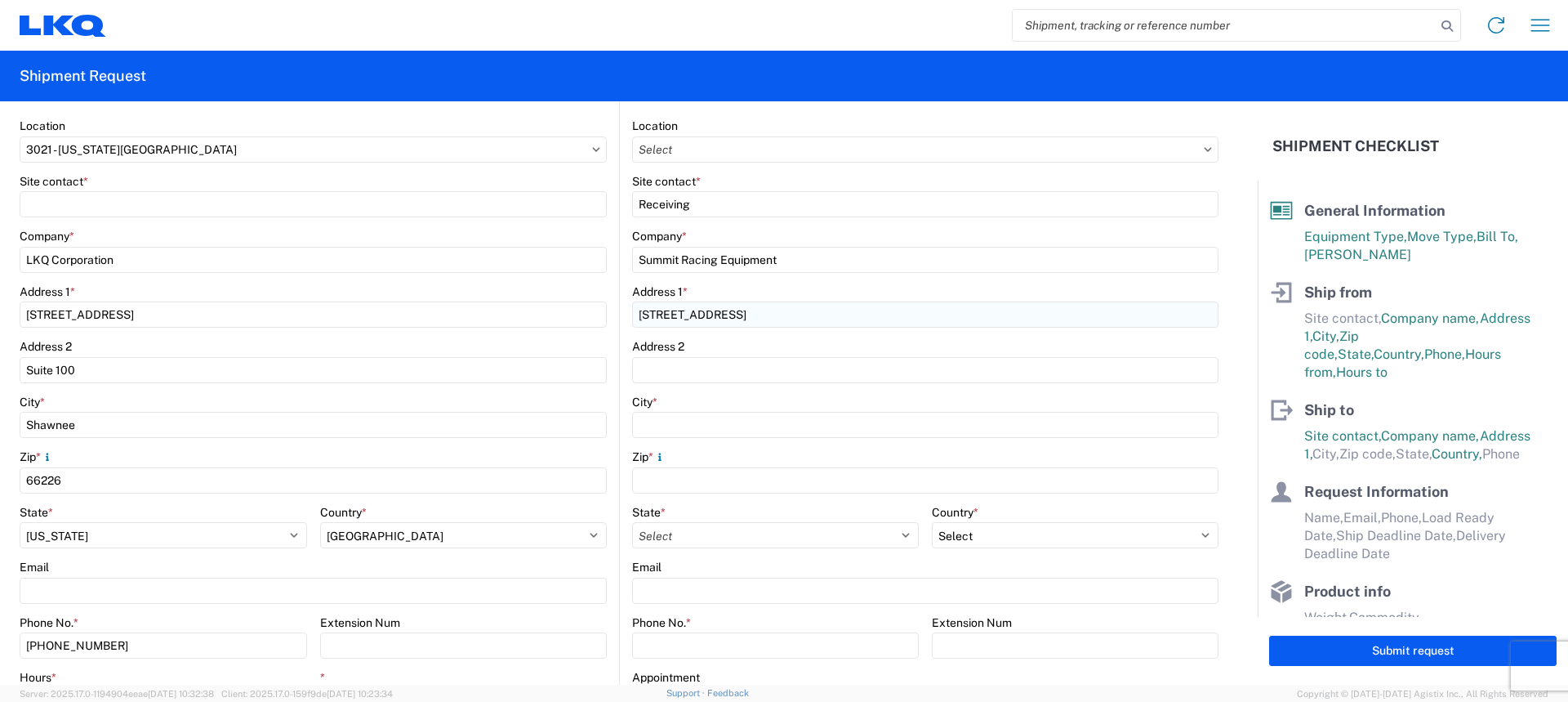
scroll to position [245, 0]
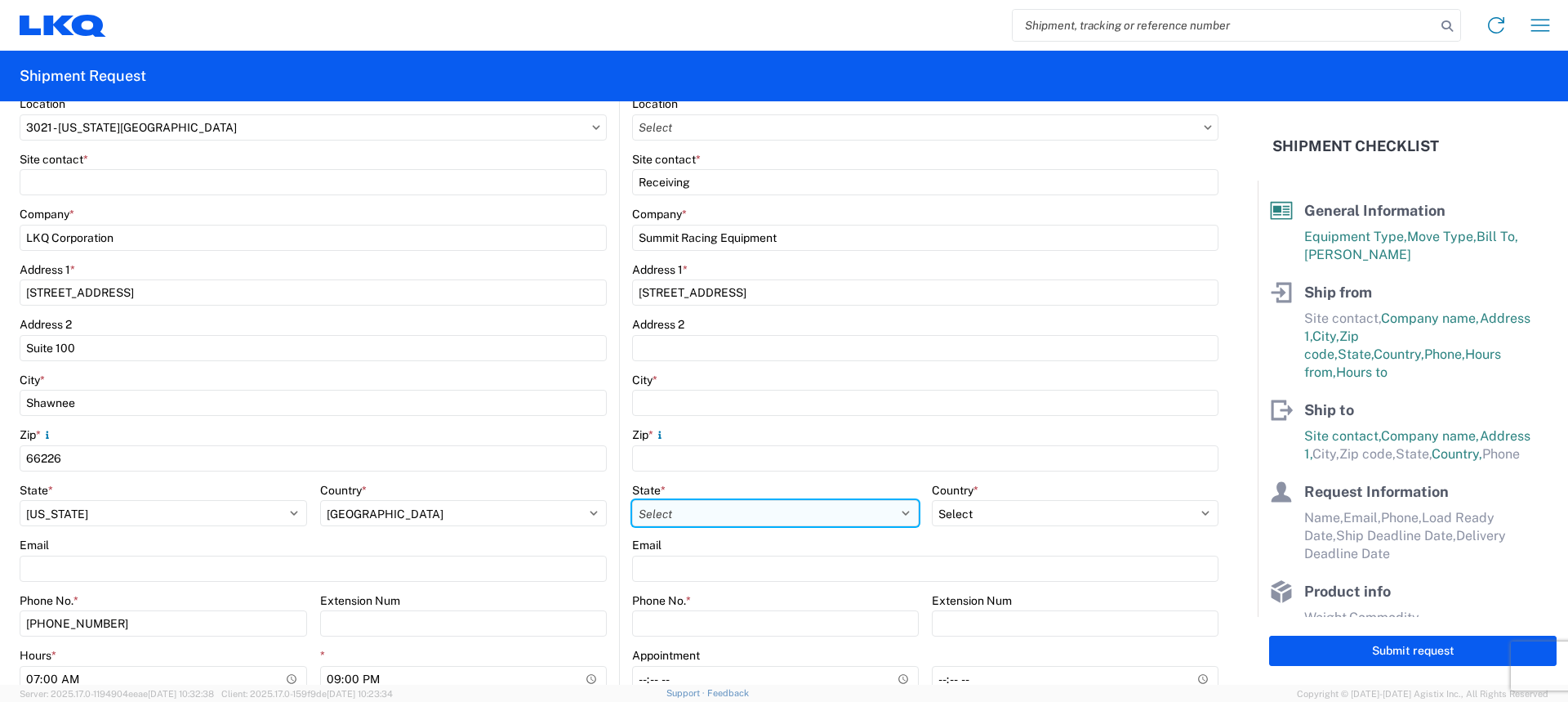
click at [704, 512] on select "Select [US_STATE] [US_STATE] [US_STATE] [US_STATE] Armed Forces Americas Armed …" at bounding box center [775, 513] width 286 height 26
select select "NV"
click at [632, 500] on select "Select [US_STATE] [US_STATE] [US_STATE] [US_STATE] Armed Forces Americas Armed …" at bounding box center [775, 513] width 286 height 26
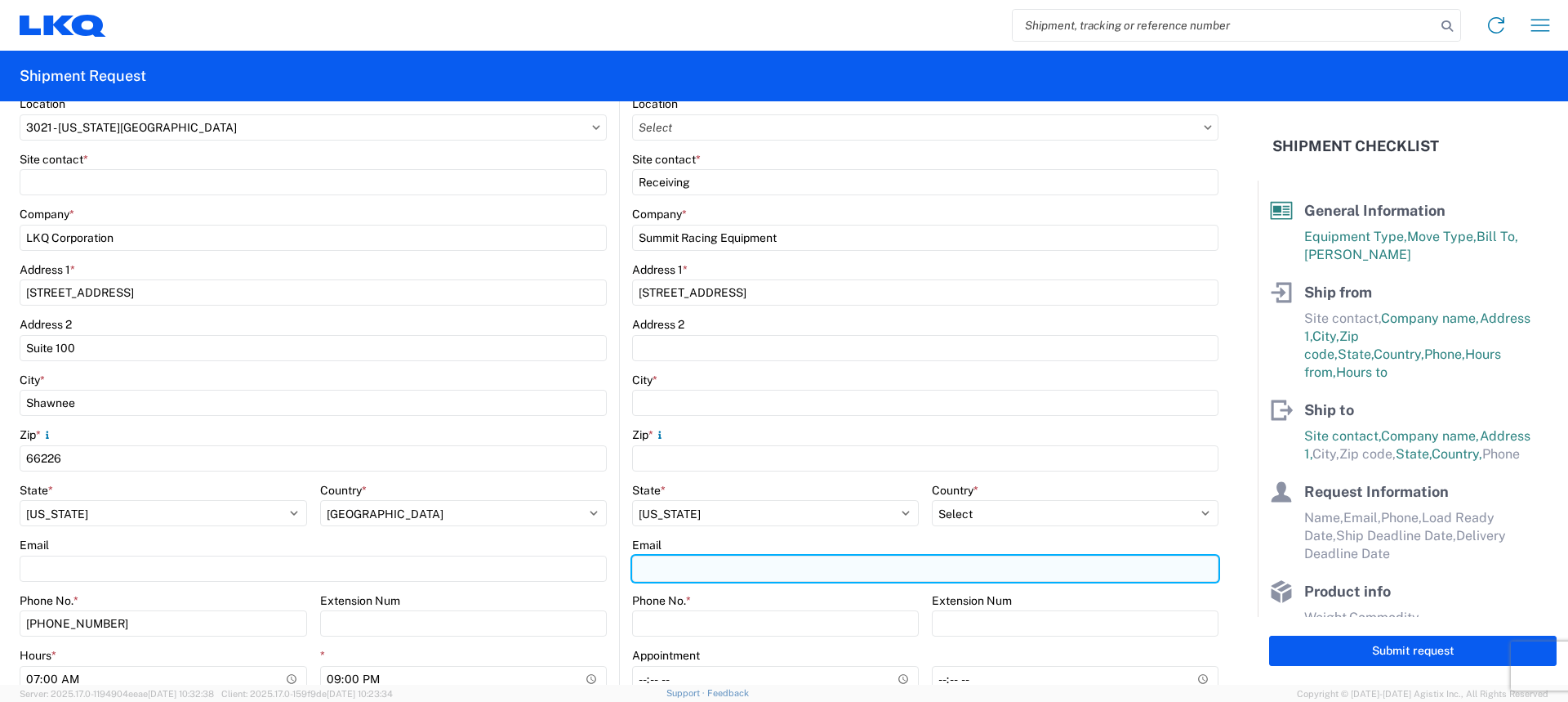
click at [607, 555] on input "Email" at bounding box center [312, 568] width 587 height 26
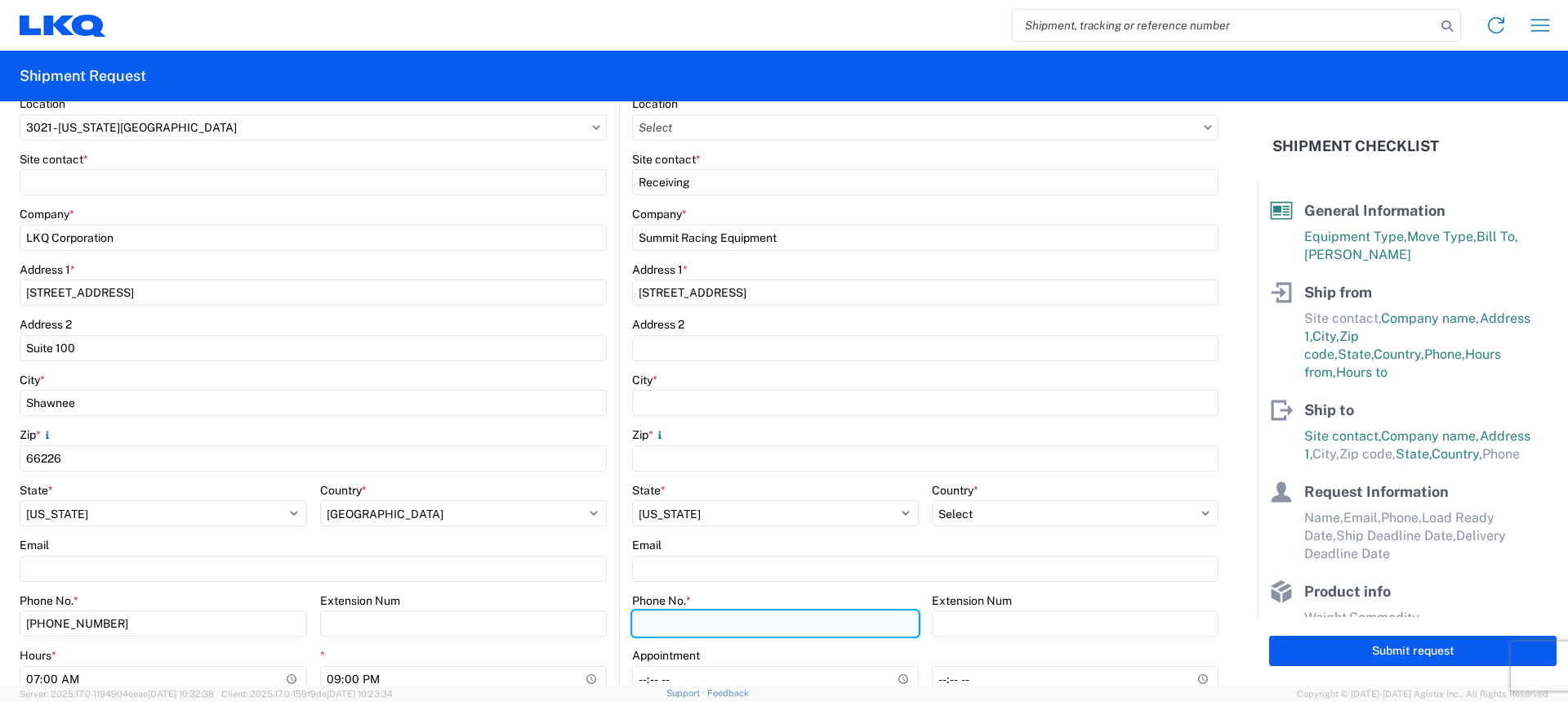
click at [636, 629] on input "Phone No. *" at bounding box center [775, 623] width 286 height 26
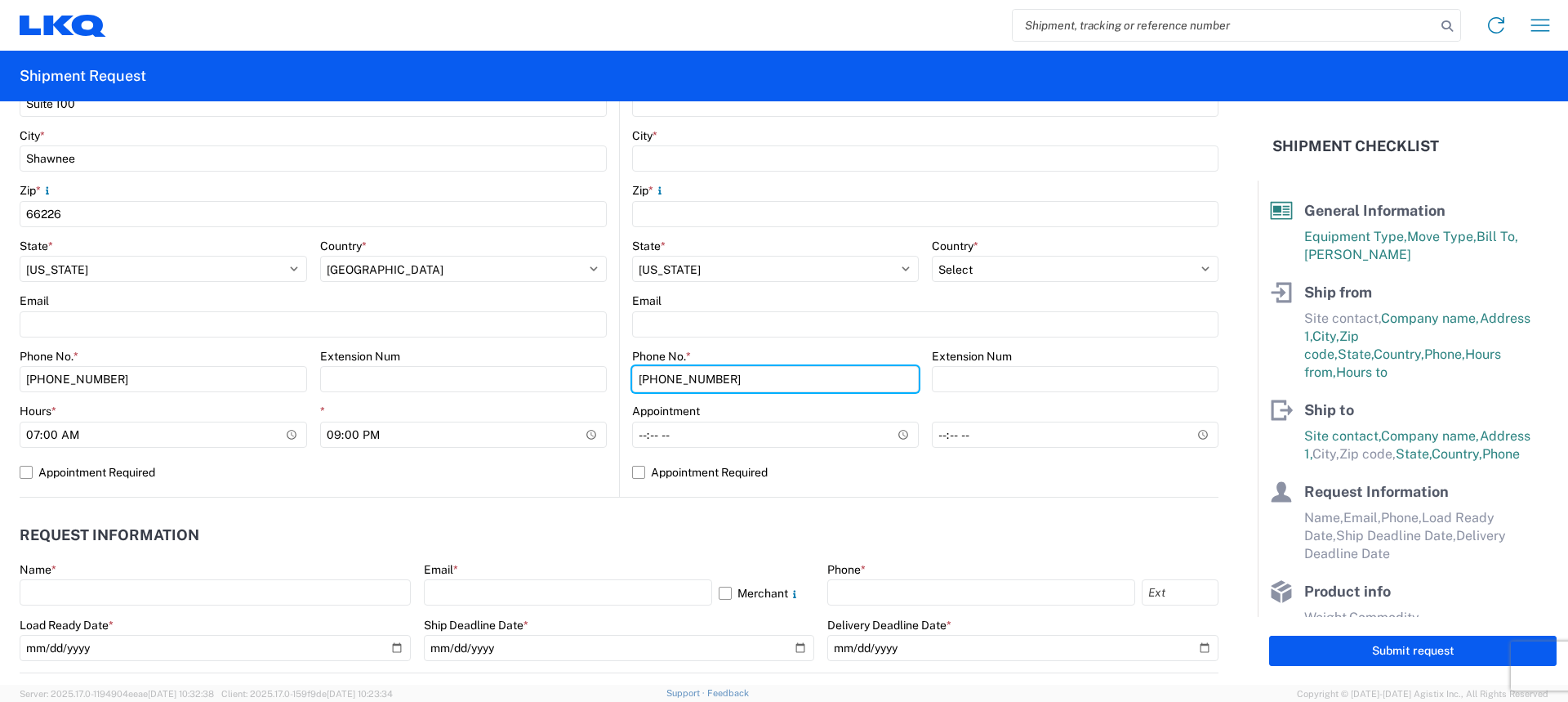
scroll to position [491, 0]
type input "[PHONE_NUMBER]"
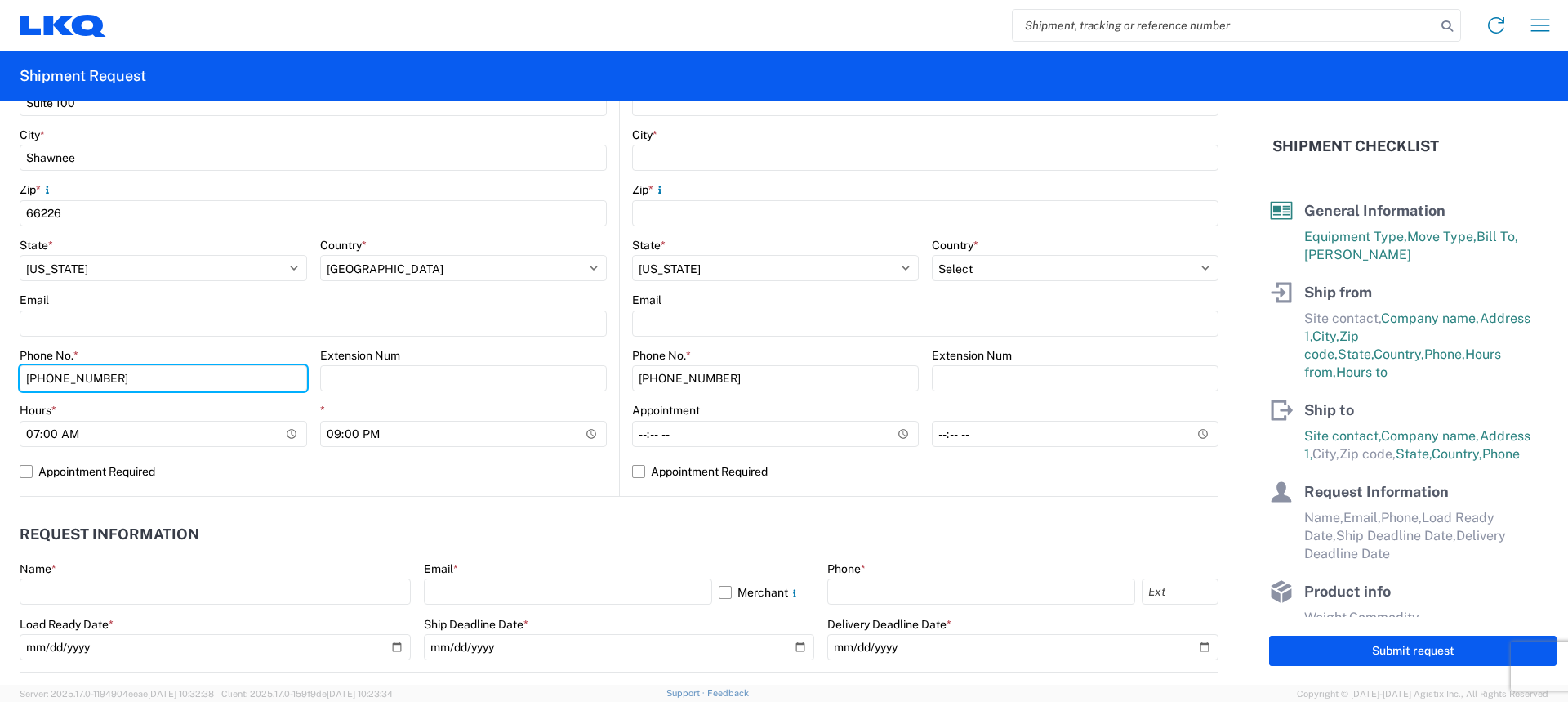
drag, startPoint x: 129, startPoint y: 374, endPoint x: 0, endPoint y: 372, distance: 129.0
click at [0, 372] on form "General Information Template PO# Equipment Type * Select 53’ Dry Van Flatbed Dr…" at bounding box center [628, 392] width 1258 height 583
type input "[PHONE_NUMBER]"
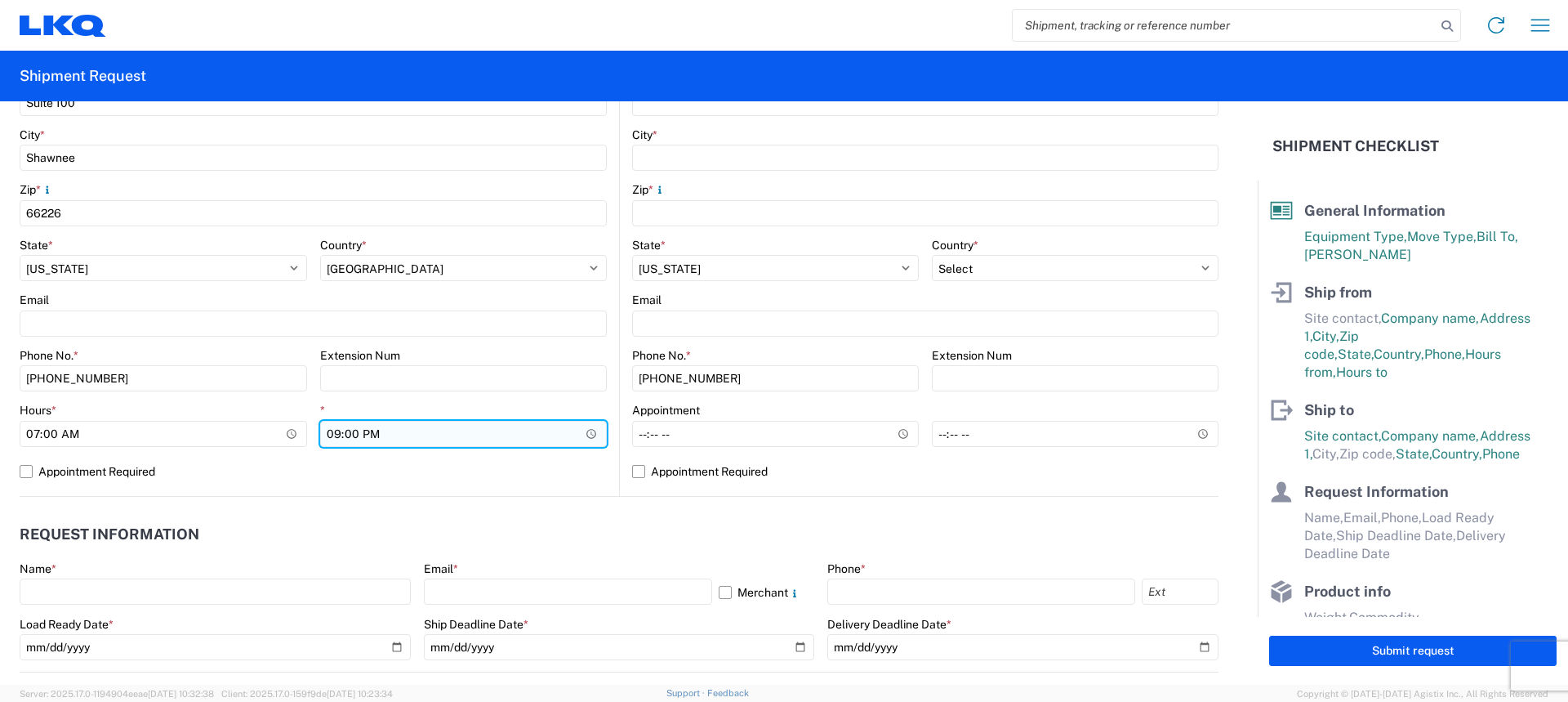
click at [333, 436] on input "21:00" at bounding box center [464, 433] width 287 height 26
type input "14:30"
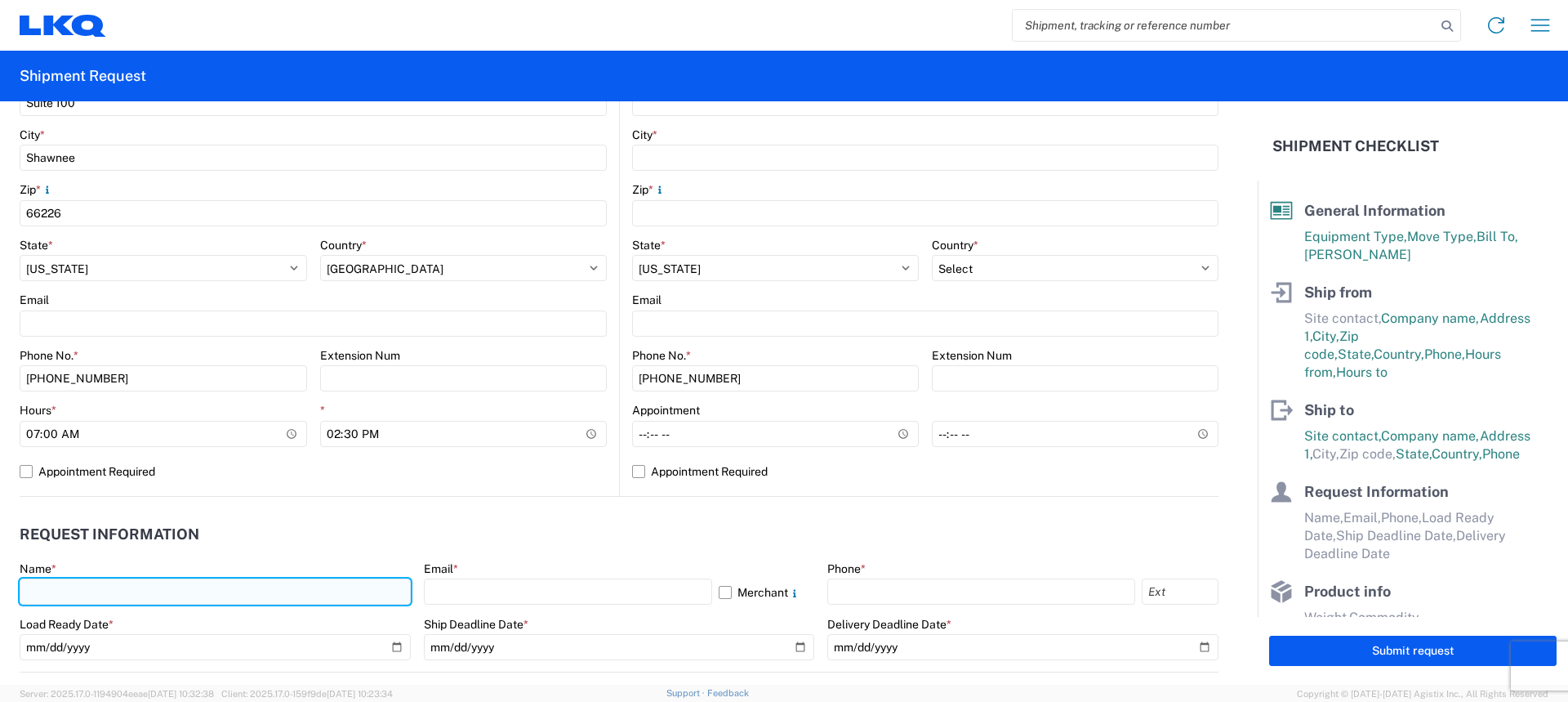
click at [51, 589] on input "text" at bounding box center [215, 591] width 391 height 26
type input "[PERSON_NAME]"
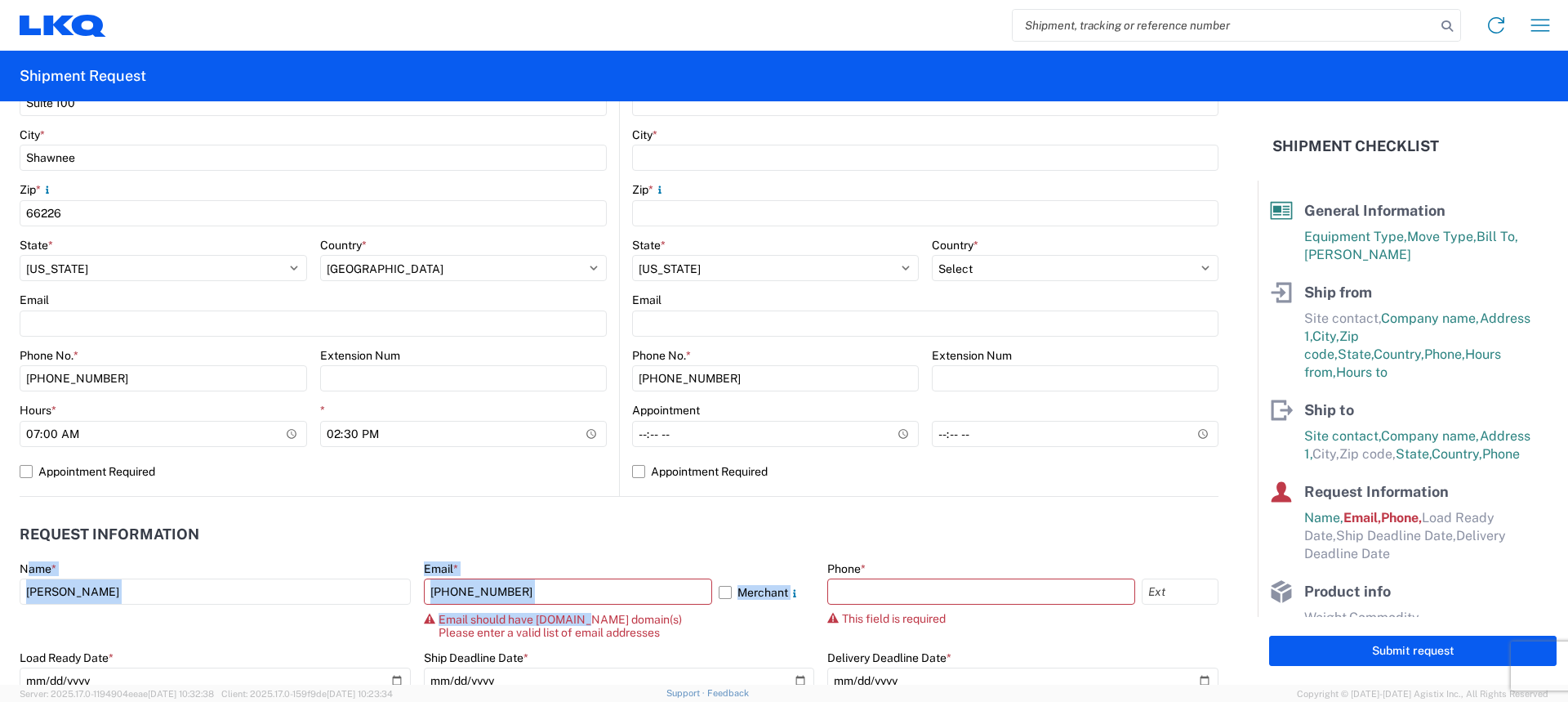
drag, startPoint x: 577, startPoint y: 607, endPoint x: 0, endPoint y: 566, distance: 578.5
click at [0, 566] on form "General Information Template PO# Equipment Type * Select 53’ Dry Van Flatbed Dr…" at bounding box center [628, 392] width 1258 height 583
click at [517, 588] on input "[PHONE_NUMBER]" at bounding box center [568, 591] width 288 height 26
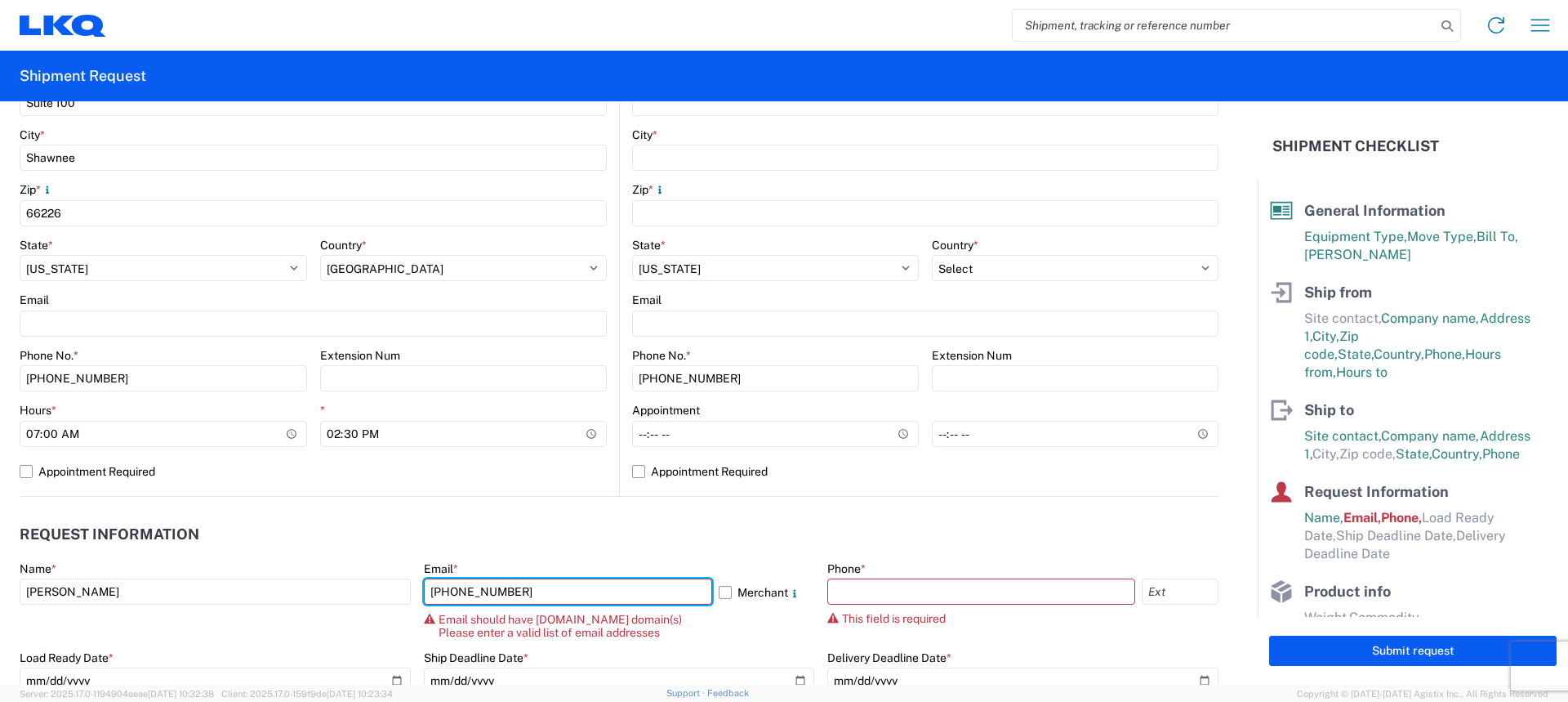
drag, startPoint x: 517, startPoint y: 588, endPoint x: 372, endPoint y: 575, distance: 145.6
click at [372, 575] on div "Name * [PERSON_NAME] Email * [PHONE_NUMBER] Merchant Email should have [DOMAIN_…" at bounding box center [619, 633] width 1199 height 144
click at [514, 593] on input "miharris@lkqcorlcom" at bounding box center [568, 591] width 288 height 26
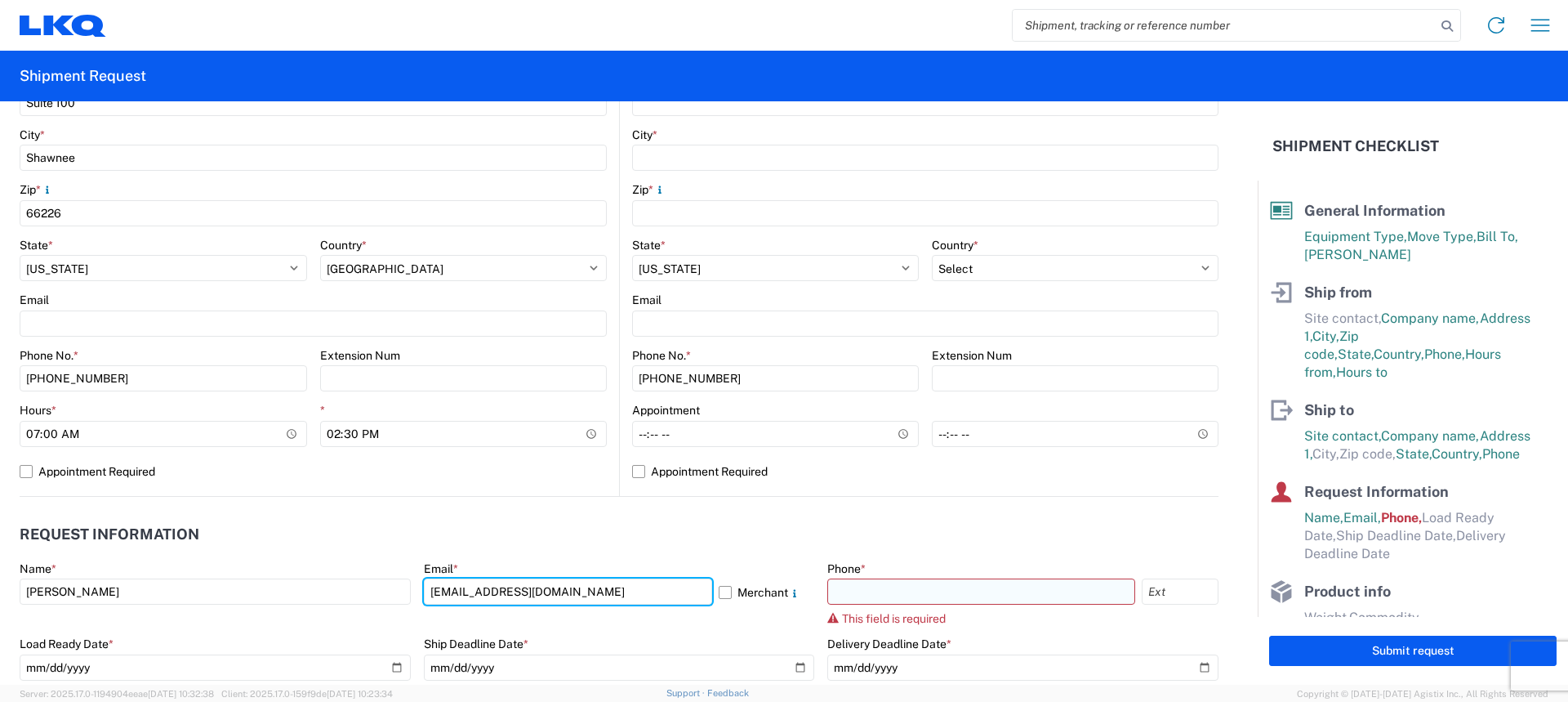
type input "[EMAIL_ADDRESS][DOMAIN_NAME]"
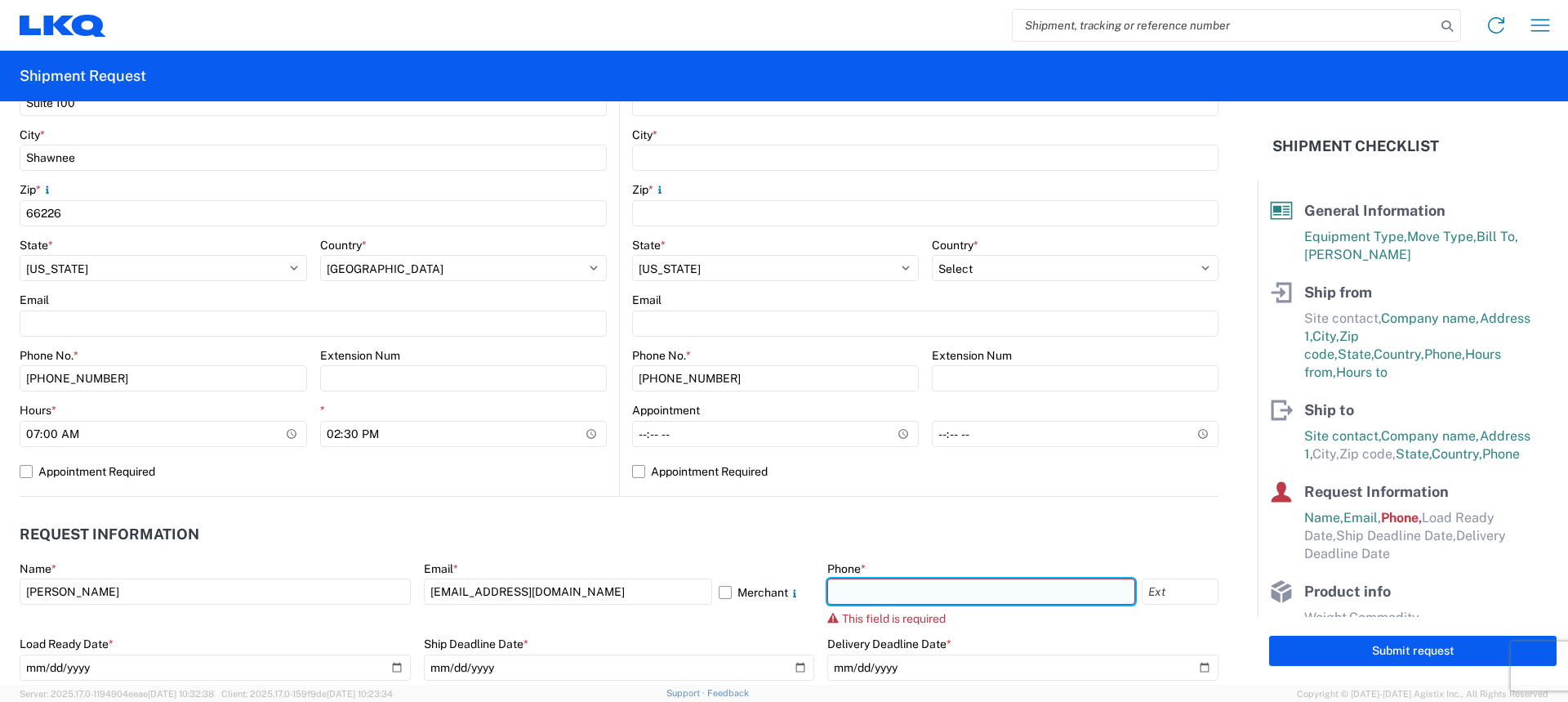
click at [855, 595] on input "text" at bounding box center [982, 591] width 308 height 26
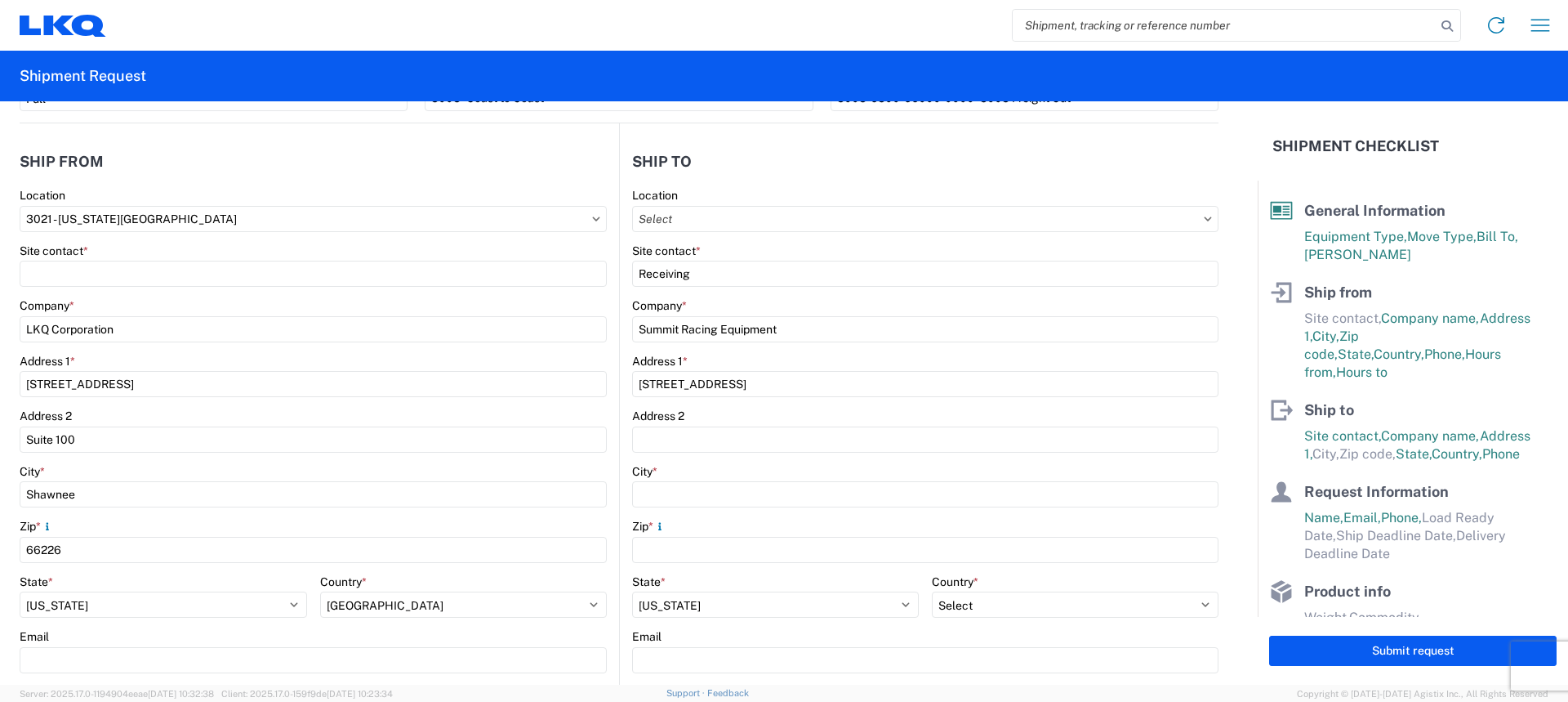
scroll to position [245, 0]
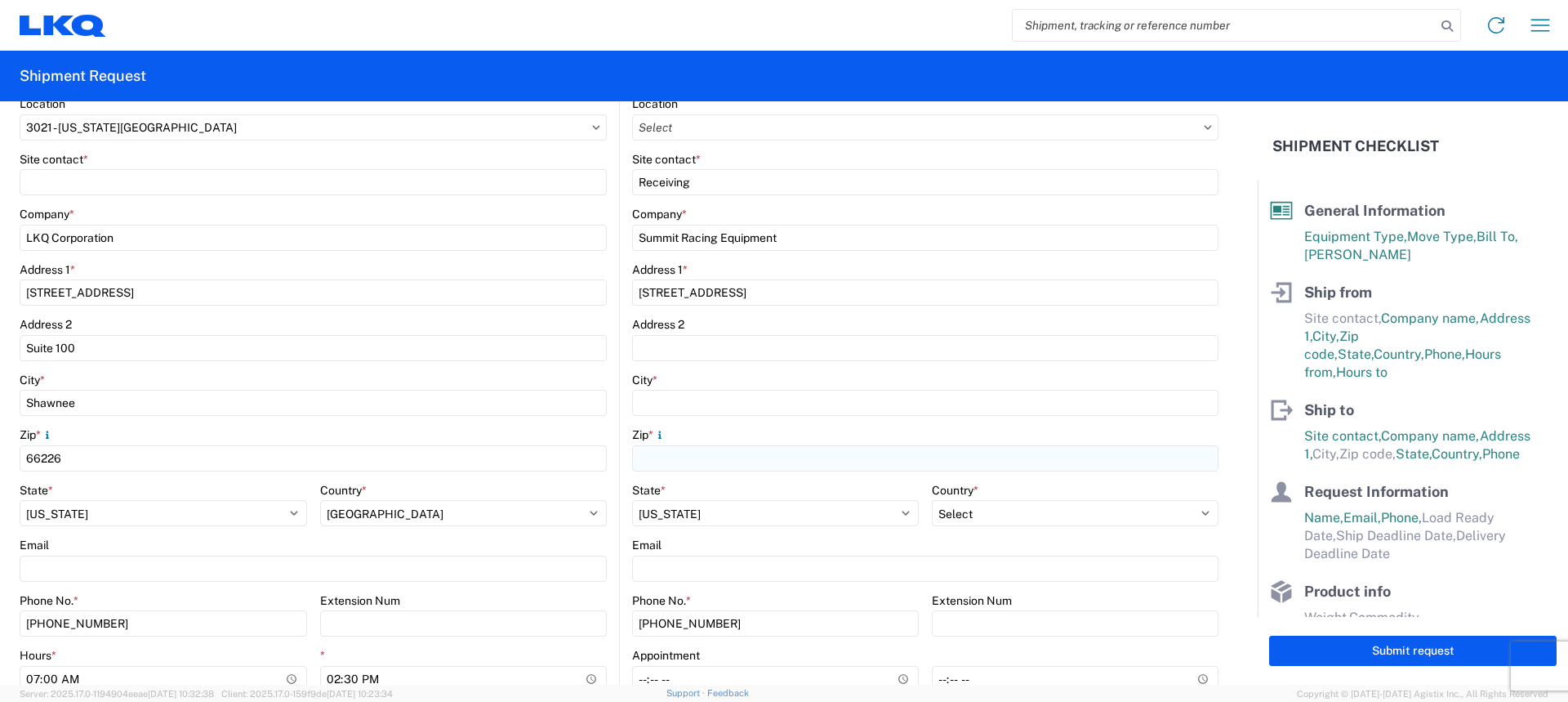
type input "[PHONE_NUMBER]"
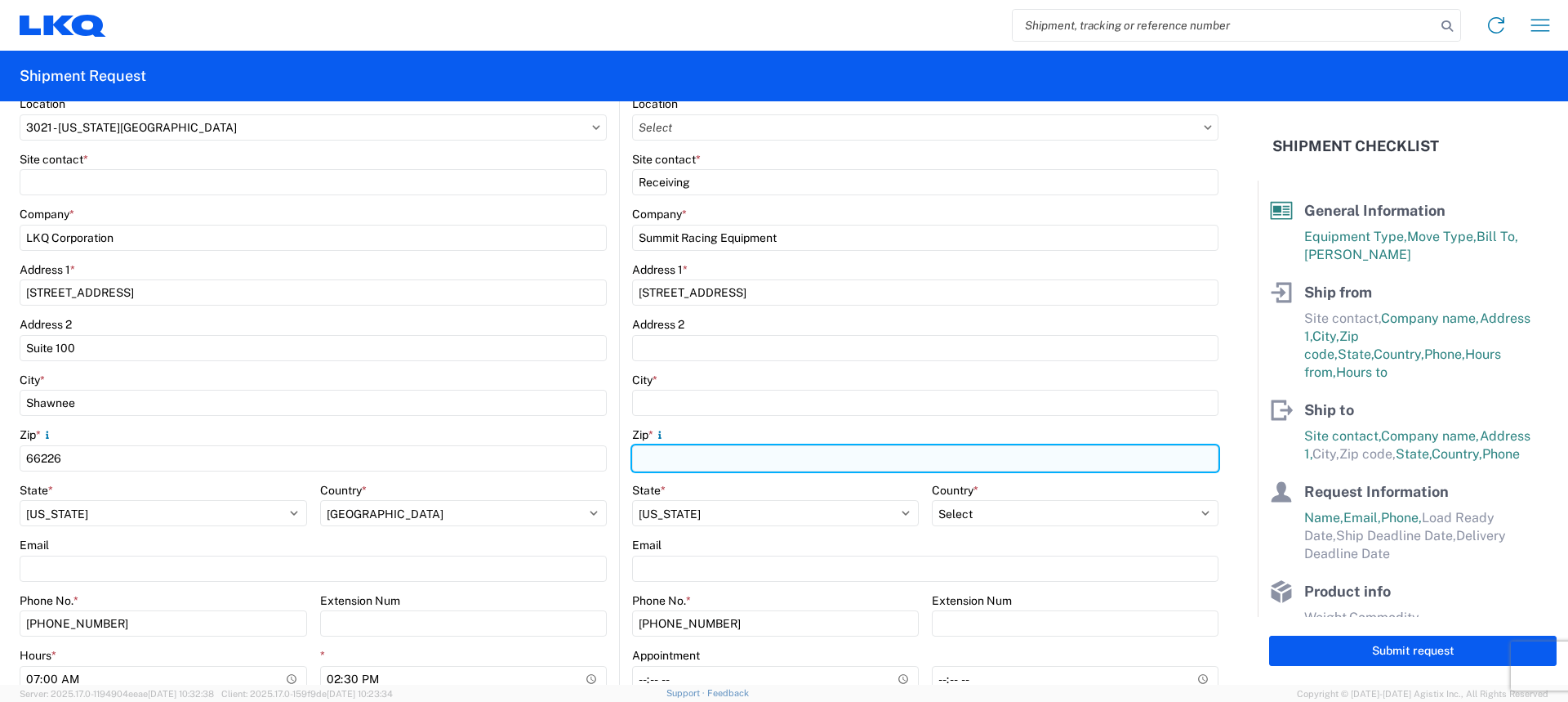
click at [741, 458] on input "Zip *" at bounding box center [925, 458] width 587 height 26
type input "89431"
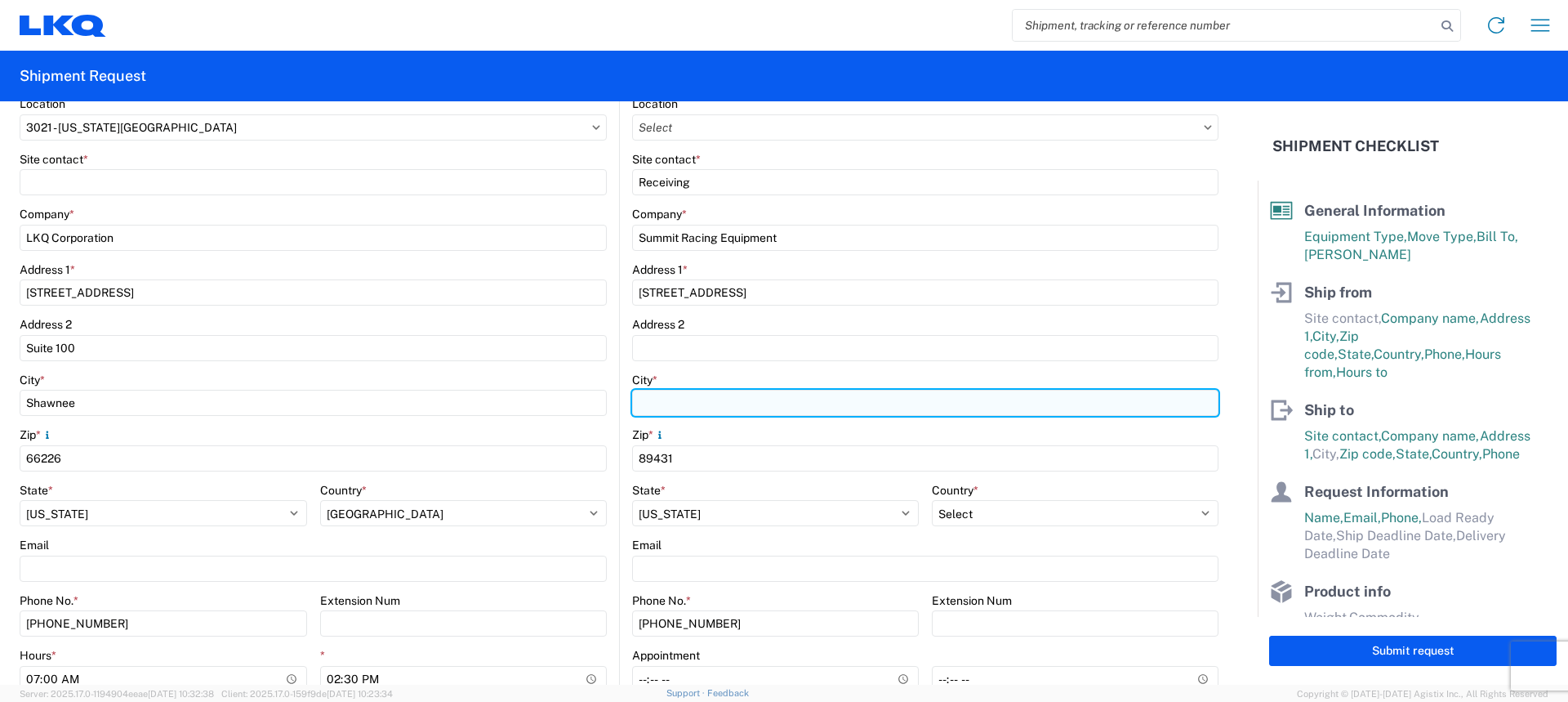
click at [751, 401] on input "City *" at bounding box center [925, 402] width 587 height 26
type input "A"
type input "Sparks"
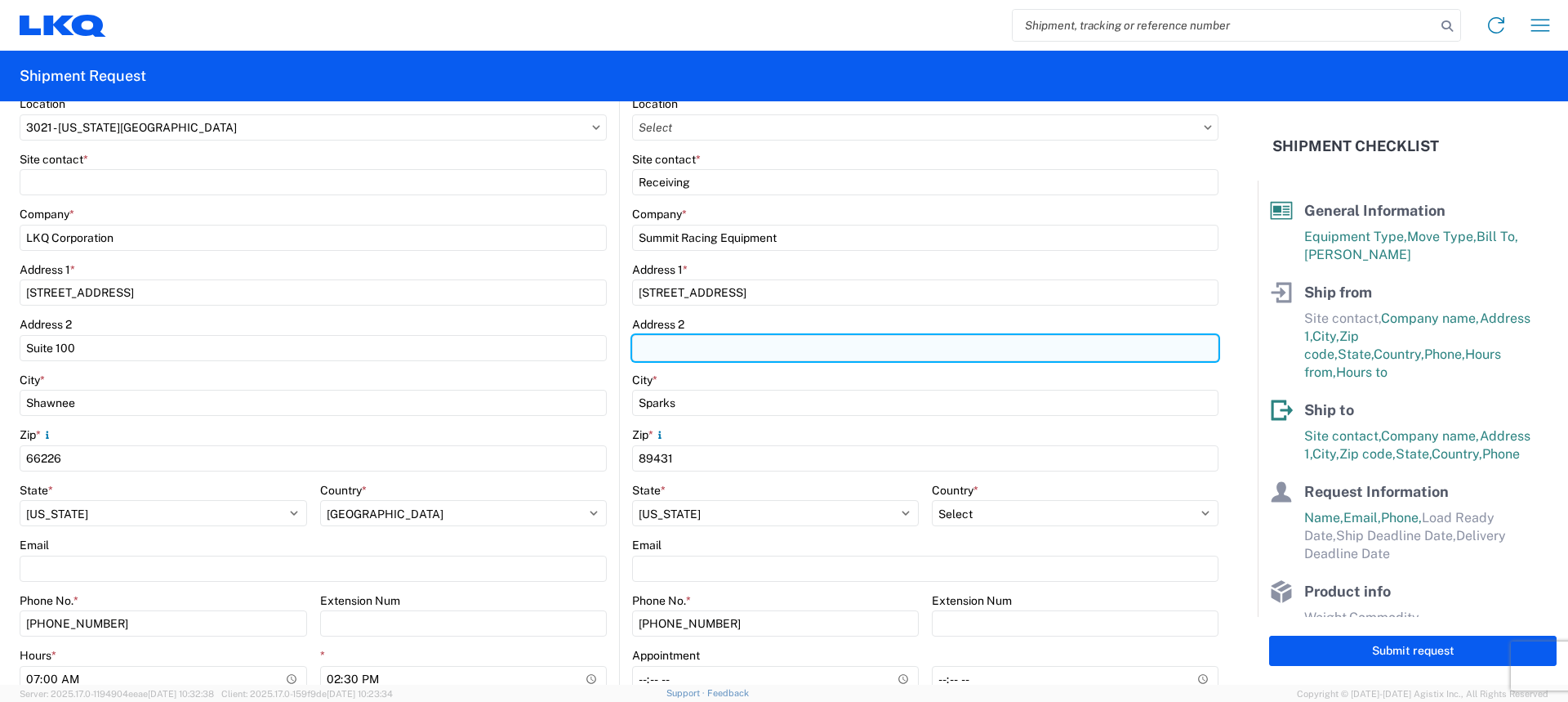
click at [844, 344] on input "Address 2" at bounding box center [925, 347] width 587 height 26
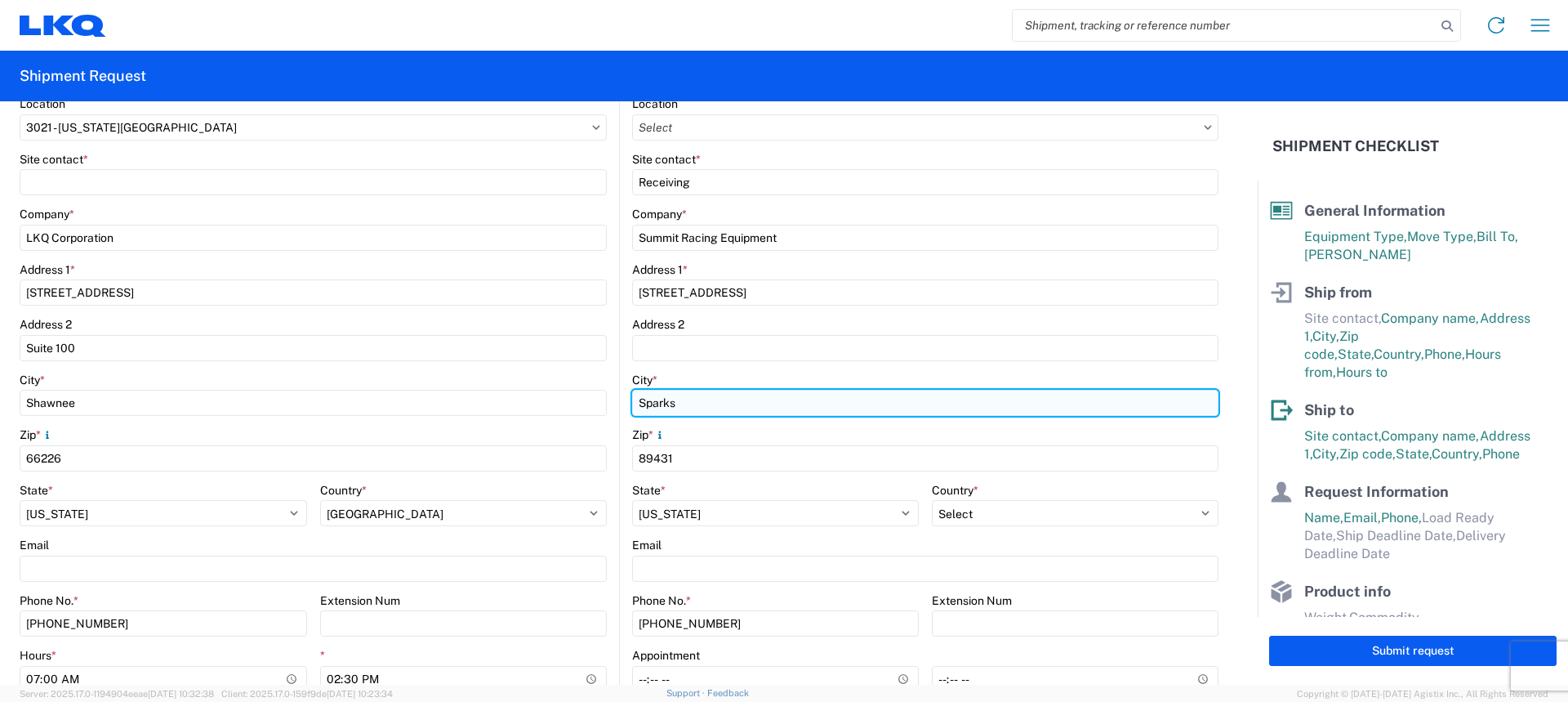
click at [977, 397] on input "Sparks" at bounding box center [925, 402] width 587 height 26
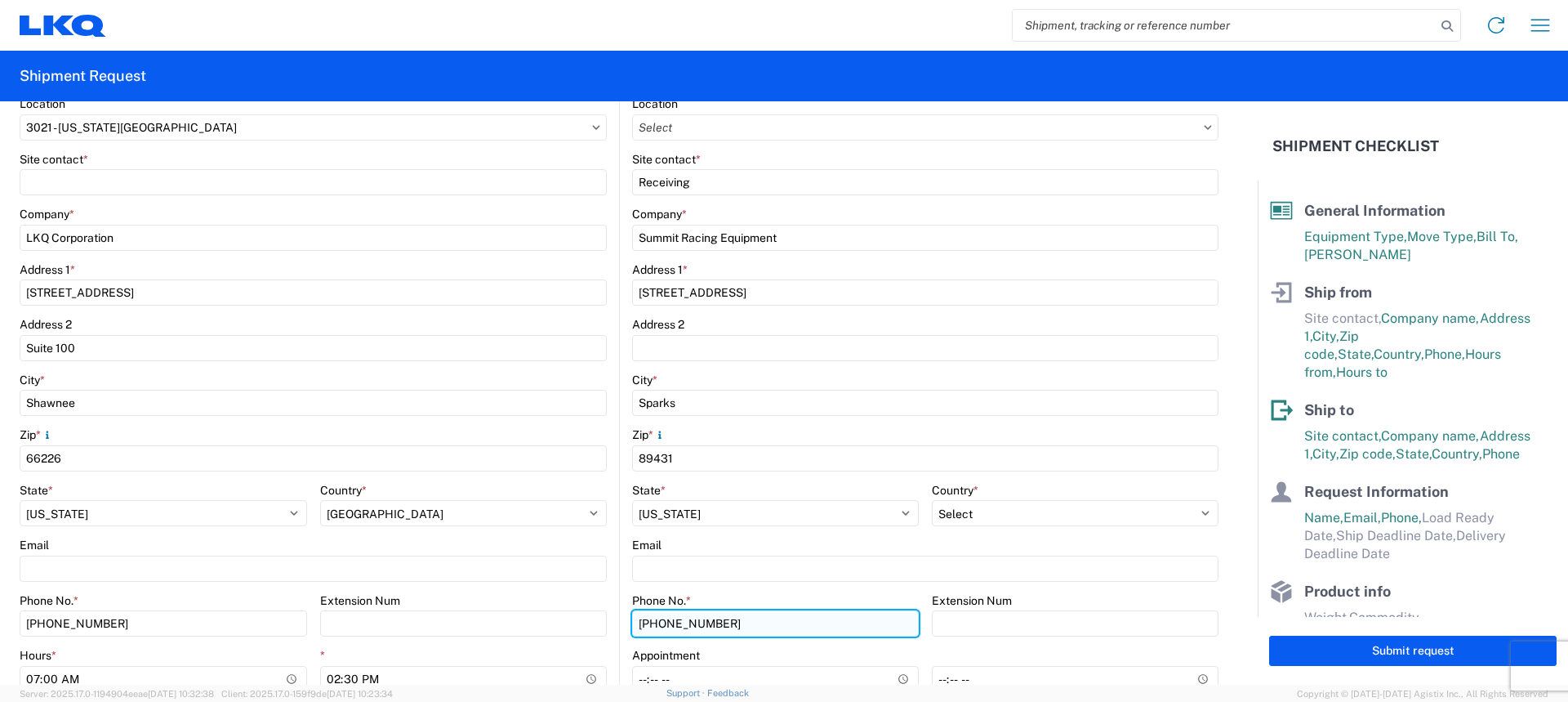
click at [796, 622] on input "[PHONE_NUMBER]" at bounding box center [775, 623] width 286 height 26
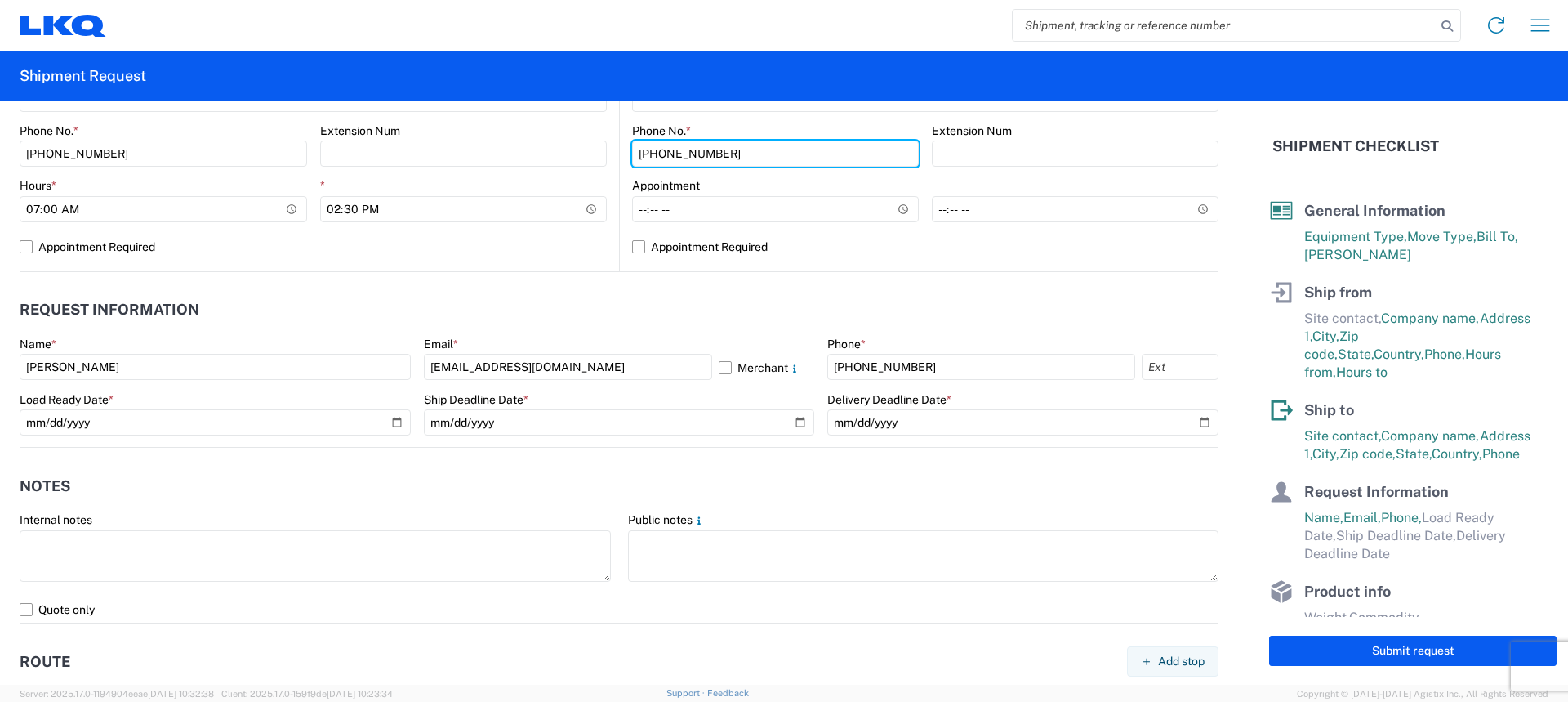
scroll to position [736, 0]
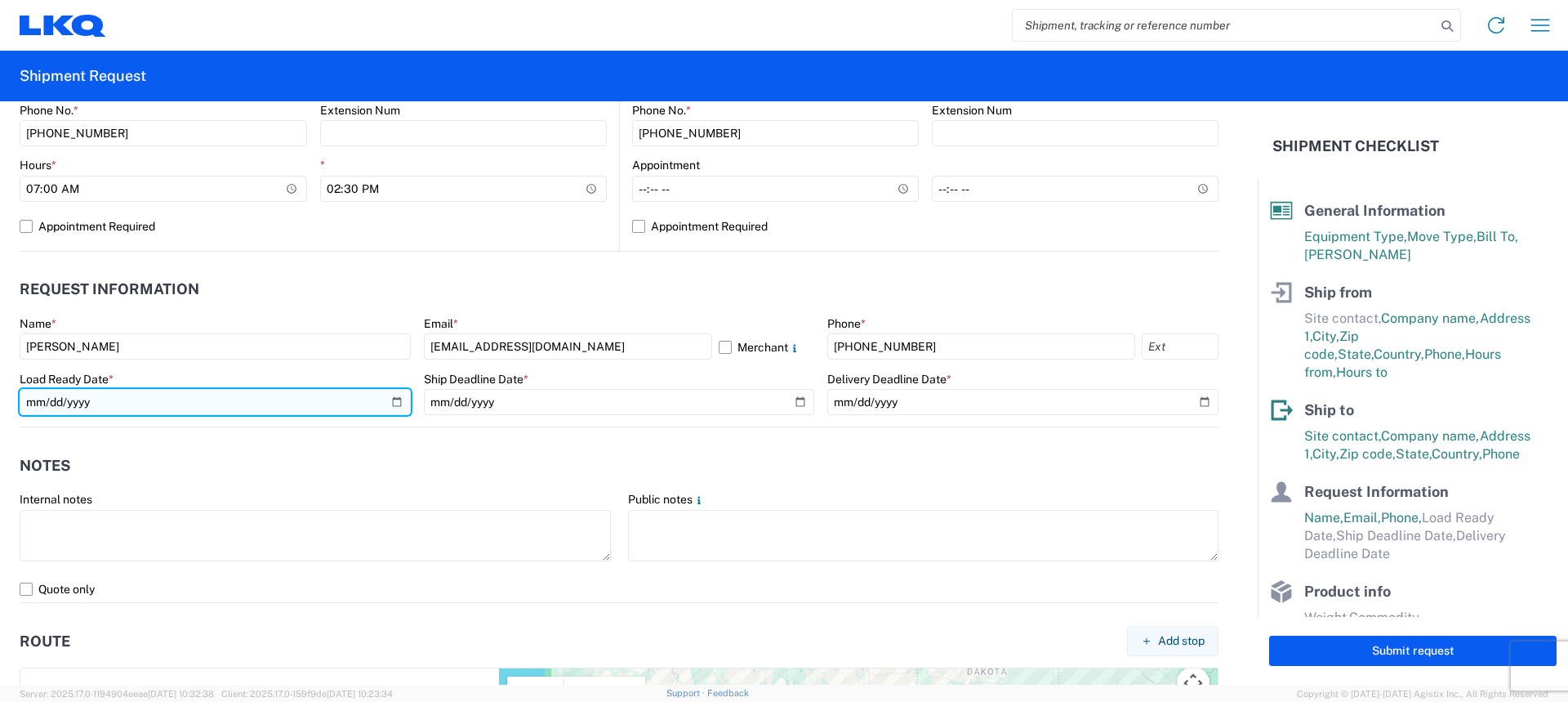
click at [395, 399] on input "date" at bounding box center [215, 401] width 391 height 26
type input "[DATE]"
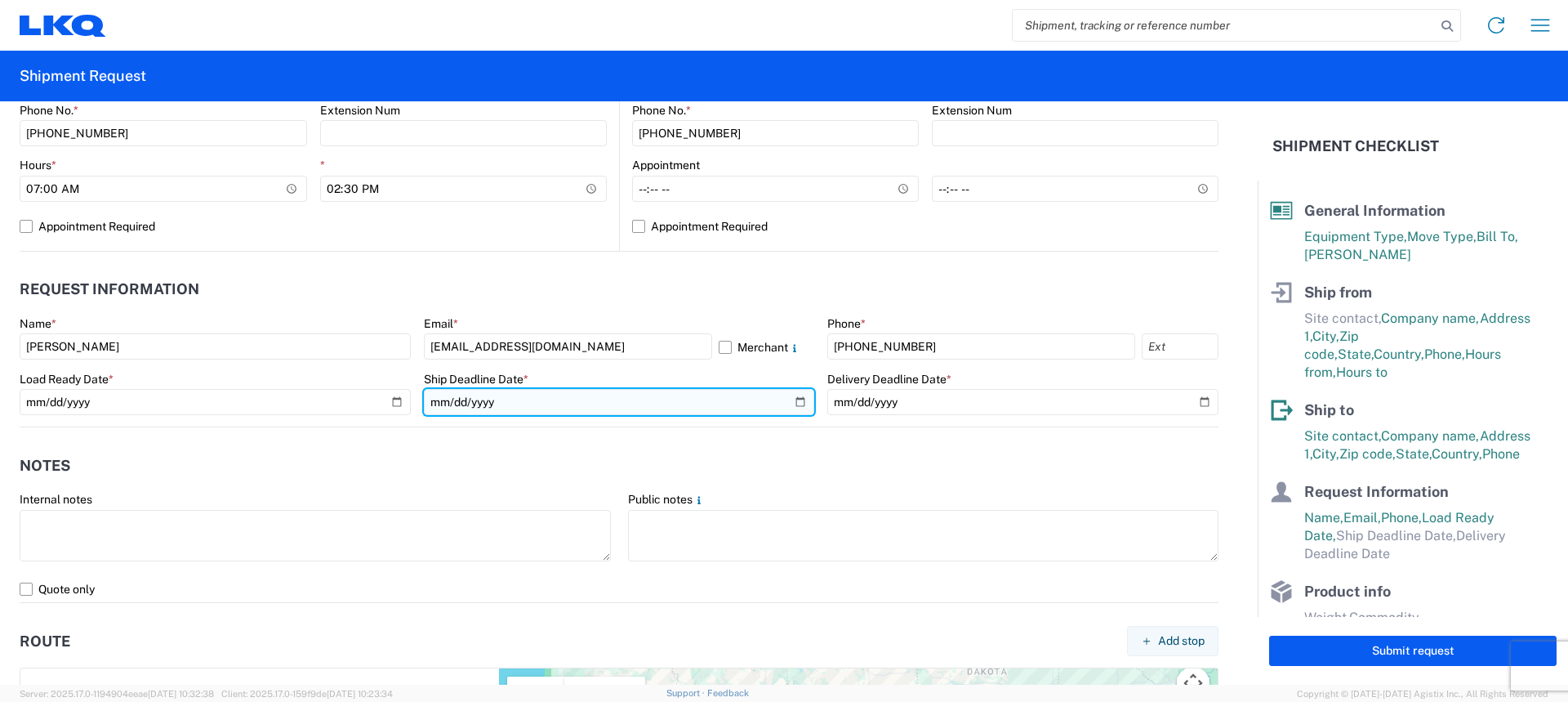
click at [794, 399] on input "date" at bounding box center [620, 401] width 391 height 26
type input "[DATE]"
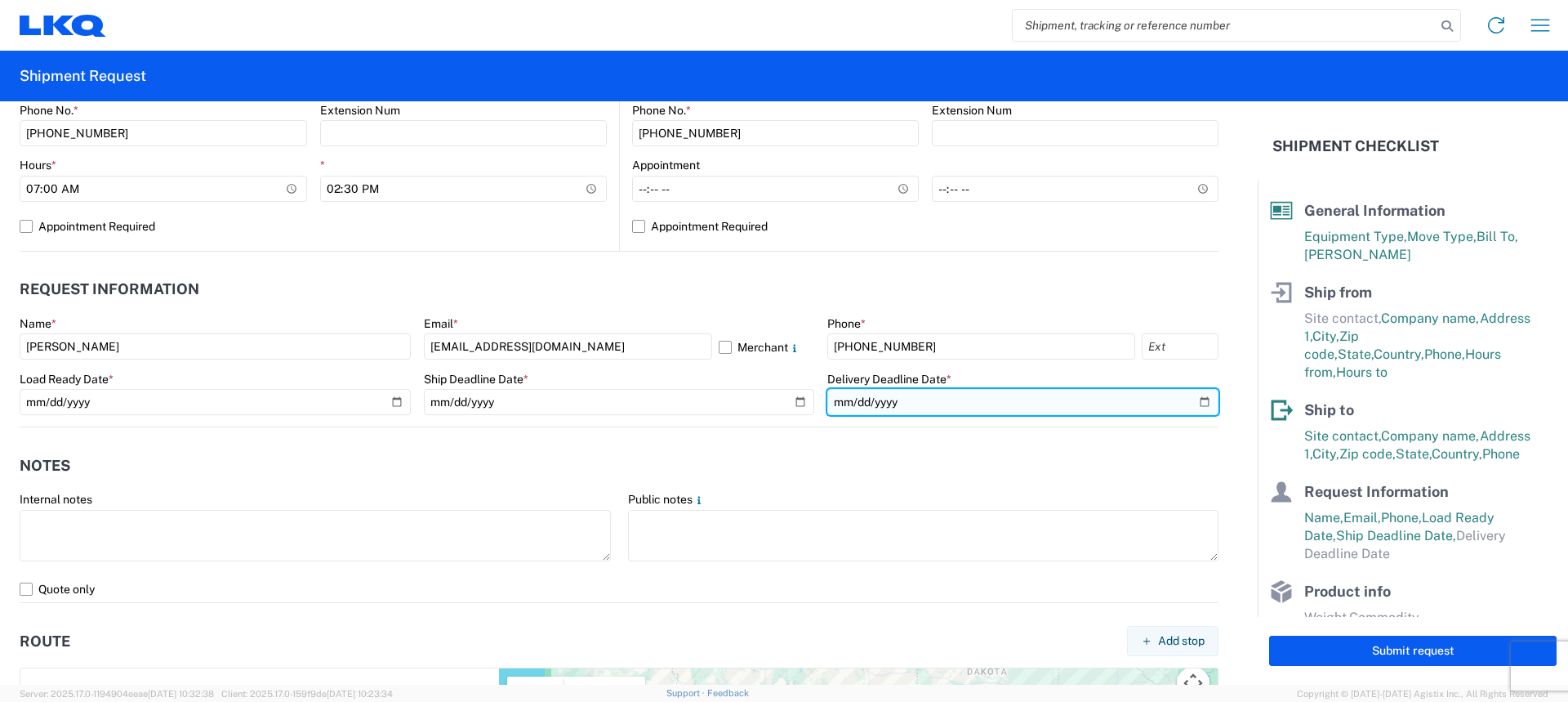
click at [1195, 396] on input "date" at bounding box center [1023, 401] width 391 height 26
type input "[DATE]"
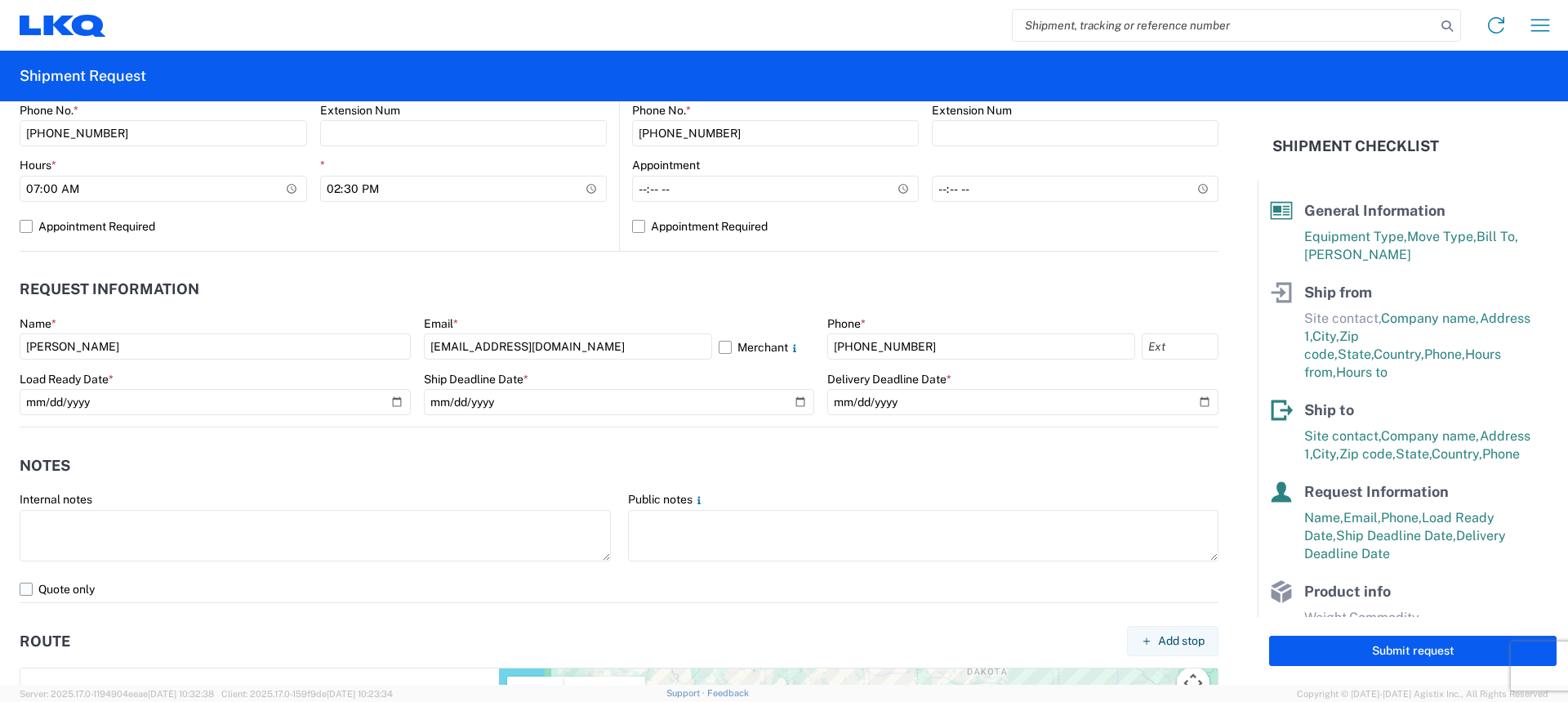
click at [30, 591] on label "Quote only" at bounding box center [619, 589] width 1199 height 26
click at [0, 0] on input "Quote only" at bounding box center [0, 0] width 0 height 0
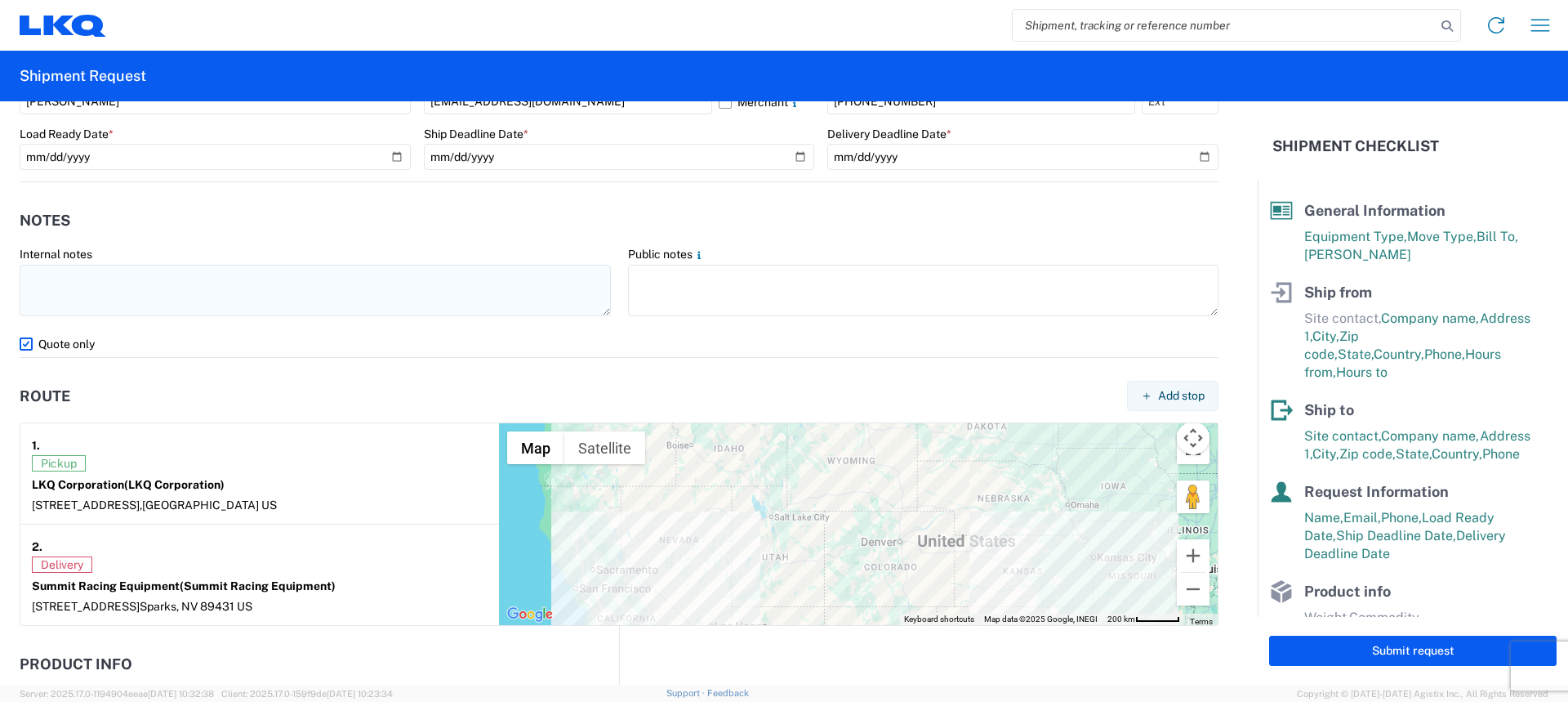
scroll to position [1145, 0]
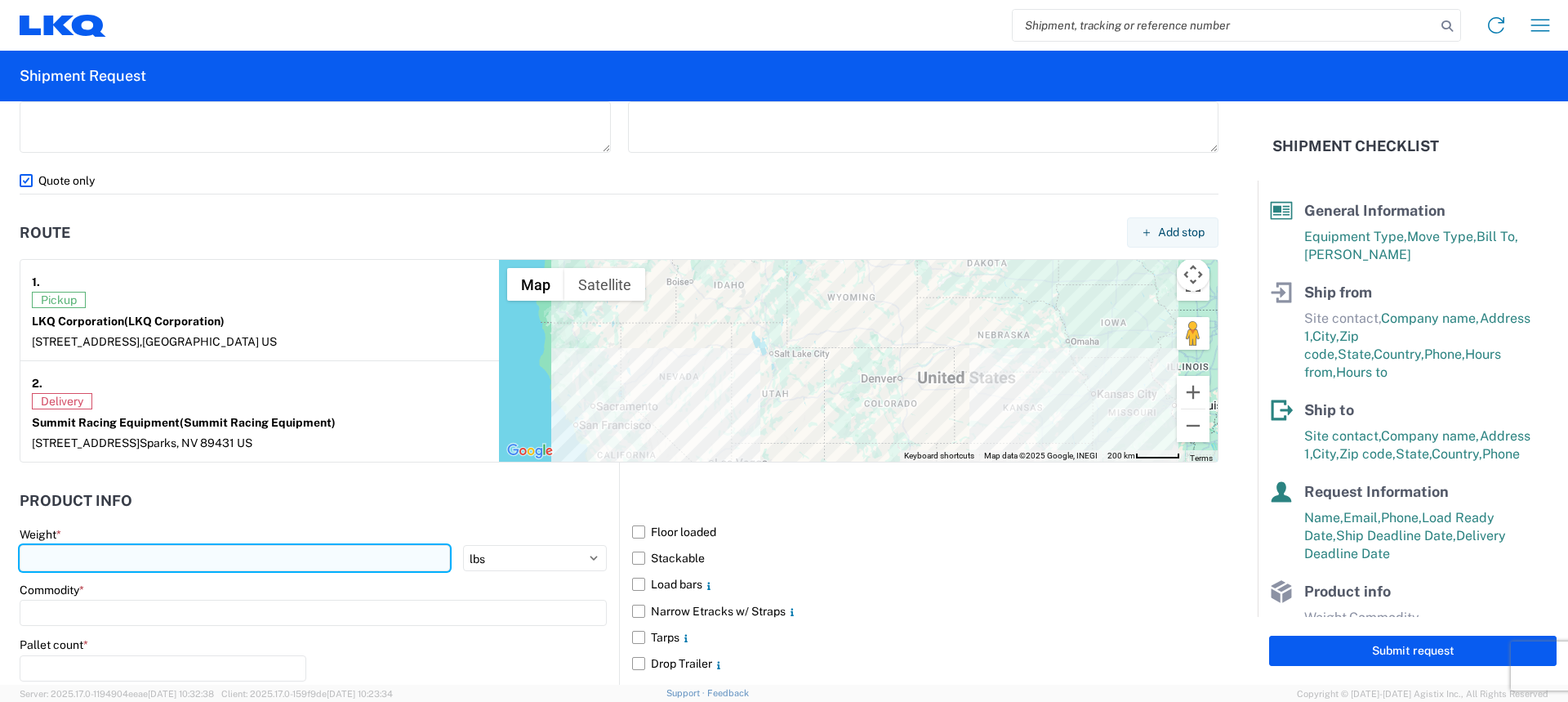
click at [182, 548] on input "number" at bounding box center [234, 557] width 431 height 26
type input "6680"
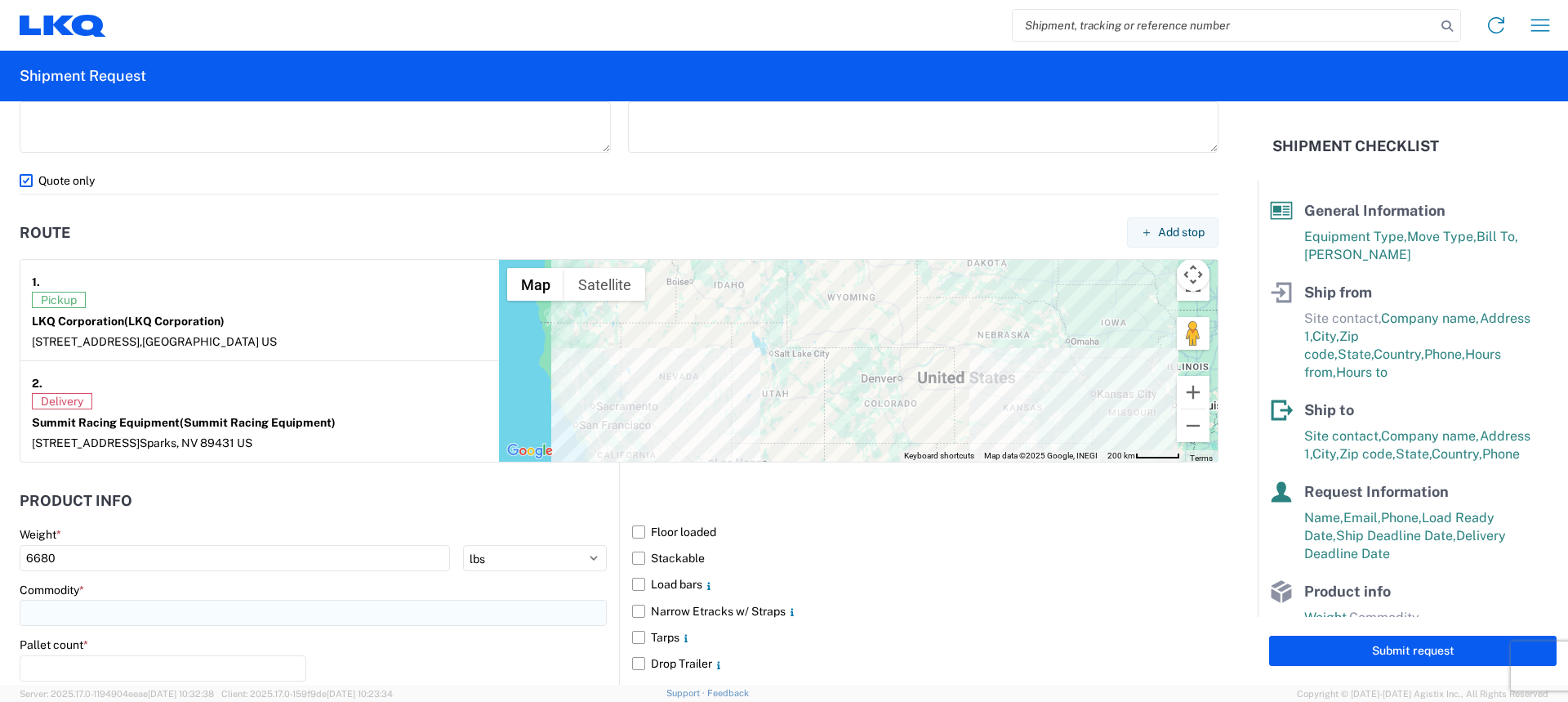
click at [161, 609] on input at bounding box center [312, 612] width 587 height 26
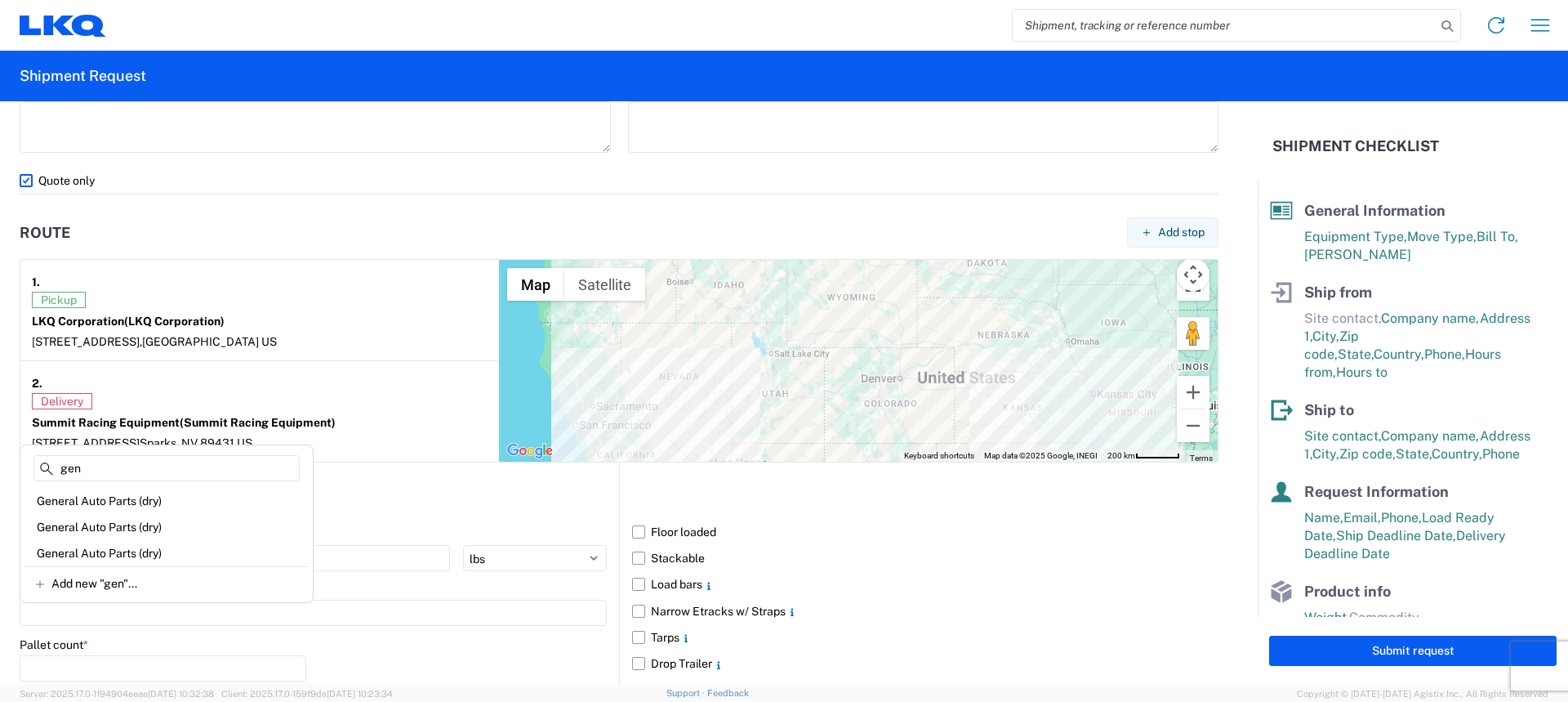
scroll to position [0, 0]
type input "gen"
click at [126, 497] on div "General Auto Parts (dry)" at bounding box center [167, 500] width 286 height 26
type input "General Auto Parts (dry)"
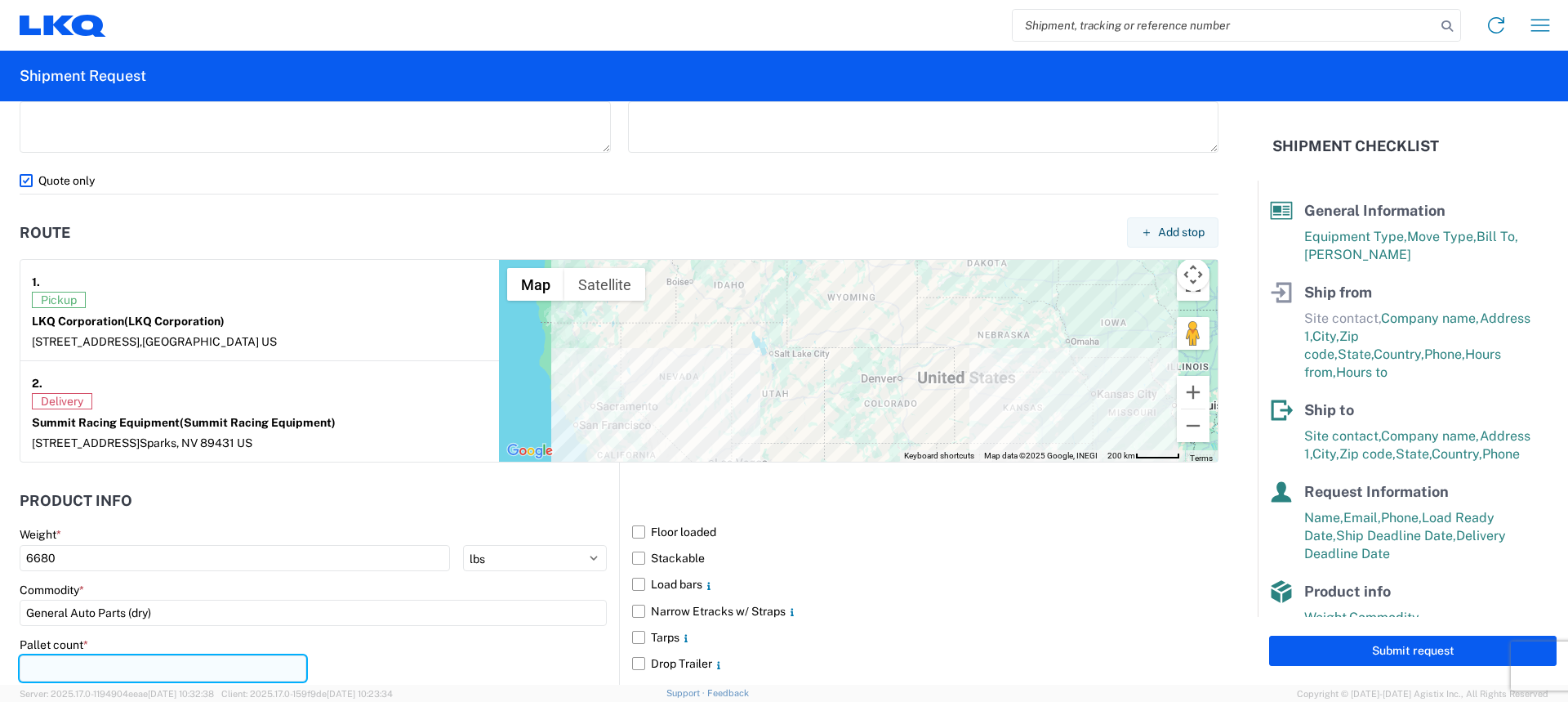
click at [84, 666] on input "number" at bounding box center [162, 668] width 286 height 26
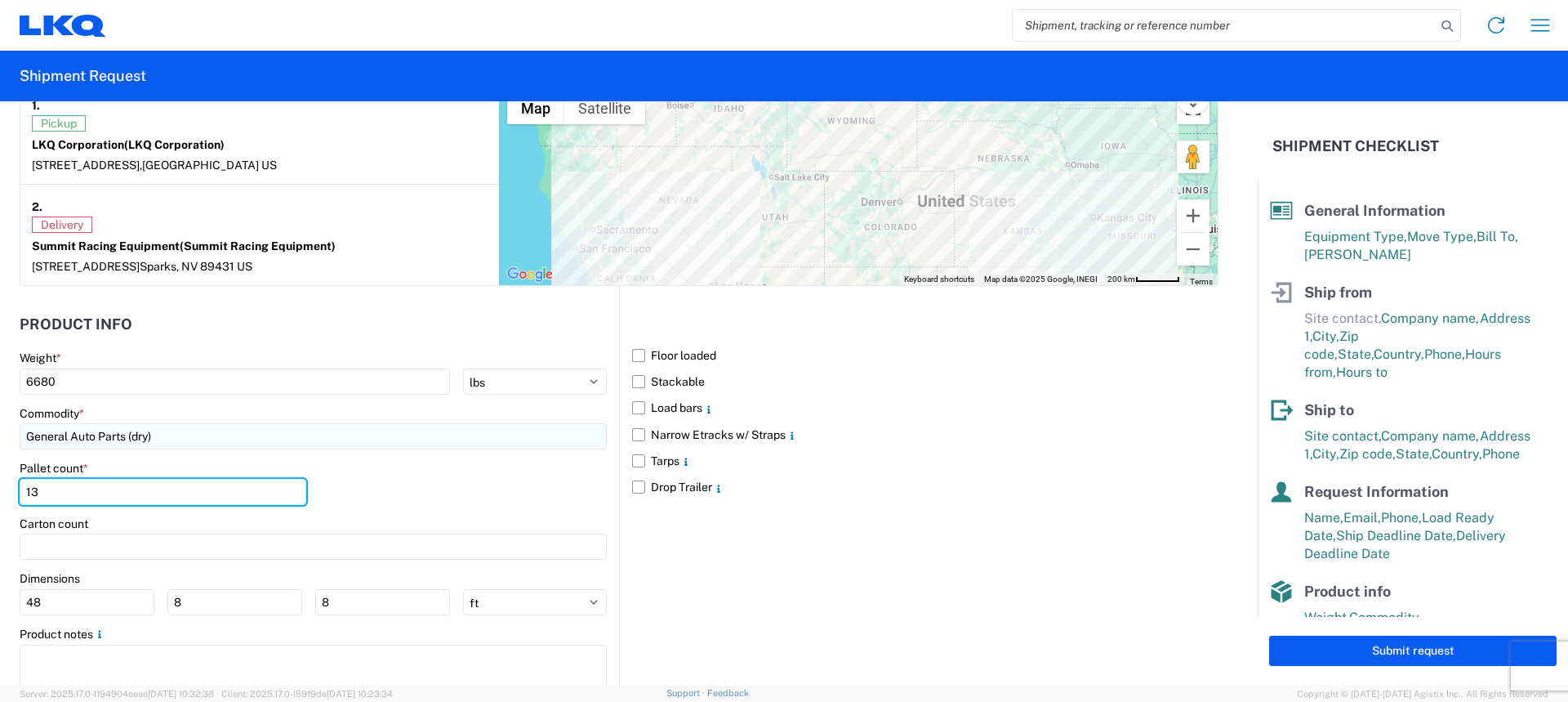
scroll to position [1377, 0]
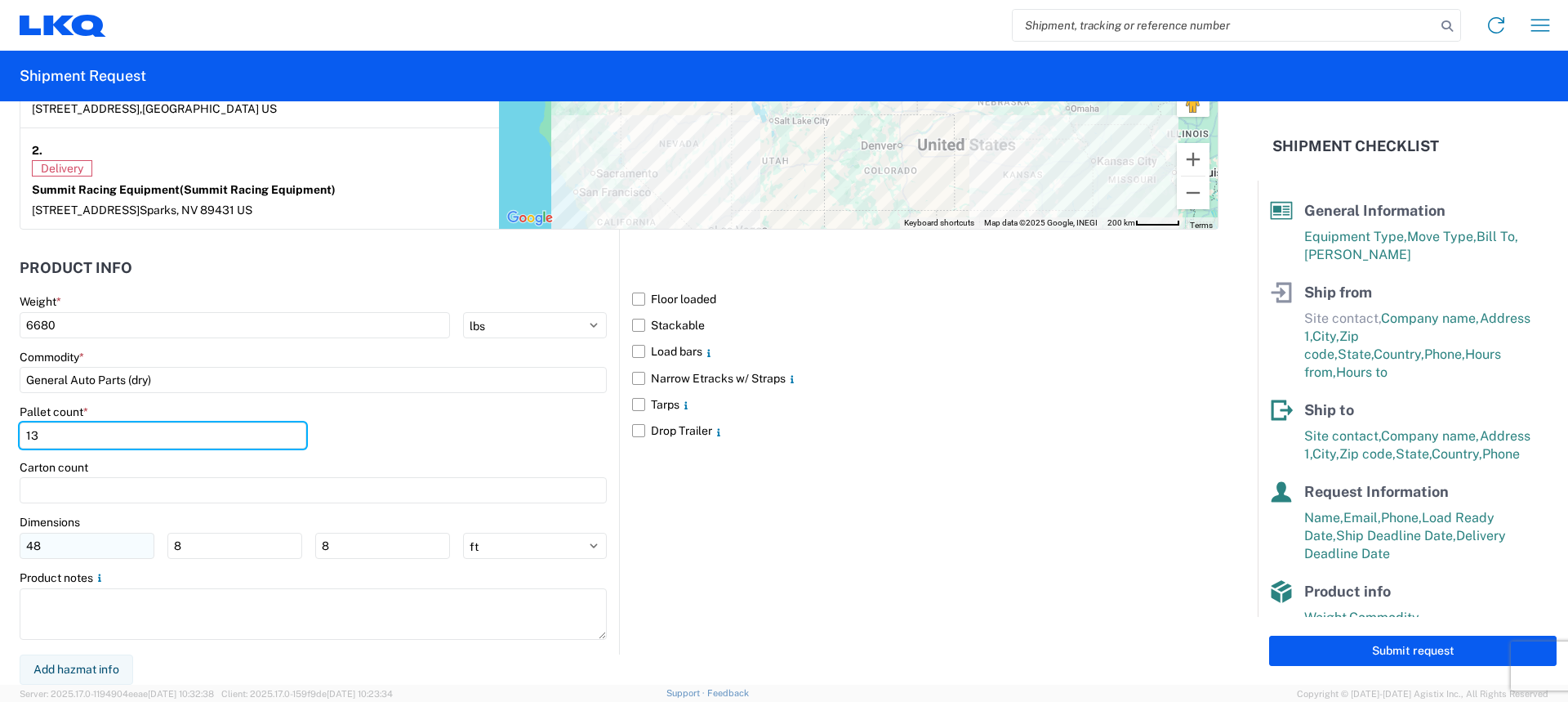
type input "13"
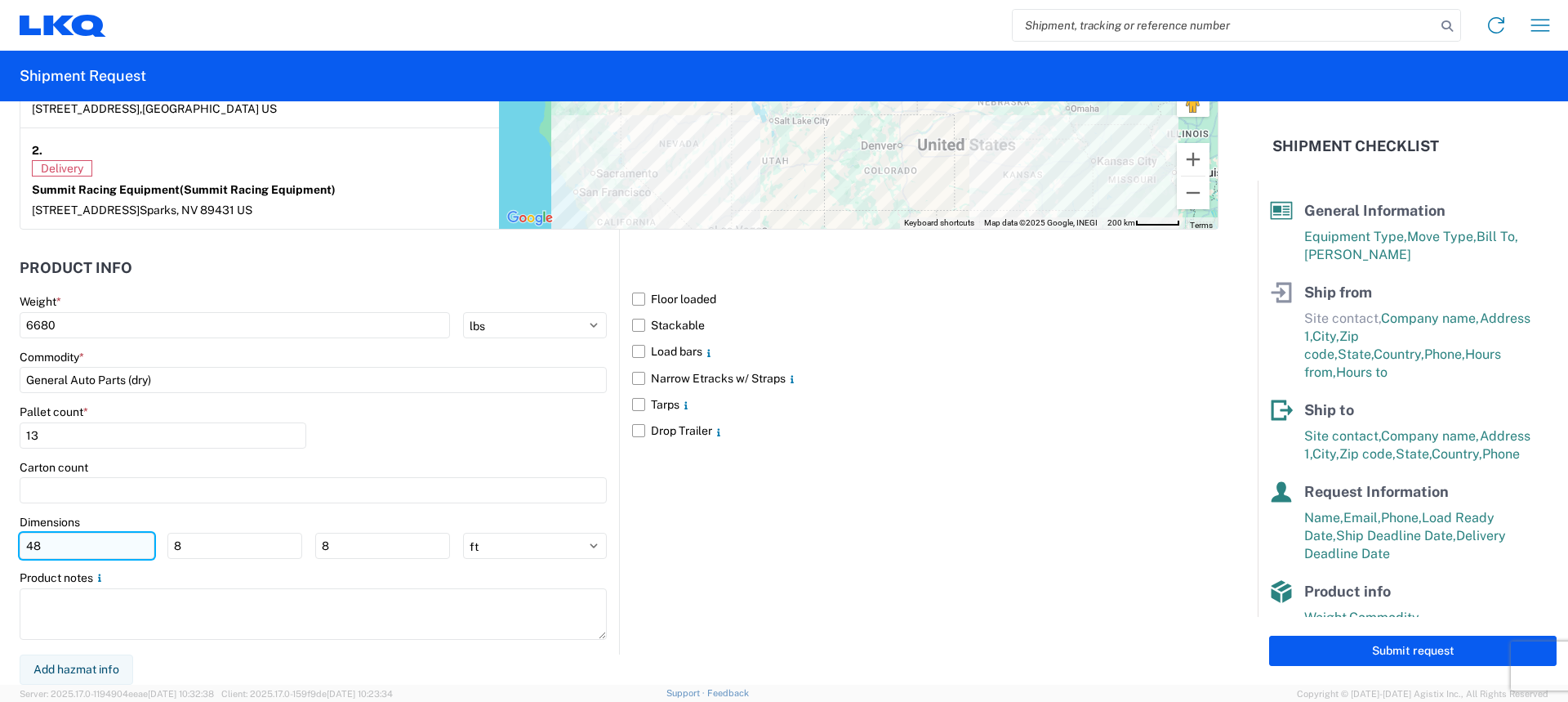
click at [80, 550] on input "48" at bounding box center [87, 546] width 135 height 26
type input "4"
type input "77"
type input "45"
click at [82, 547] on input "77" at bounding box center [87, 546] width 135 height 26
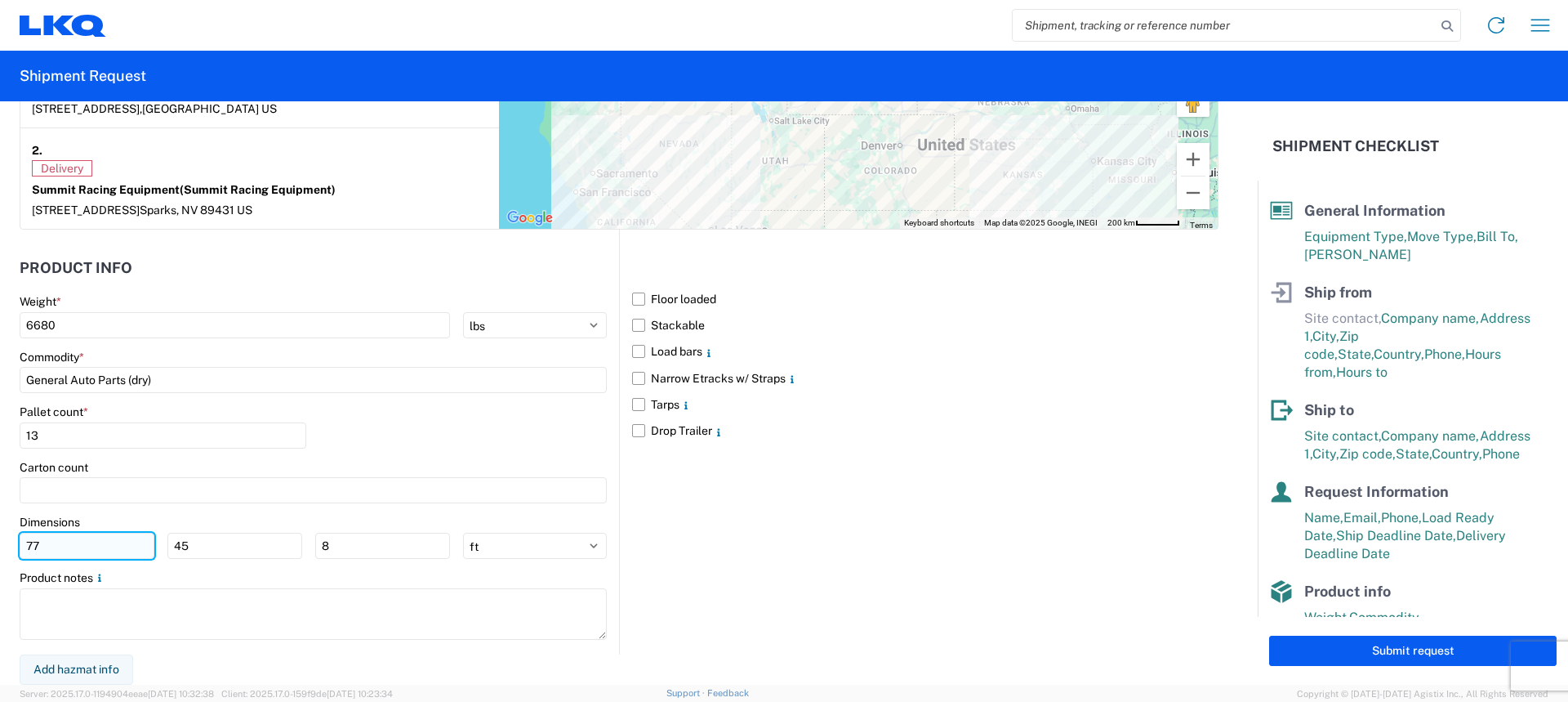
type input "7"
type input "98"
type input "40"
type input "96"
click at [737, 560] on div "Floor loaded Stackable Load bars Narrow Etracks w/ Straps Tarps Drop Trailer" at bounding box center [918, 442] width 599 height 424
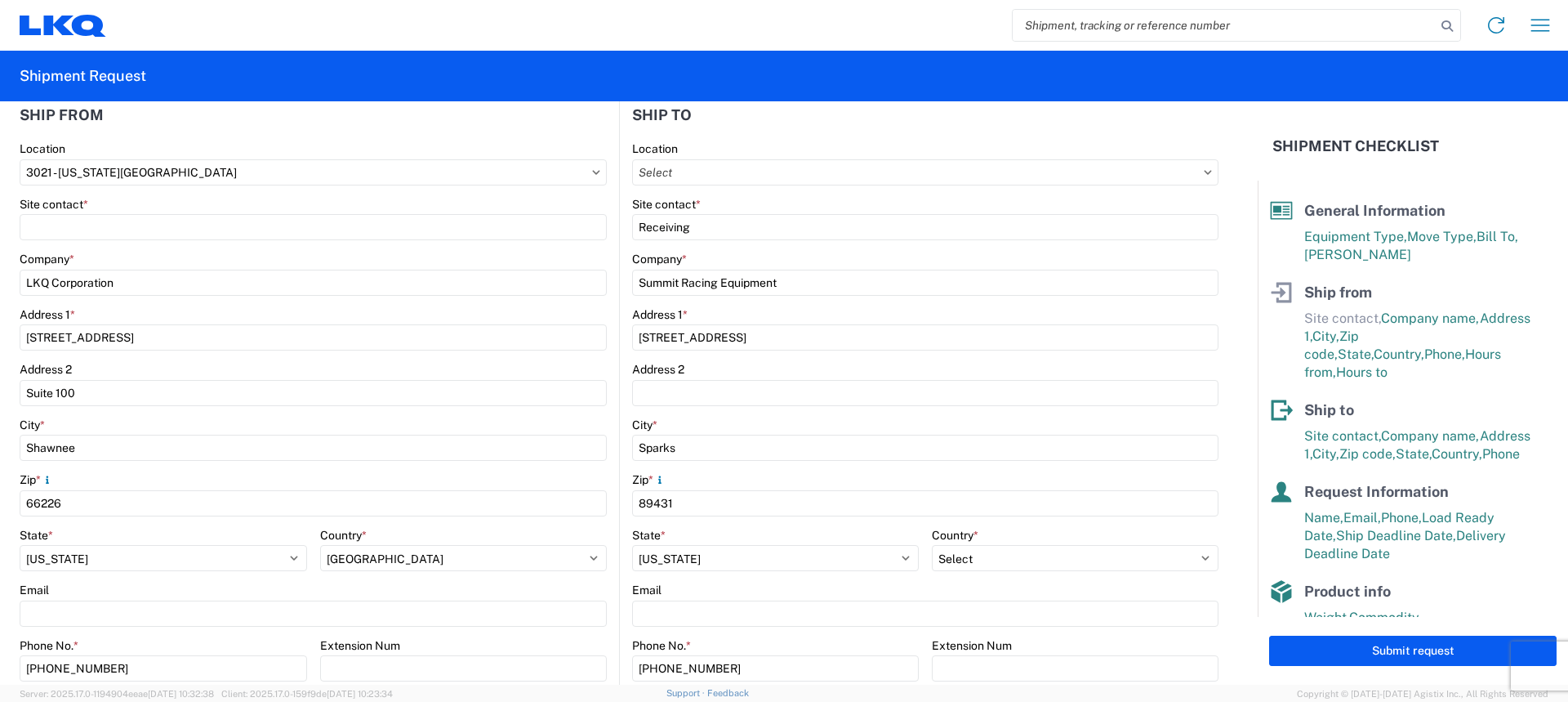
scroll to position [0, 0]
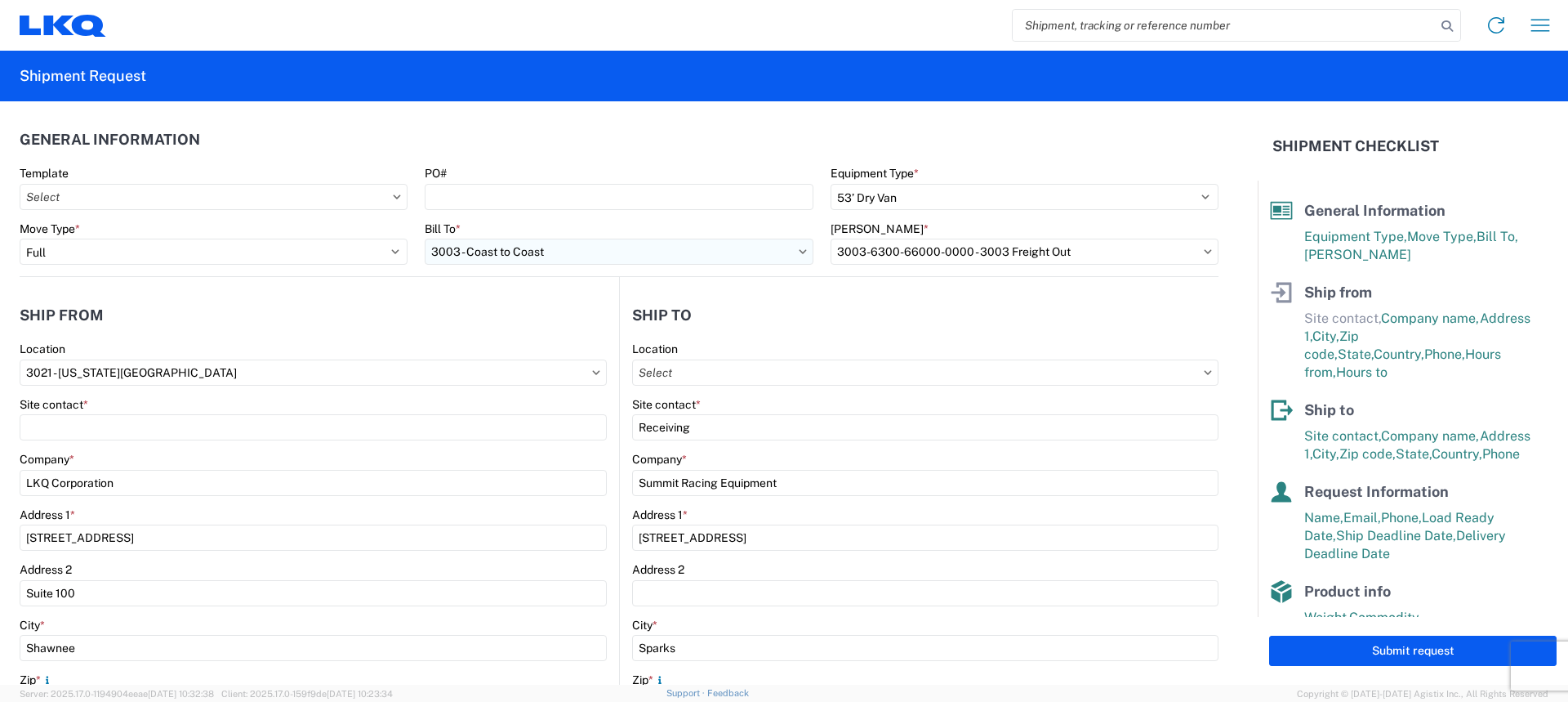
click at [789, 255] on input "3003 - Coast to Coast" at bounding box center [619, 251] width 388 height 26
type input "3021"
click at [549, 325] on div "3021 - [US_STATE][GEOGRAPHIC_DATA]" at bounding box center [568, 324] width 286 height 26
type input "3021 - [US_STATE][GEOGRAPHIC_DATA]"
click at [1042, 244] on input "[PERSON_NAME] *" at bounding box center [1024, 251] width 388 height 26
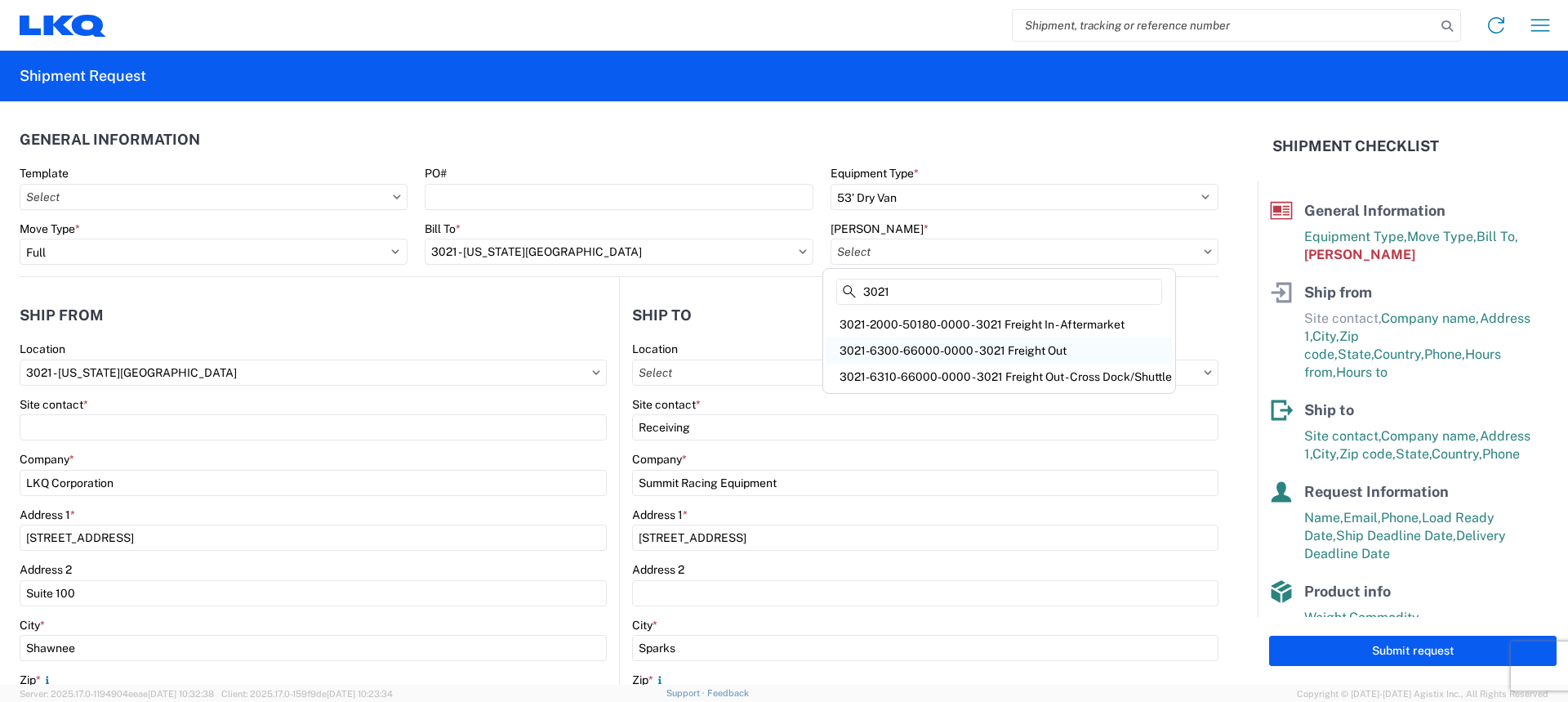
type input "3021"
click at [1050, 352] on div "3021-6300-66000-0000 - 3021 Freight Out" at bounding box center [999, 350] width 346 height 26
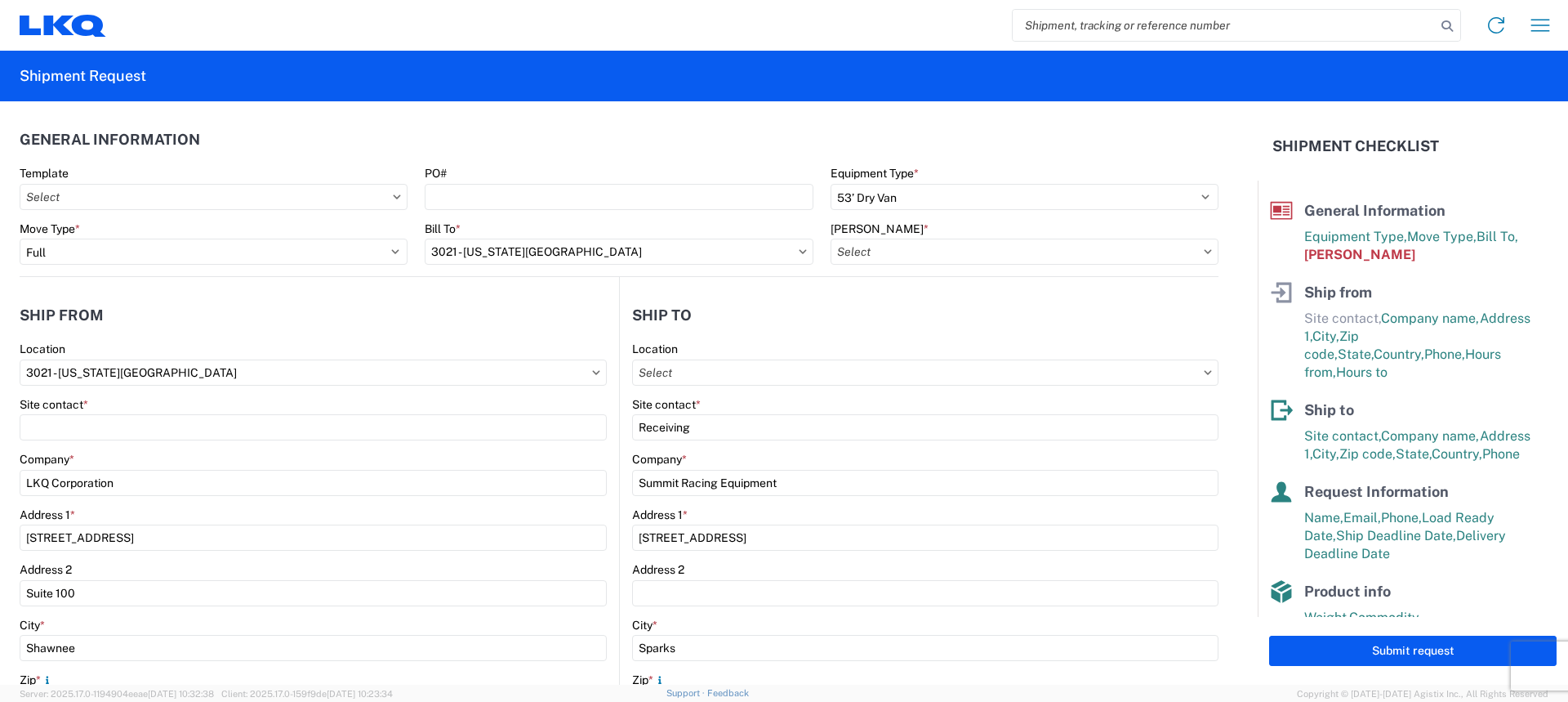
type input "3021-6300-66000-0000 - 3021 Freight Out"
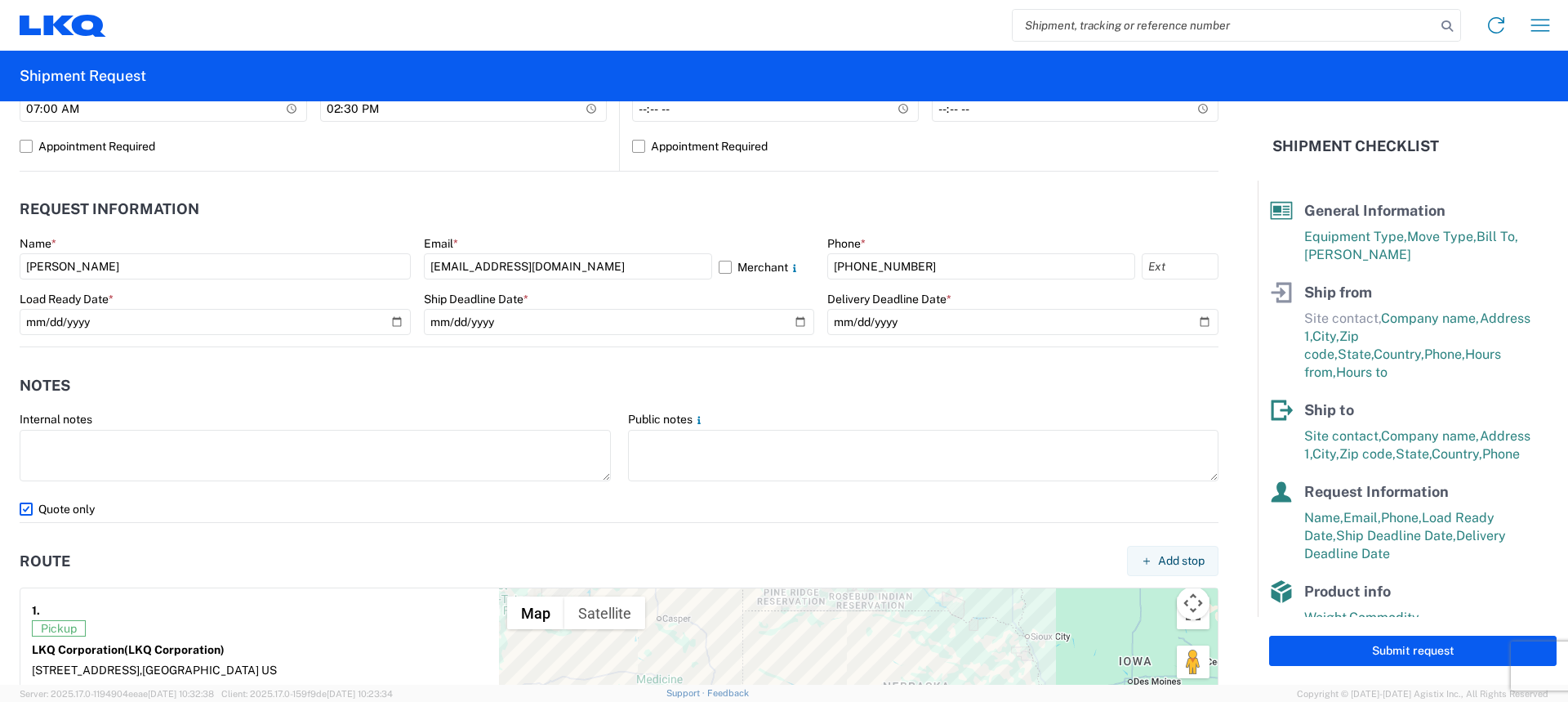
scroll to position [818, 0]
click at [1370, 651] on button "Submit request" at bounding box center [1413, 650] width 287 height 30
select select "US"
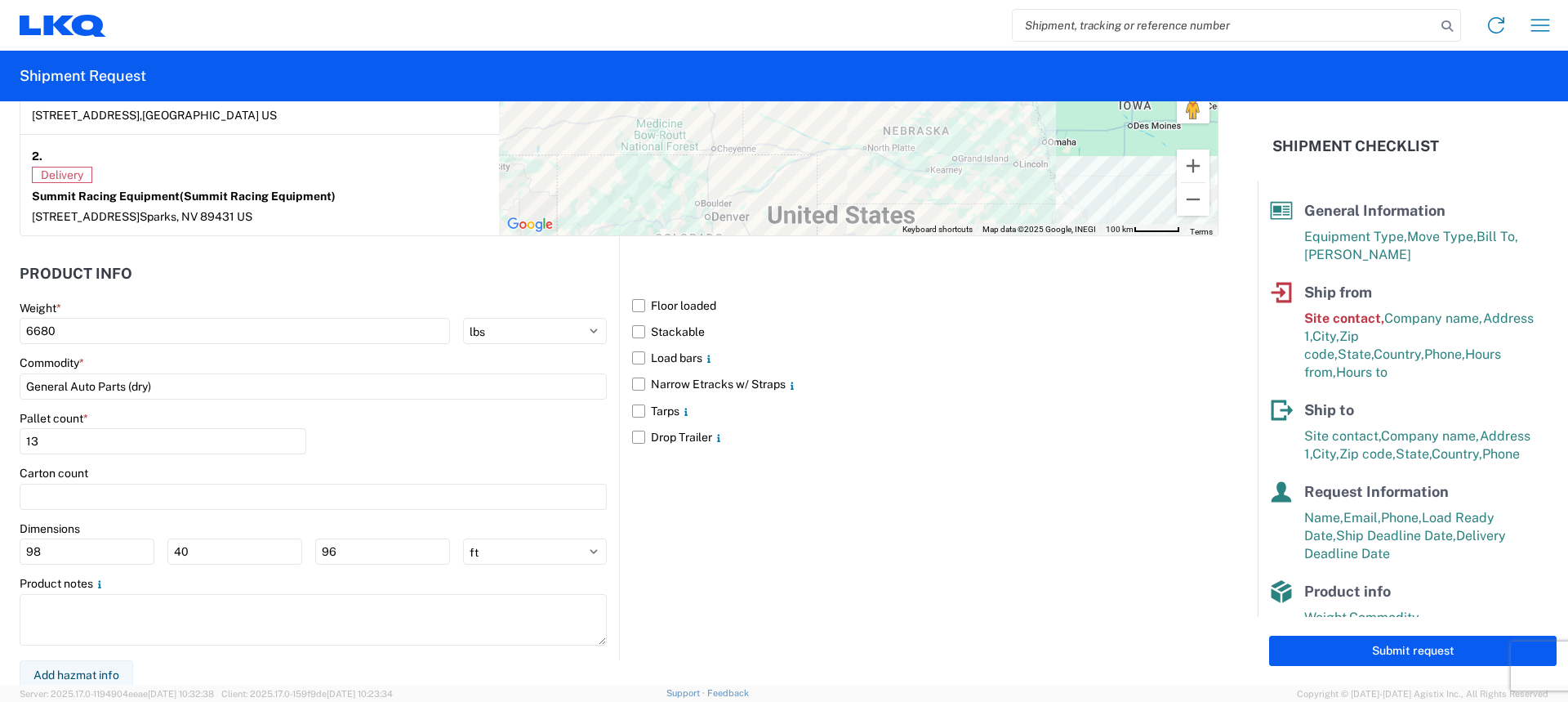
scroll to position [1396, 0]
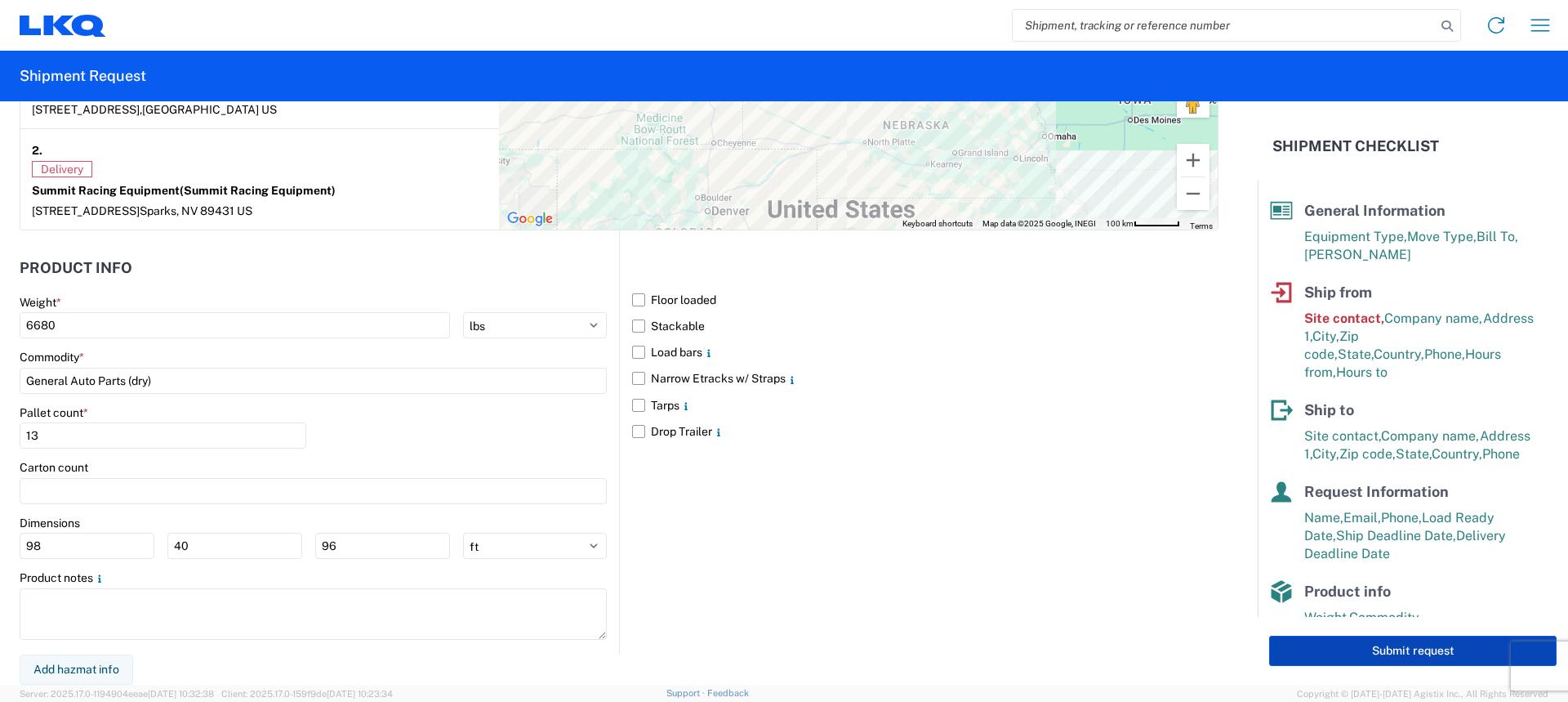
click at [1429, 659] on button "Submit request" at bounding box center [1413, 650] width 287 height 30
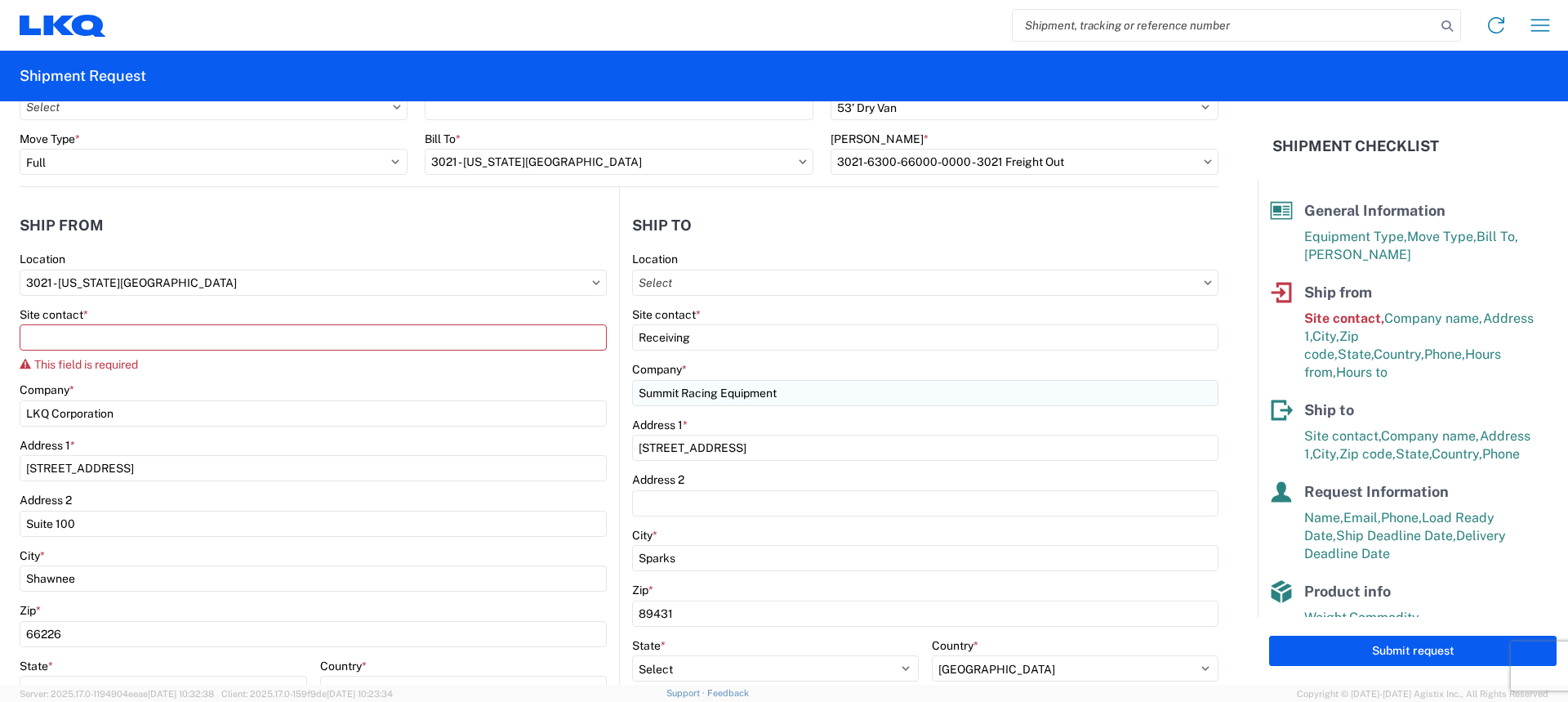
scroll to position [89, 0]
click at [1269, 635] on button "Submit request" at bounding box center [1413, 650] width 287 height 30
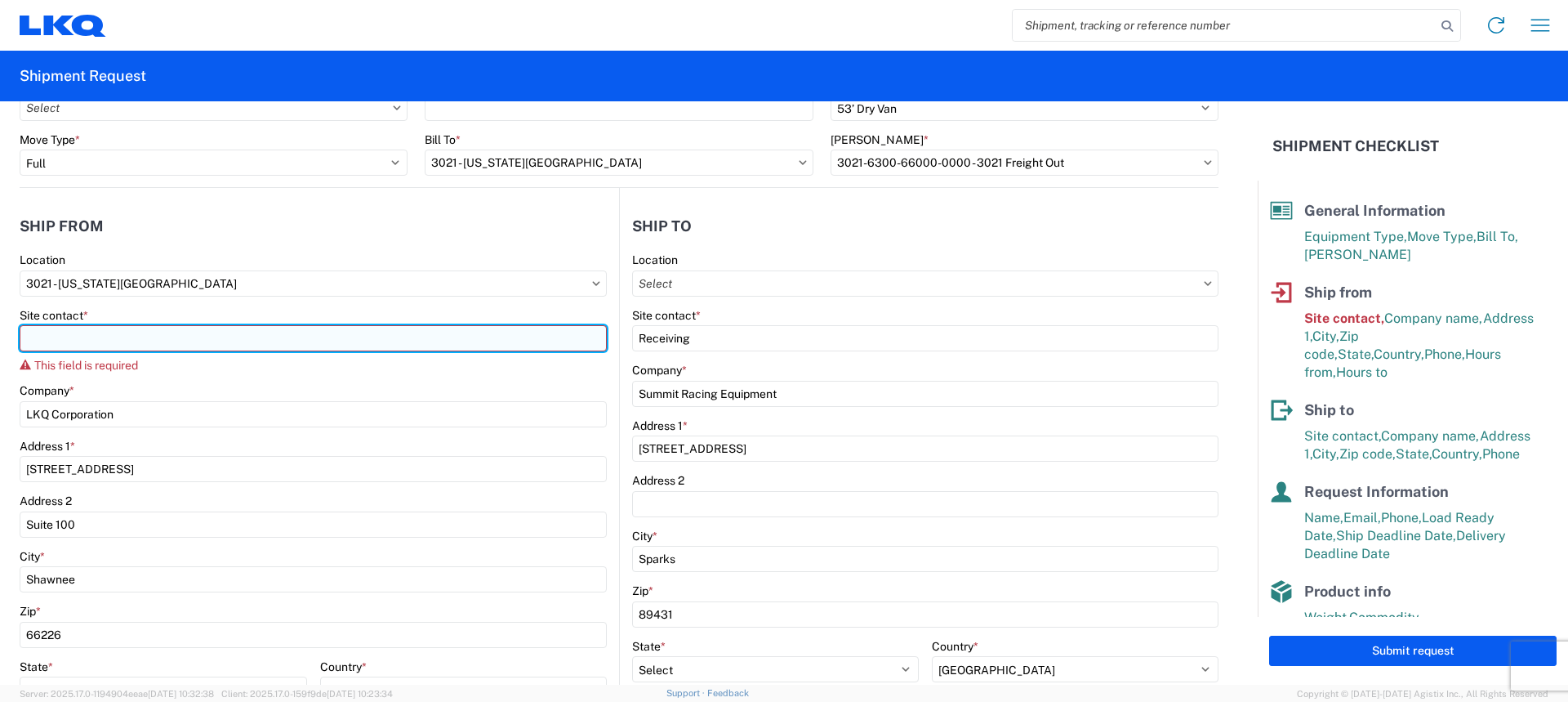
click at [328, 335] on input "Site contact *" at bounding box center [312, 338] width 587 height 26
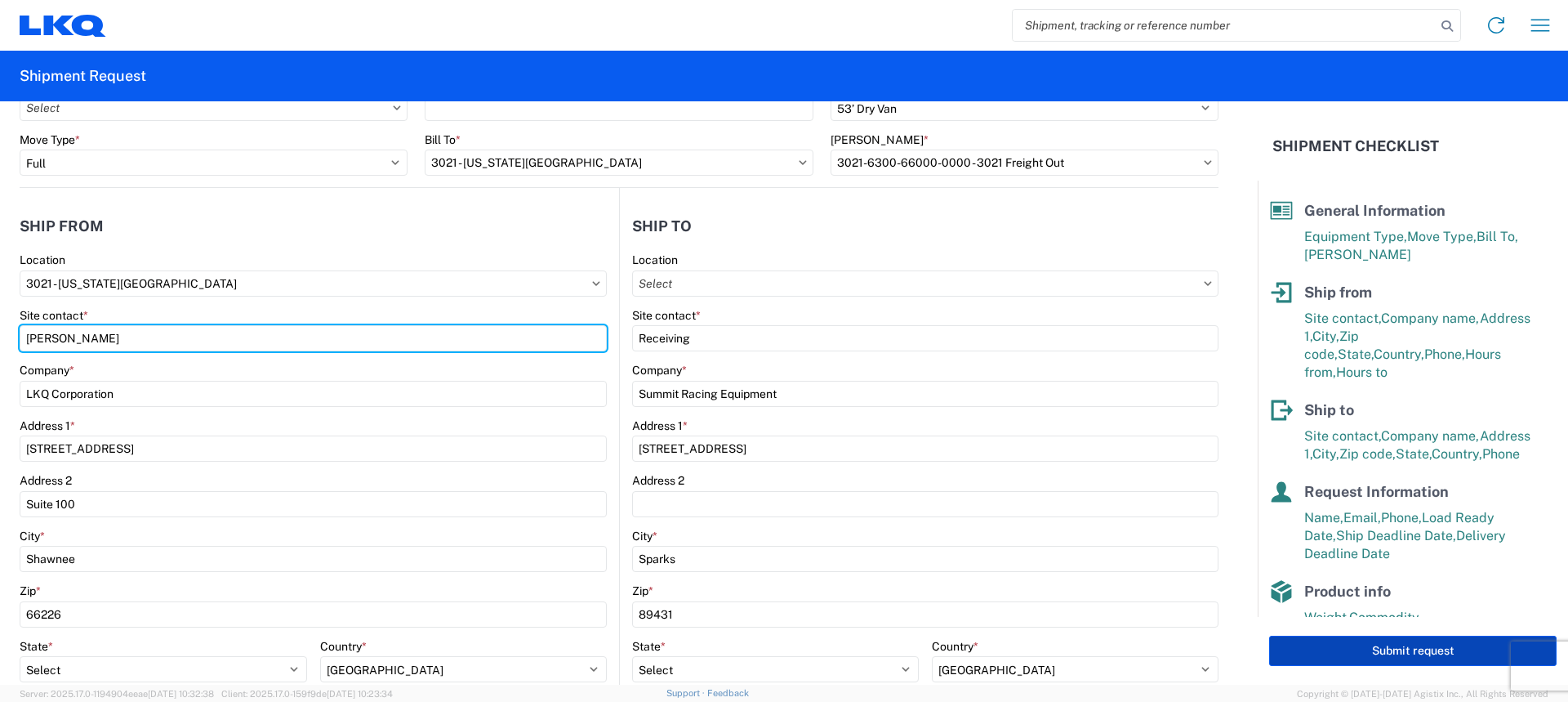
type input "[PERSON_NAME]"
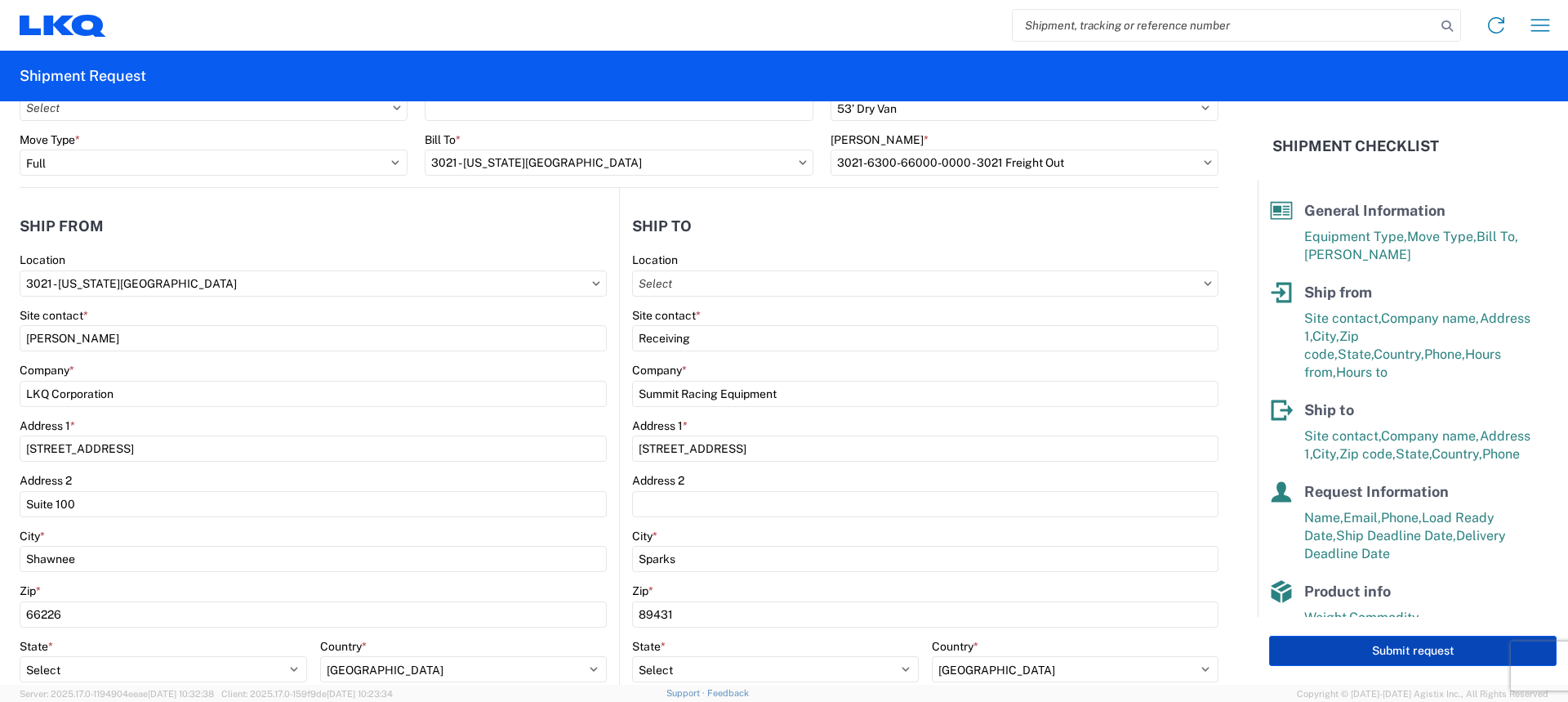
click at [1349, 650] on button "Submit request" at bounding box center [1413, 650] width 287 height 30
